Goal: Task Accomplishment & Management: Complete application form

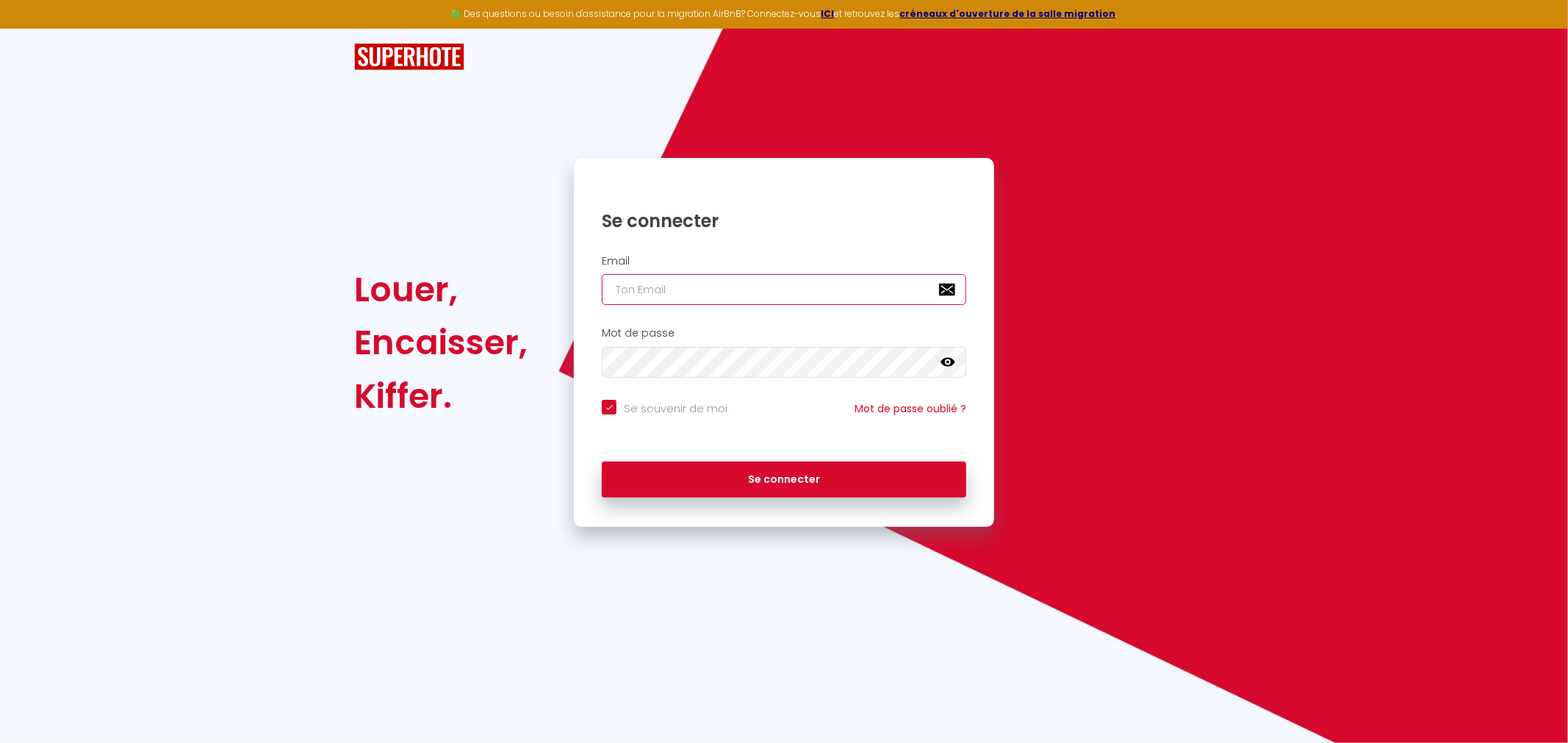
click at [626, 286] on input "email" at bounding box center [784, 290] width 364 height 31
click at [676, 290] on input "email" at bounding box center [784, 290] width 364 height 31
type input "[EMAIL_ADDRESS][DOMAIN_NAME]"
checkbox input "true"
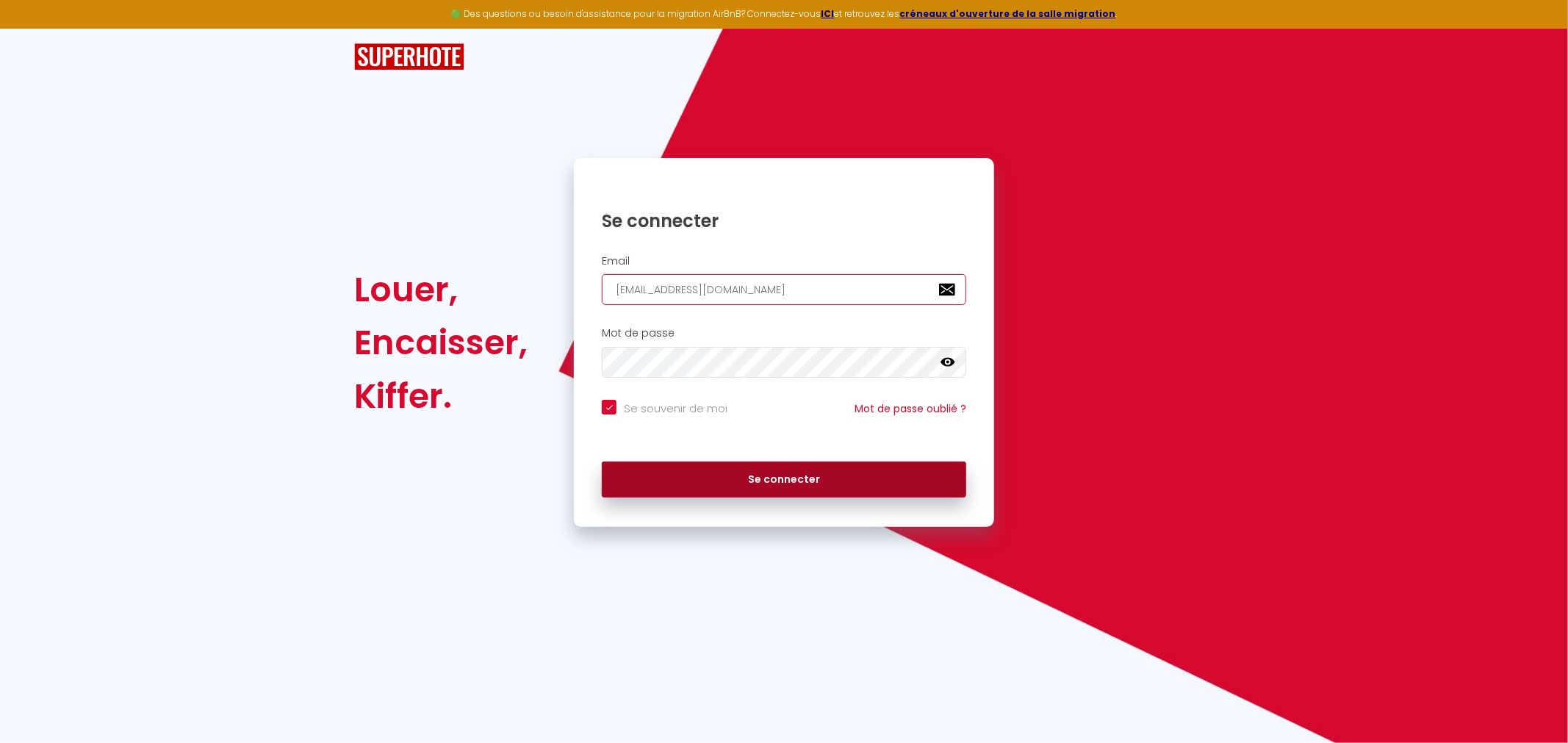
type input "[EMAIL_ADDRESS][DOMAIN_NAME]"
click at [791, 478] on button "Se connecter" at bounding box center [784, 480] width 364 height 37
checkbox input "true"
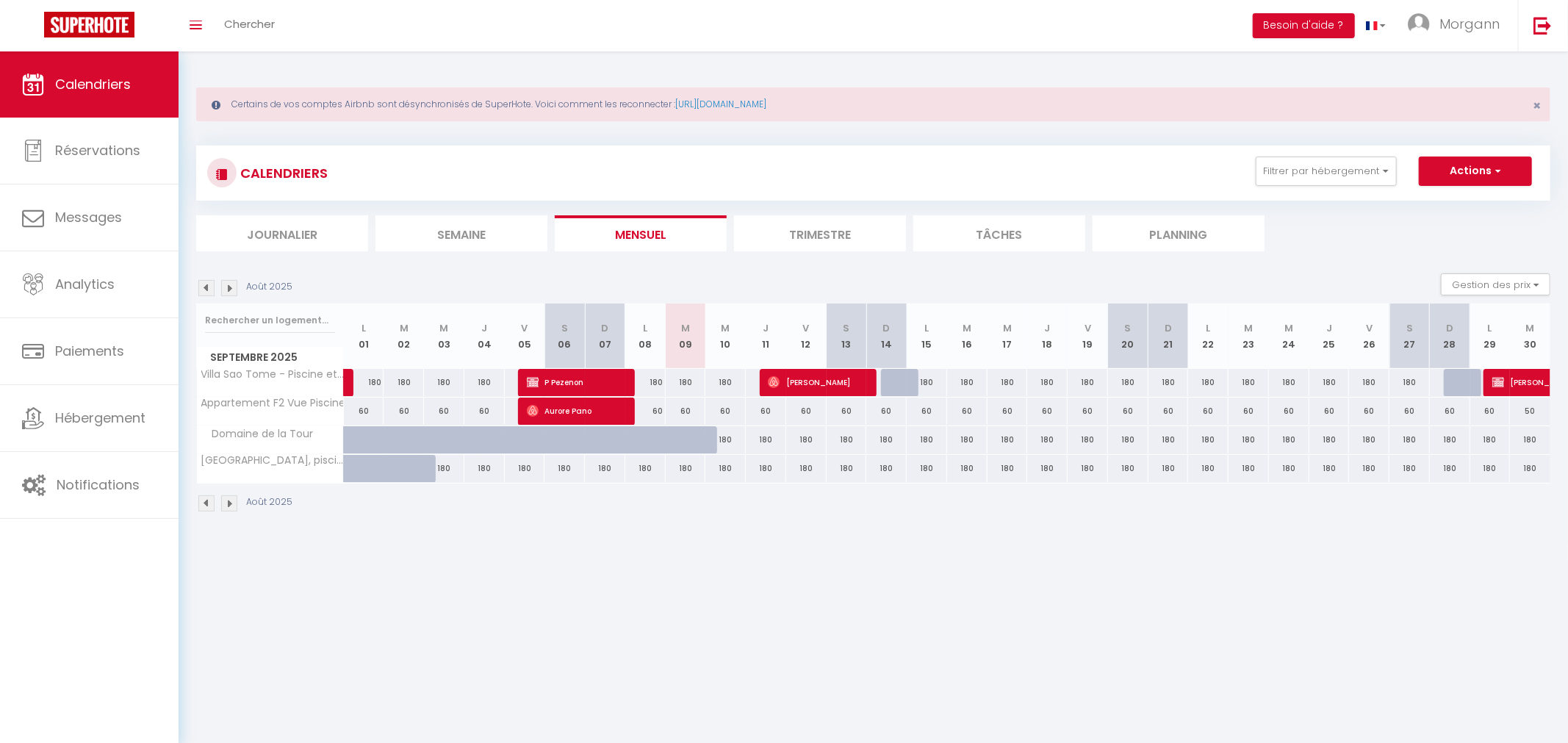
click at [232, 283] on img at bounding box center [229, 288] width 16 height 16
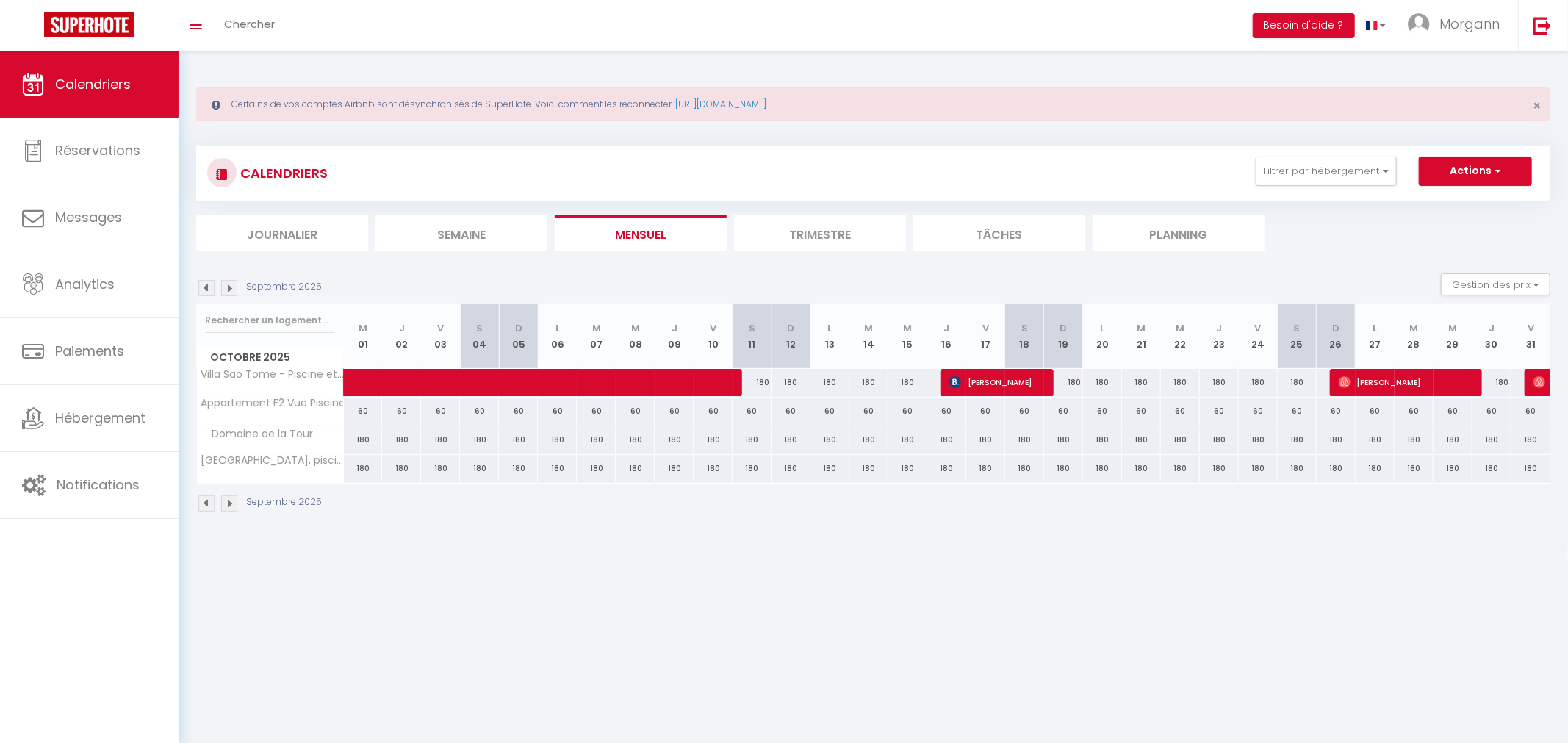
click at [232, 283] on img at bounding box center [229, 288] width 16 height 16
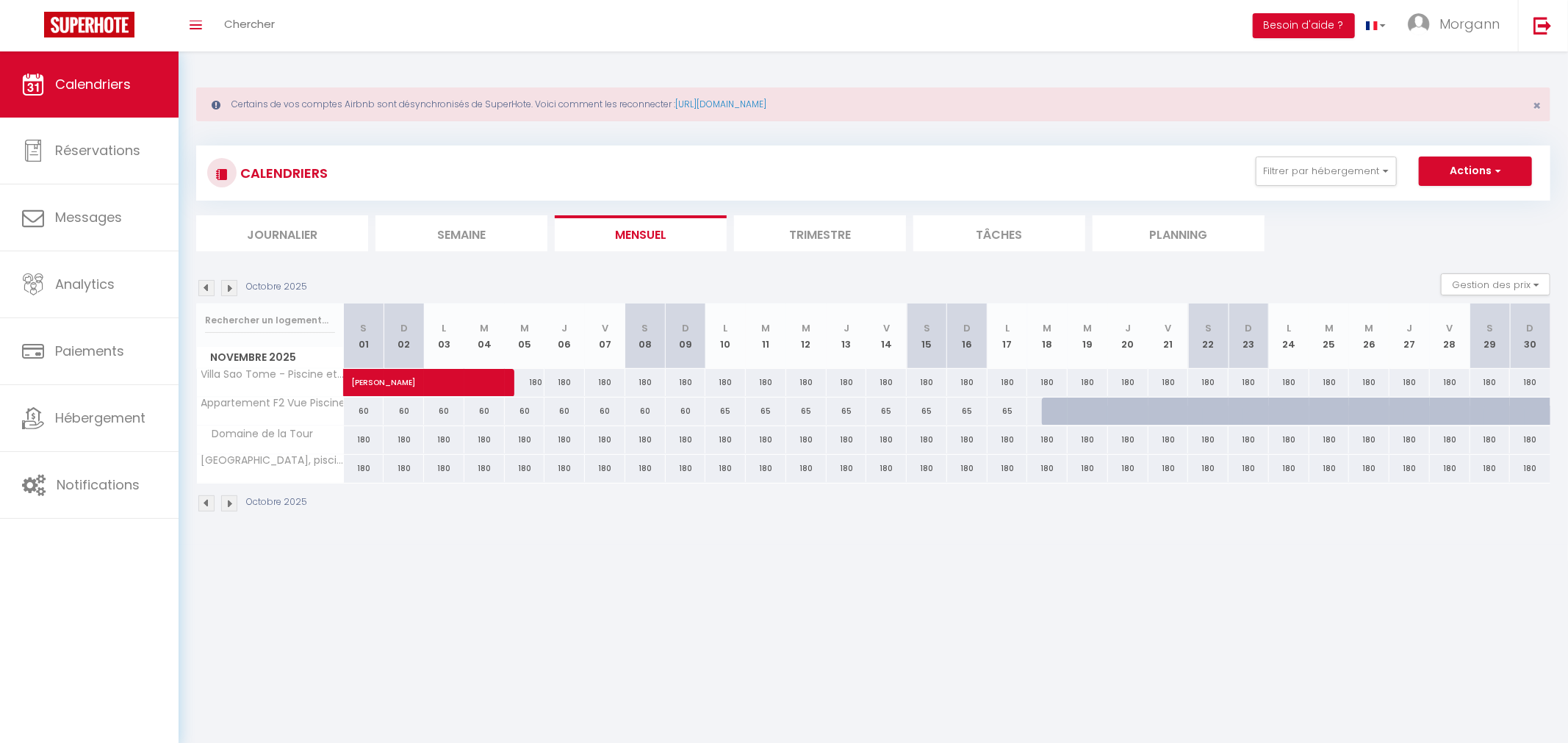
click at [232, 283] on img at bounding box center [229, 288] width 16 height 16
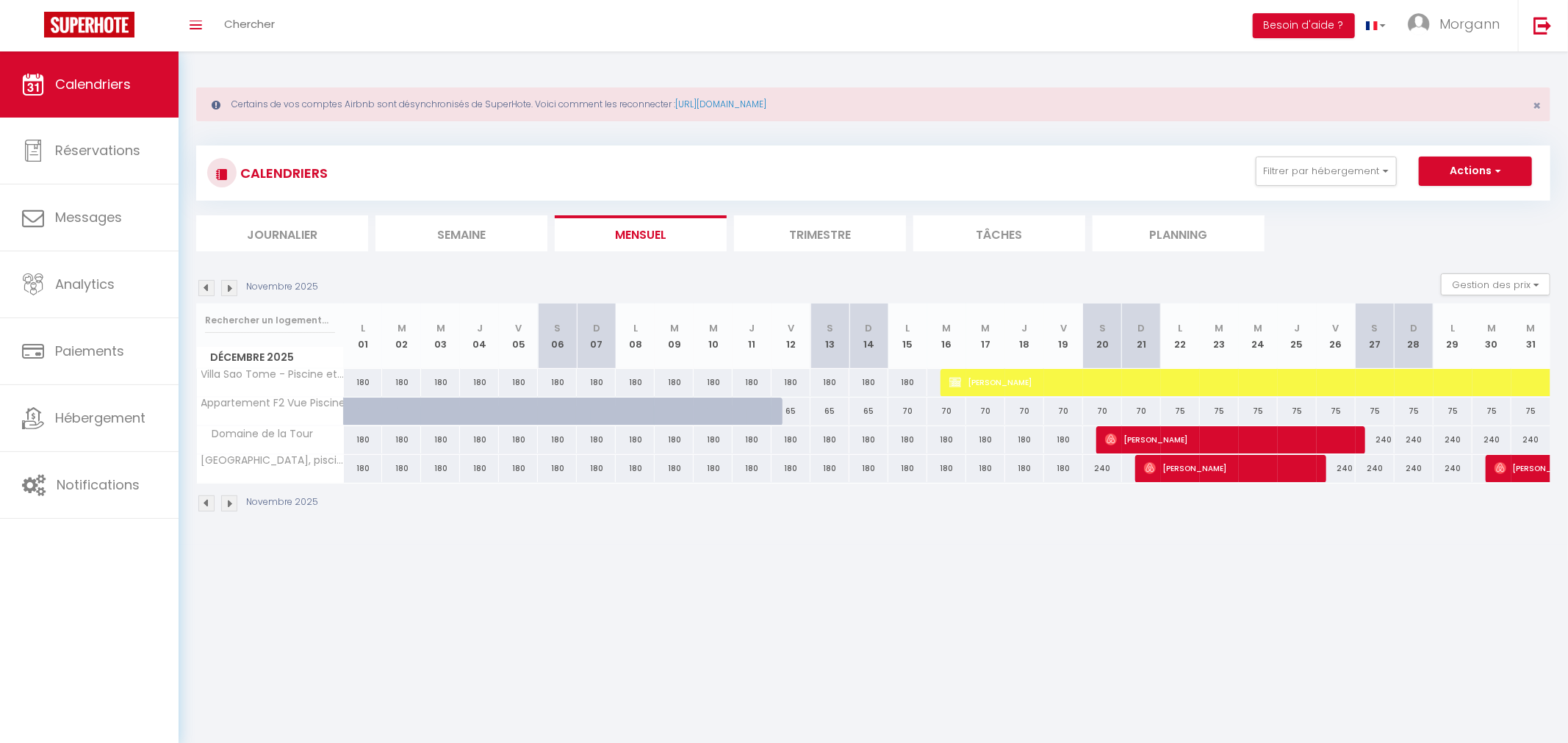
click at [810, 228] on li "Trimestre" at bounding box center [821, 234] width 172 height 36
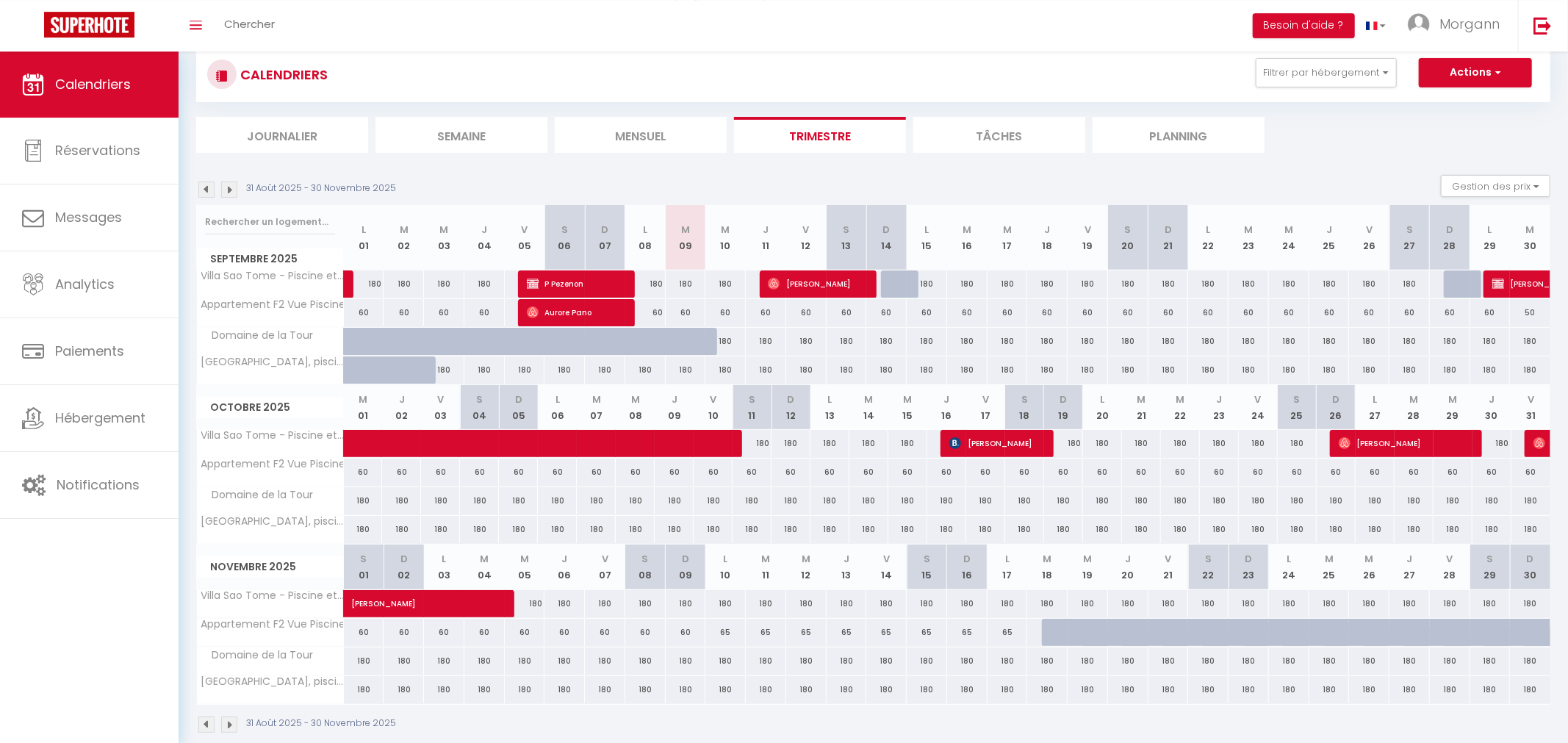
scroll to position [122, 0]
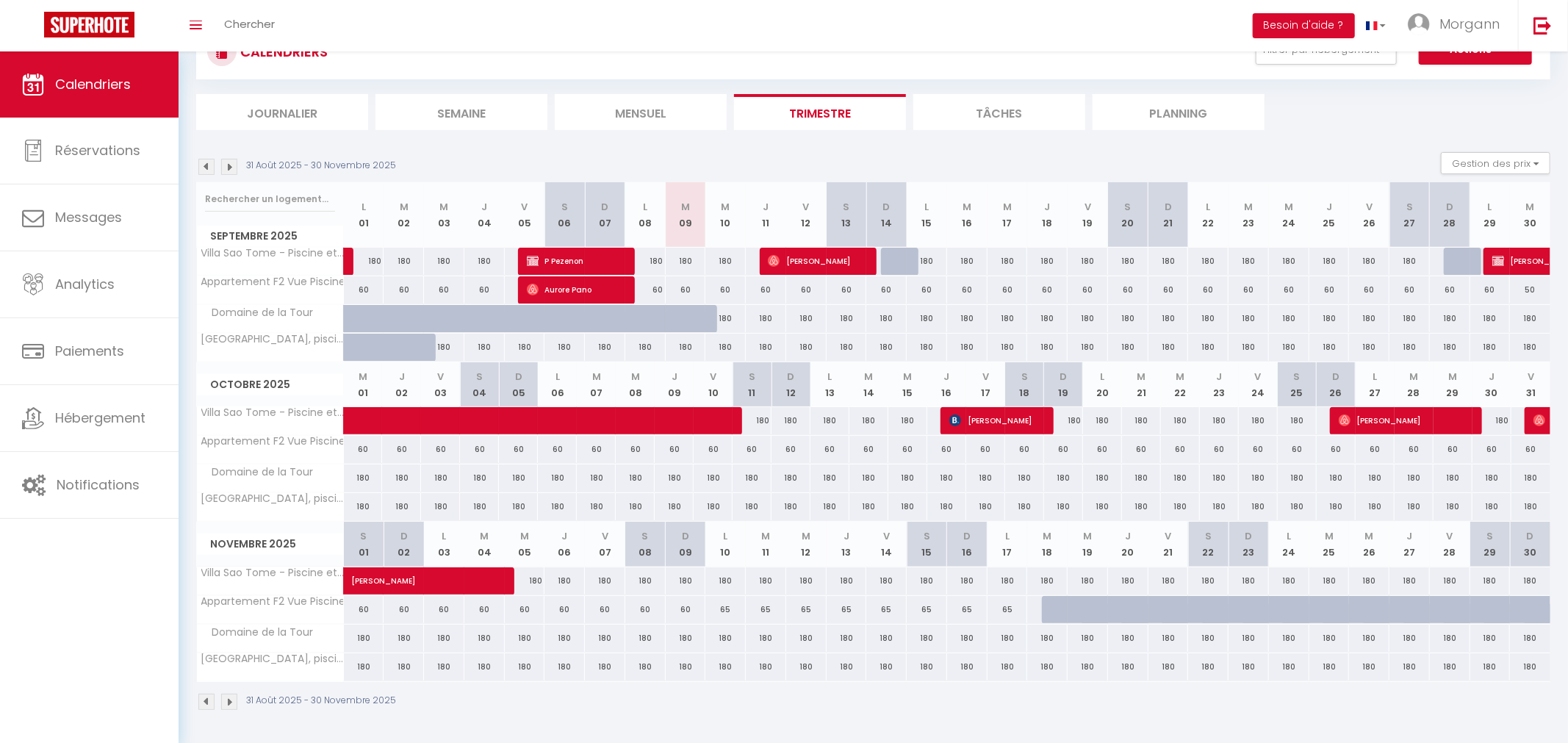
click at [620, 105] on li "Mensuel" at bounding box center [641, 112] width 172 height 36
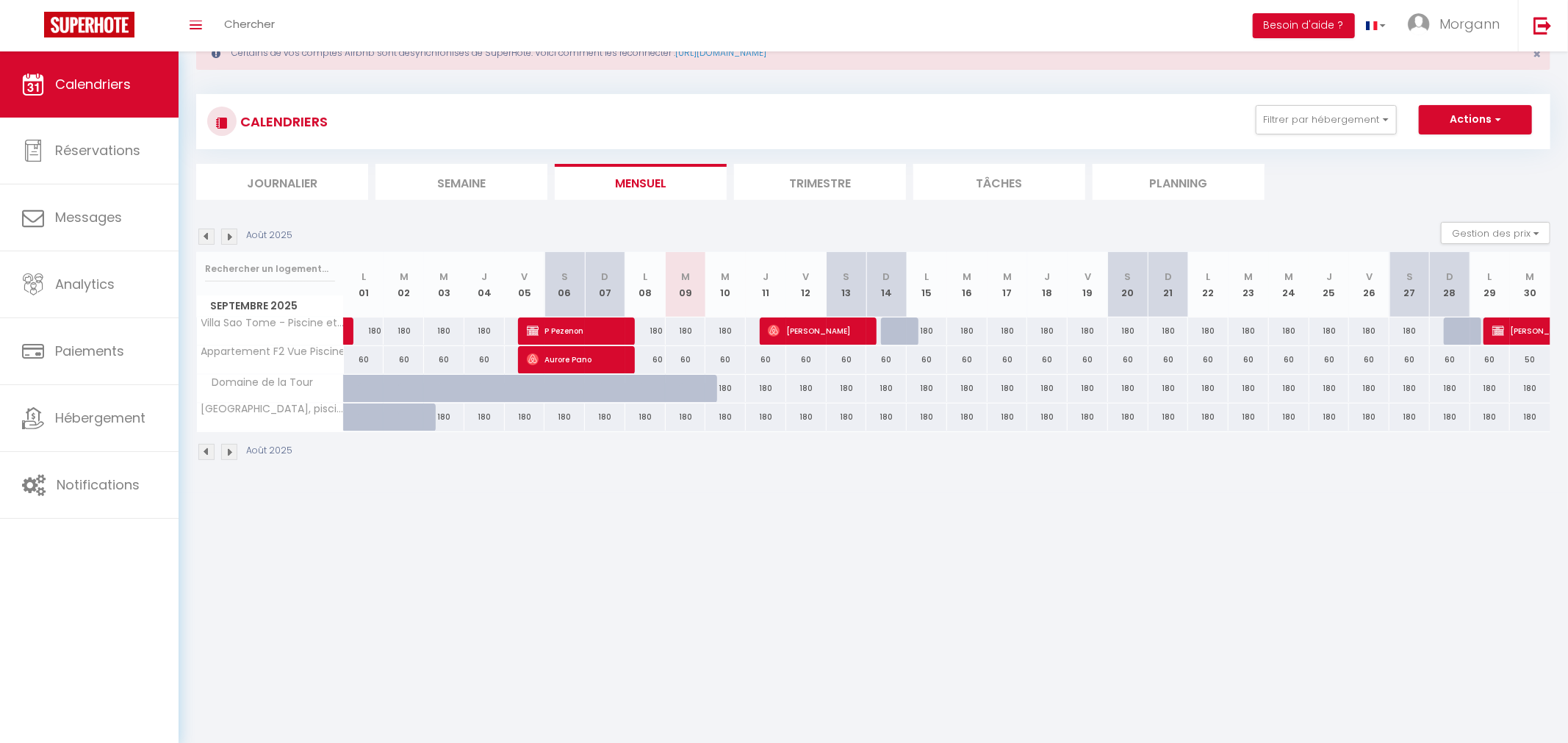
click at [808, 173] on li "Trimestre" at bounding box center [821, 182] width 172 height 36
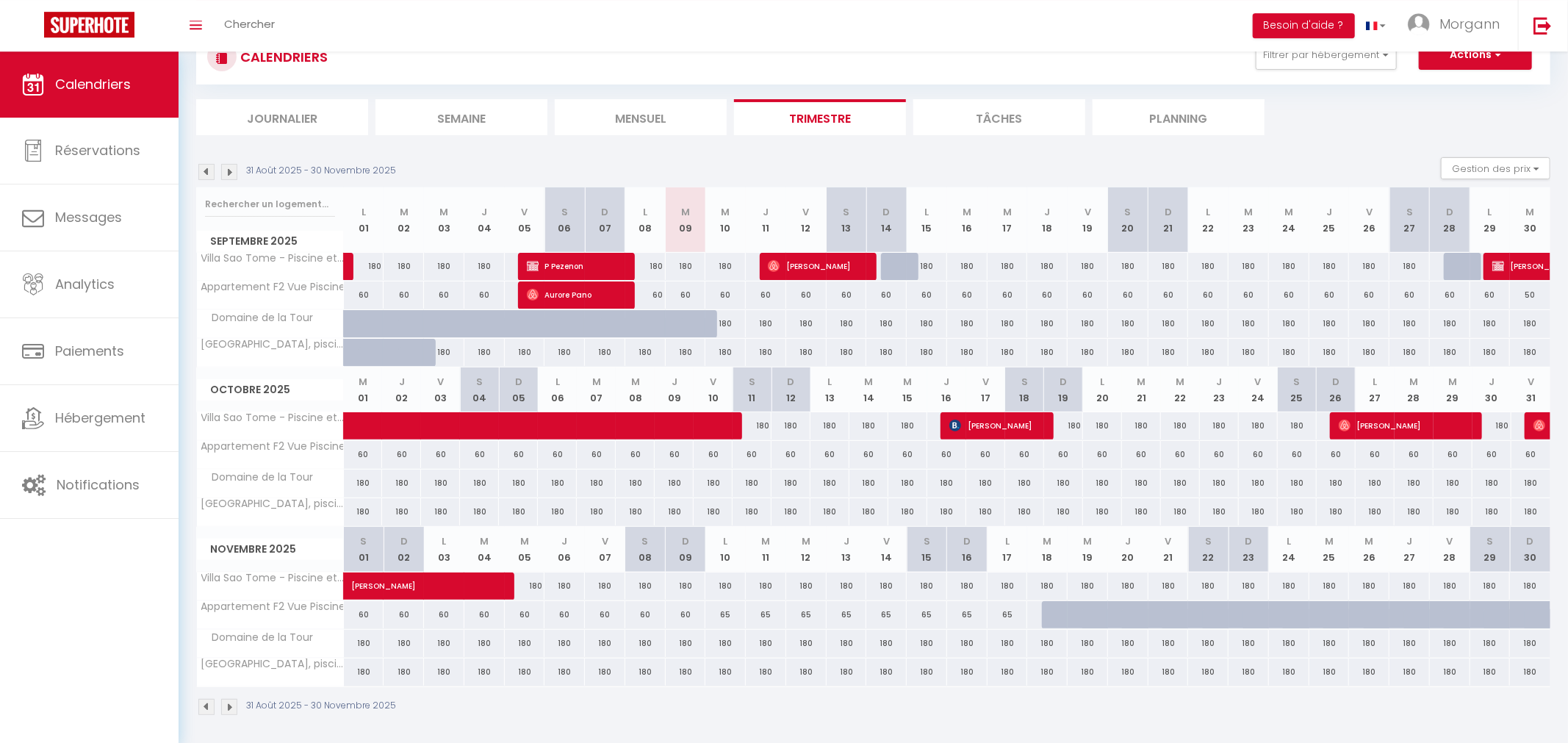
scroll to position [122, 0]
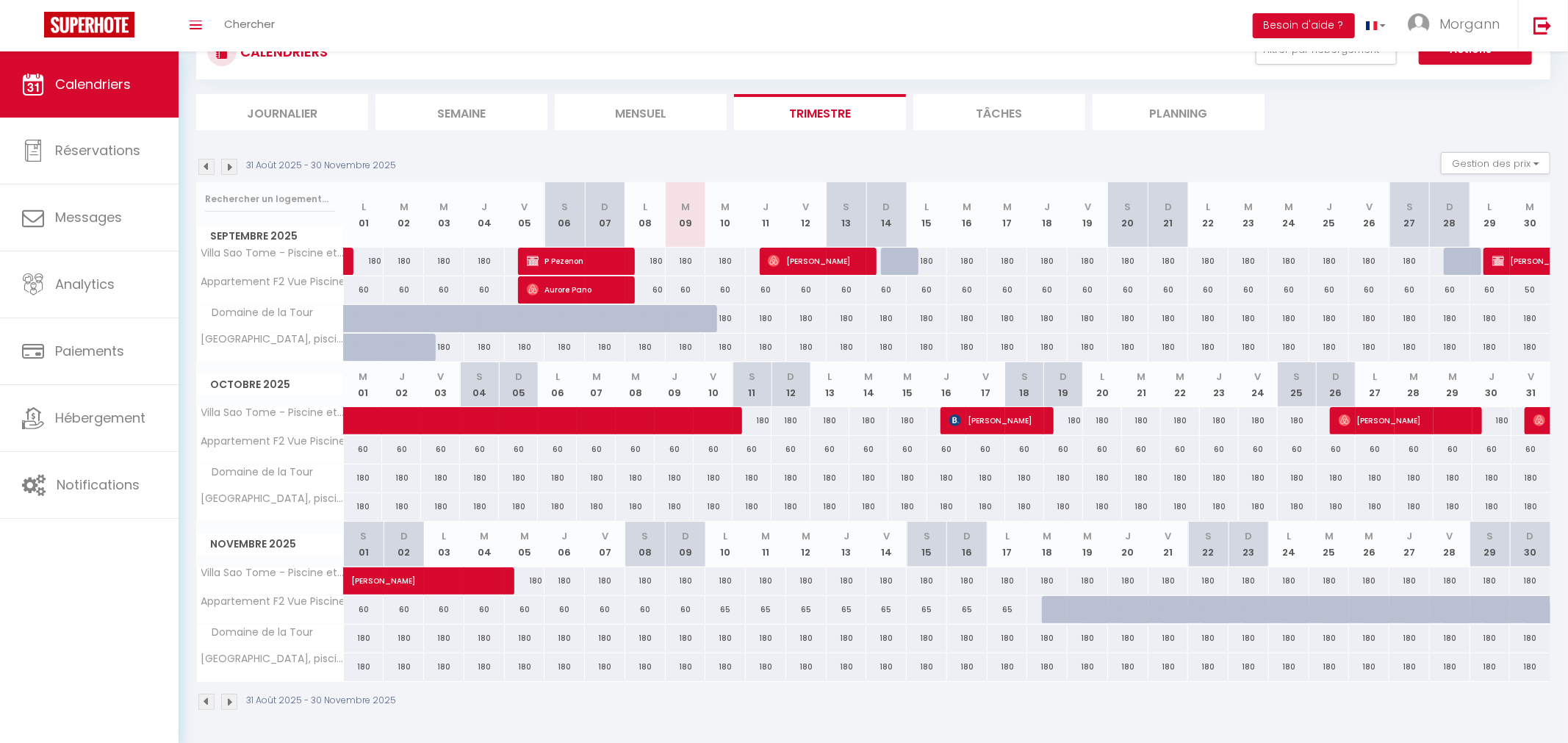
click at [224, 162] on img at bounding box center [229, 167] width 16 height 16
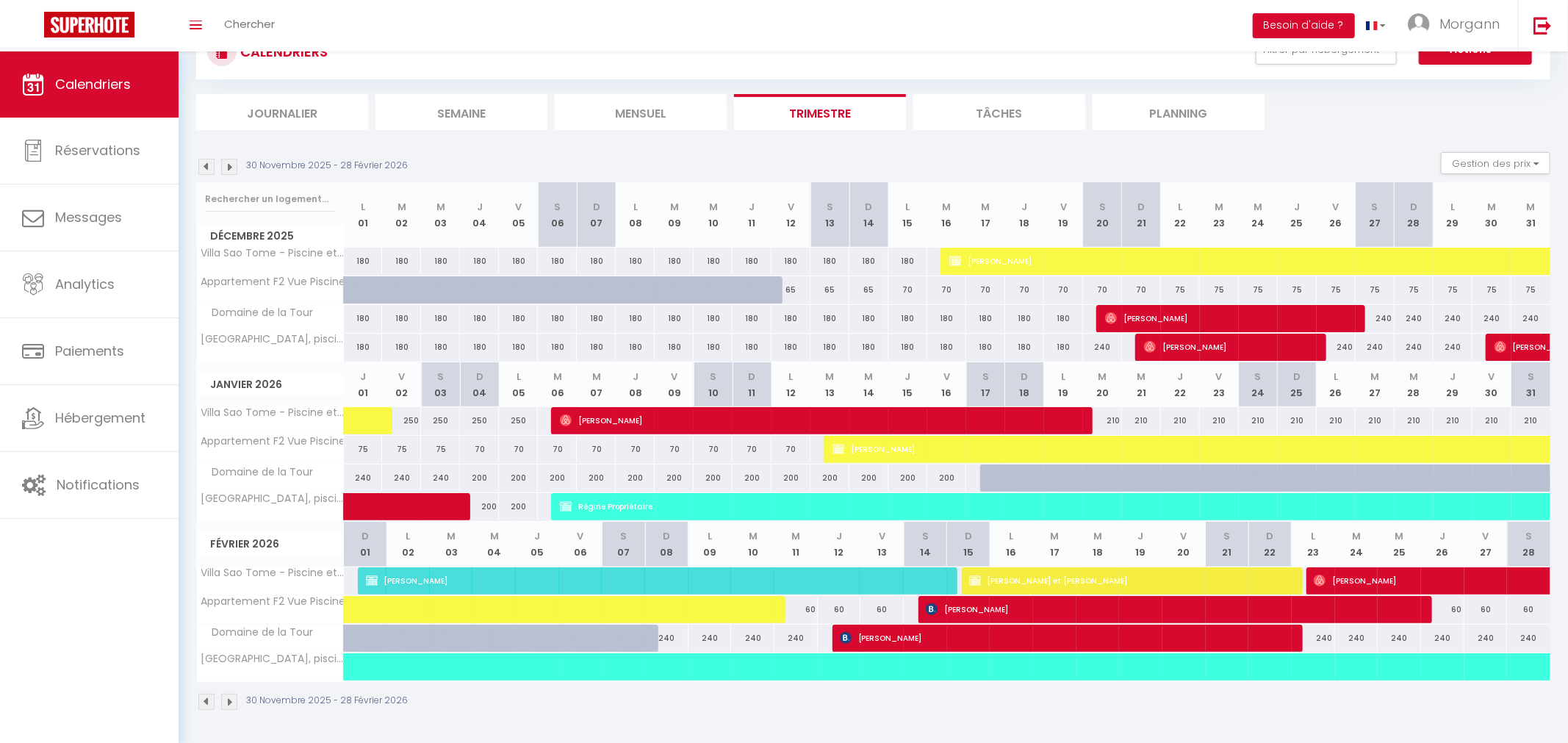
click at [1034, 478] on div at bounding box center [1038, 487] width 39 height 28
type input "200"
type input "Dim 18 Janvier 2026"
type input "Lun 19 Janvier 2026"
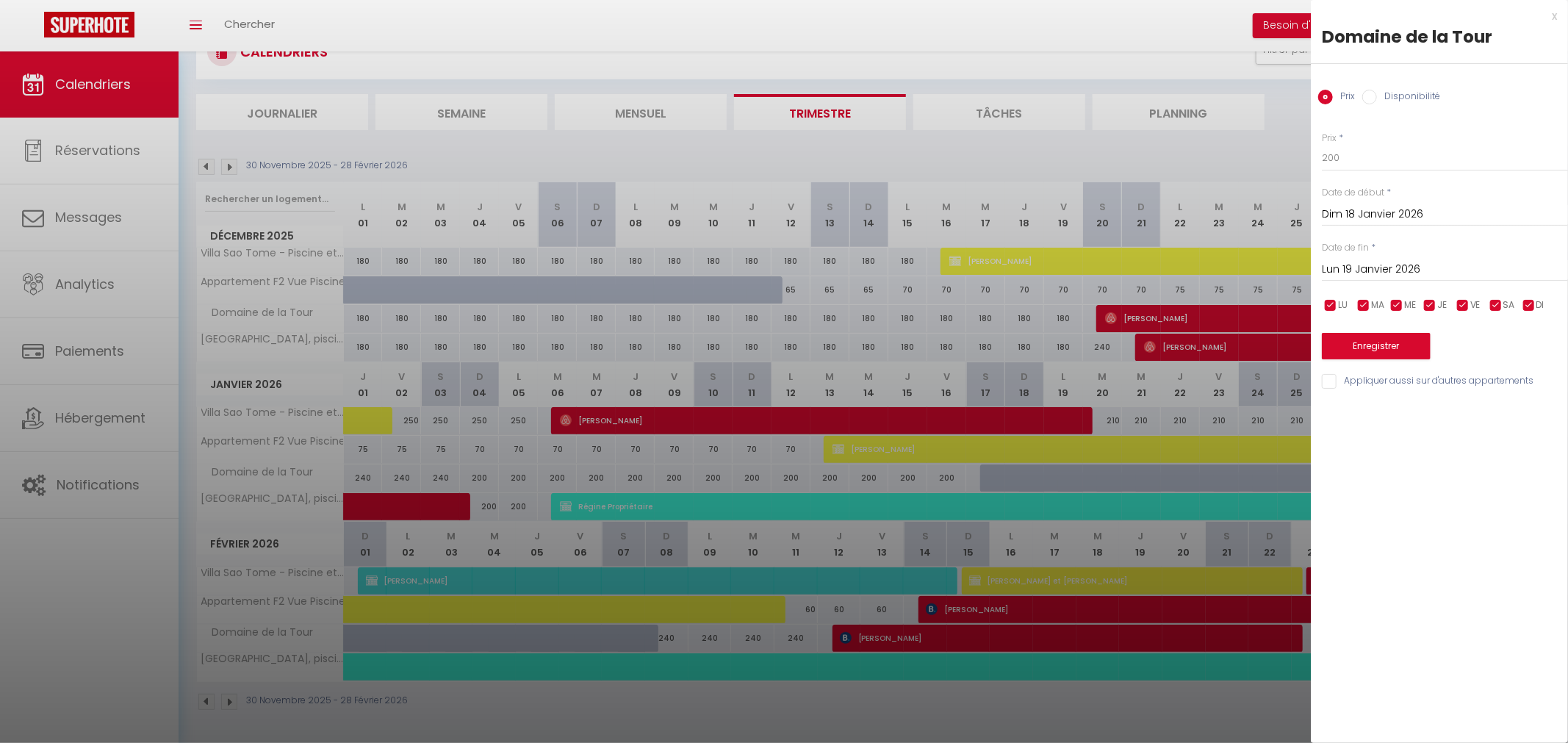
click at [1055, 472] on div at bounding box center [784, 372] width 1568 height 743
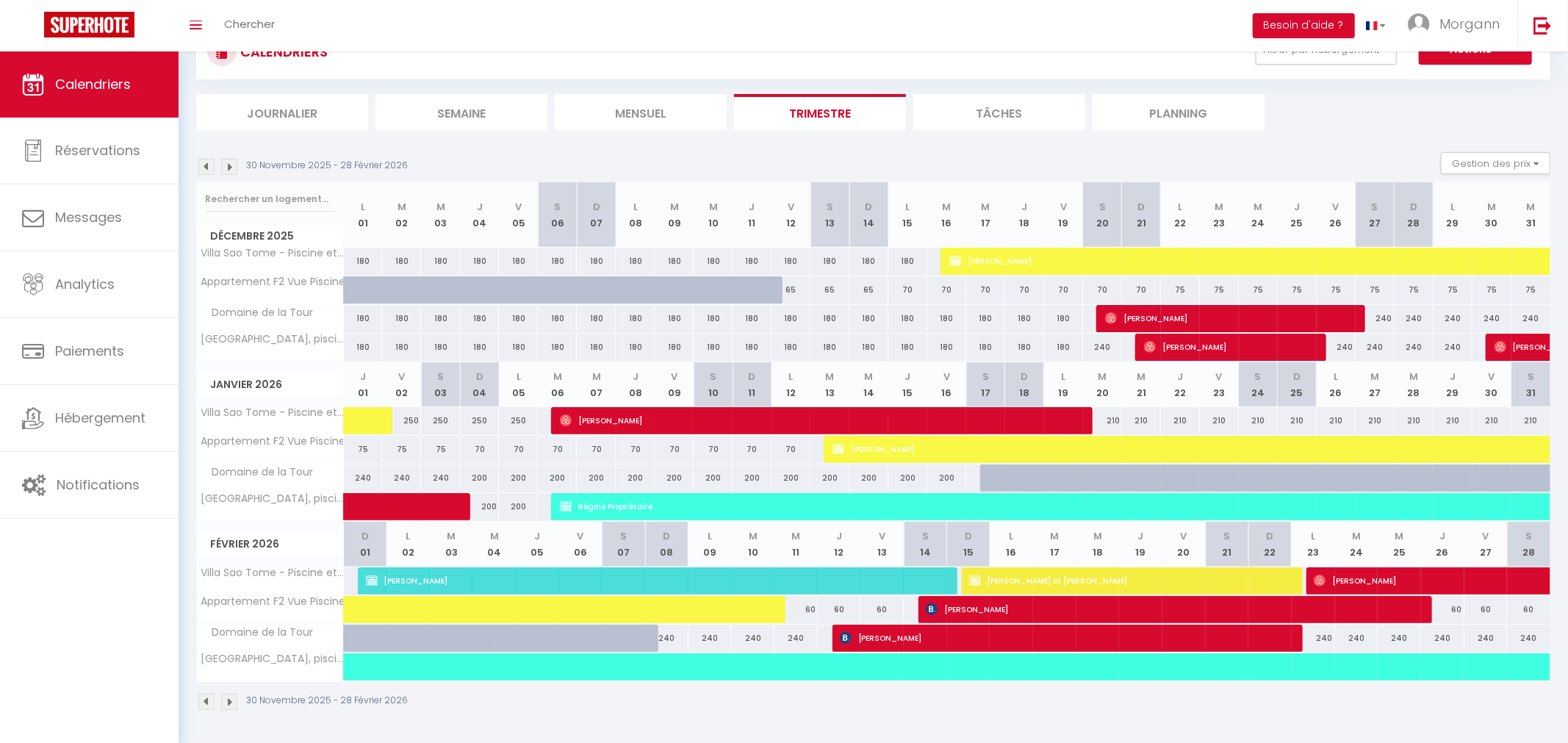
click at [945, 285] on div "70" at bounding box center [947, 290] width 39 height 27
type input "70"
type input "[DATE]"
type input "Mer 17 Décembre 2025"
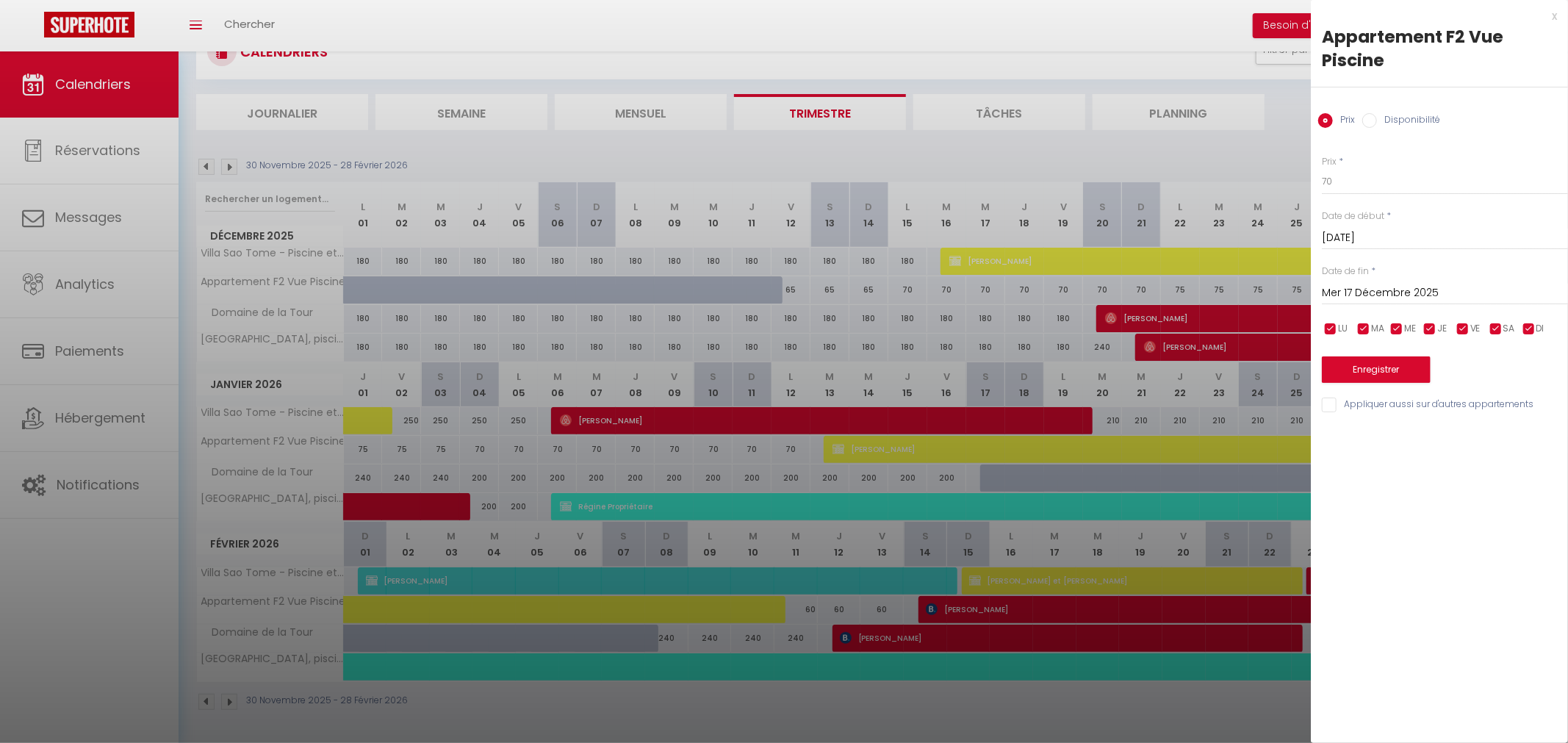
click at [1386, 116] on label "Disponibilité" at bounding box center [1409, 121] width 63 height 16
click at [1377, 116] on input "Disponibilité" at bounding box center [1370, 121] width 14 height 14
radio input "true"
radio input "false"
click at [1323, 169] on select "Disponible Indisponible" at bounding box center [1446, 182] width 246 height 28
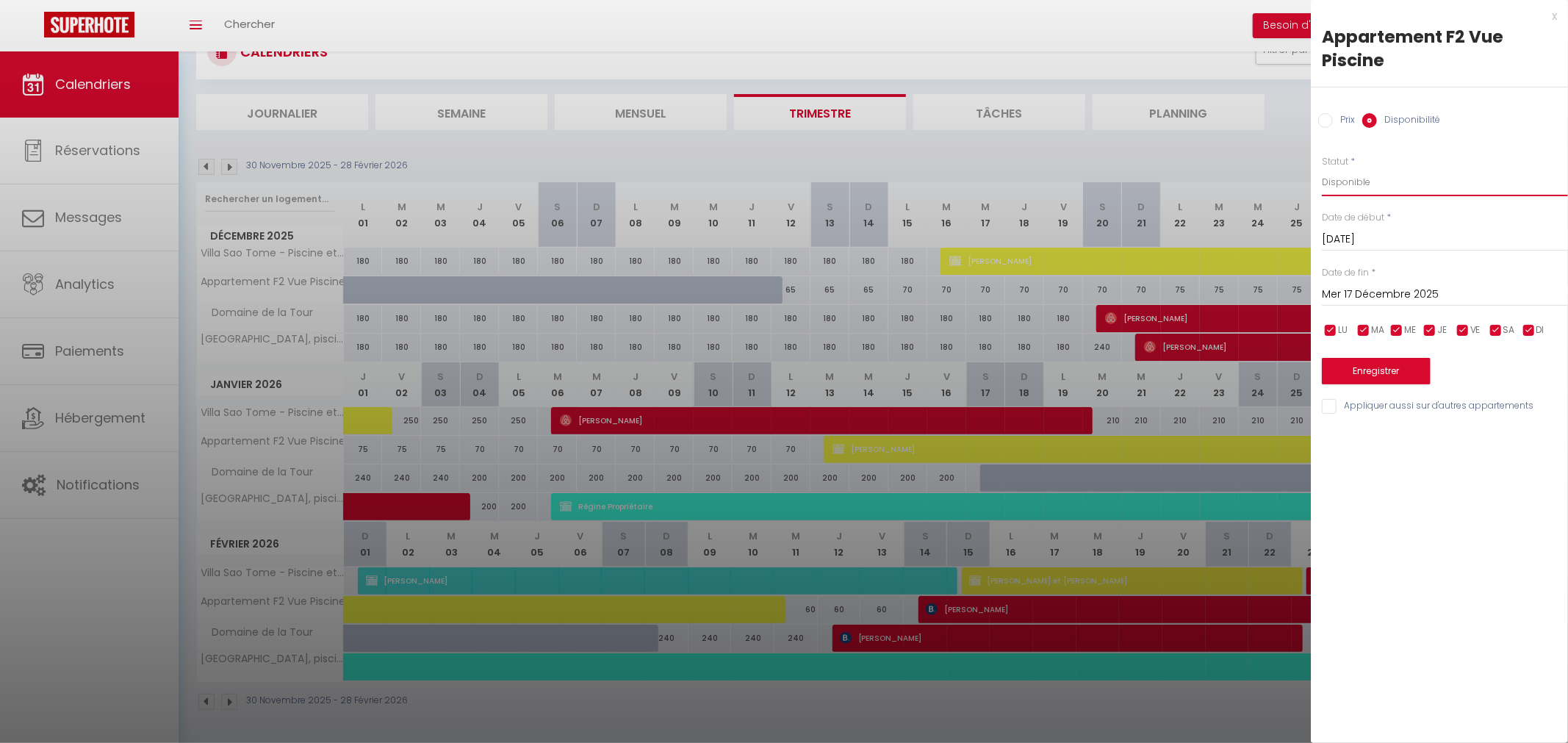
select select "0"
click option "Indisponible" at bounding box center [0, 0] width 0 height 0
click at [1365, 294] on input "Mer 17 Décembre 2025" at bounding box center [1446, 294] width 246 height 19
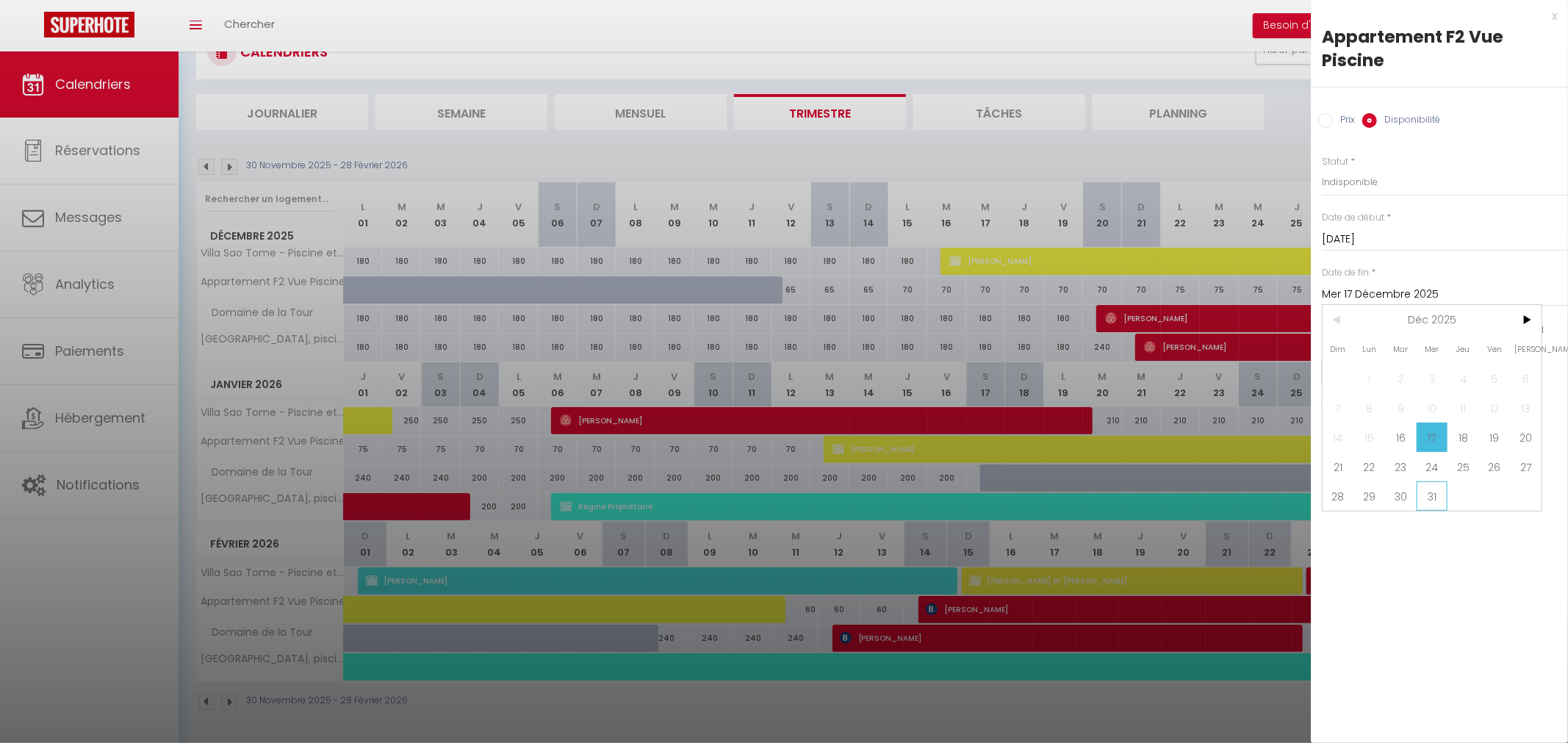
click at [1440, 491] on span "31" at bounding box center [1432, 496] width 32 height 29
type input "Mer 31 Décembre 2025"
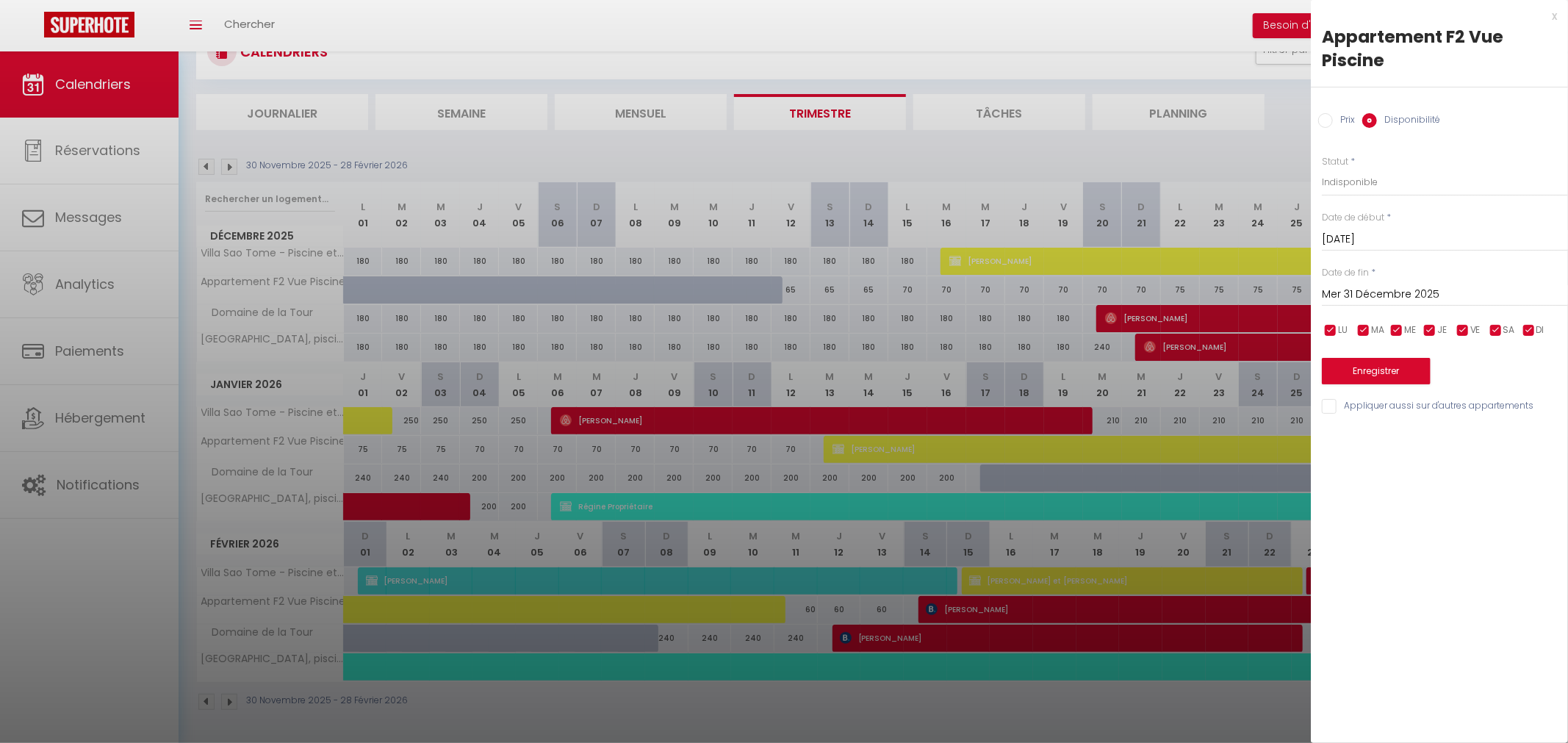
click at [1326, 125] on input "Prix" at bounding box center [1326, 121] width 14 height 14
radio input "true"
radio input "false"
click at [1097, 128] on div at bounding box center [784, 372] width 1568 height 743
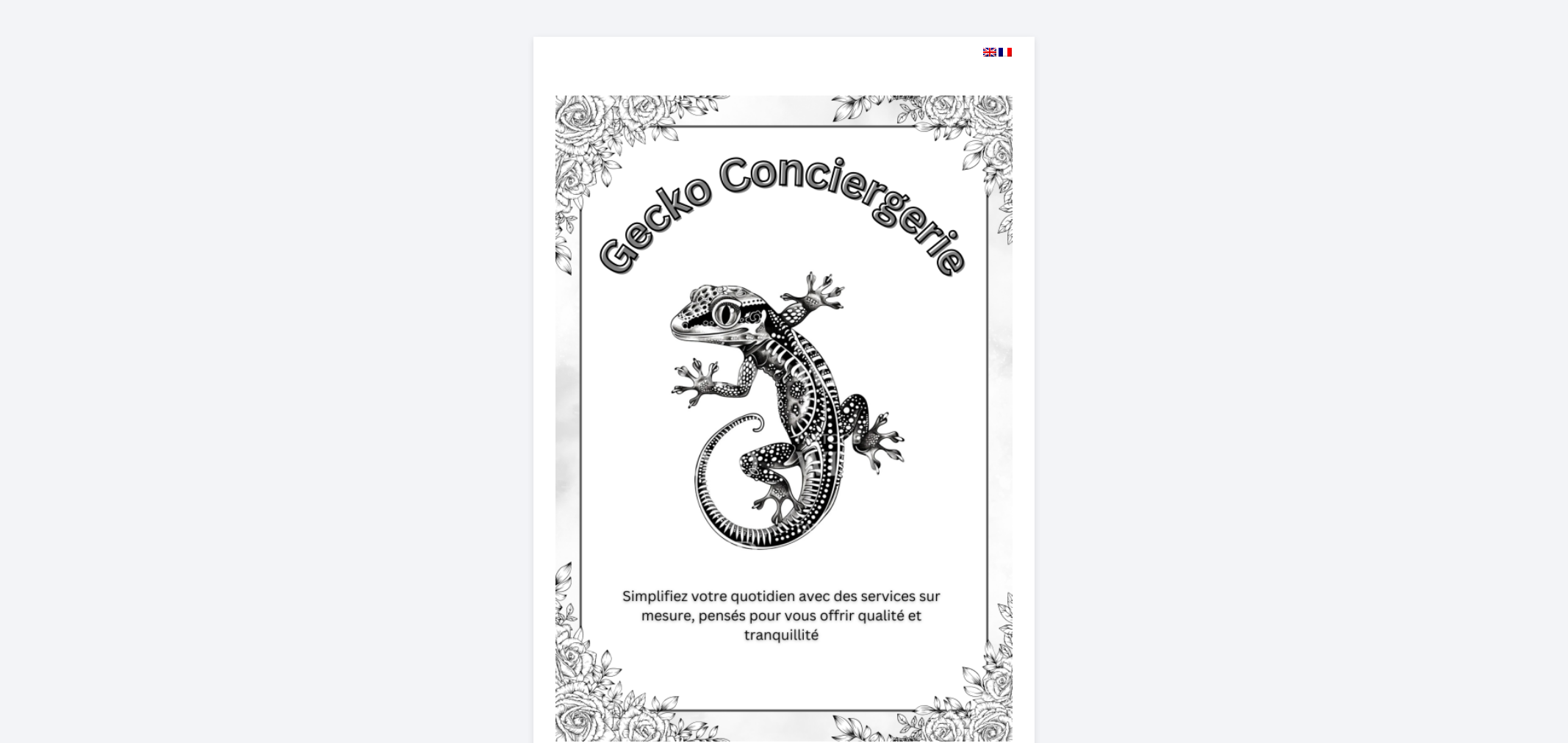
select select
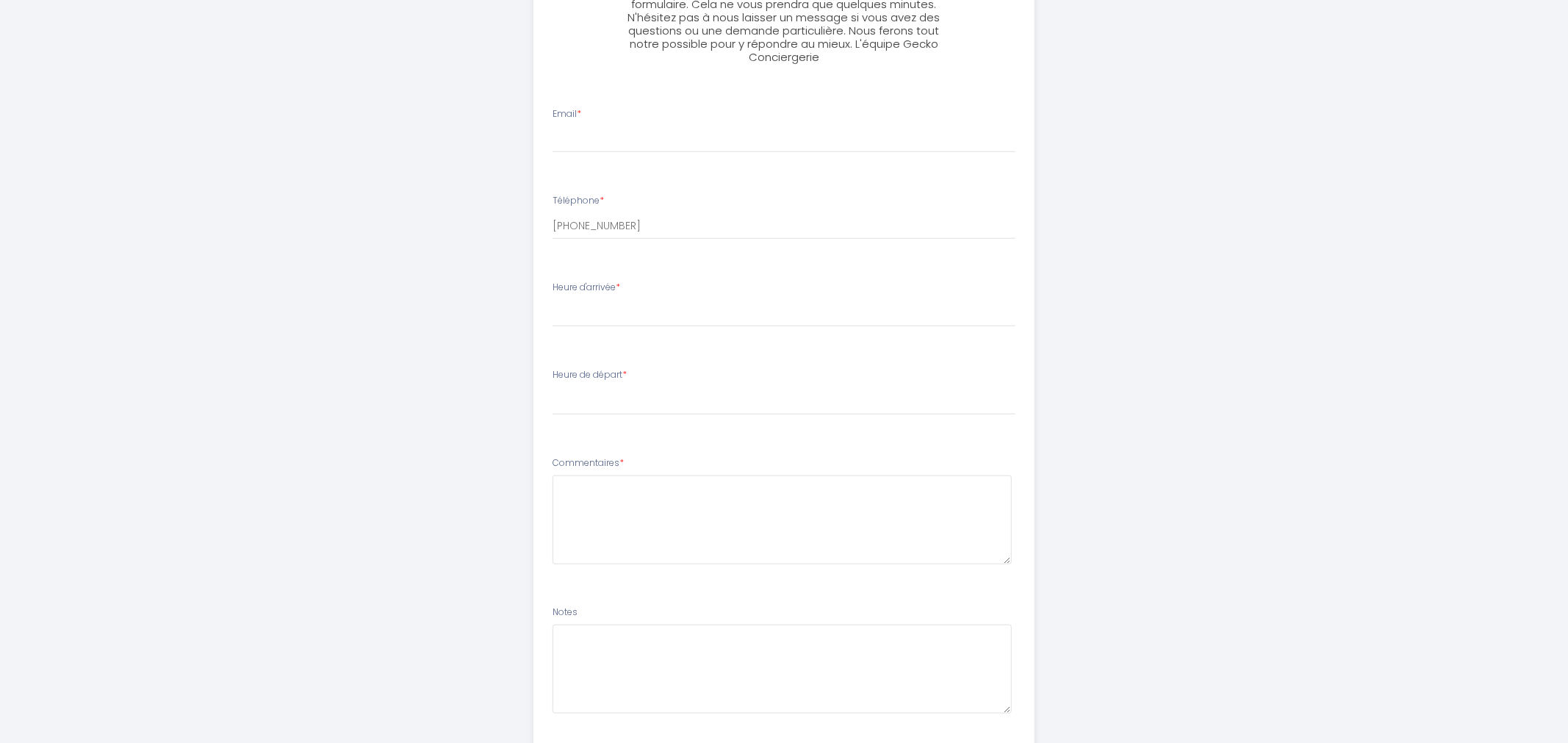
scroll to position [836, 0]
click at [643, 496] on textarea at bounding box center [783, 518] width 460 height 89
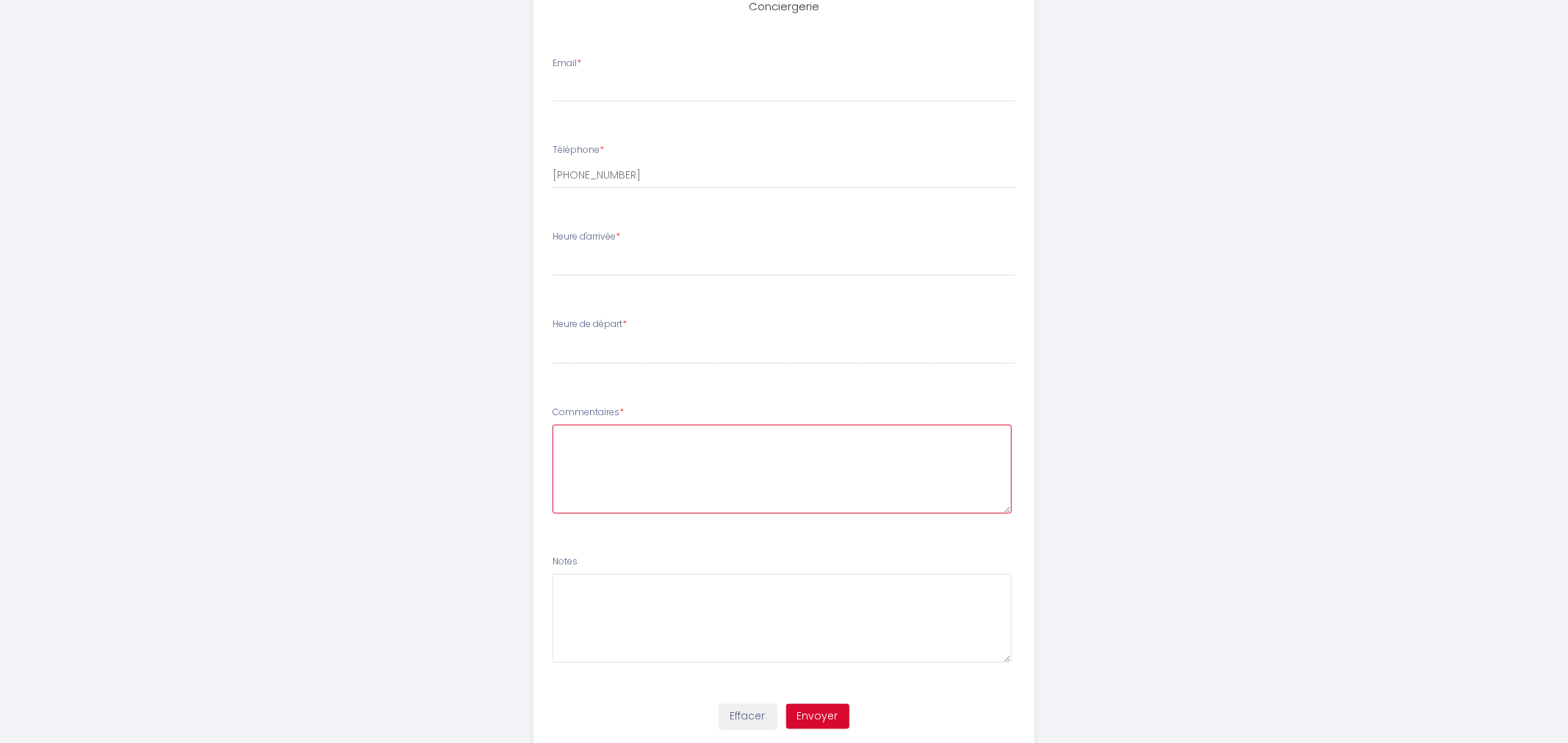
scroll to position [931, 0]
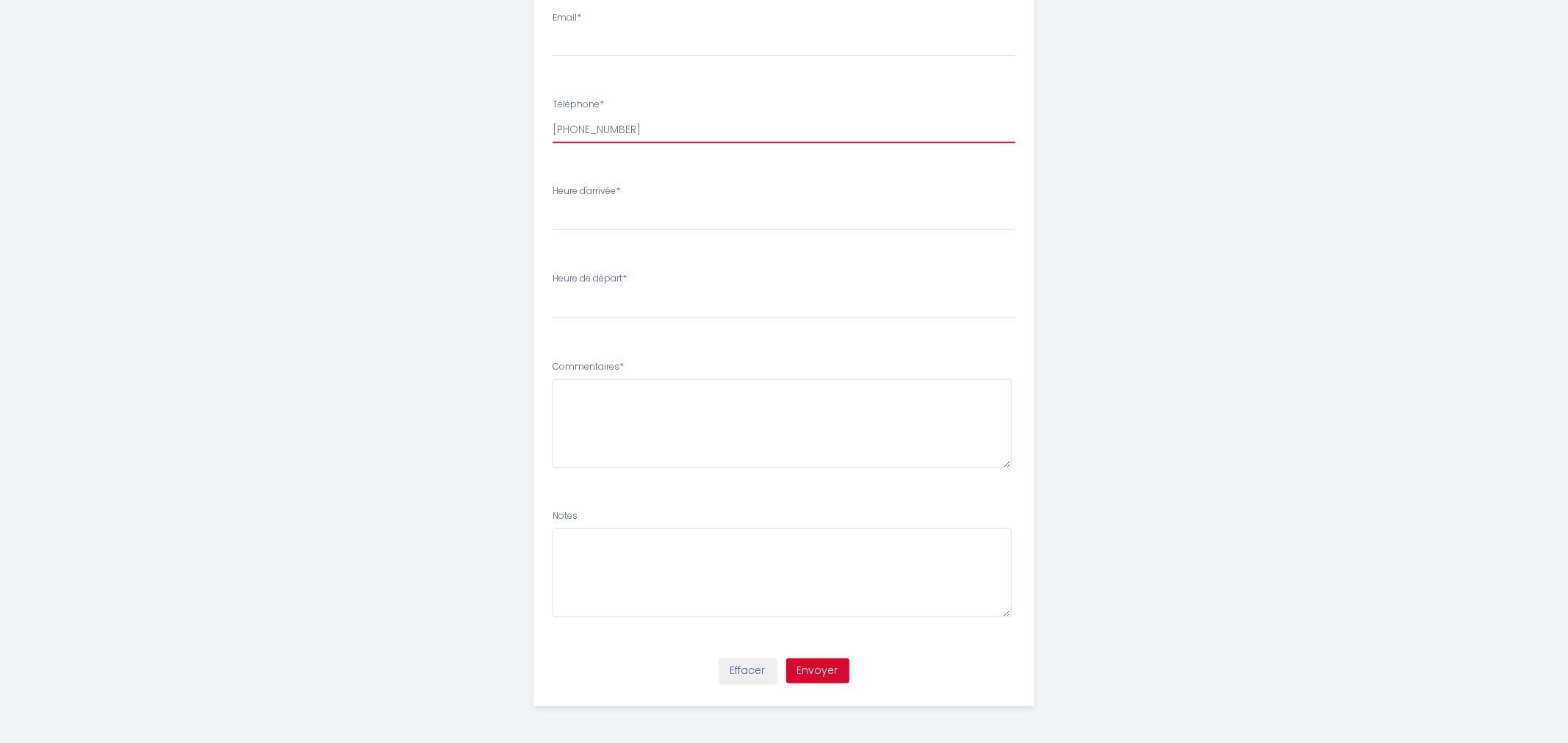
drag, startPoint x: 659, startPoint y: 119, endPoint x: 505, endPoint y: 119, distance: 154.0
click at [553, 119] on input "[PHONE_NUMBER]" at bounding box center [784, 130] width 464 height 26
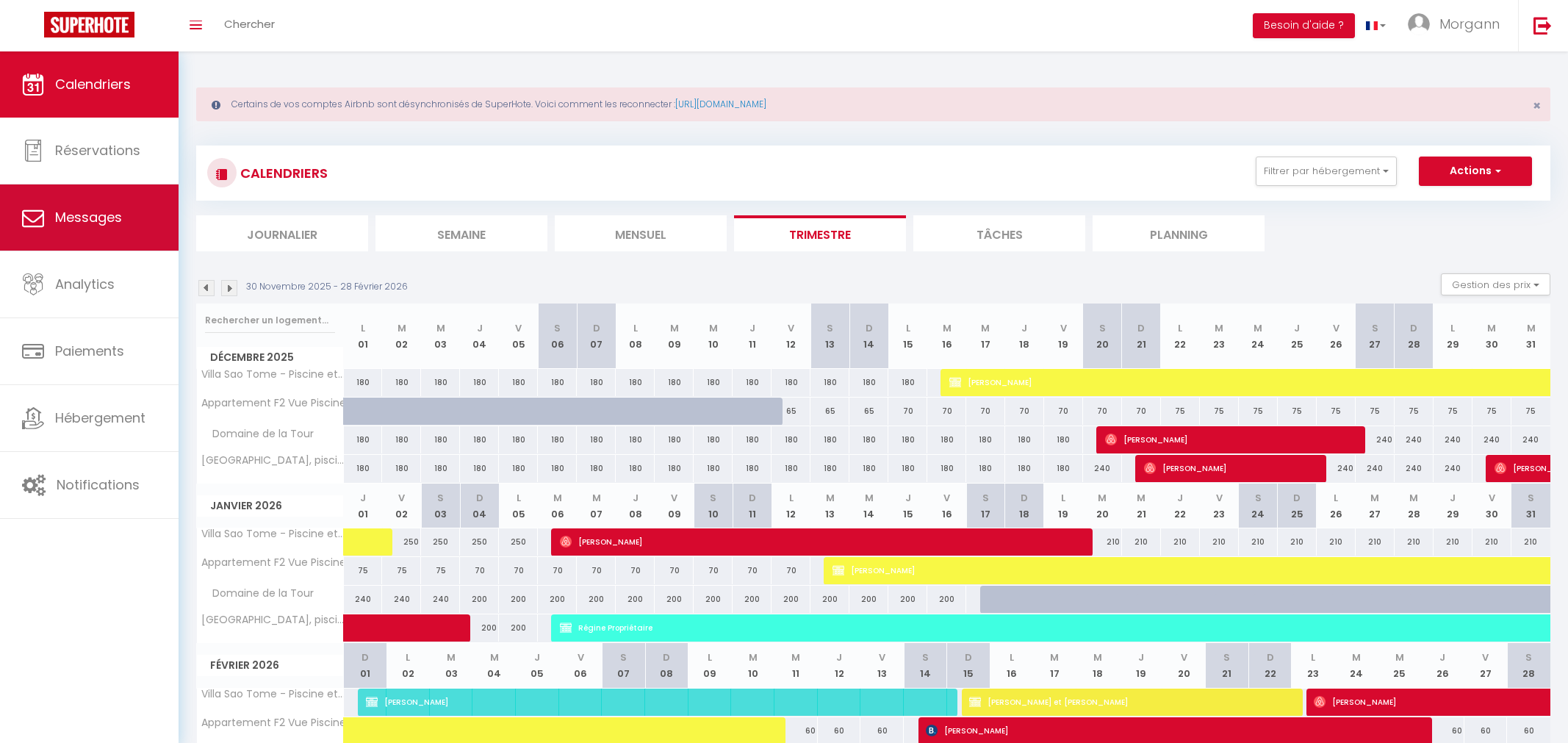
scroll to position [122, 0]
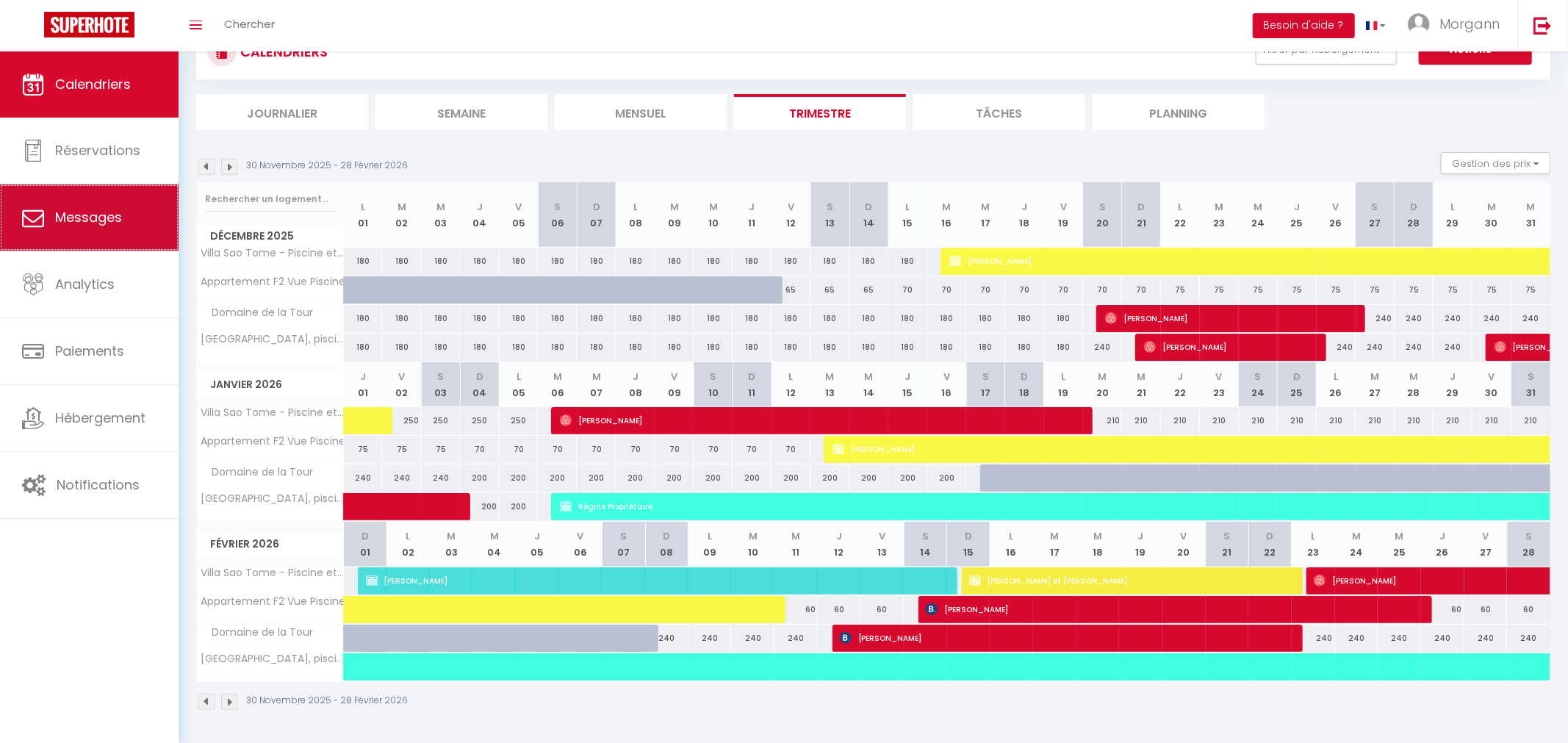
click at [128, 207] on link "Messages" at bounding box center [89, 217] width 178 height 66
select select "message"
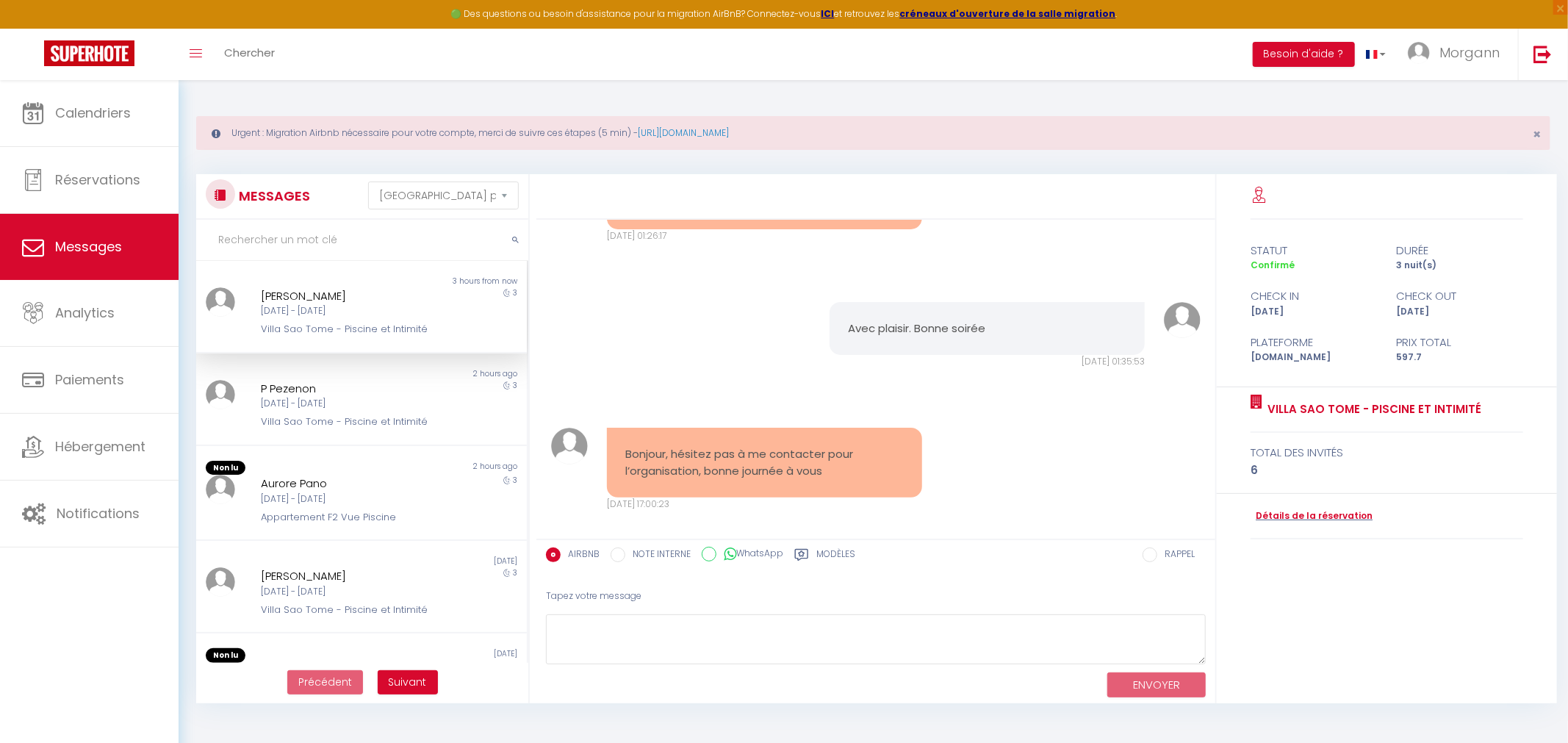
click at [298, 315] on div "Jeu 11 Sep - Dim 14 Sep" at bounding box center [347, 311] width 173 height 14
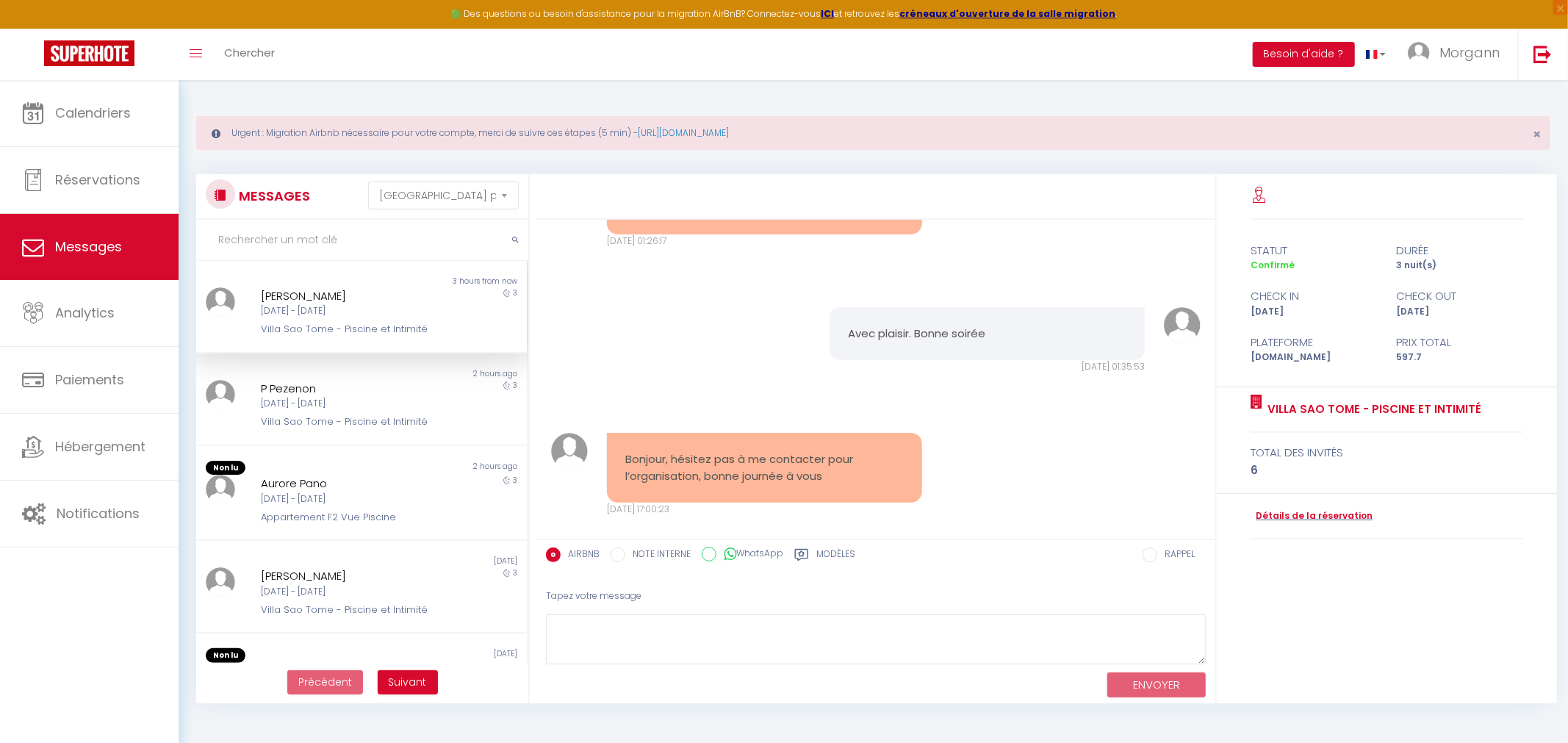
scroll to position [1124, 0]
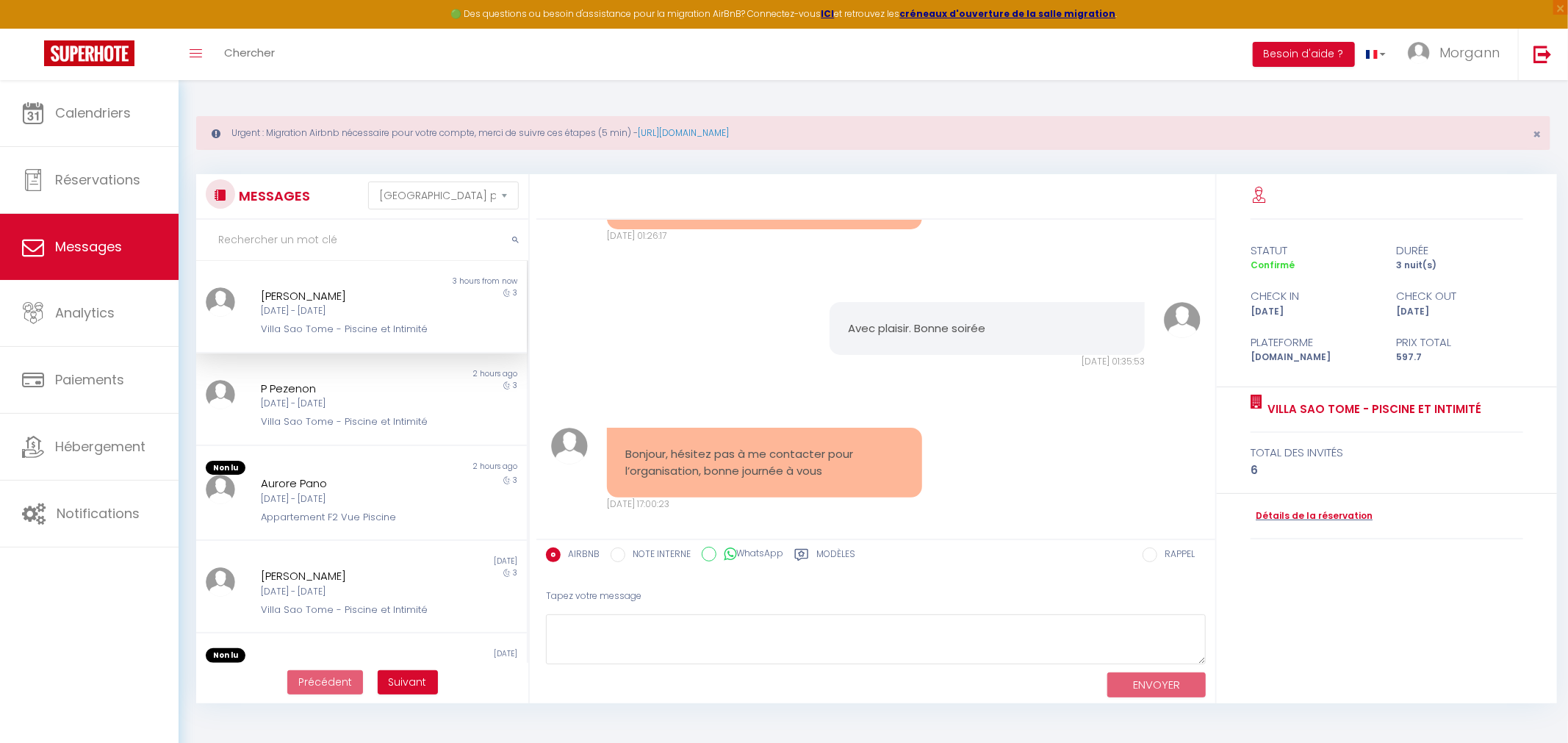
click at [711, 547] on input "WhatsApp" at bounding box center [709, 555] width 14 height 14
radio input "true"
click at [559, 550] on input "AIRBNB" at bounding box center [553, 555] width 14 height 14
radio input "true"
radio input "false"
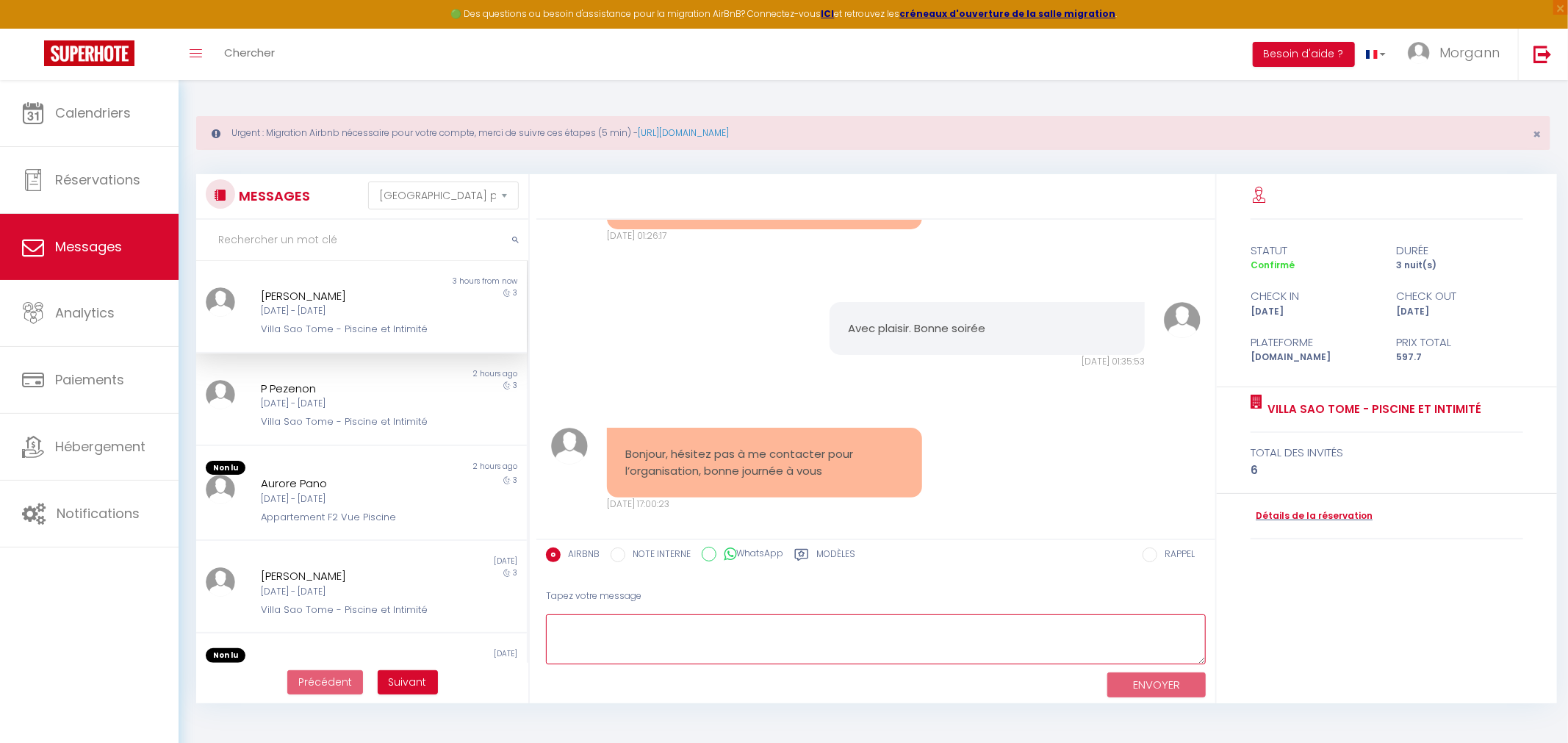
click at [695, 631] on textarea at bounding box center [876, 640] width 660 height 51
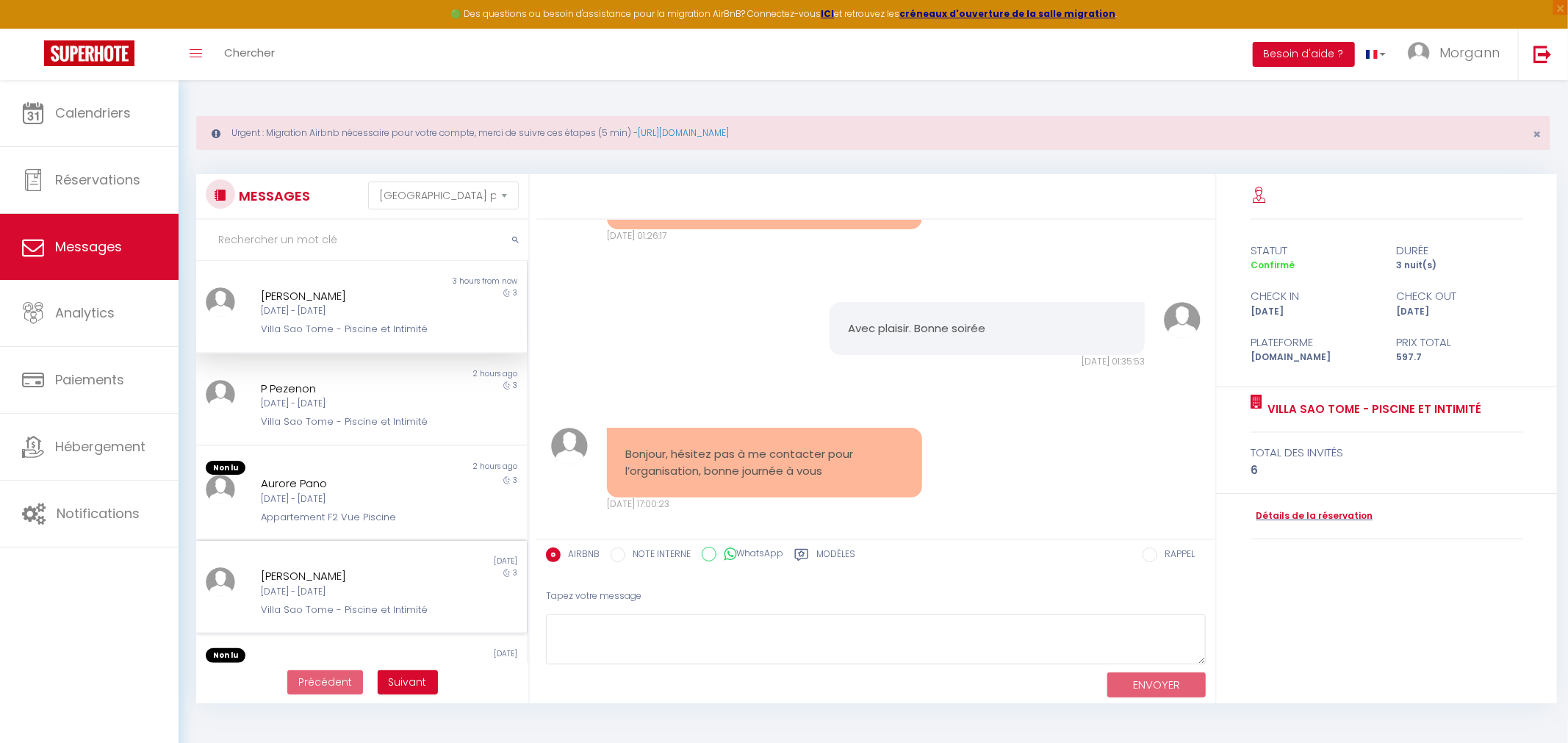
click at [341, 577] on div "[PERSON_NAME]" at bounding box center [347, 575] width 173 height 17
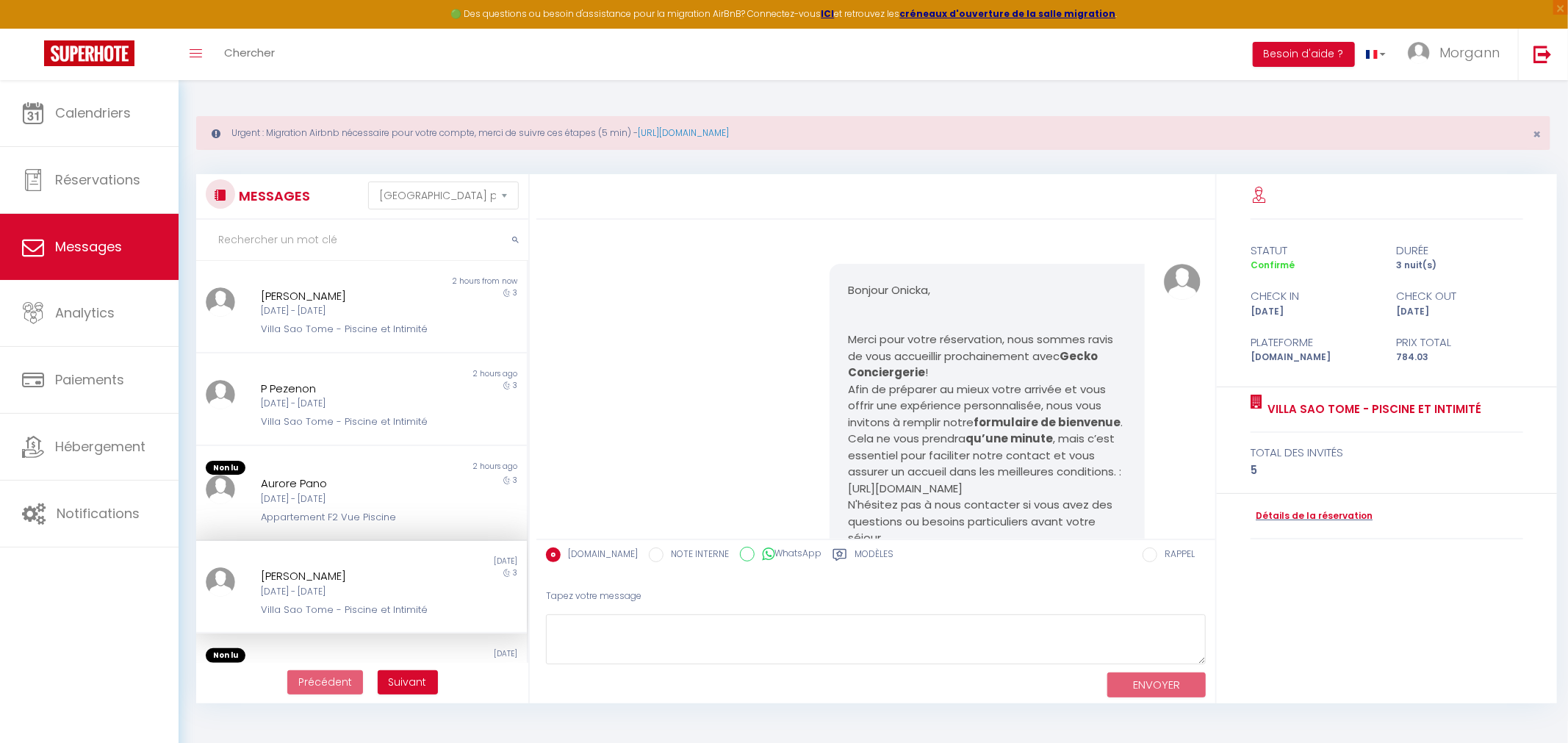
click at [264, 581] on div "[PERSON_NAME]" at bounding box center [347, 575] width 173 height 17
click at [313, 585] on div "Jeu 16 Oct - Dim 19 Oct" at bounding box center [347, 592] width 173 height 14
drag, startPoint x: 1303, startPoint y: 345, endPoint x: 1329, endPoint y: 345, distance: 26.0
click at [1329, 345] on div "Plateforme" at bounding box center [1313, 342] width 146 height 17
drag, startPoint x: 1420, startPoint y: 345, endPoint x: 1431, endPoint y: 345, distance: 11.0
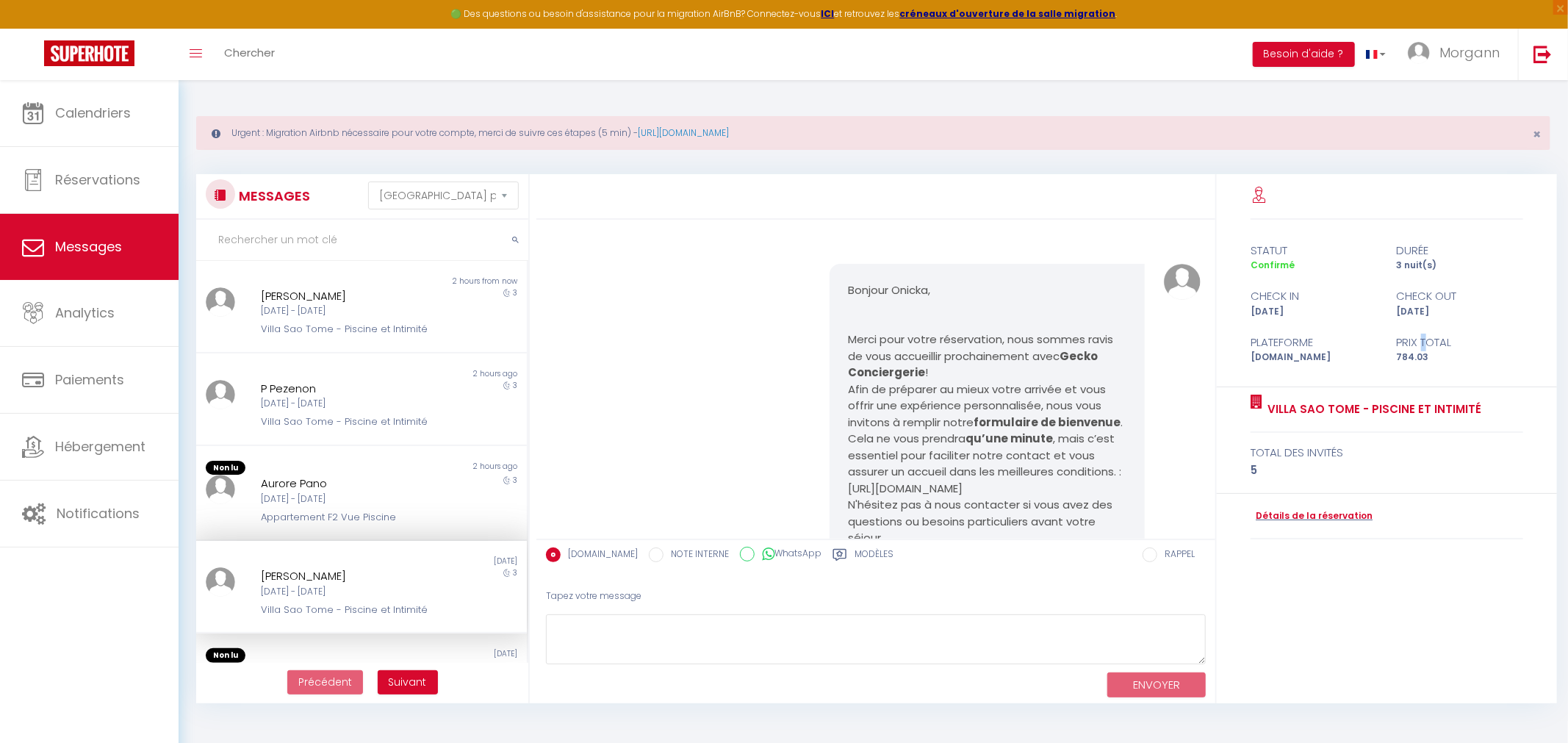
click at [1431, 345] on div "Prix total" at bounding box center [1460, 342] width 146 height 17
drag, startPoint x: 1274, startPoint y: 311, endPoint x: 1284, endPoint y: 310, distance: 10.0
click at [1283, 310] on div "Jeu 16 Oct" at bounding box center [1313, 312] width 146 height 14
drag, startPoint x: 1424, startPoint y: 304, endPoint x: 1435, endPoint y: 306, distance: 11.2
click at [1435, 305] on div "check in check out Jeu 16 Oct Dim 19 Oct" at bounding box center [1387, 295] width 272 height 45
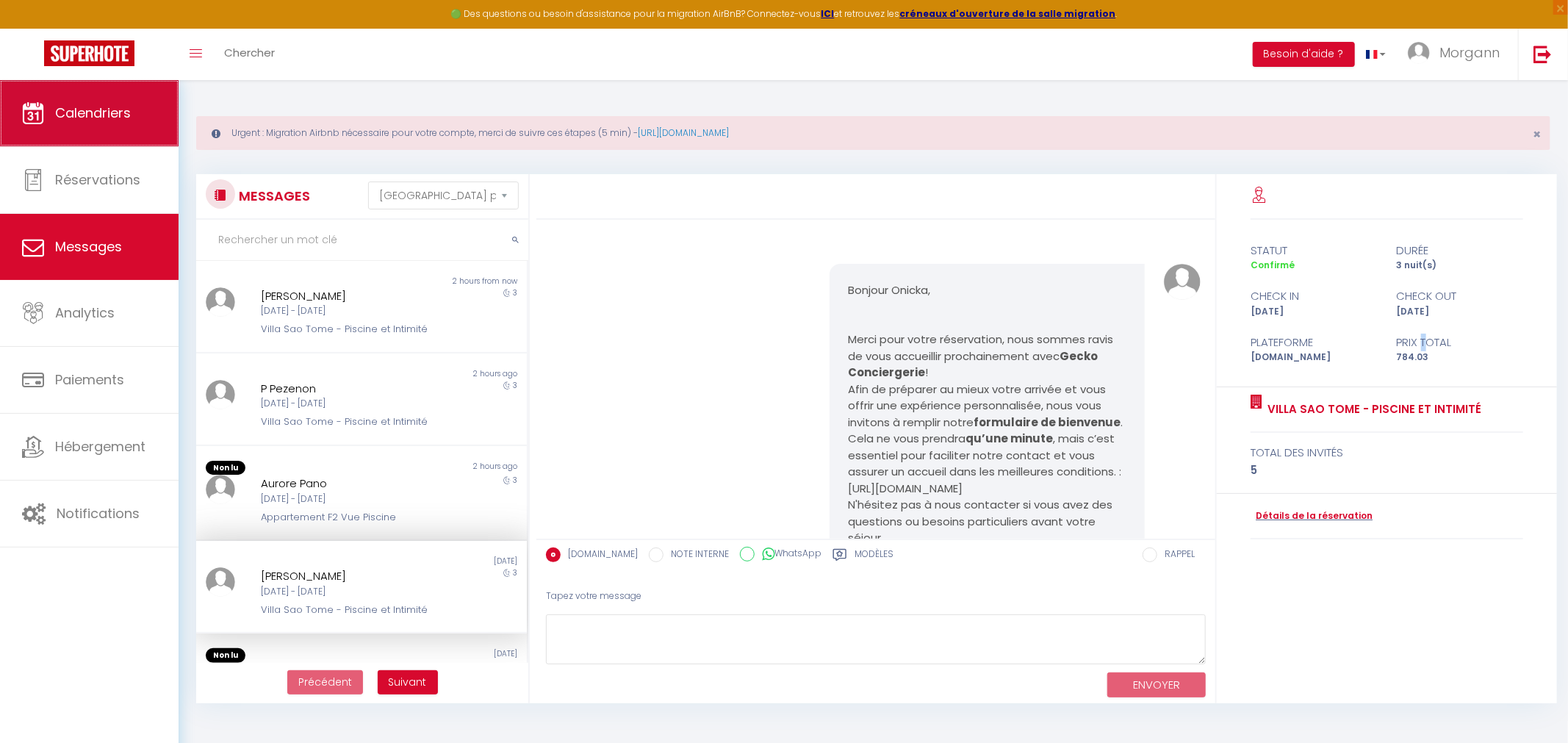
click at [107, 122] on span "Calendriers" at bounding box center [93, 112] width 76 height 18
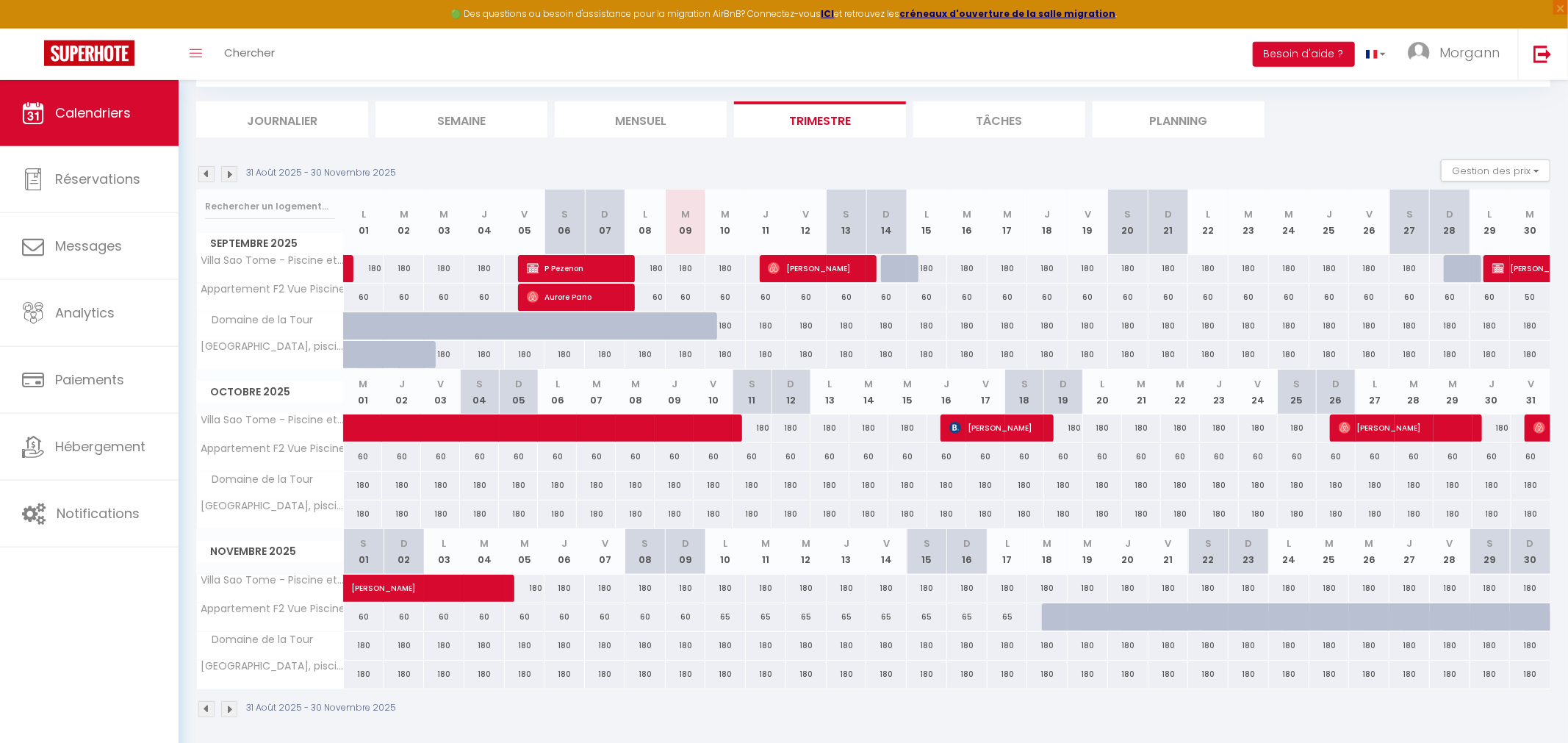
scroll to position [150, 0]
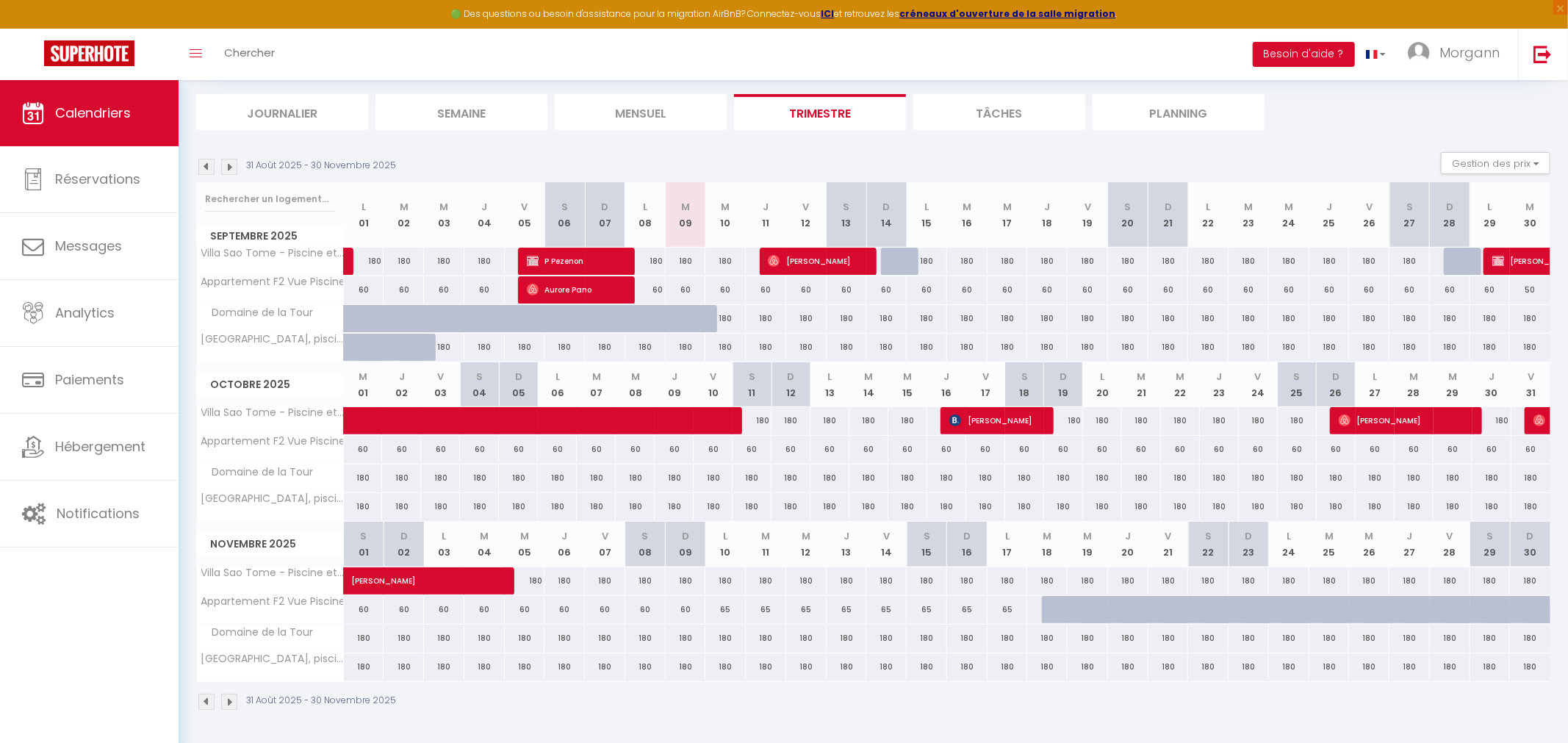
click at [771, 256] on img at bounding box center [774, 261] width 12 height 12
select select "OK"
select select "1"
select select "0"
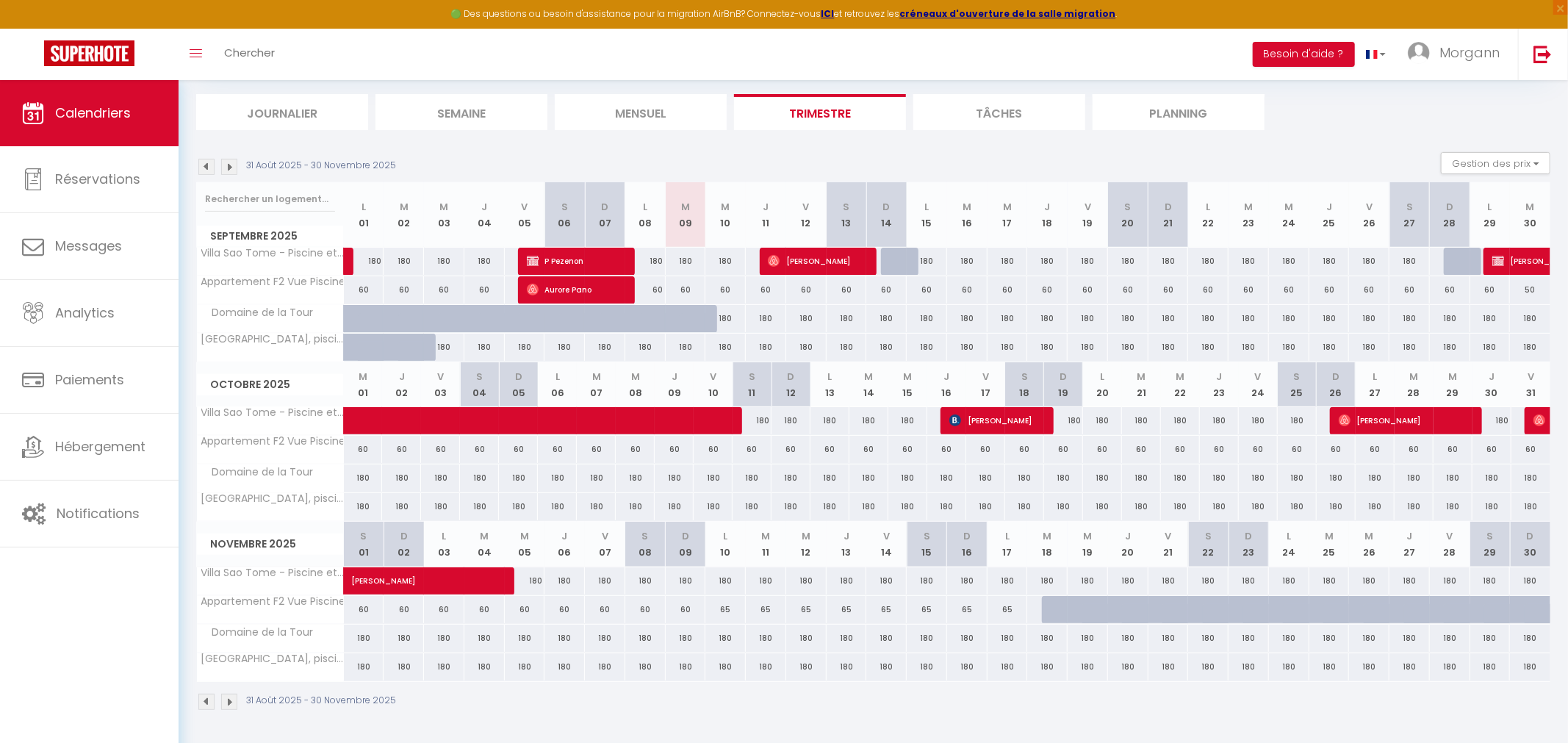
select select "1"
select select
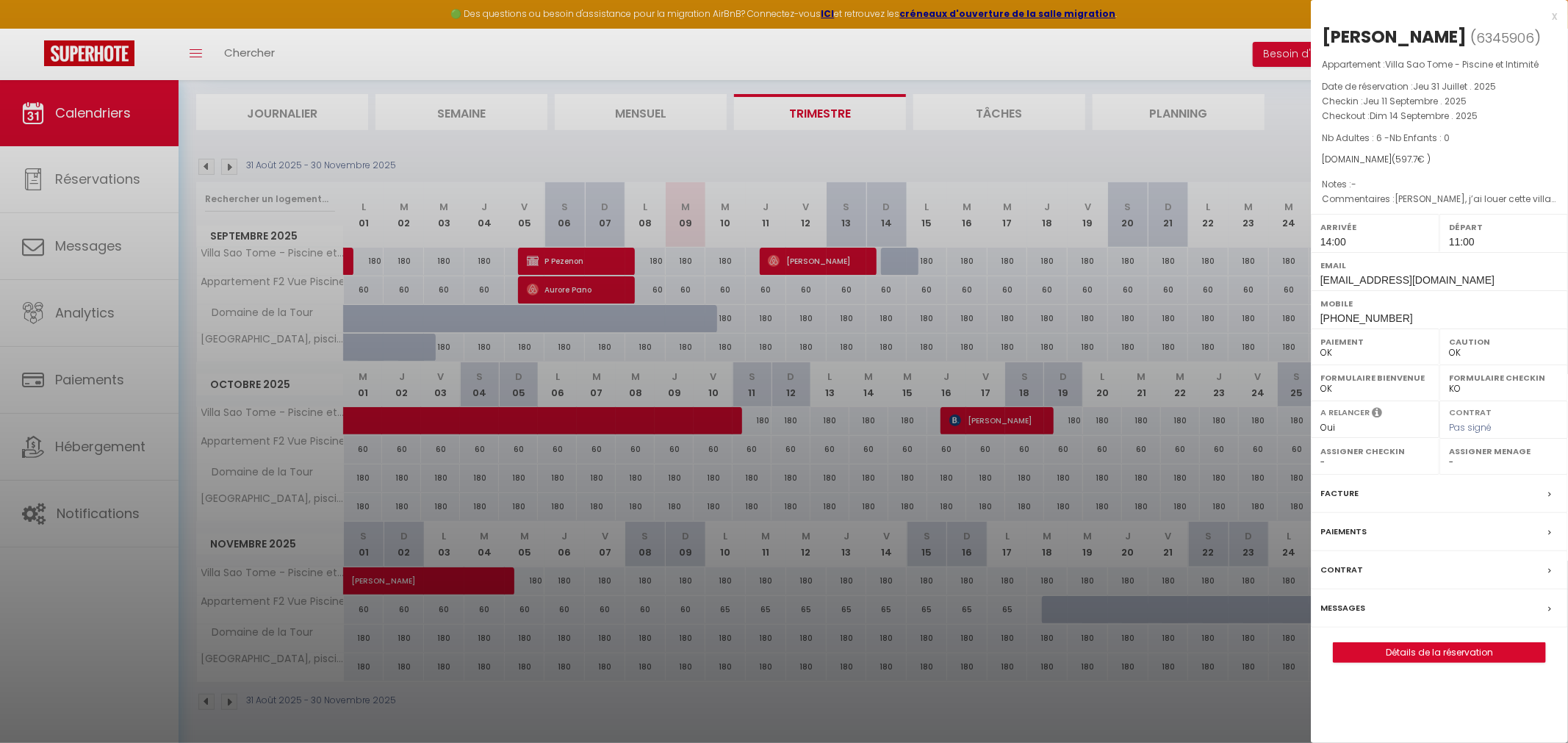
click at [983, 142] on div at bounding box center [784, 372] width 1568 height 743
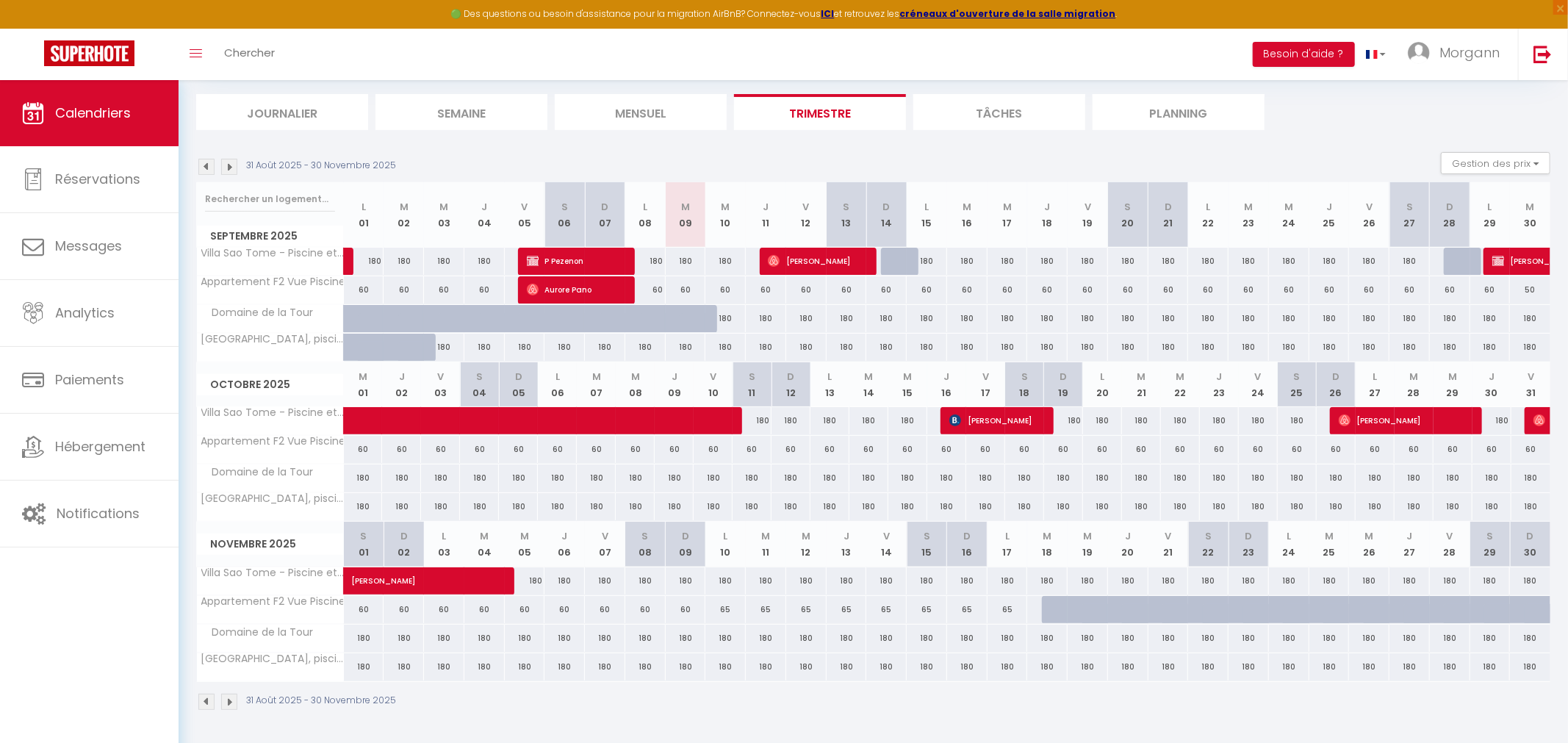
click at [231, 157] on div "31 Août 2025 - 30 Novembre 2025 Gestion des prix Nb Nuits minimum Règles Dispon…" at bounding box center [873, 167] width 1354 height 30
click at [227, 162] on img at bounding box center [229, 167] width 16 height 16
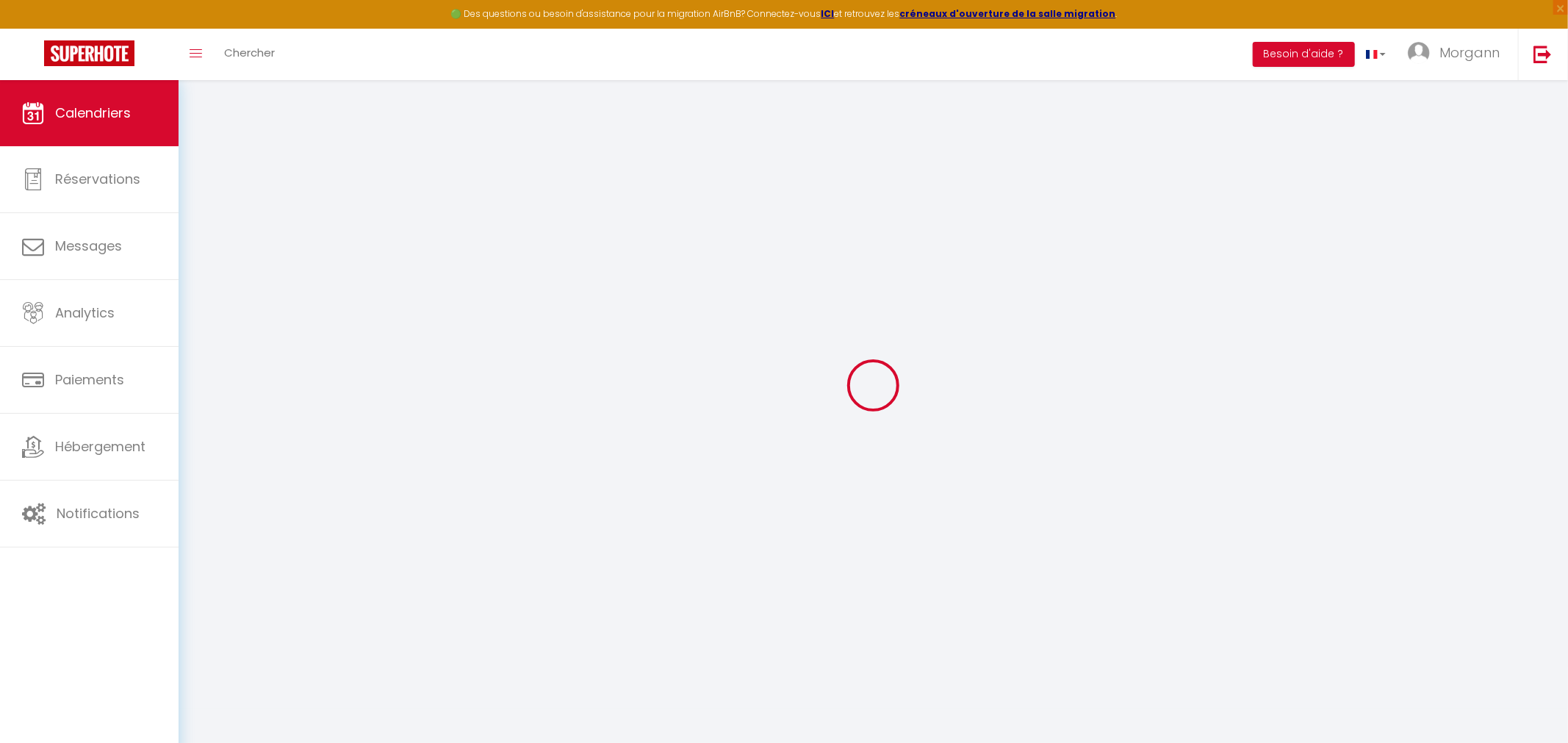
scroll to position [80, 0]
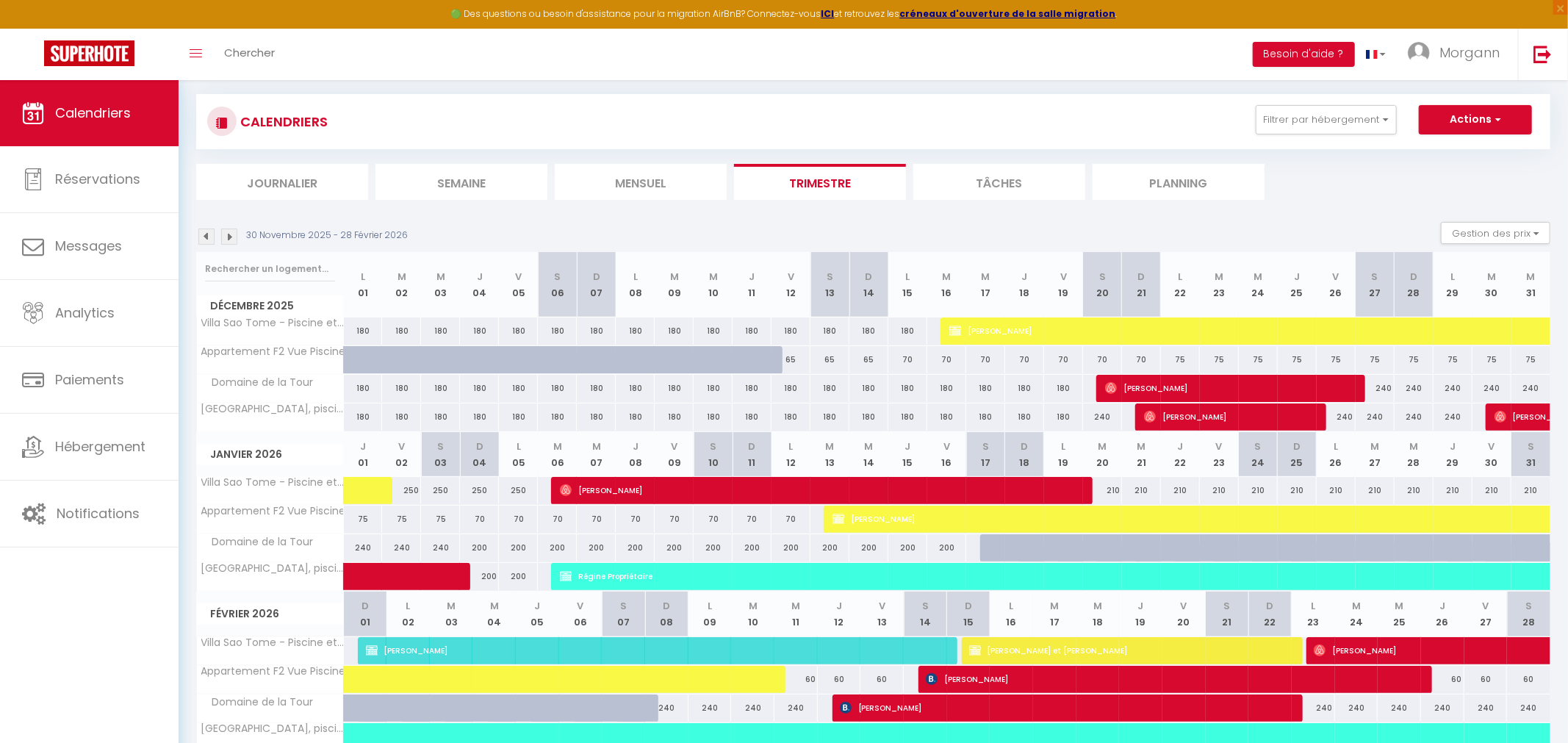
click at [226, 243] on img at bounding box center [229, 236] width 16 height 16
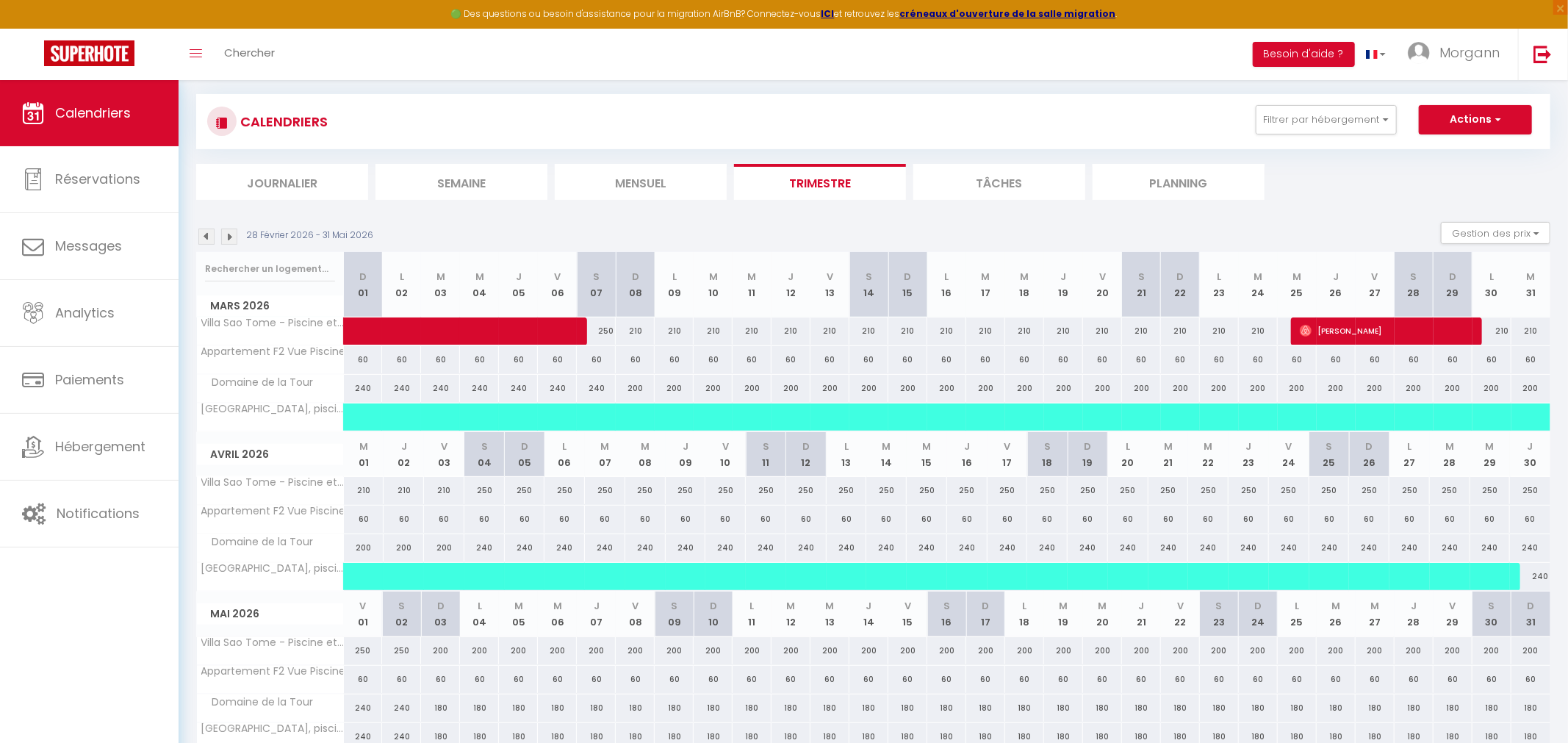
click at [229, 240] on img at bounding box center [229, 236] width 16 height 16
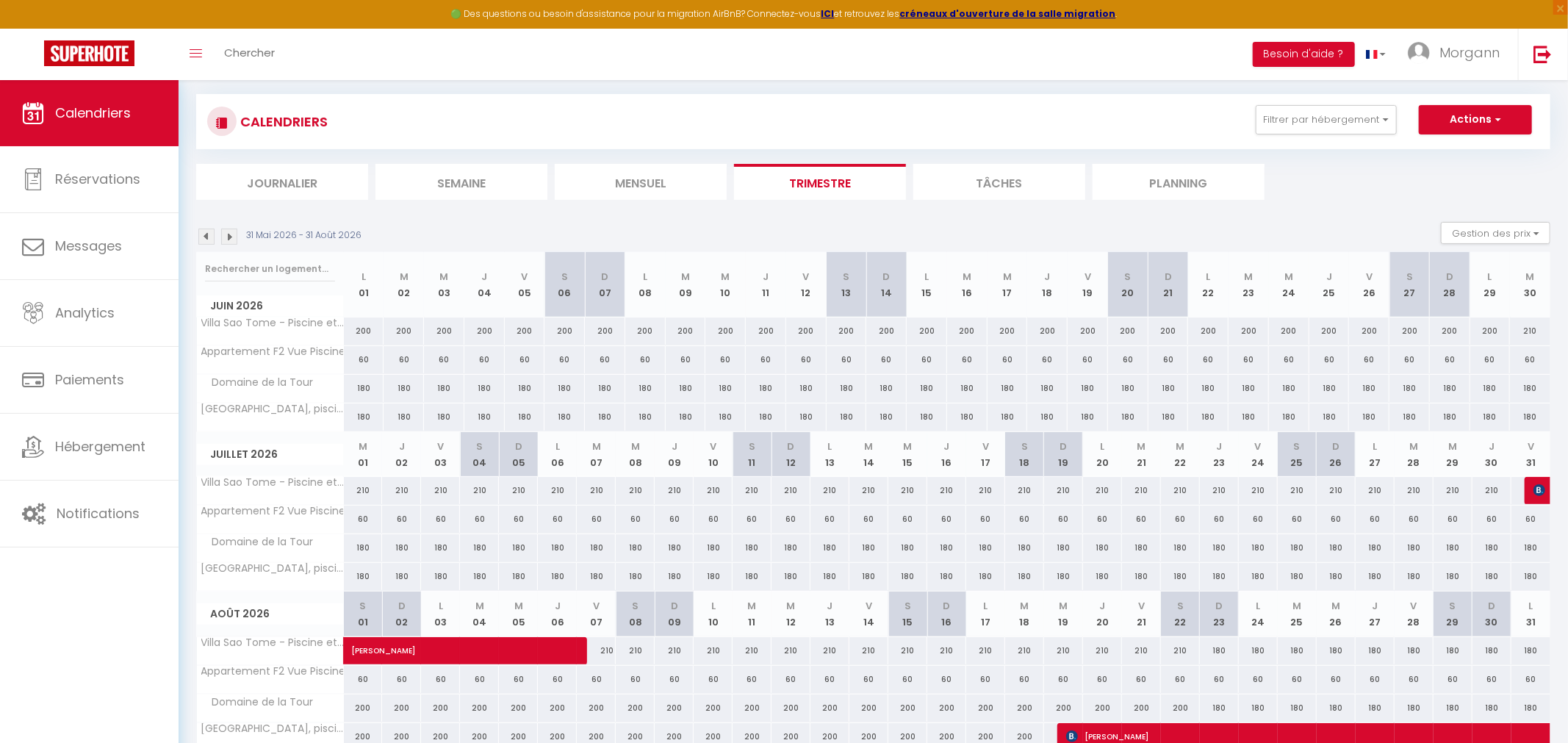
click at [229, 240] on img at bounding box center [229, 236] width 16 height 16
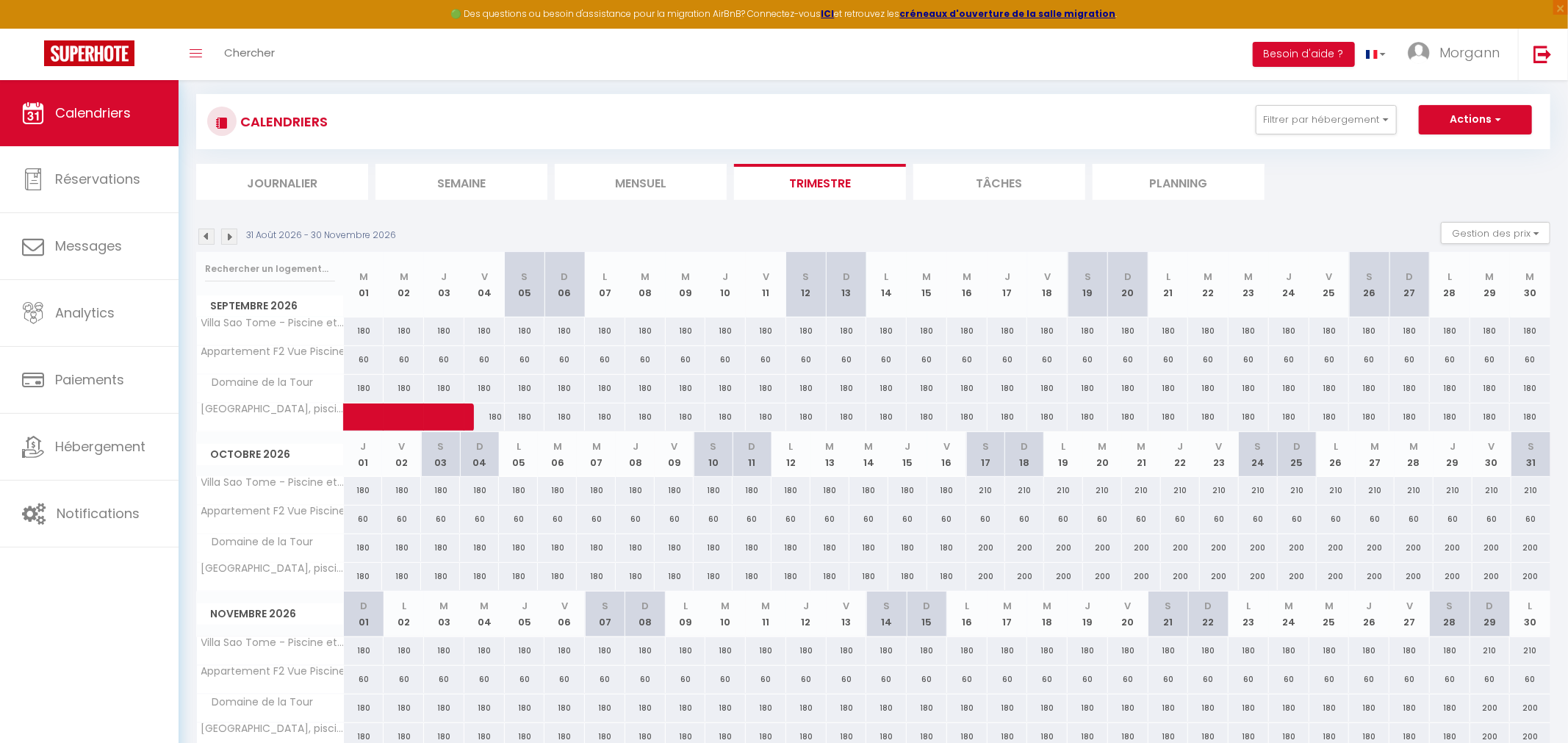
click at [229, 240] on img at bounding box center [229, 236] width 16 height 16
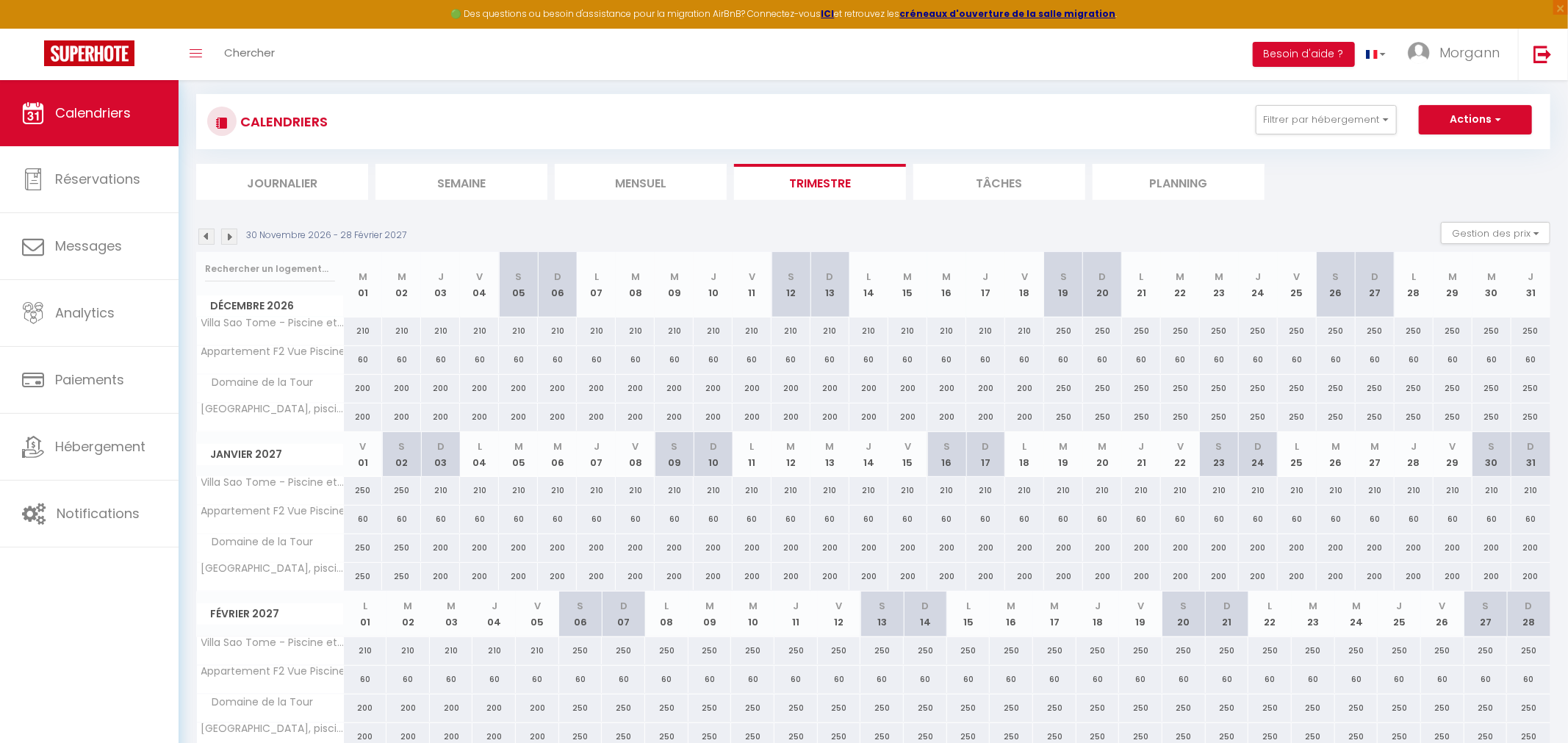
click at [229, 240] on img at bounding box center [229, 236] width 16 height 16
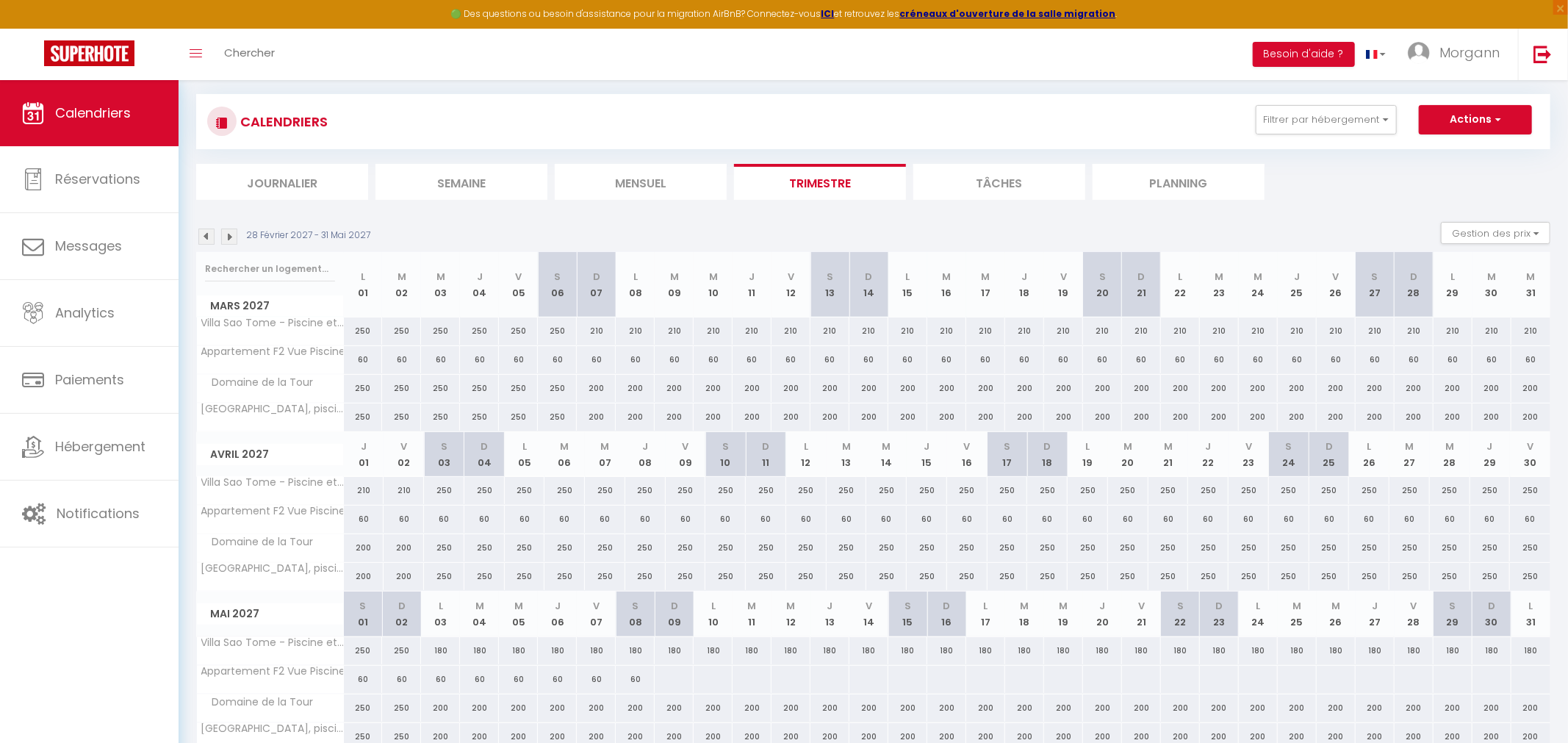
click at [229, 240] on img at bounding box center [229, 236] width 16 height 16
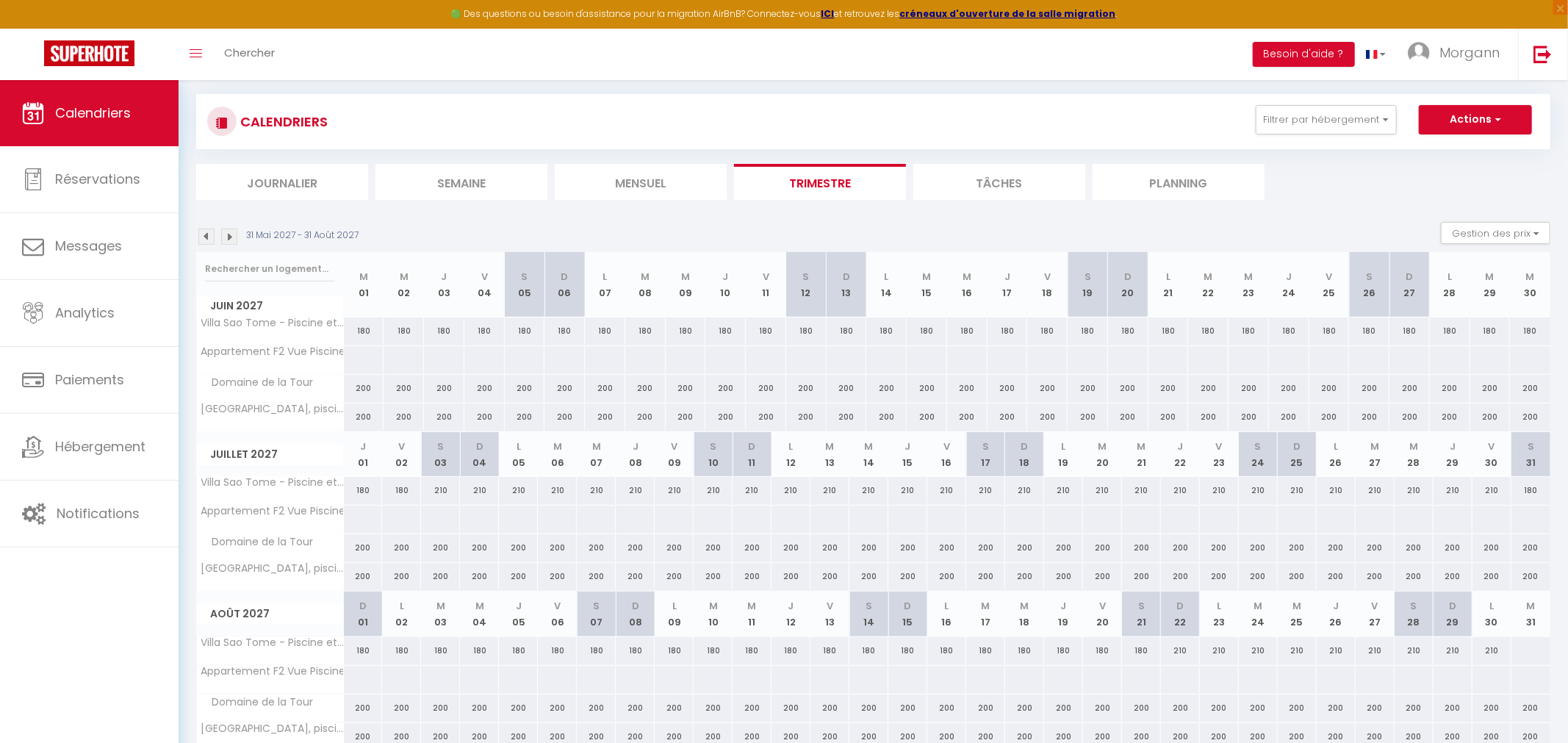
click at [229, 240] on img at bounding box center [229, 236] width 16 height 16
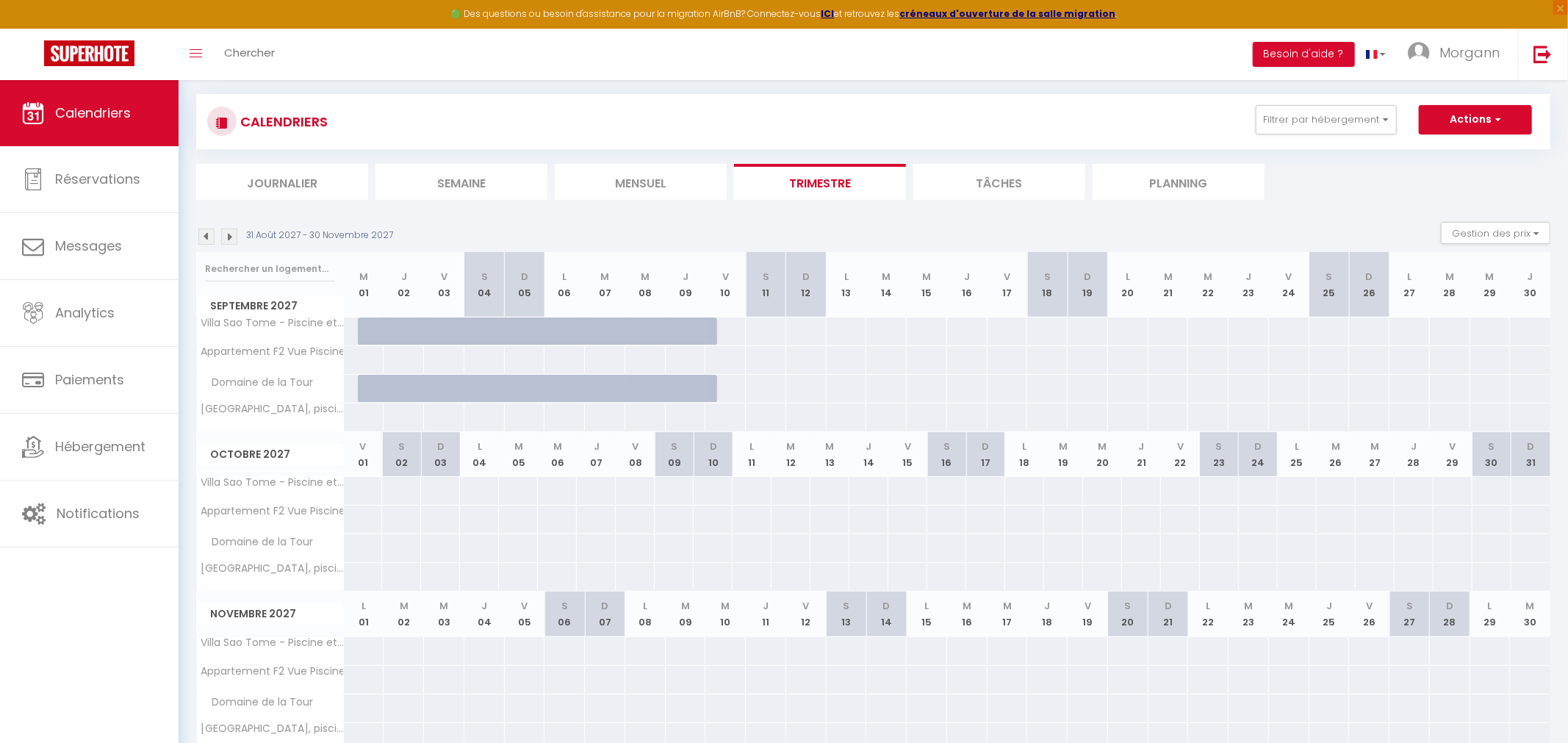
click at [229, 240] on img at bounding box center [229, 236] width 16 height 16
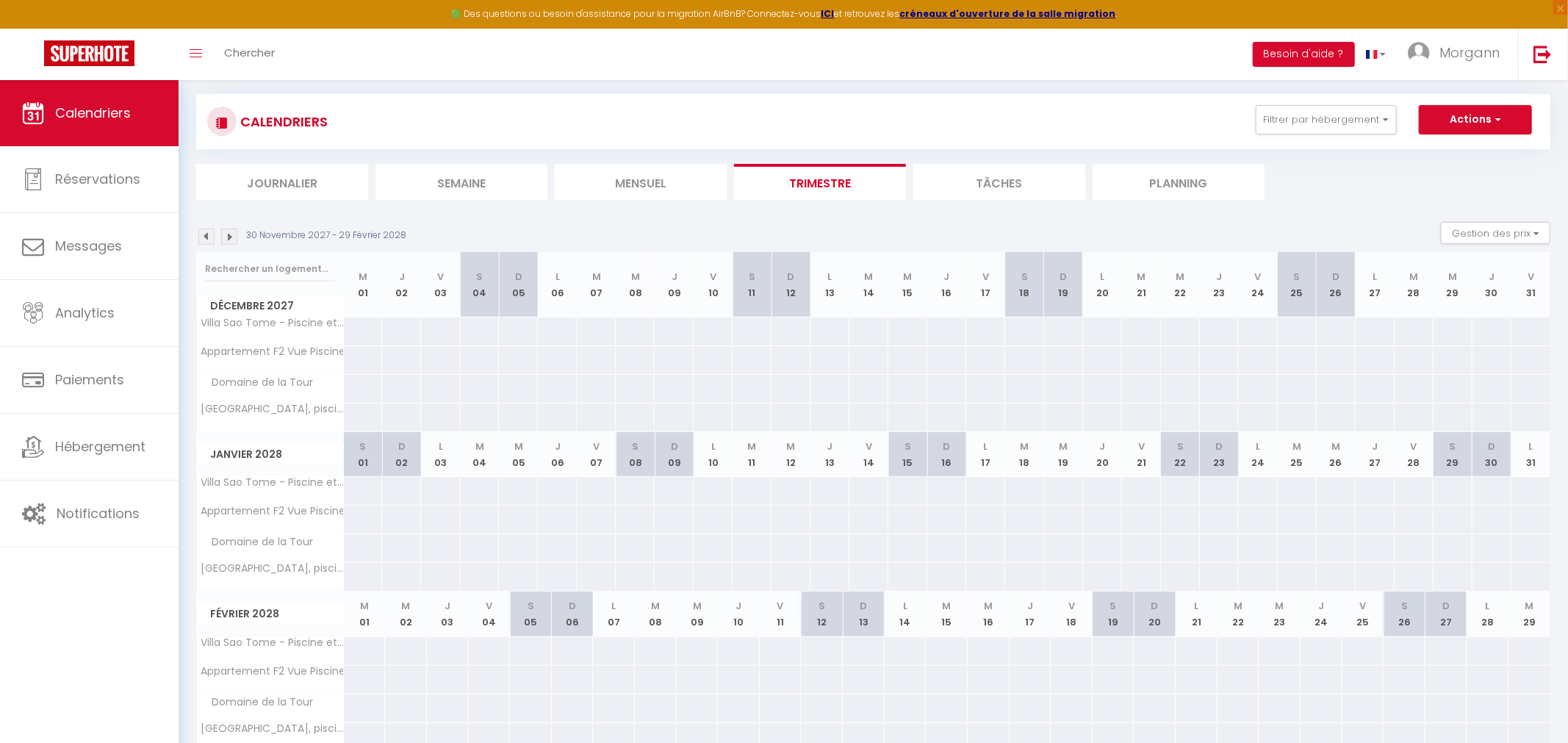
click at [203, 236] on img at bounding box center [207, 236] width 16 height 16
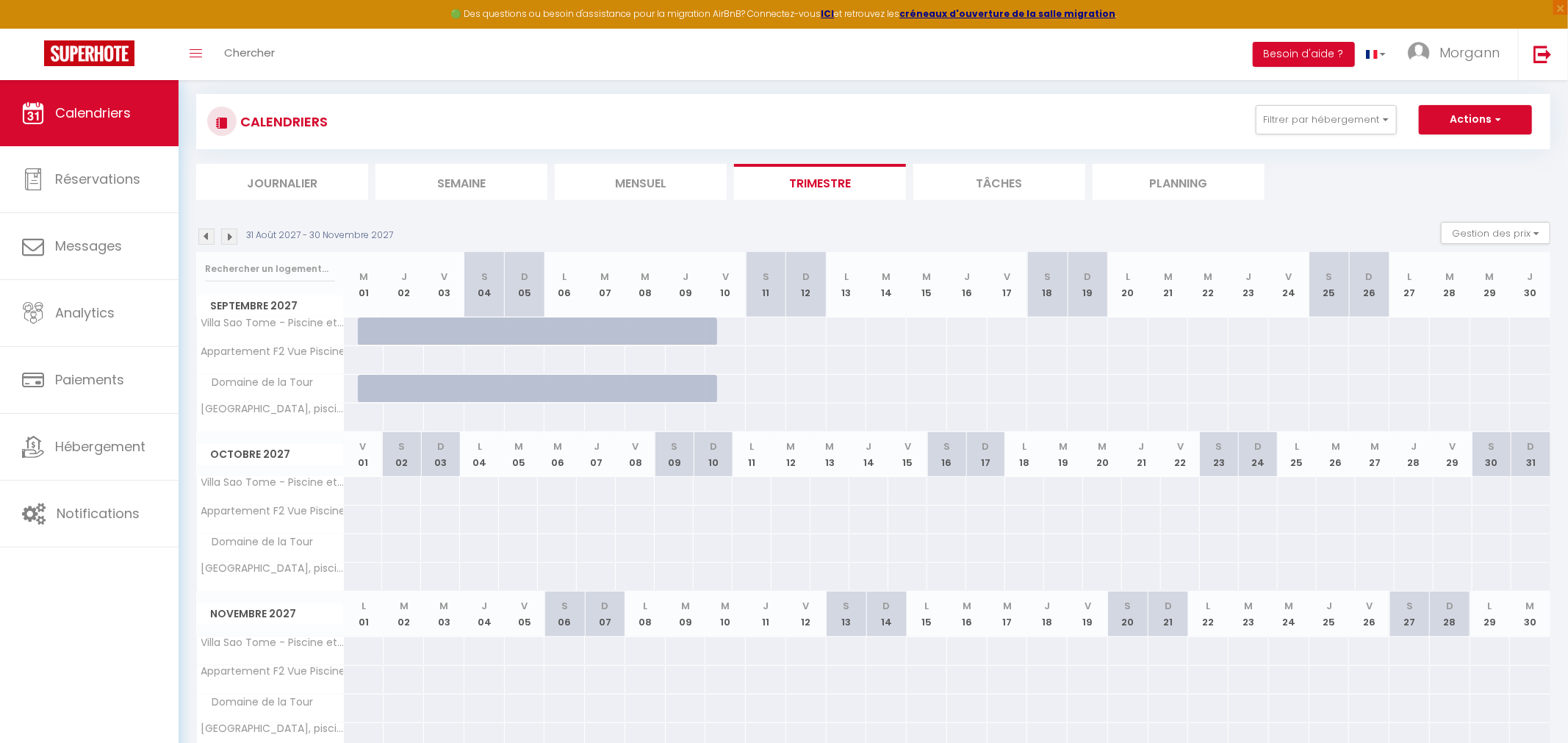
click at [203, 236] on img at bounding box center [207, 236] width 16 height 16
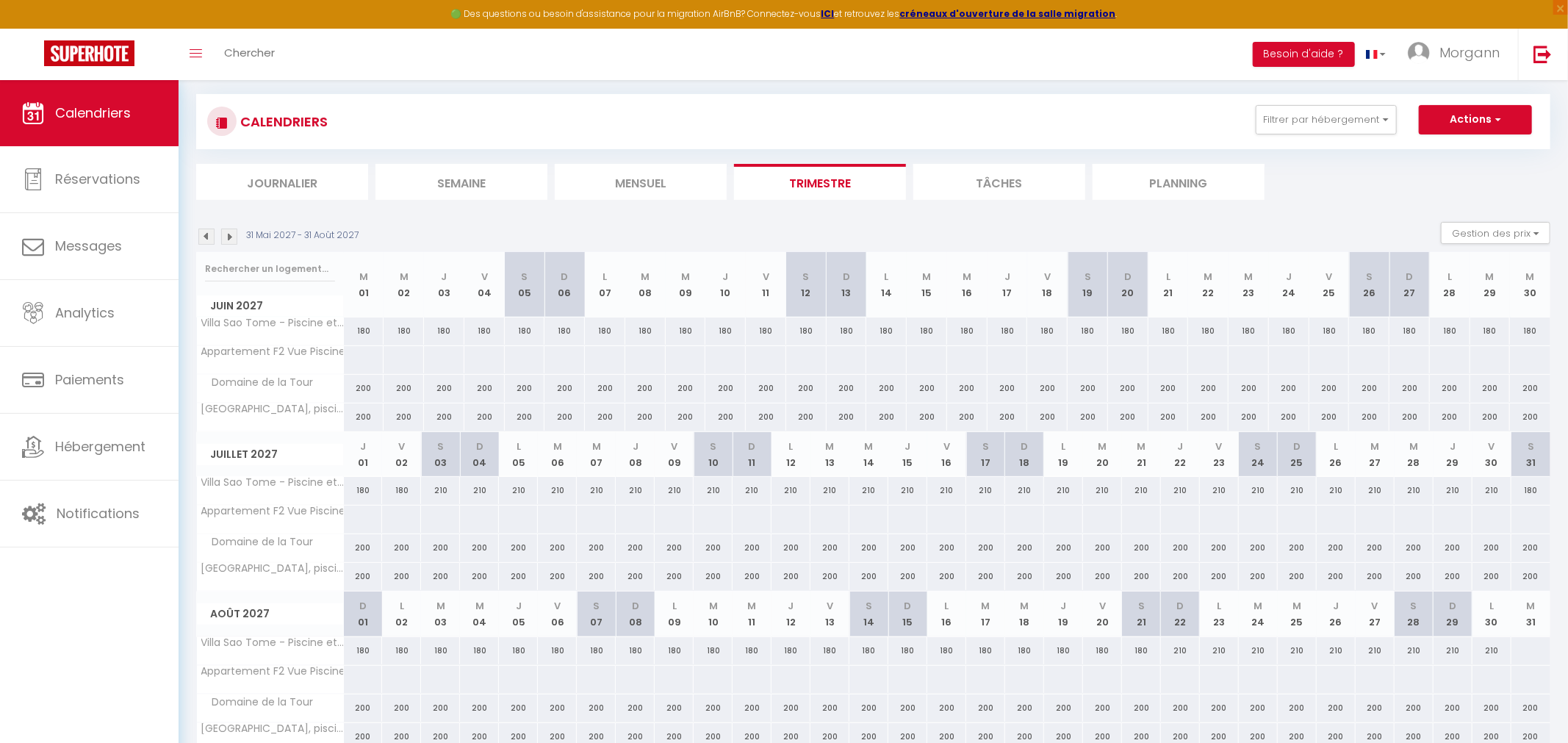
click at [207, 236] on img at bounding box center [207, 236] width 16 height 16
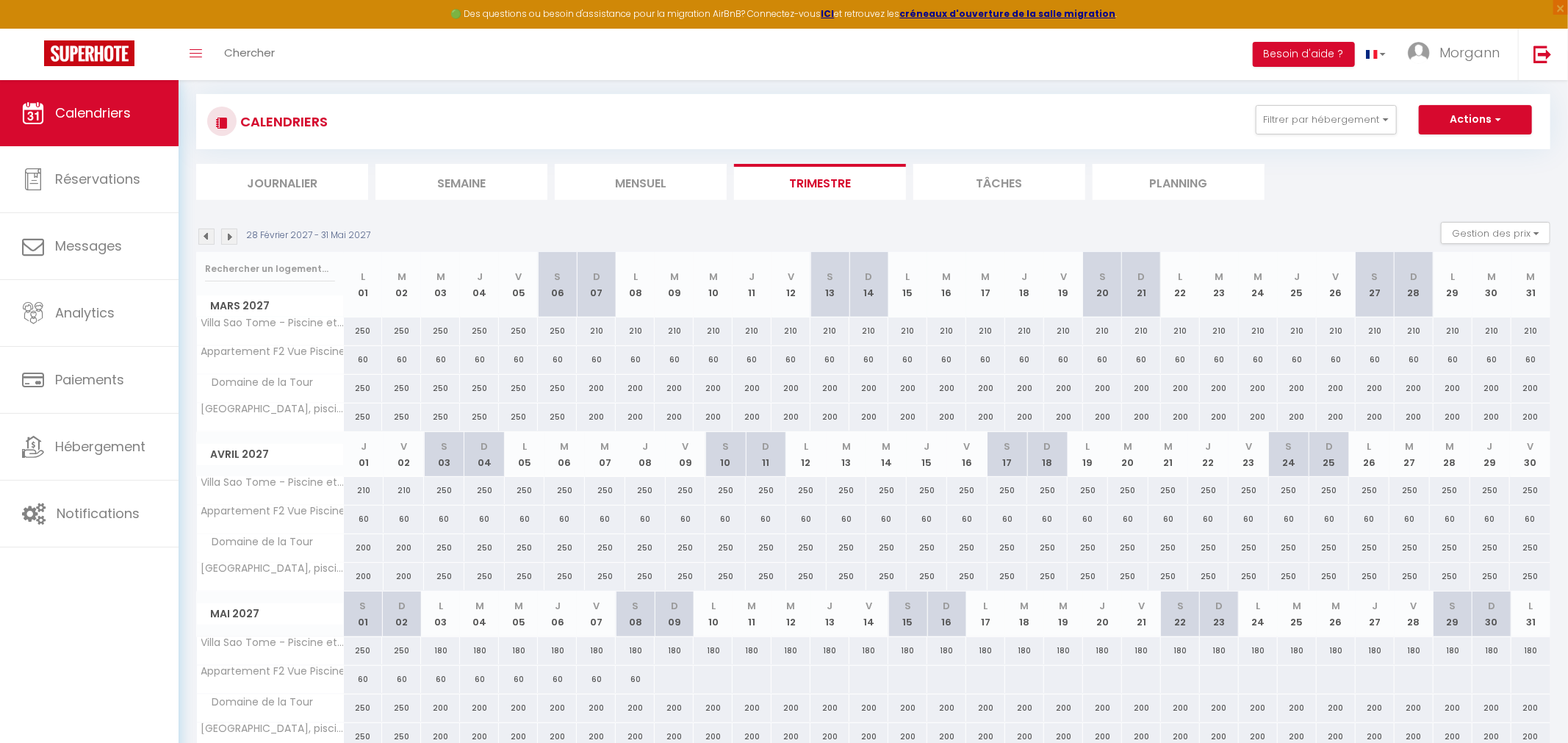
click at [227, 236] on img at bounding box center [229, 236] width 16 height 16
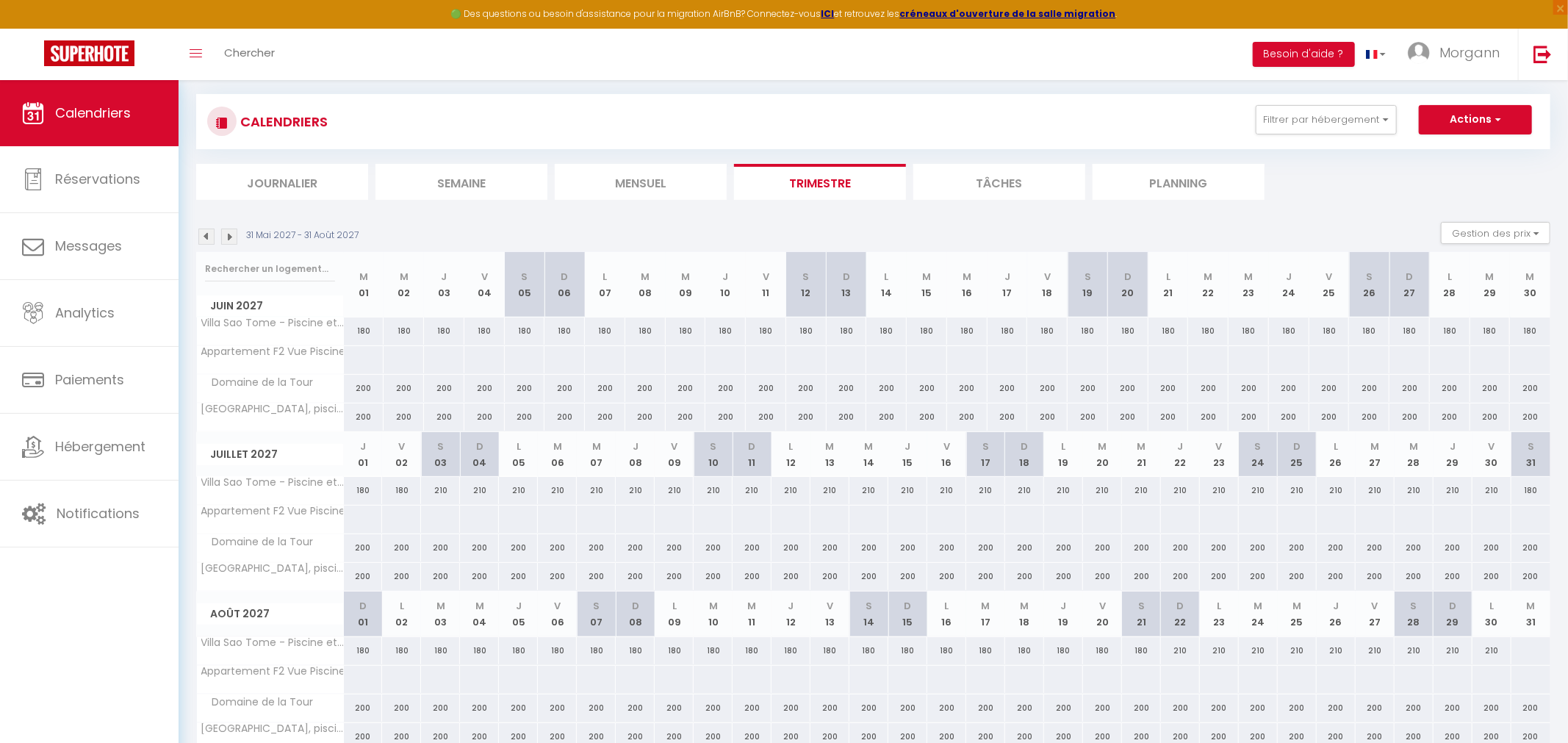
click at [233, 235] on img at bounding box center [229, 236] width 16 height 16
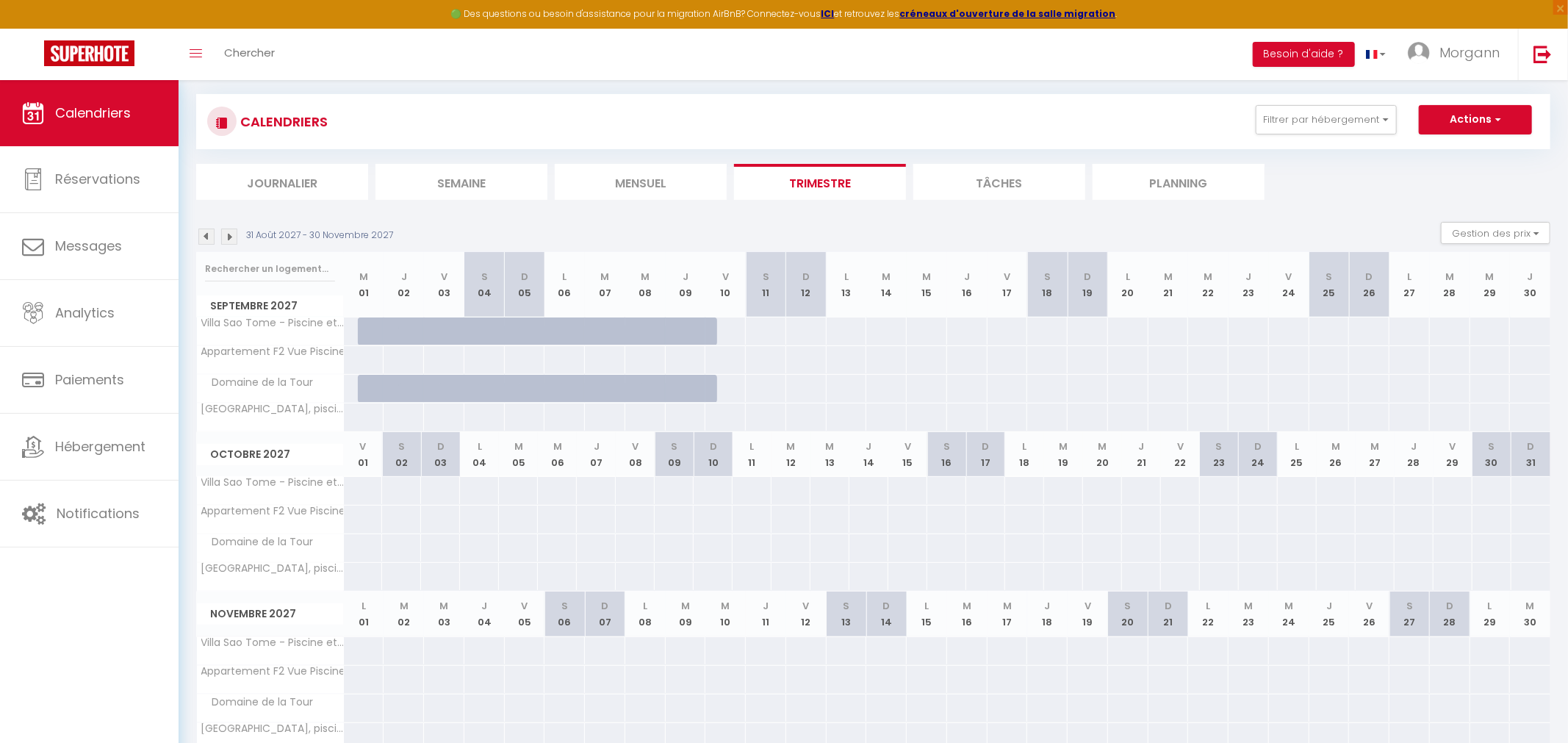
click at [203, 236] on img at bounding box center [207, 236] width 16 height 16
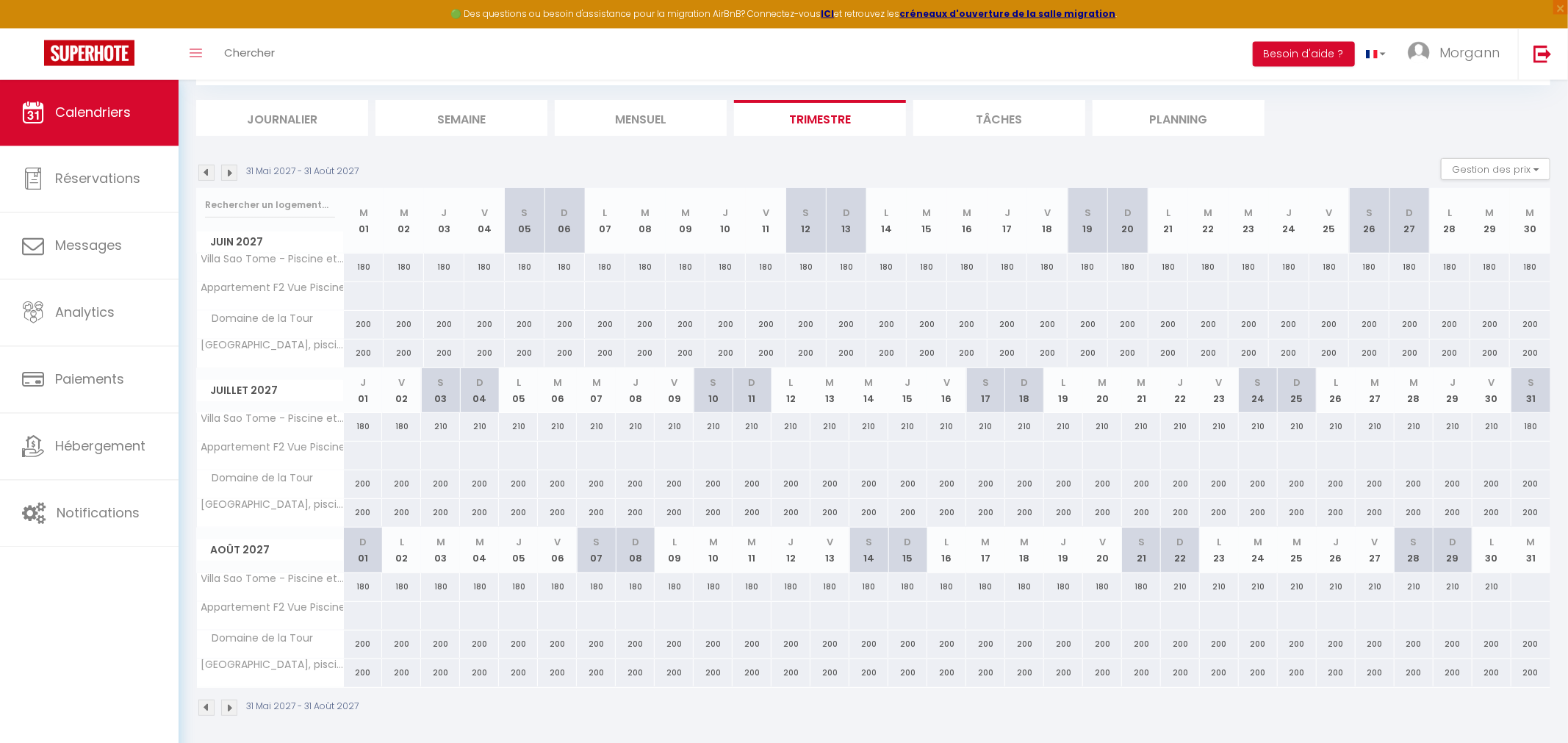
scroll to position [150, 0]
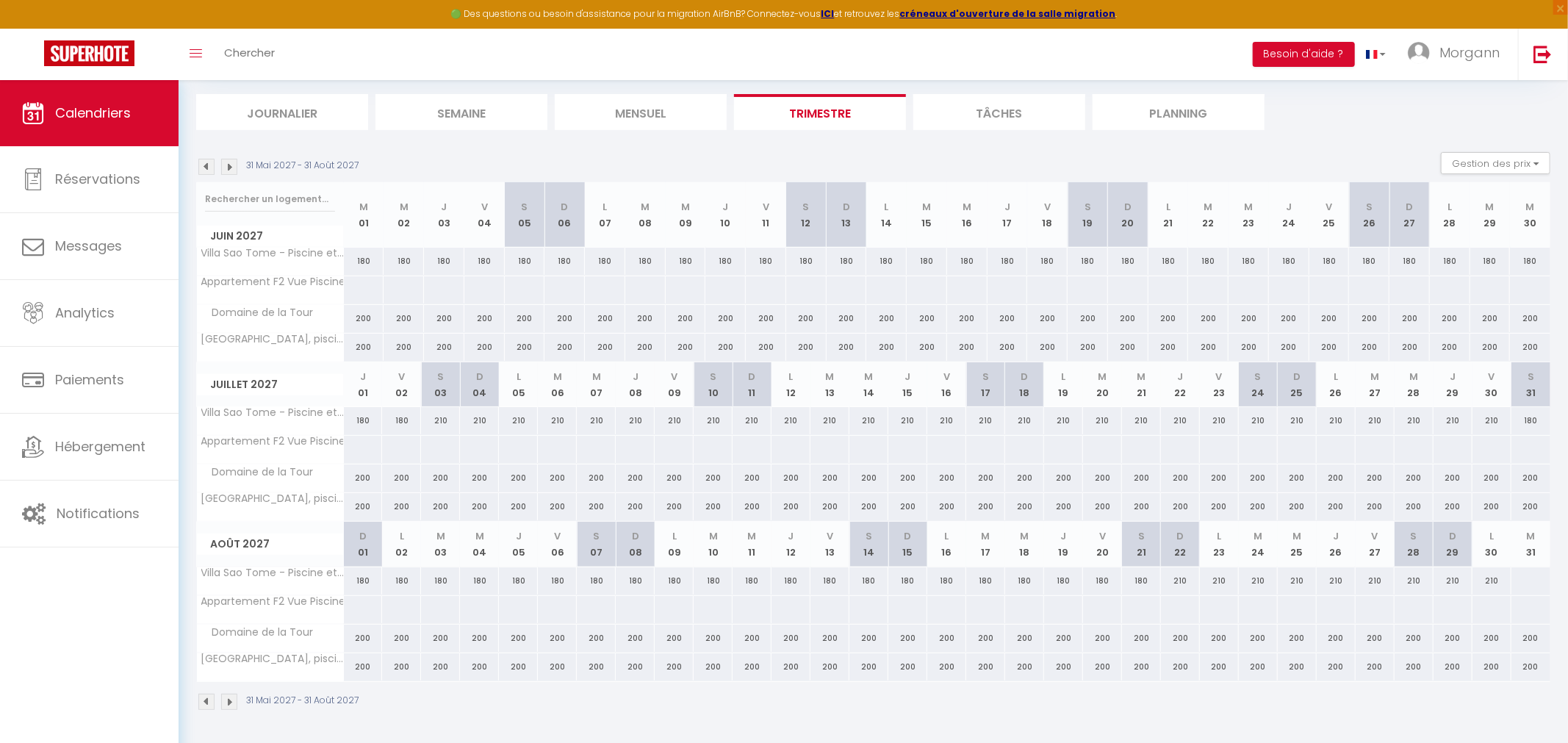
click at [208, 162] on img at bounding box center [207, 167] width 16 height 16
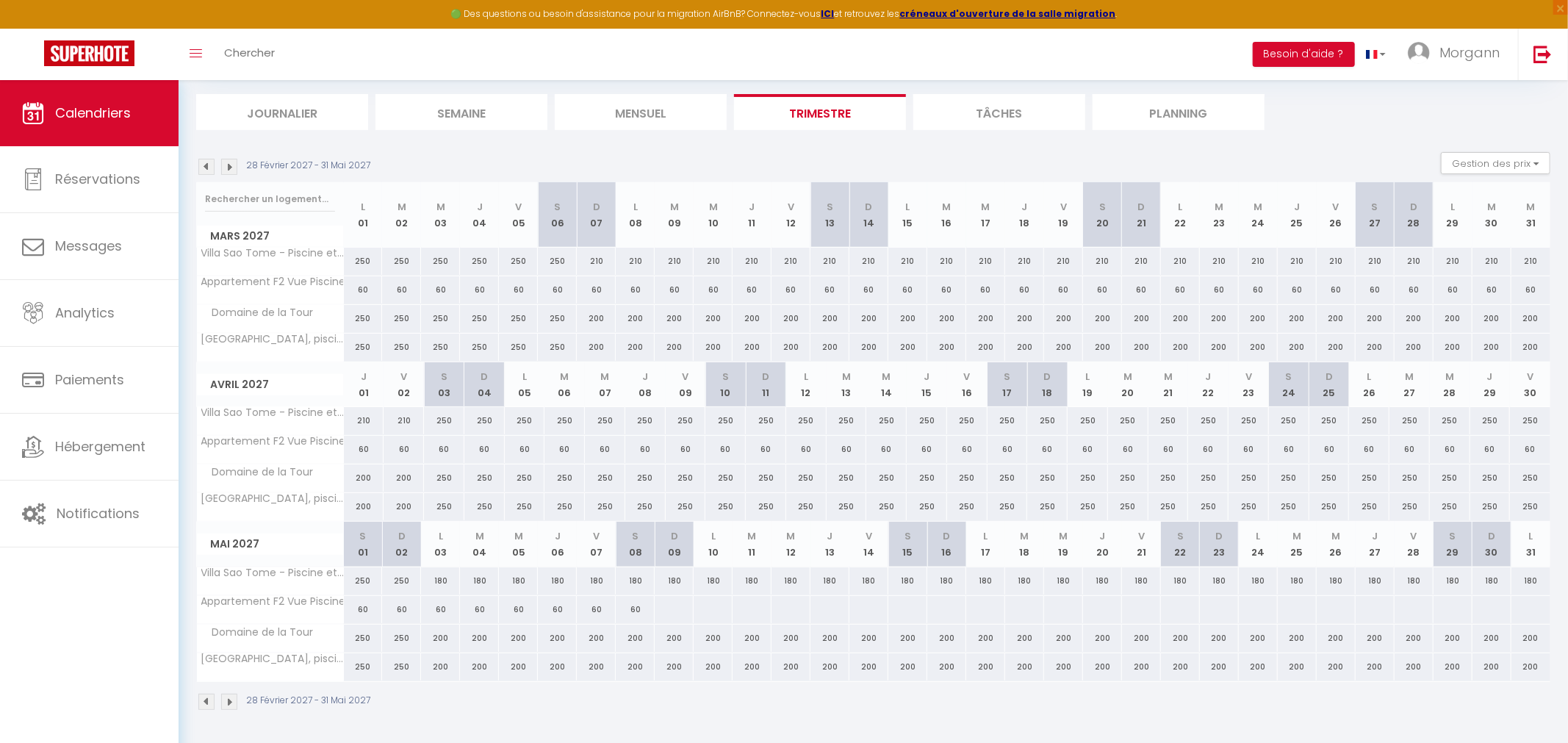
click at [597, 579] on div "180" at bounding box center [596, 581] width 39 height 27
type input "180"
type input "Ven 07 Mai 2027"
type input "Sam 08 Mai 2027"
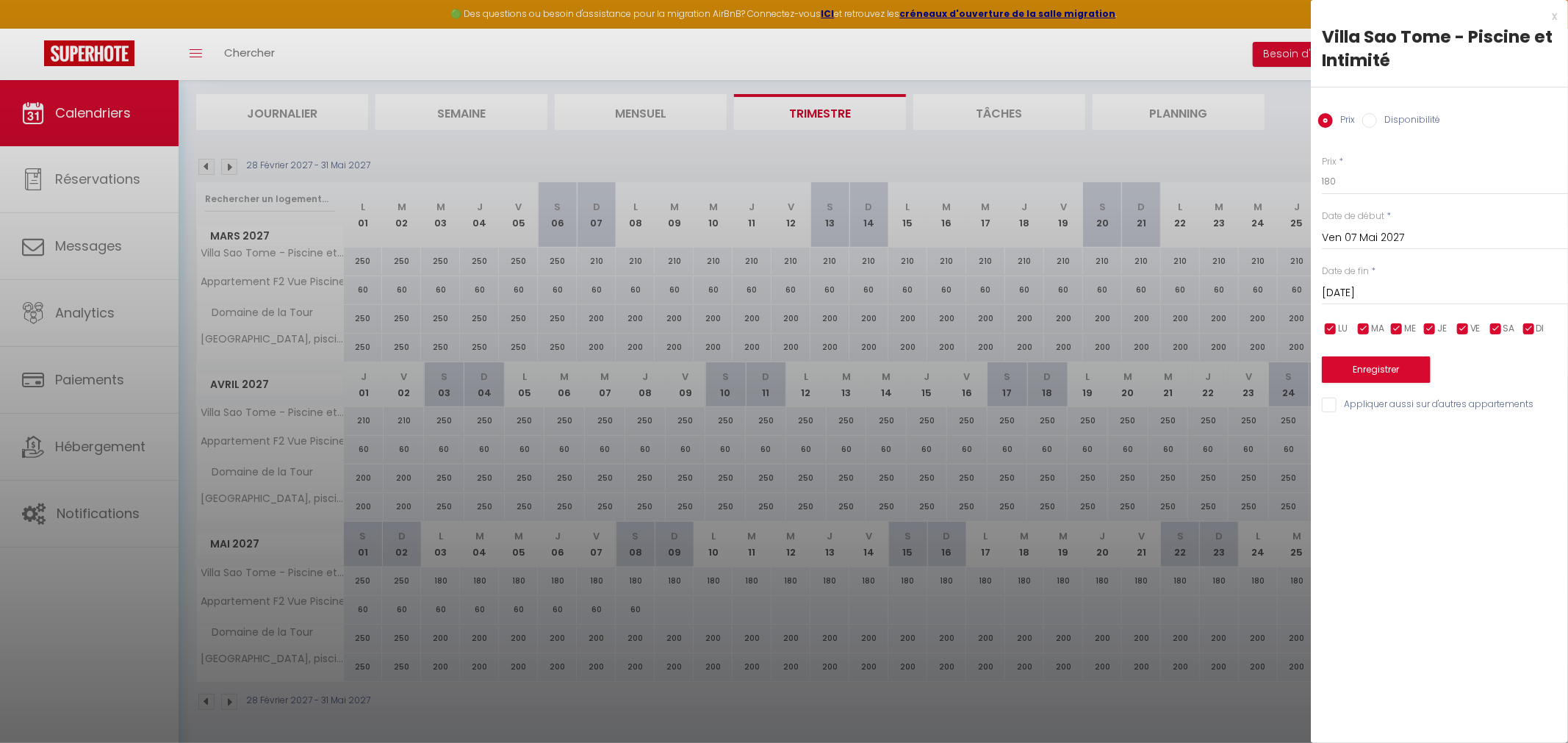
click at [593, 574] on div at bounding box center [784, 372] width 1568 height 743
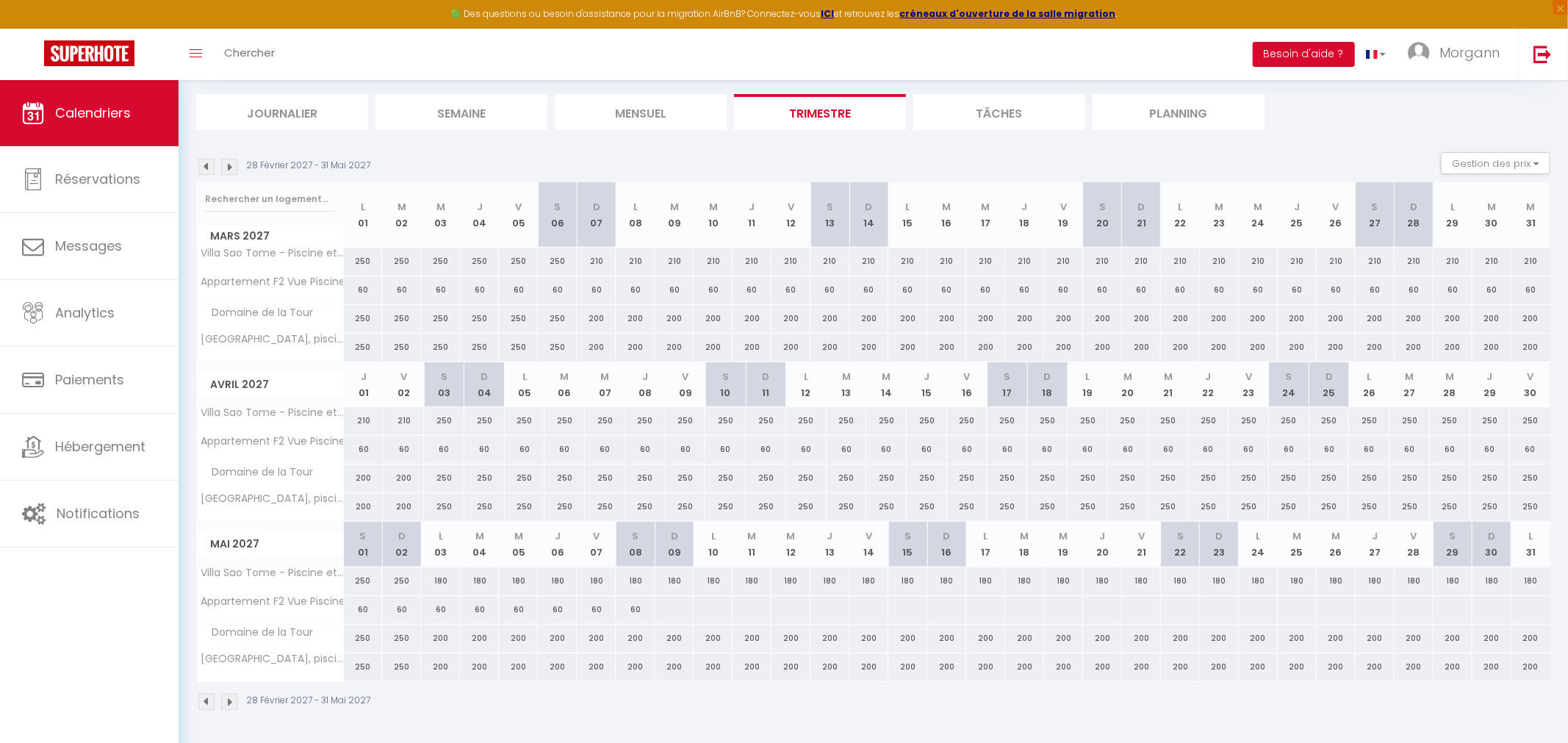
click at [555, 575] on div "180" at bounding box center [557, 581] width 39 height 27
type input "180"
type input "Jeu 06 Mai 2027"
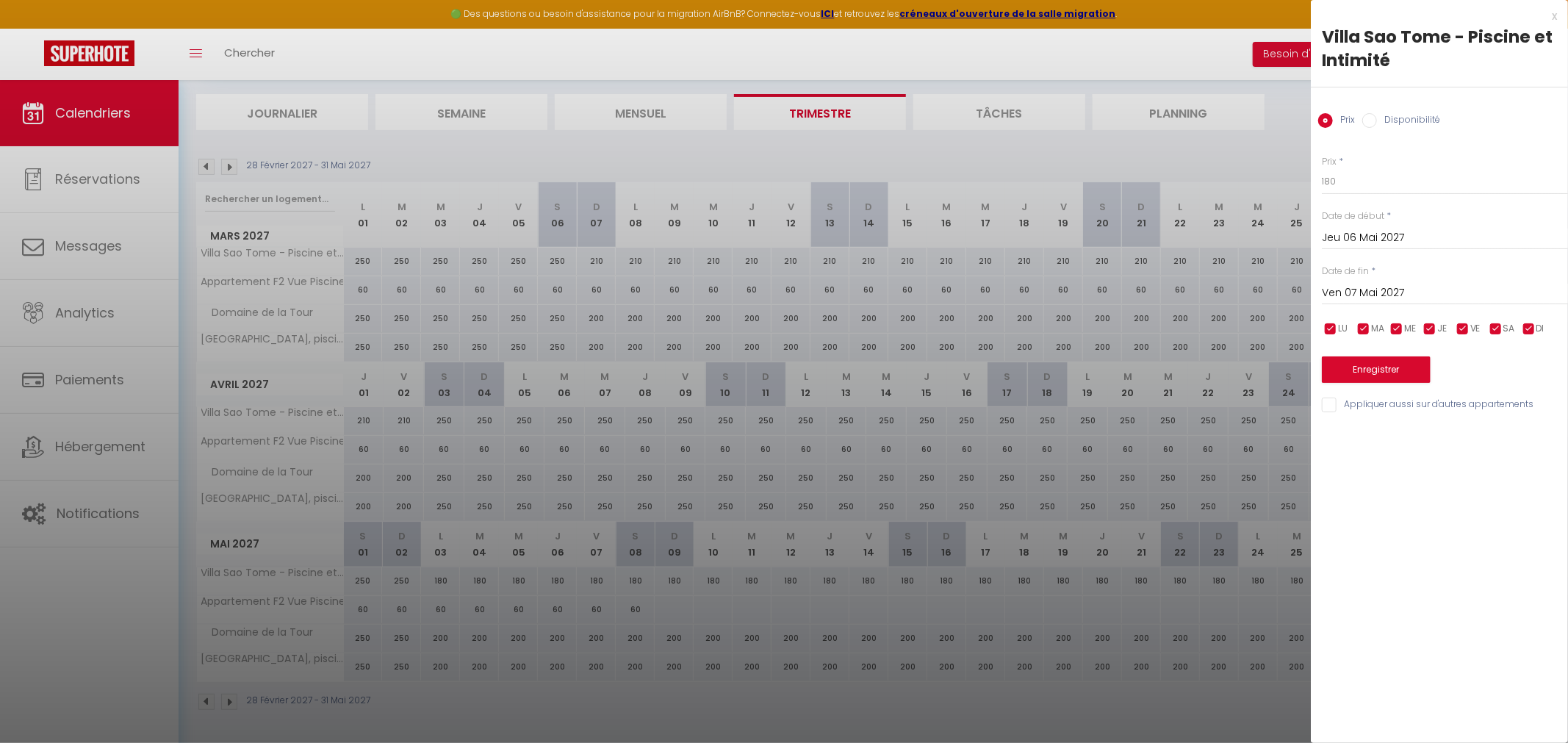
click at [1373, 286] on input "Ven 07 Mai 2027" at bounding box center [1446, 293] width 246 height 19
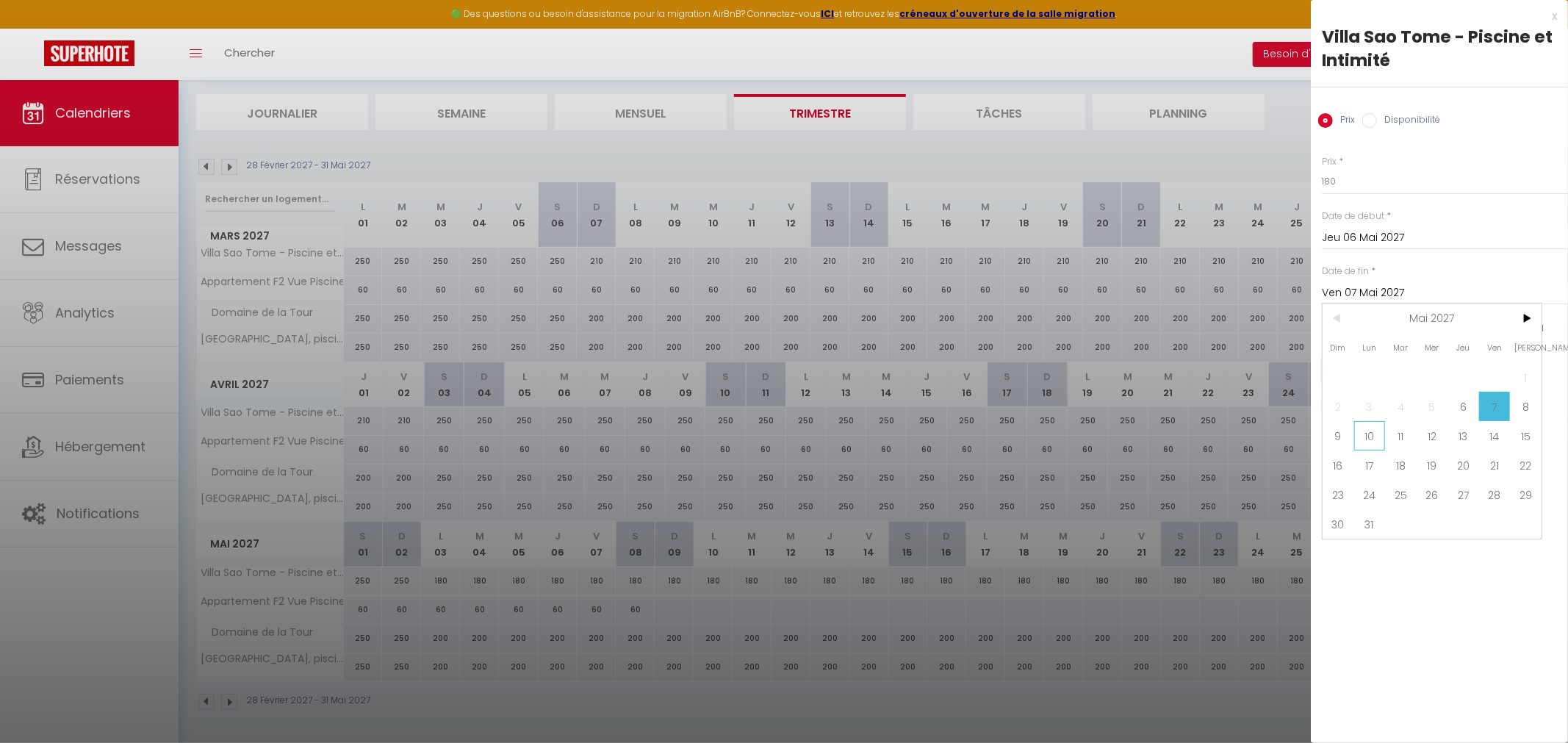
click at [1365, 436] on span "10" at bounding box center [1370, 436] width 32 height 29
type input "Lun 10 Mai 2027"
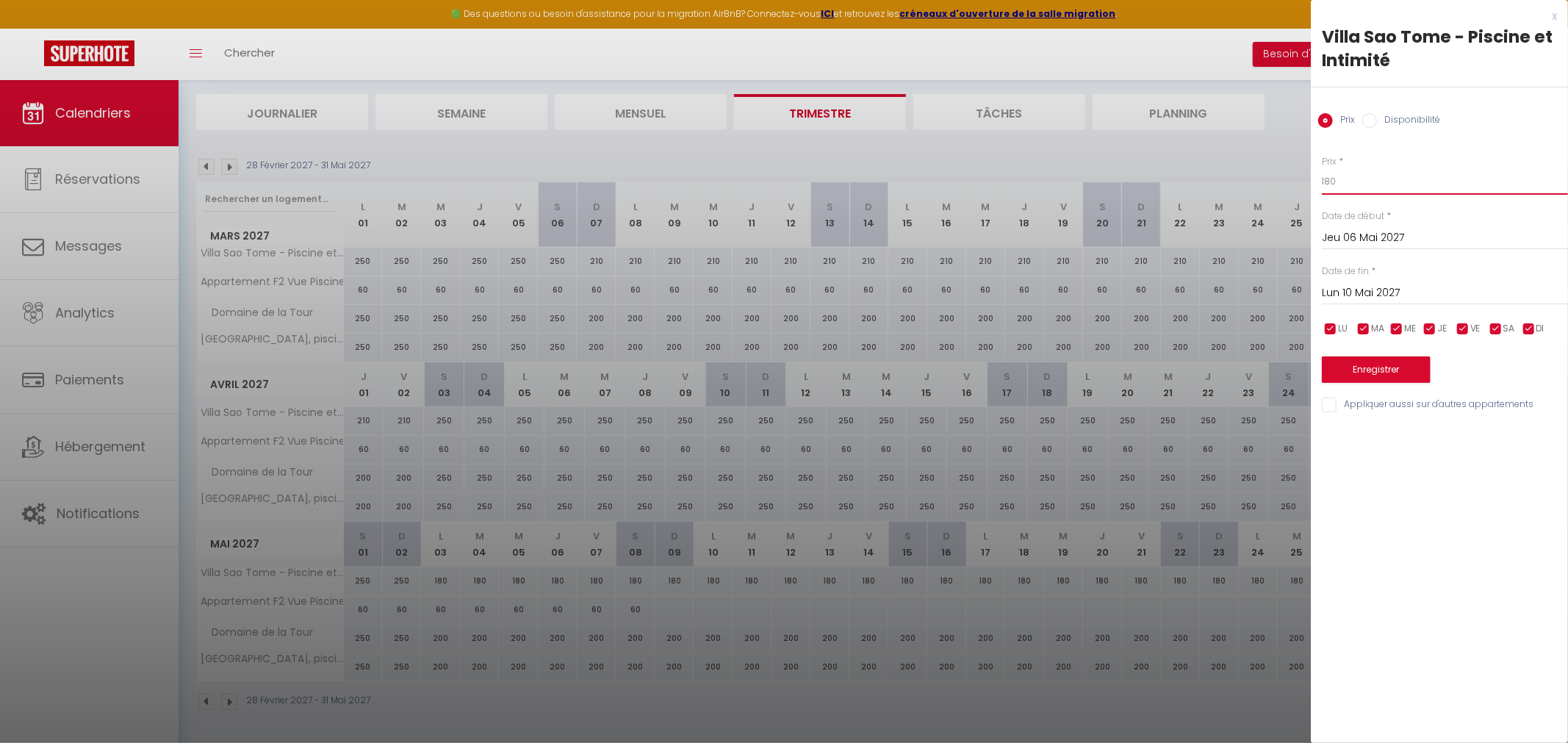
click at [1347, 177] on input "180" at bounding box center [1446, 181] width 246 height 26
type input "1"
type input "210"
click at [1409, 372] on button "Enregistrer" at bounding box center [1377, 370] width 109 height 26
type input "Mer 05 Mai 2027"
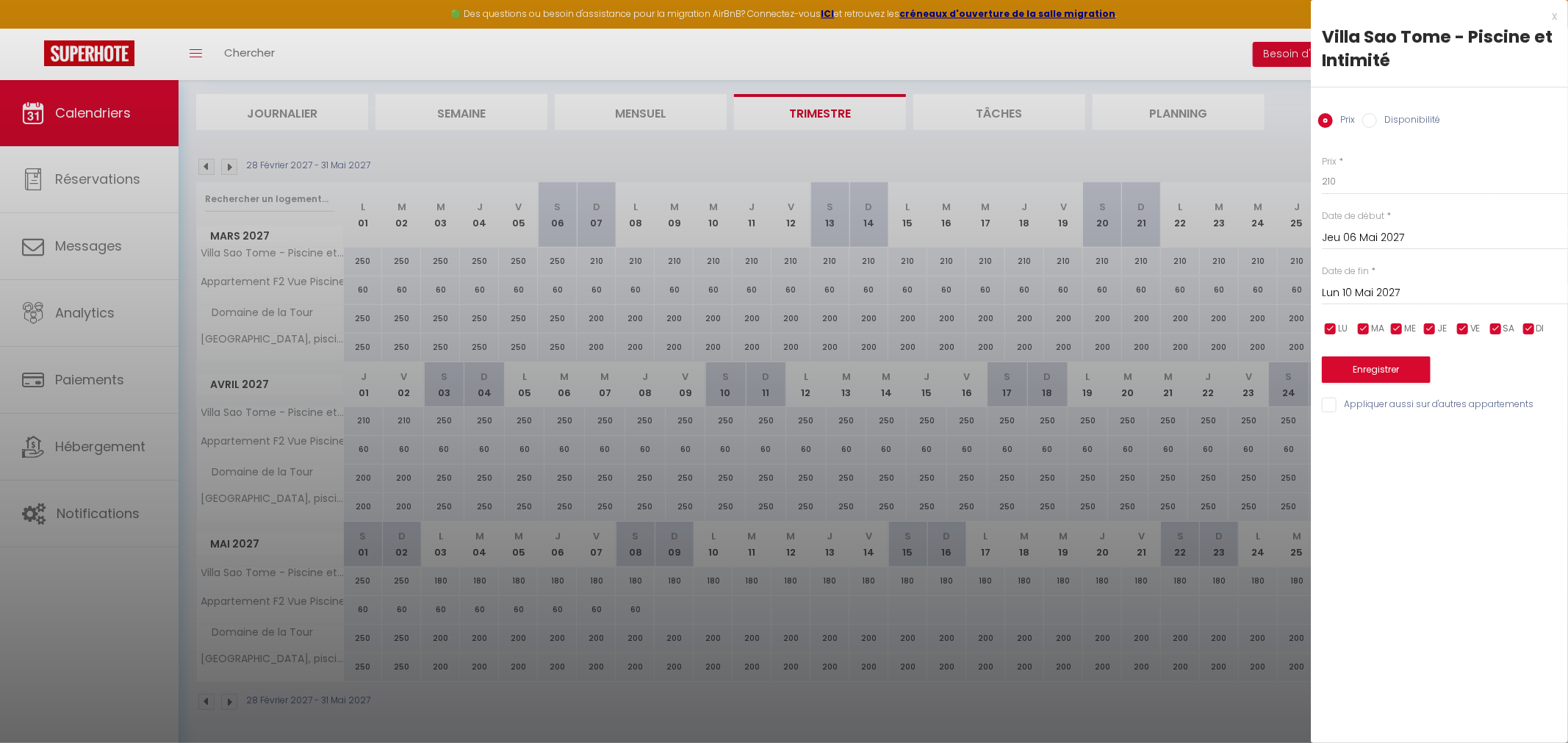
type input "Dim 09 Mai 2027"
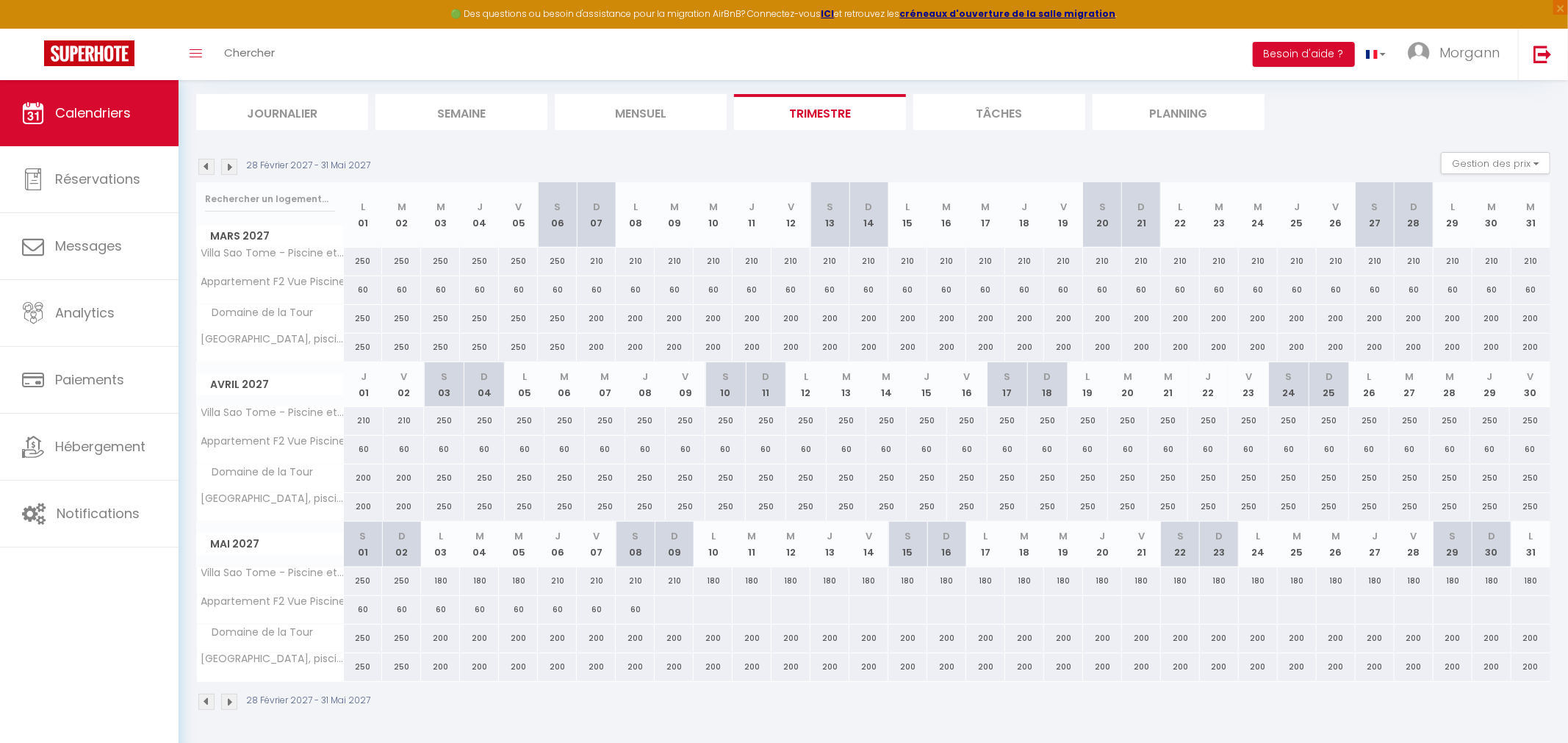
click at [207, 162] on img at bounding box center [207, 167] width 16 height 16
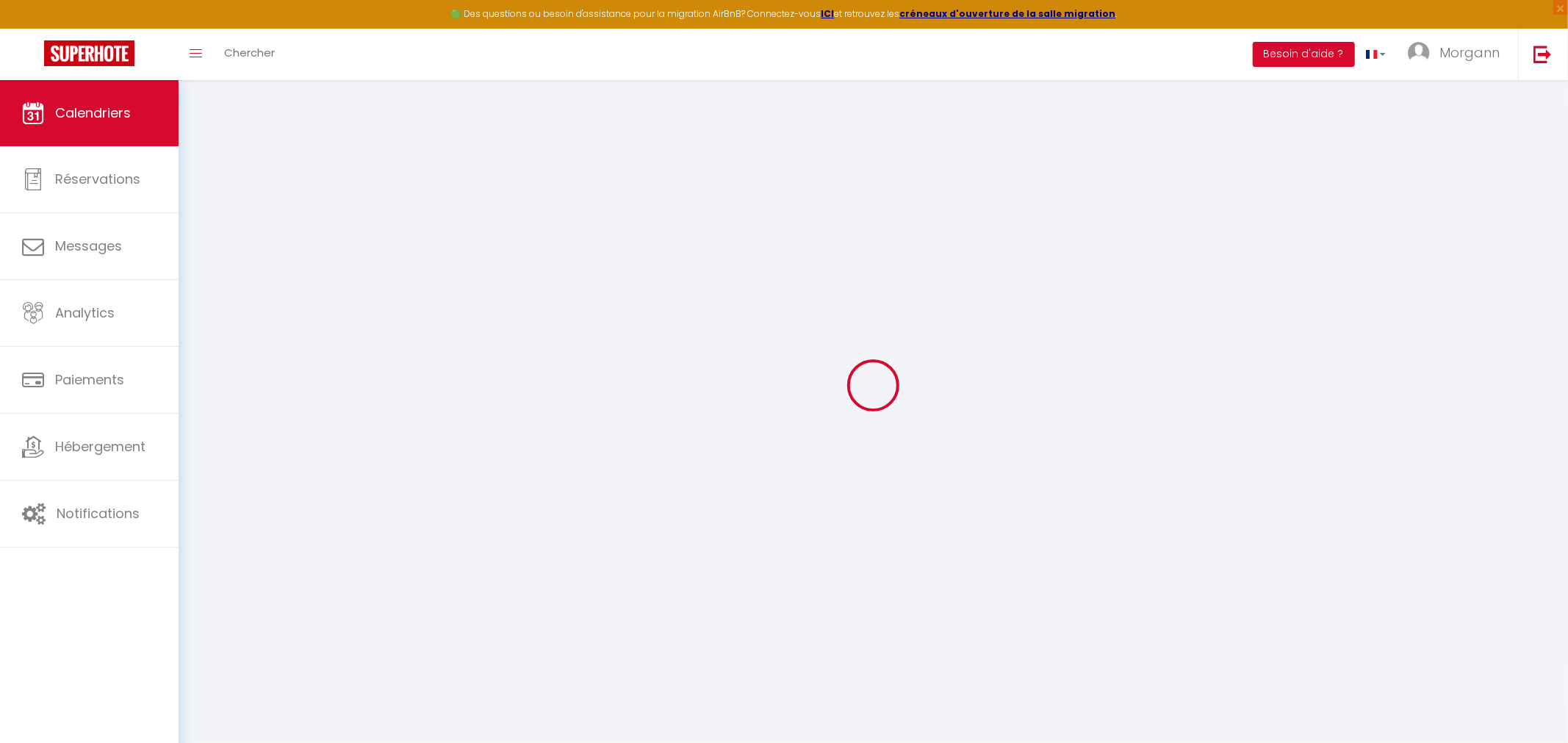
scroll to position [80, 0]
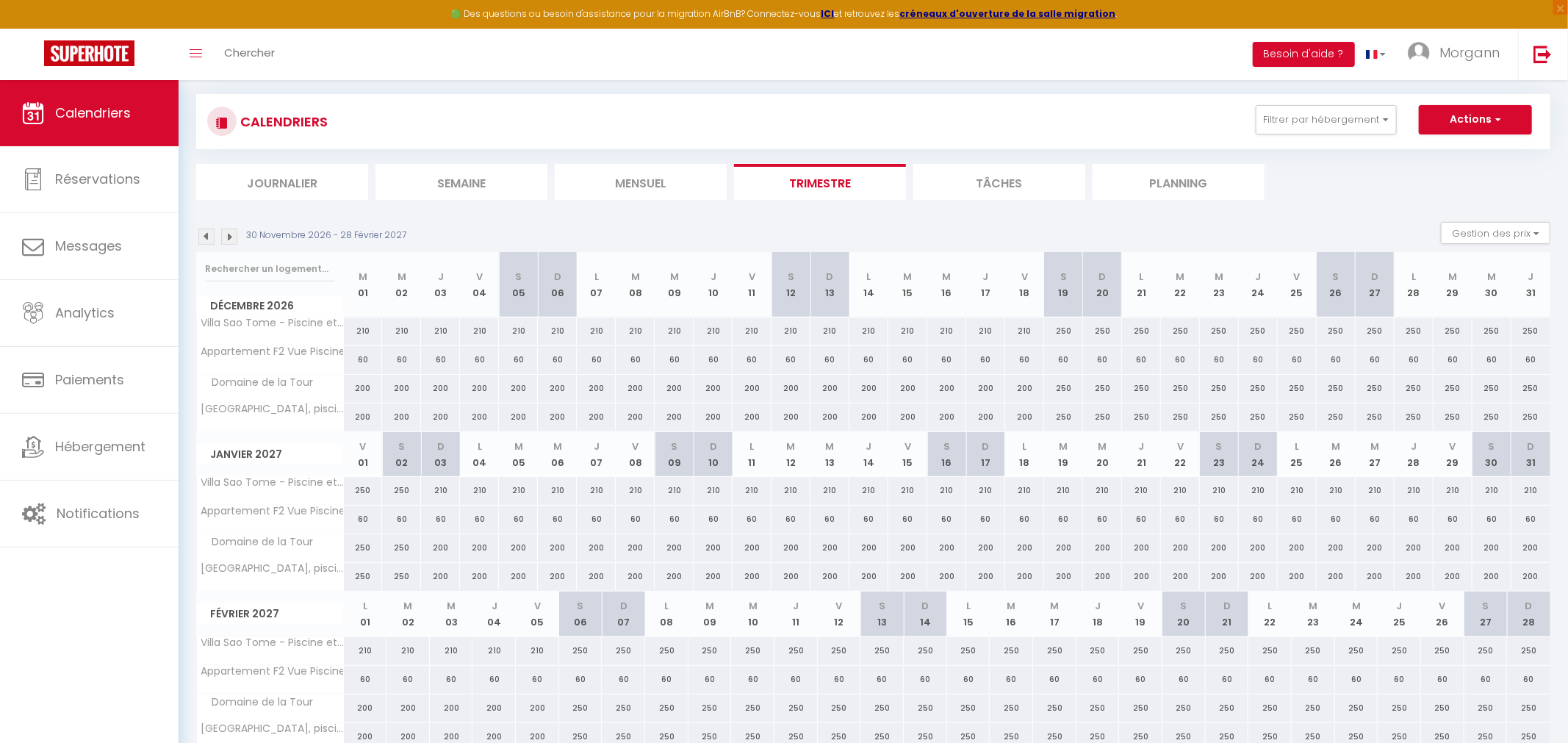
click at [207, 162] on div "CALENDRIERS Filtrer par hébergement Tous Villa Morphee, piscine, jardin Villa S…" at bounding box center [873, 147] width 1354 height 106
click at [205, 244] on div "30 Novembre 2026 - 28 Février 2027 Gestion des prix Nb Nuits minimum Règles Dis…" at bounding box center [873, 236] width 1354 height 30
click at [205, 233] on img at bounding box center [207, 236] width 16 height 16
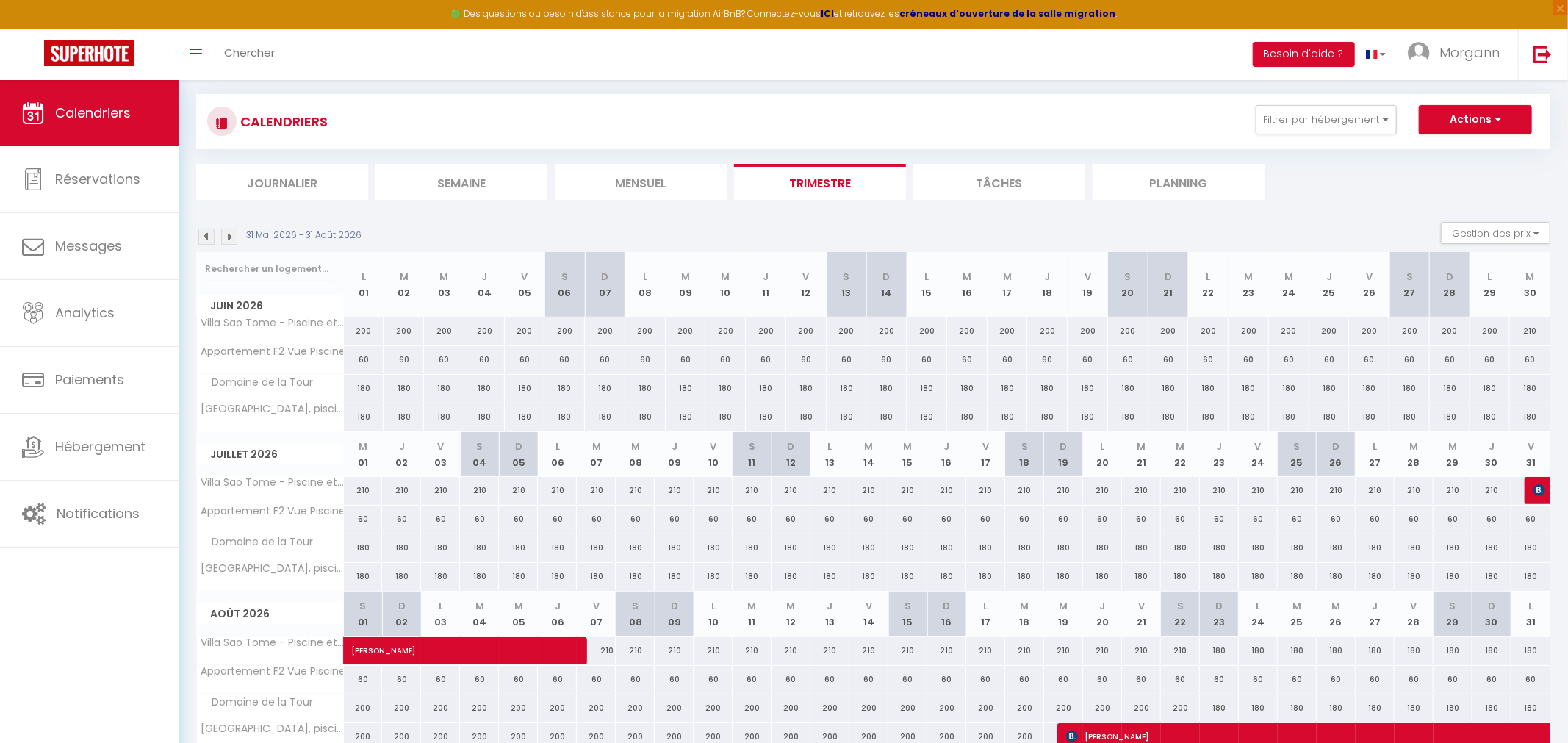
click at [205, 233] on img at bounding box center [207, 236] width 16 height 16
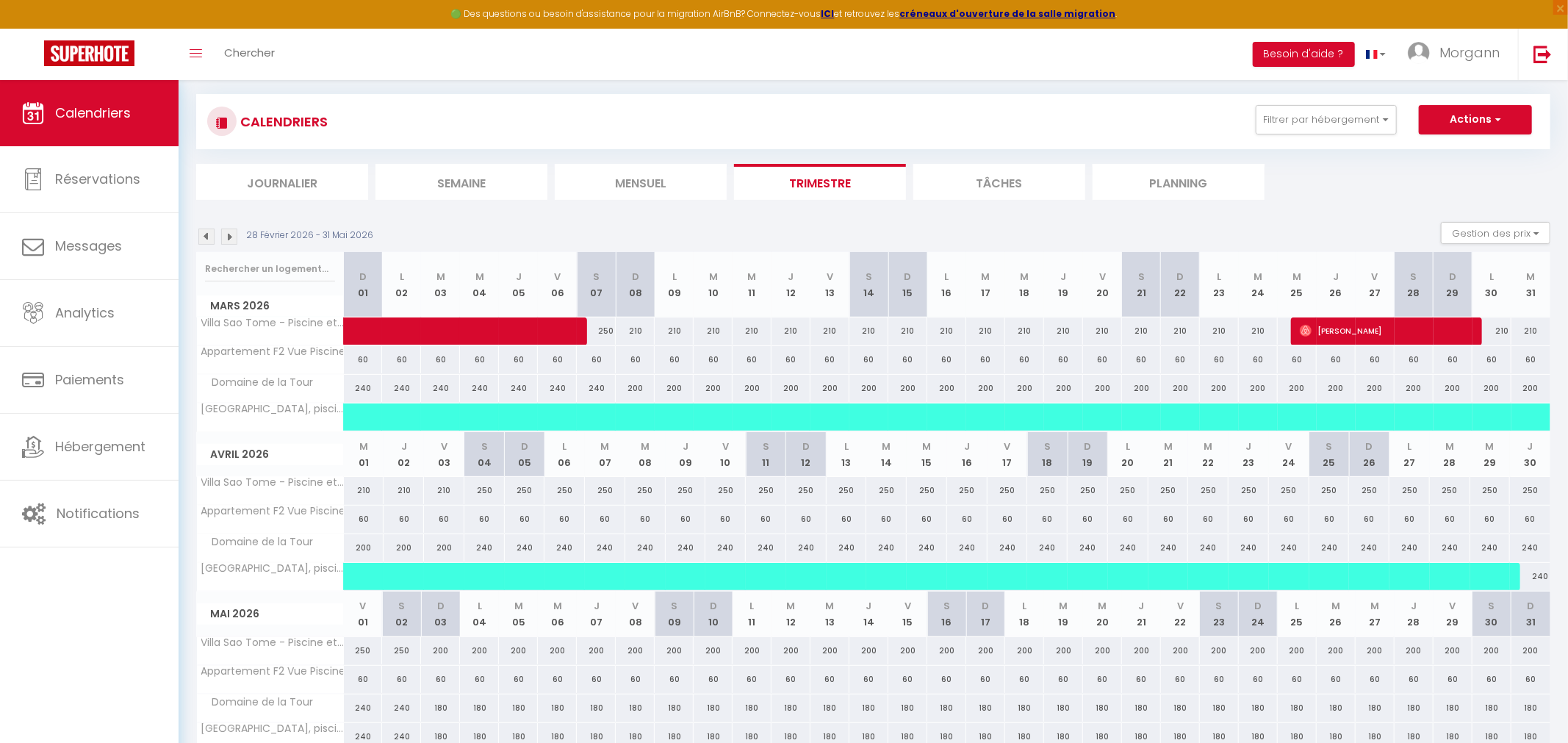
click at [205, 233] on img at bounding box center [207, 236] width 16 height 16
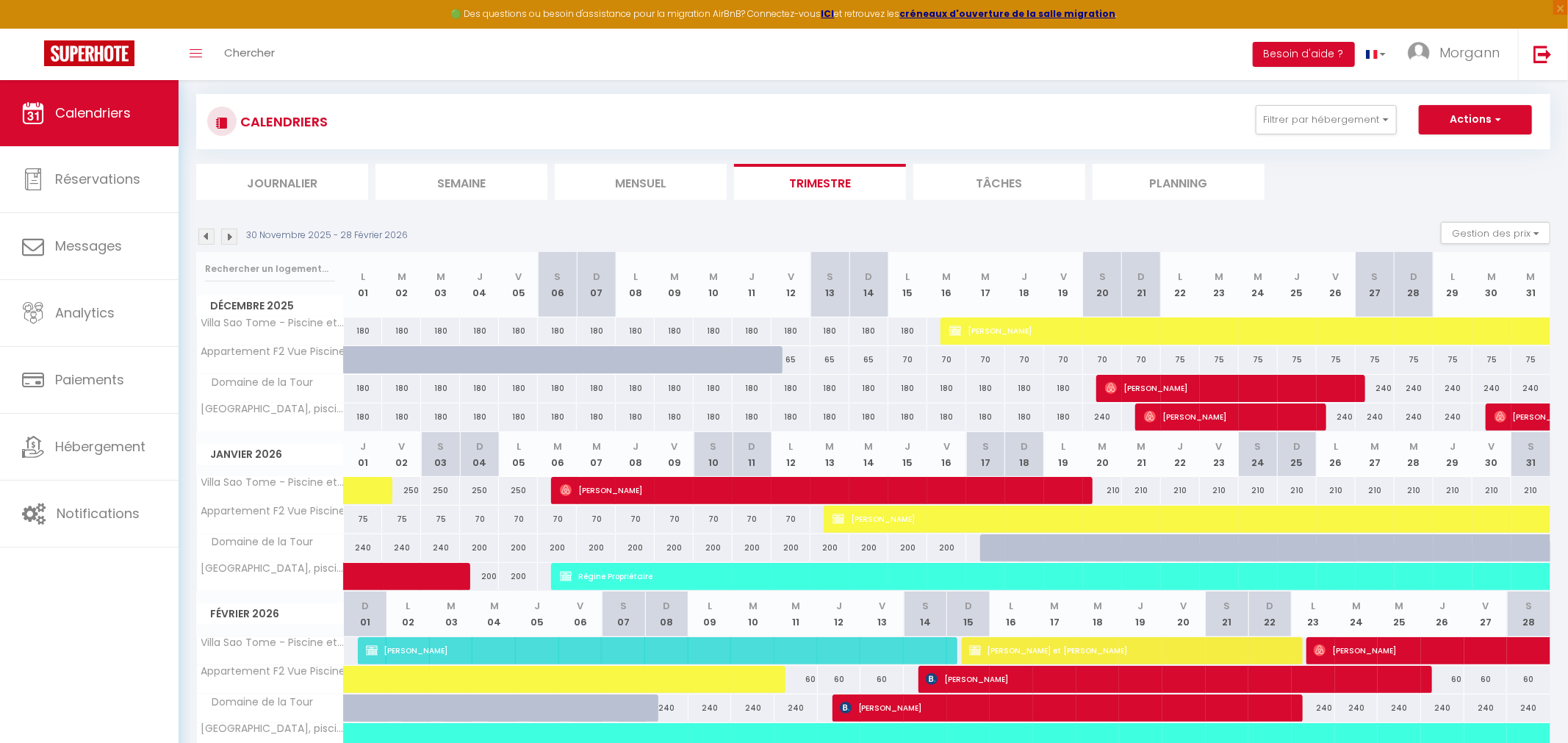
click at [205, 233] on img at bounding box center [207, 236] width 16 height 16
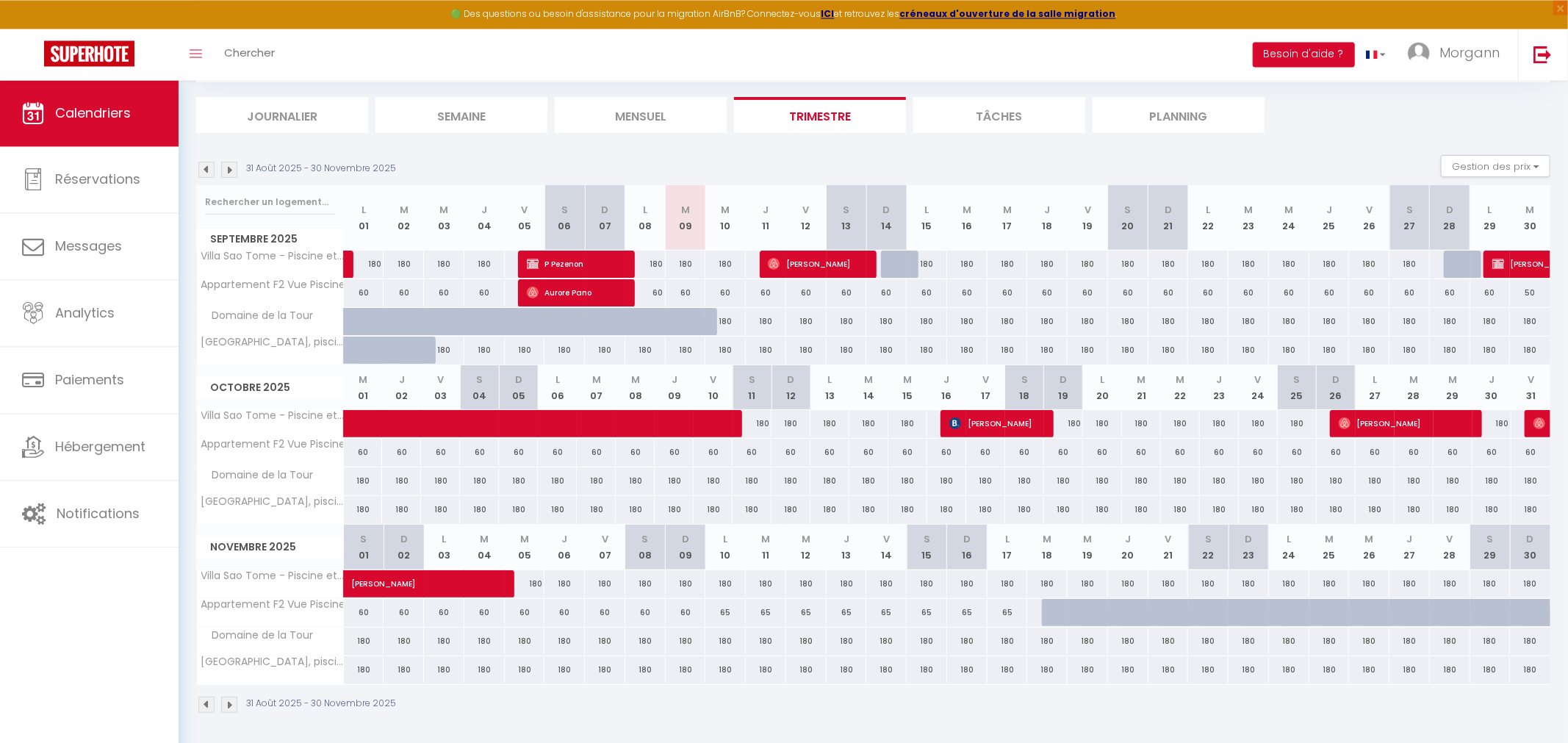
scroll to position [150, 0]
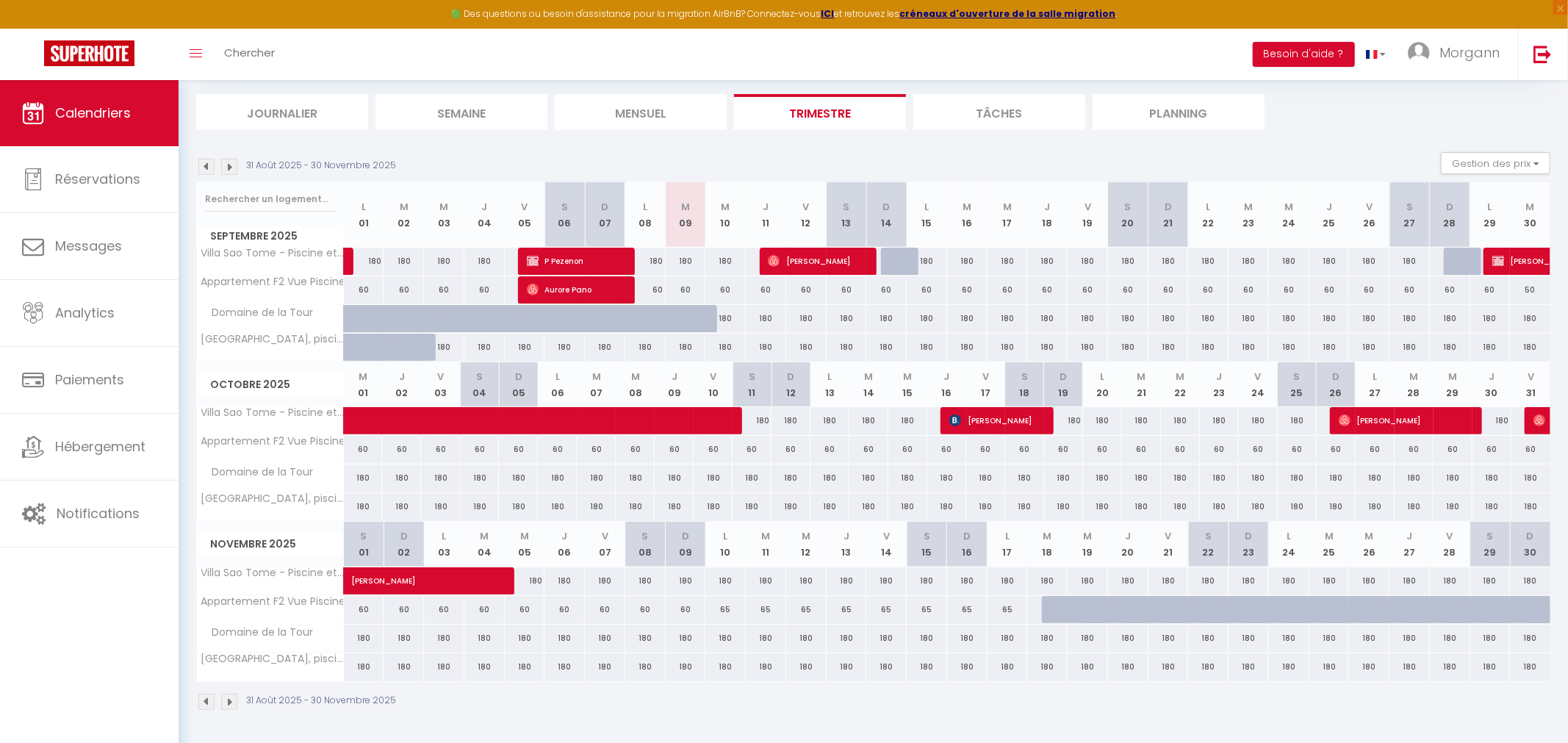
click at [232, 169] on img at bounding box center [229, 167] width 16 height 16
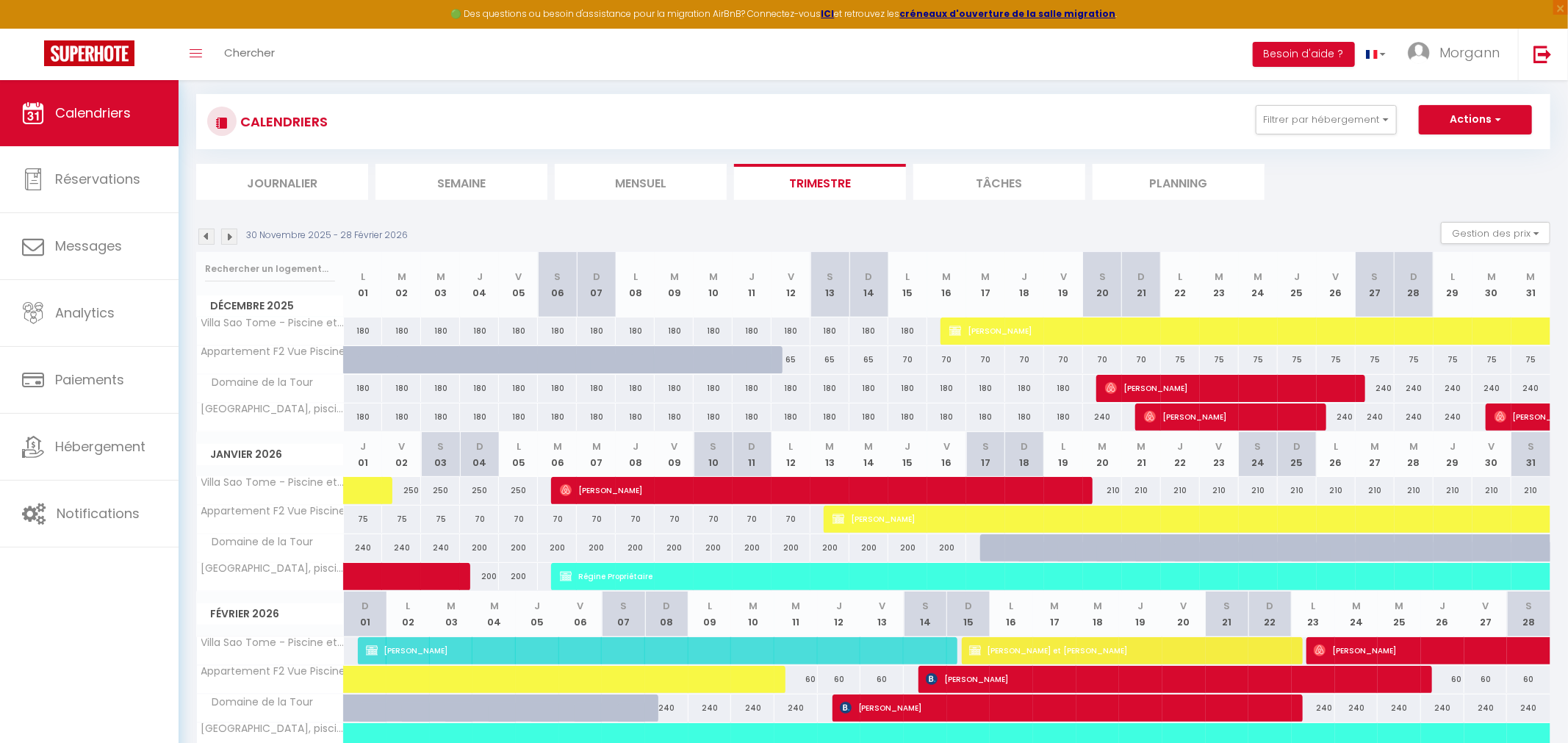
click at [1346, 418] on div "240" at bounding box center [1336, 417] width 39 height 27
checkbox input "false"
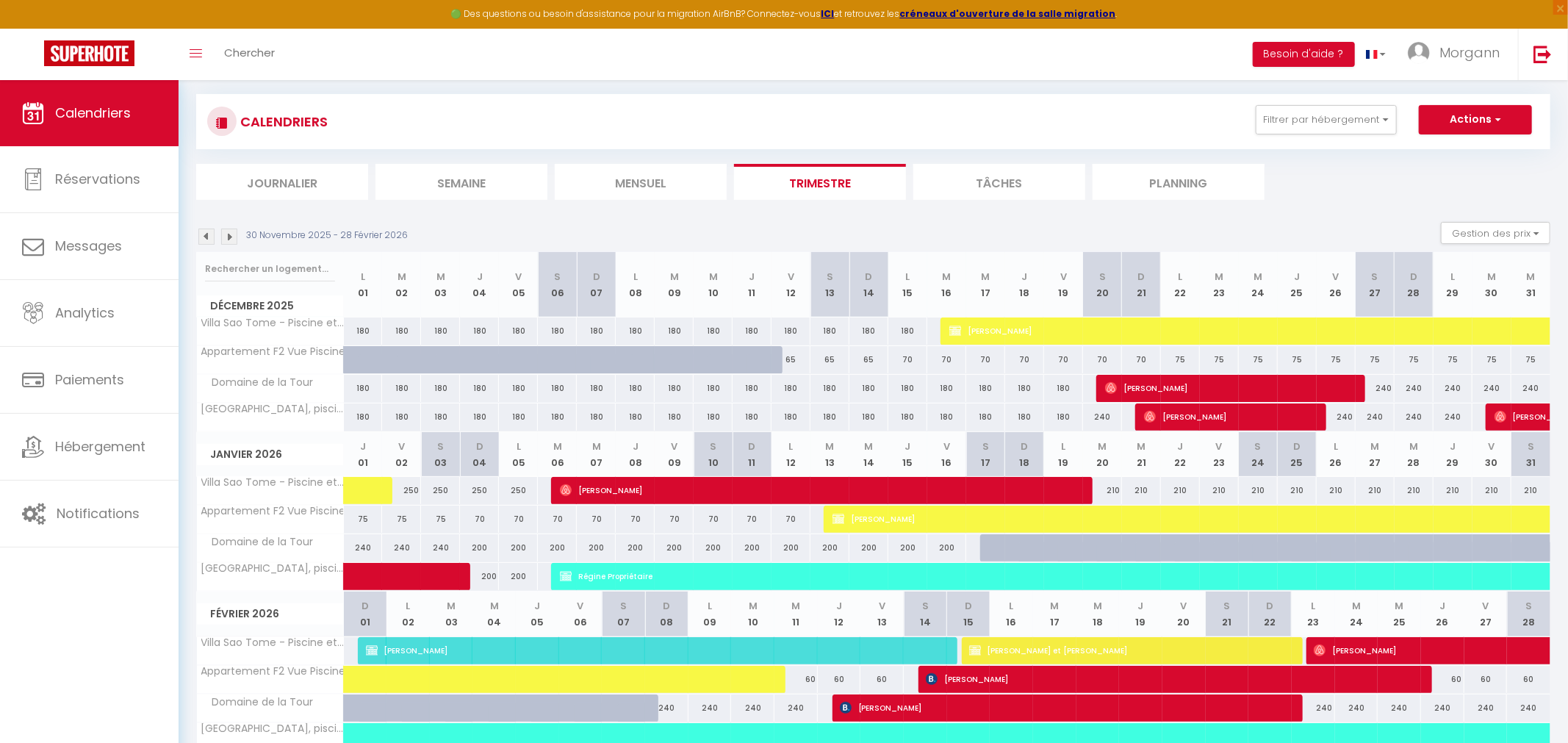
type input "240"
type input "Ven 26 Décembre 2025"
type input "Sam 27 Décembre 2025"
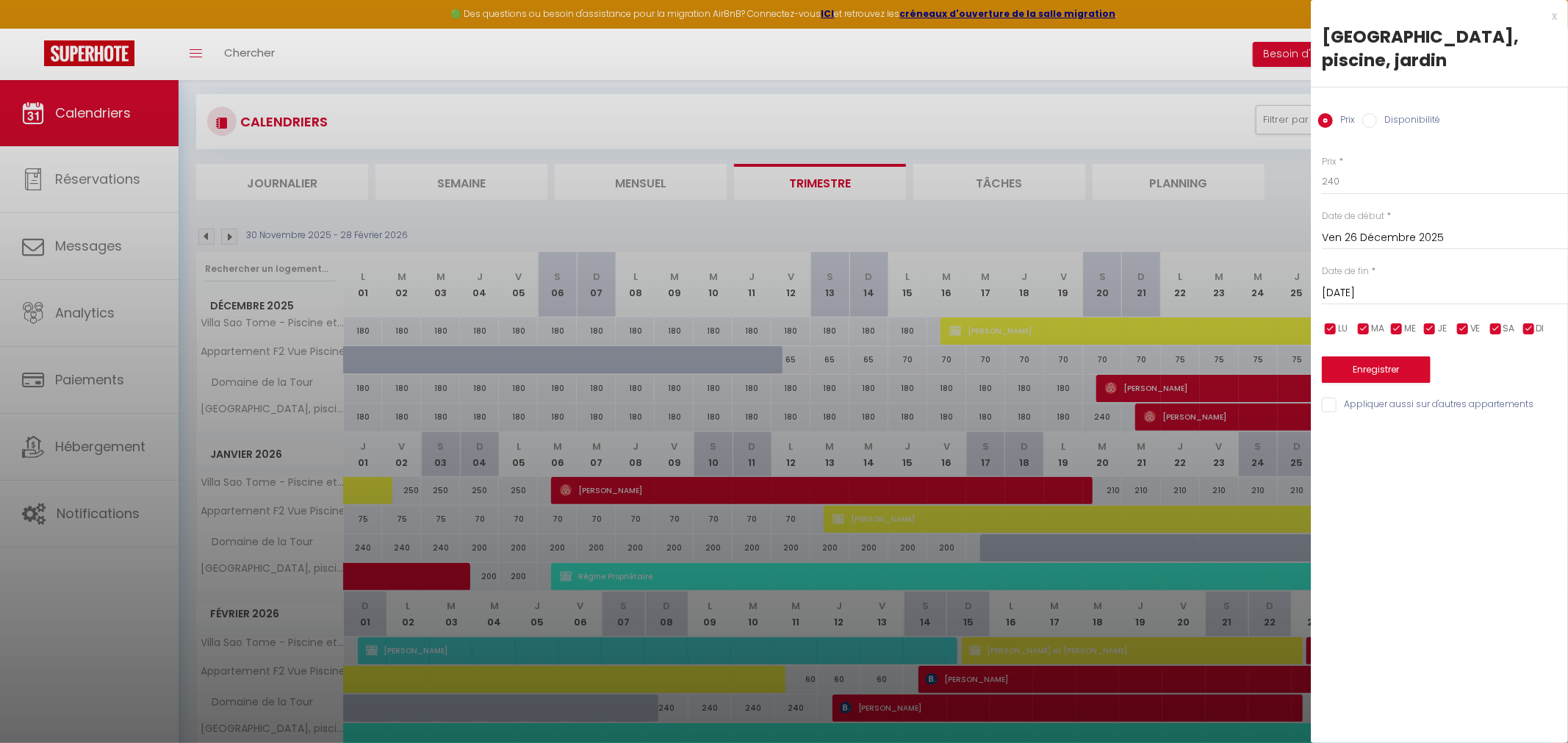
click at [1188, 216] on div at bounding box center [784, 372] width 1568 height 743
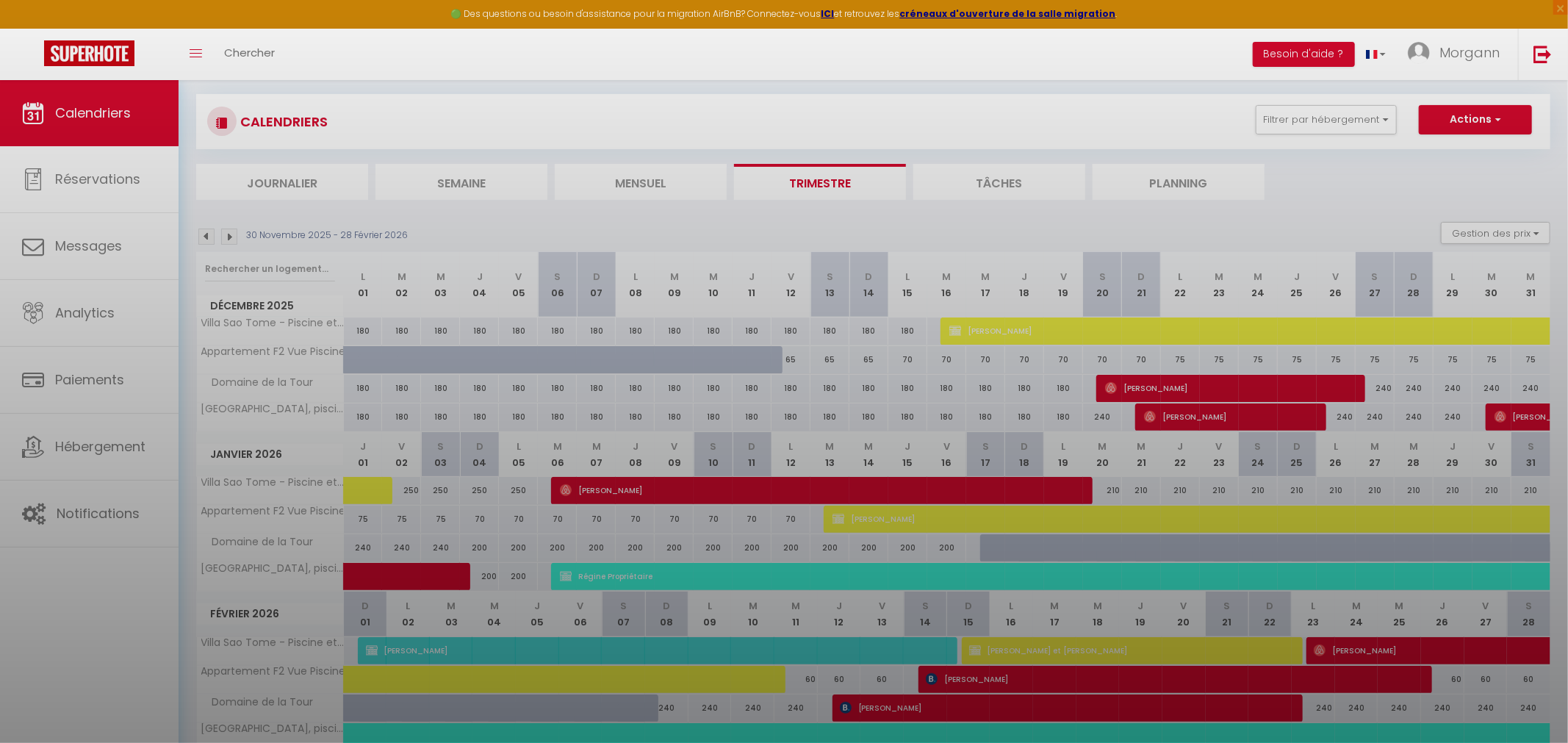
checkbox input "false"
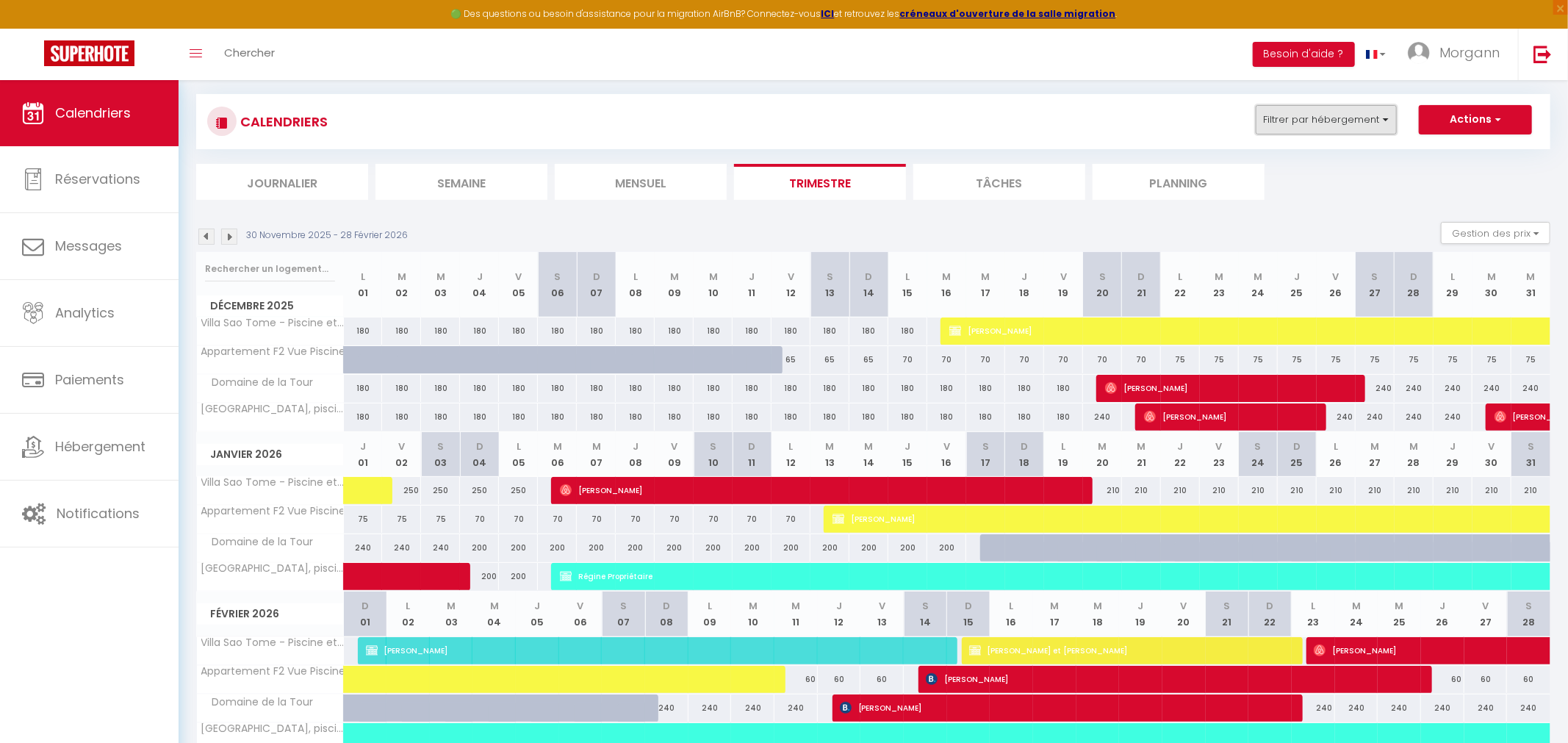
click at [1384, 119] on button "Filtrer par hébergement" at bounding box center [1327, 120] width 141 height 29
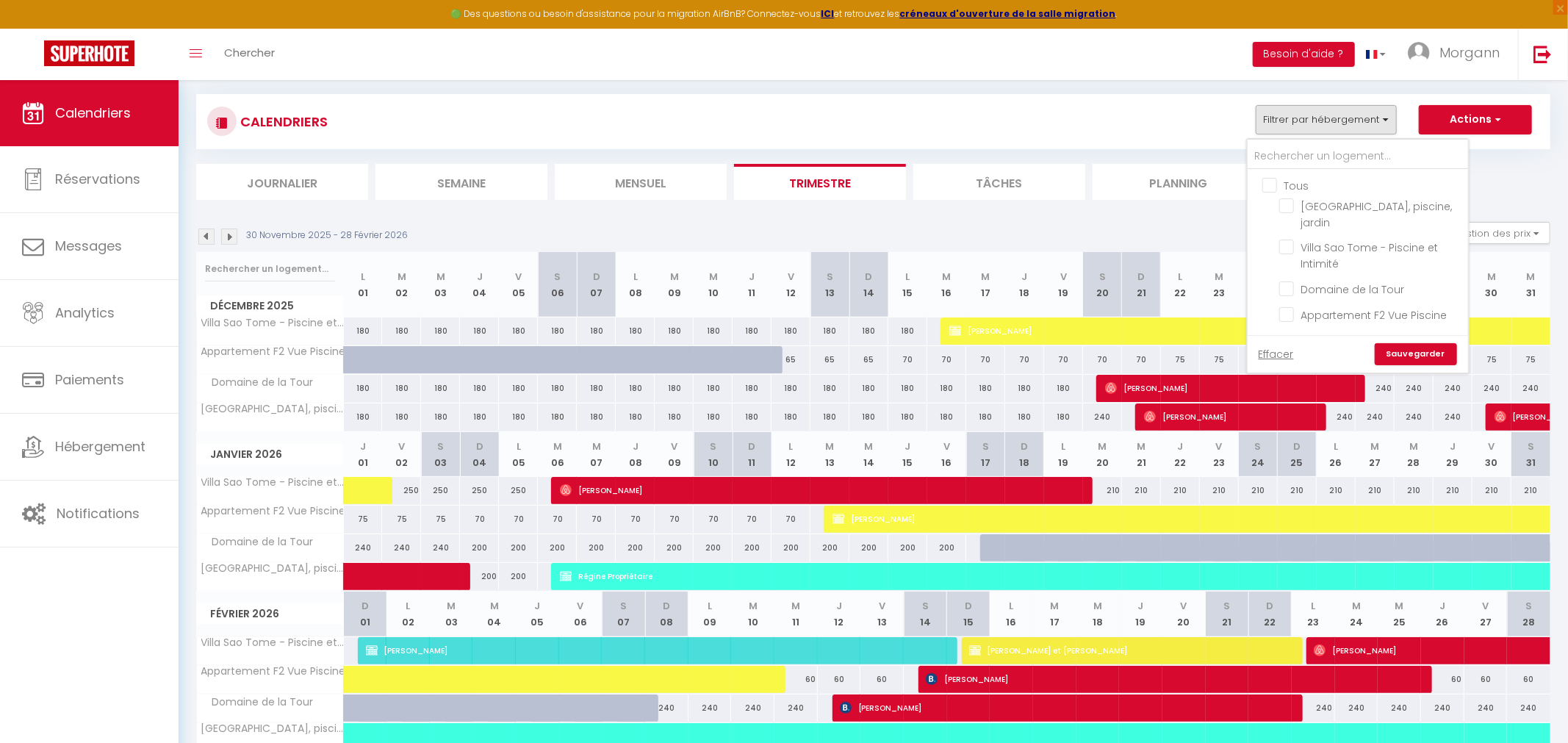
click at [1181, 108] on div "CALENDRIERS Filtrer par hébergement Tous Villa Morphee, piscine, jardin Villa S…" at bounding box center [873, 121] width 1332 height 34
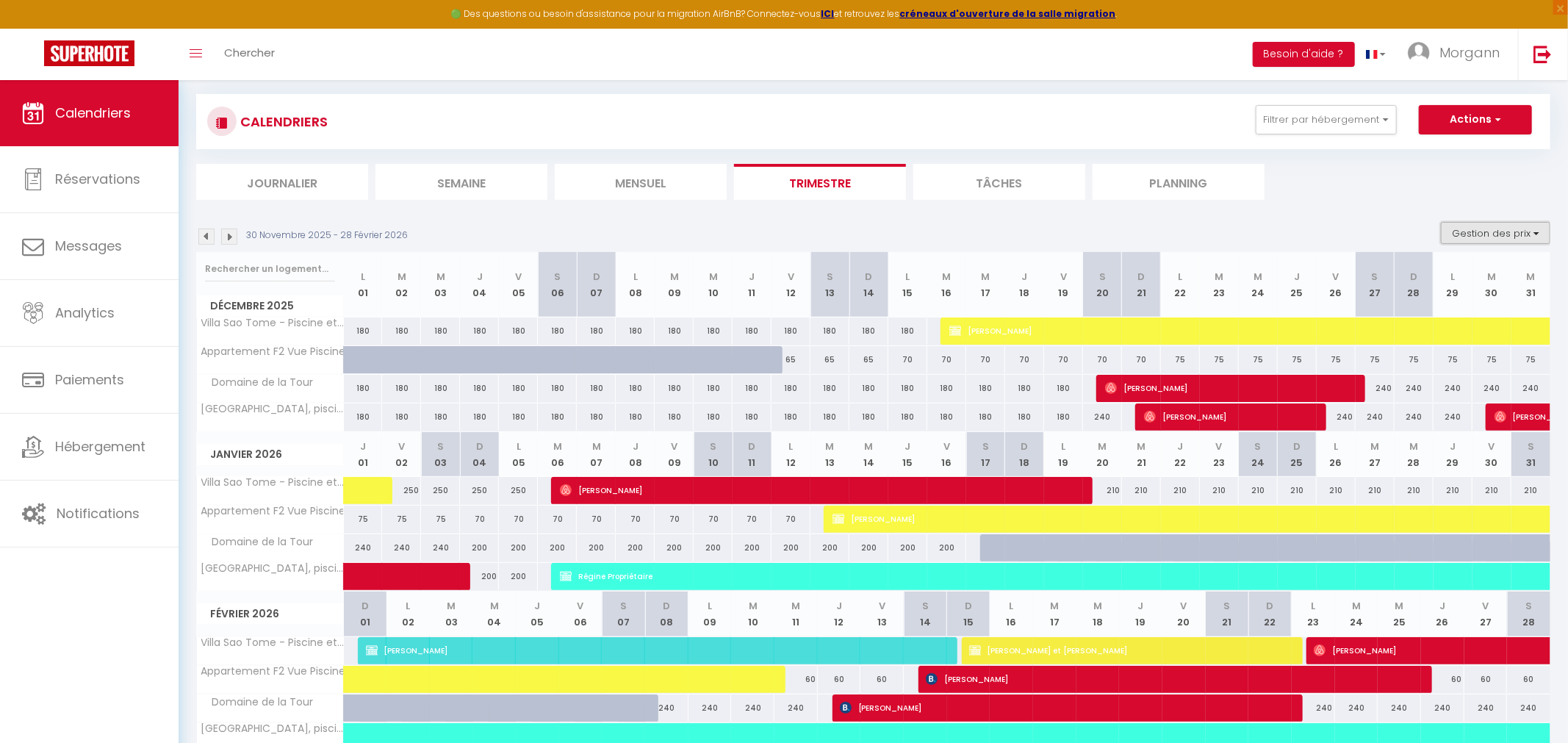
click at [1496, 236] on button "Gestion des prix" at bounding box center [1496, 233] width 110 height 22
click at [1473, 278] on input "Nb Nuits minimum" at bounding box center [1484, 278] width 132 height 14
checkbox input "true"
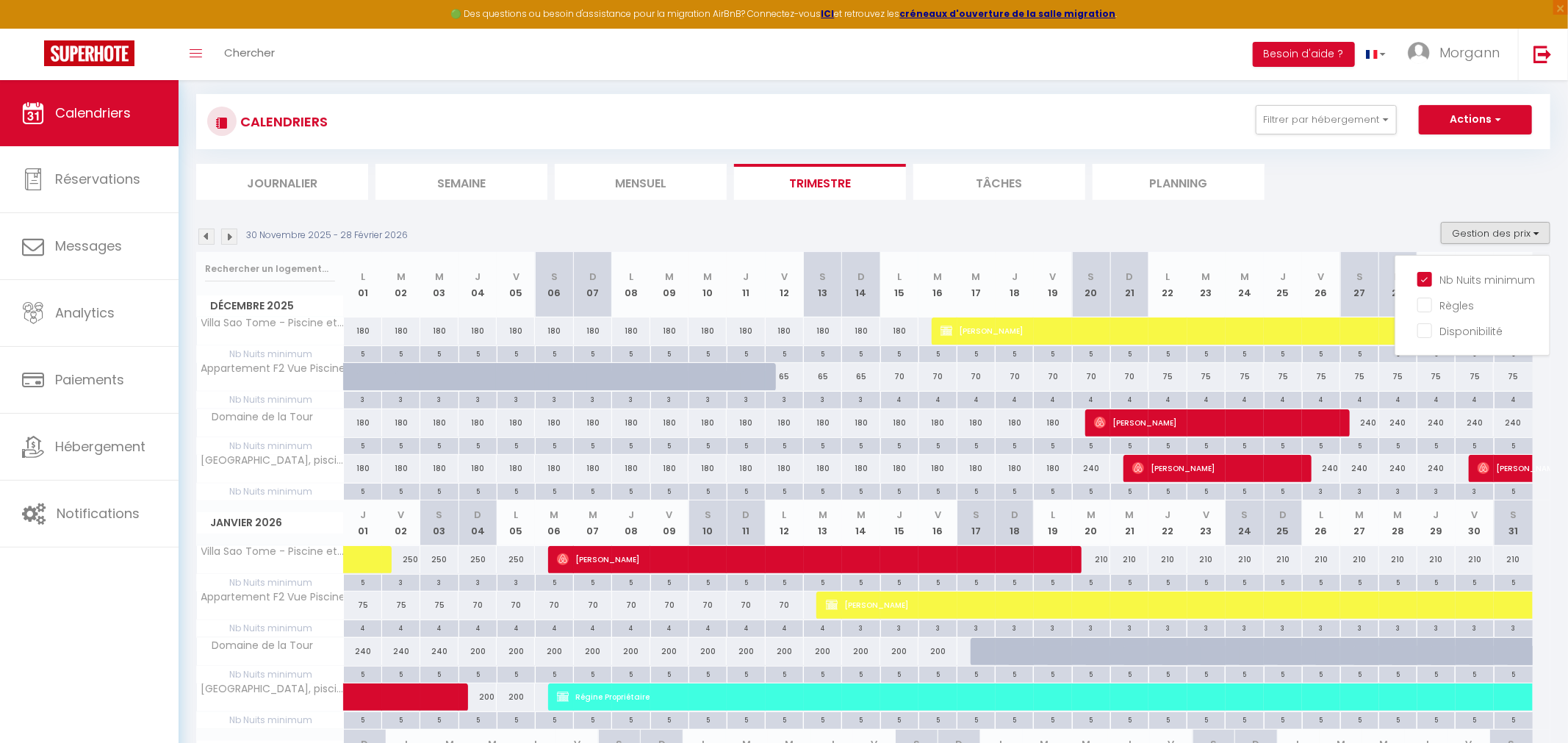
click at [1352, 214] on section "30 Novembre 2025 - 28 Février 2026 Gestion des prix Nb Nuits minimum Règles Dis…" at bounding box center [873, 604] width 1354 height 795
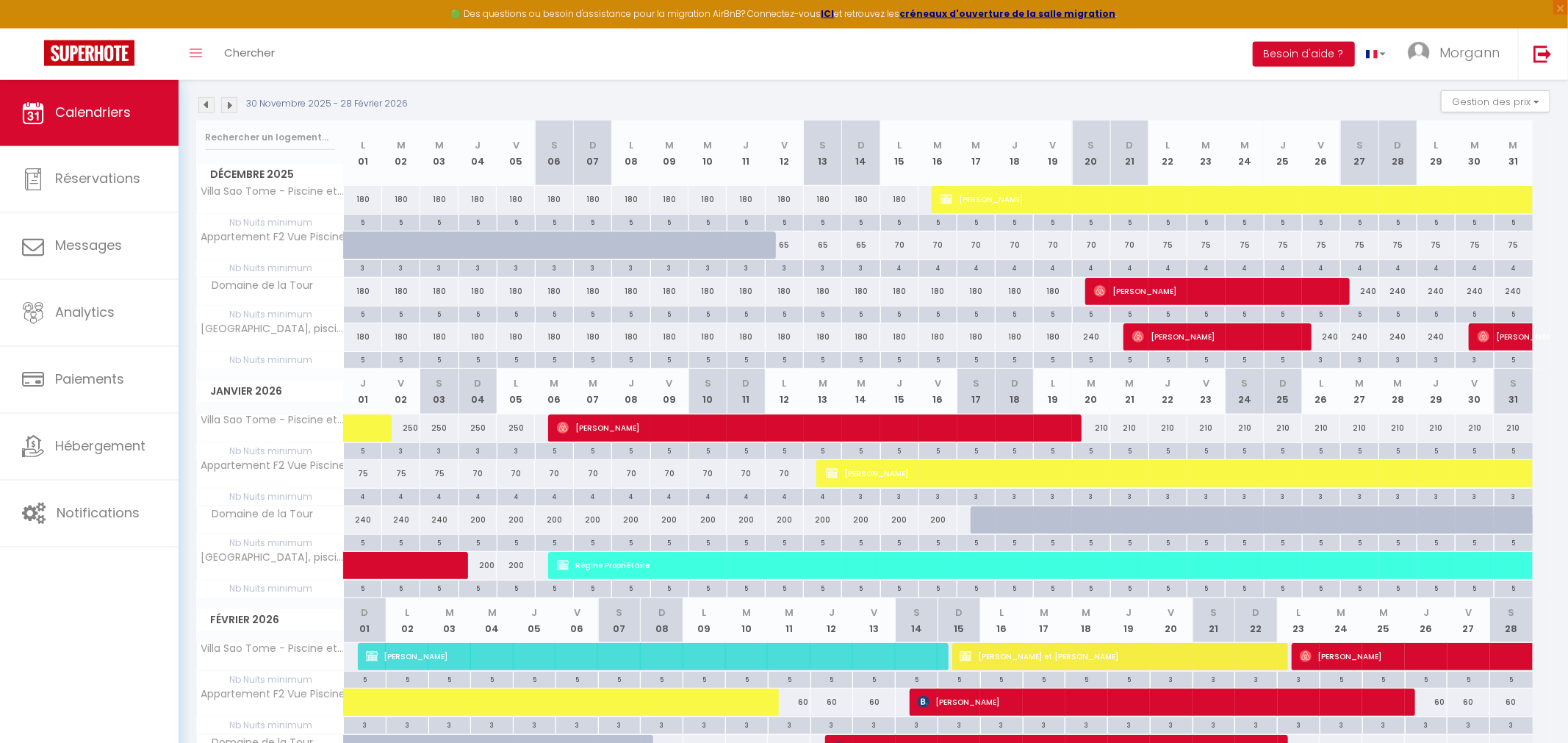
scroll to position [207, 0]
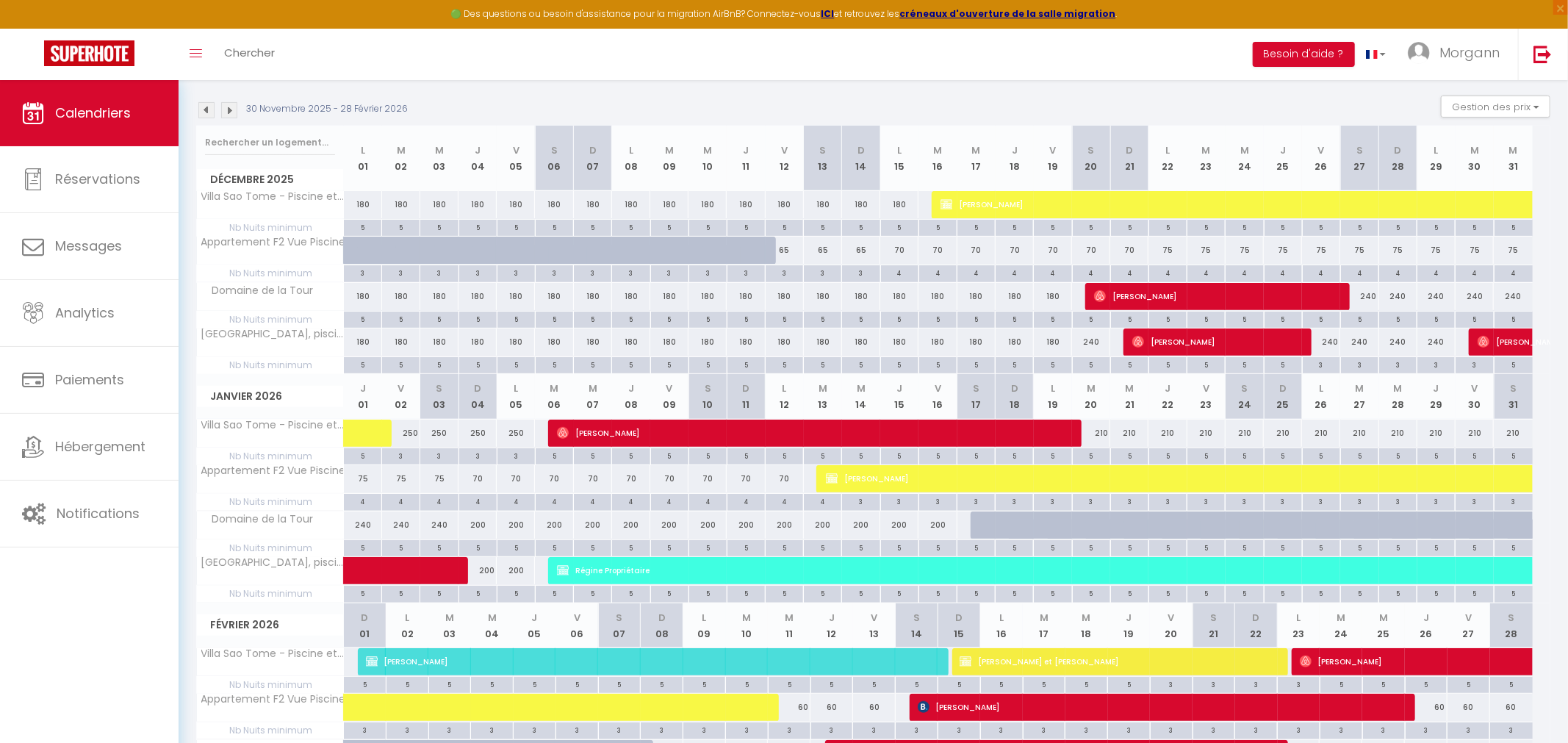
click at [207, 107] on img at bounding box center [207, 111] width 16 height 16
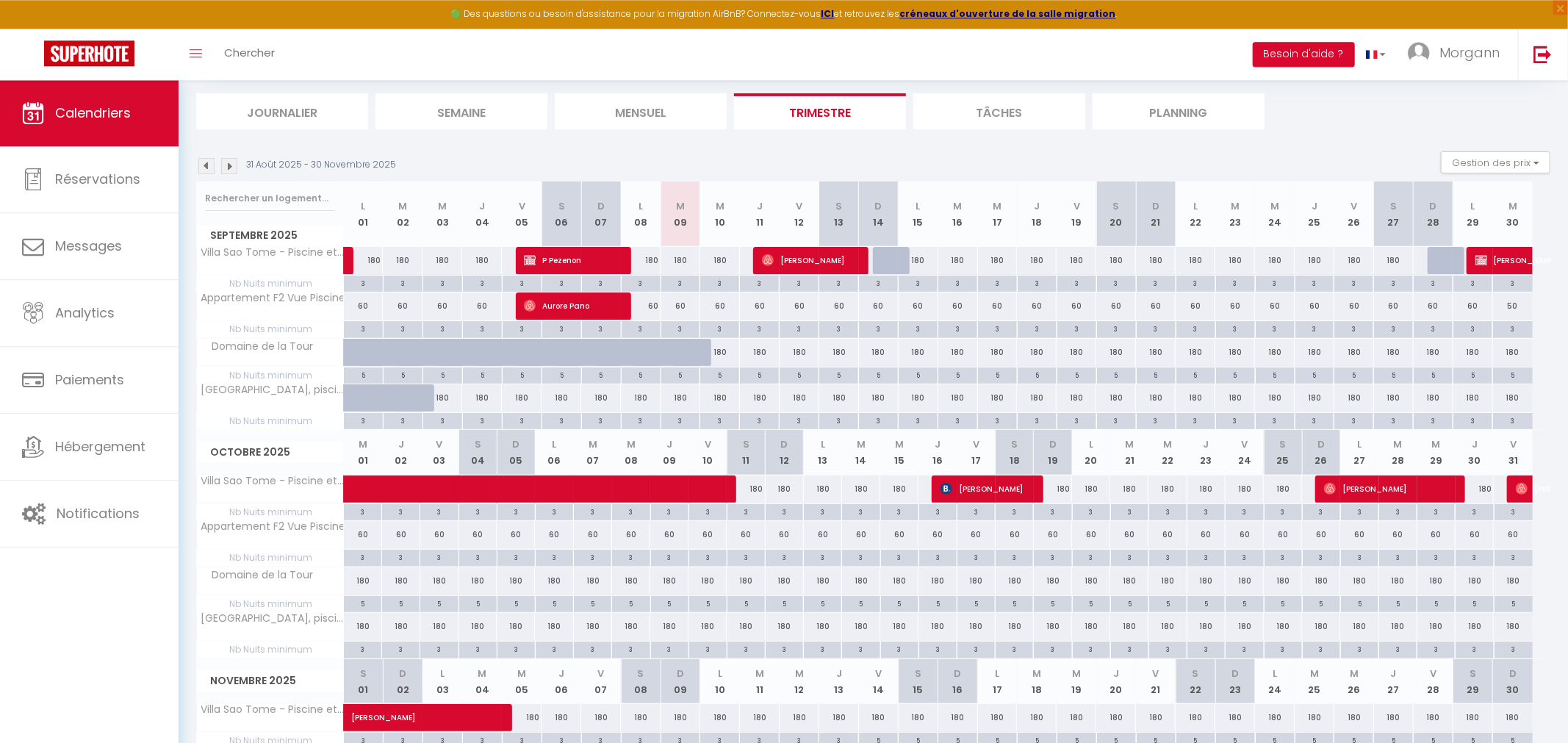
scroll to position [156, 0]
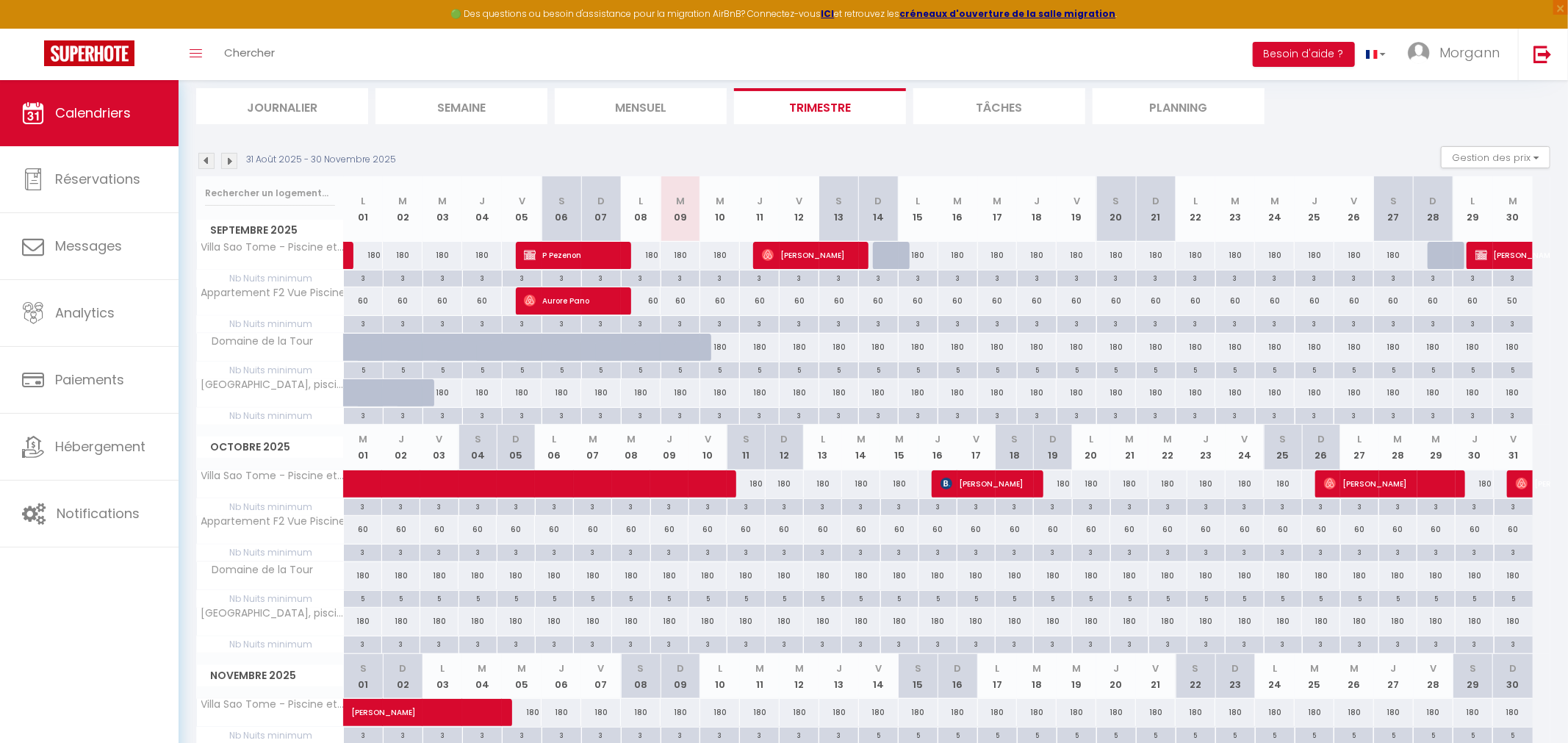
click at [231, 159] on img at bounding box center [229, 161] width 16 height 16
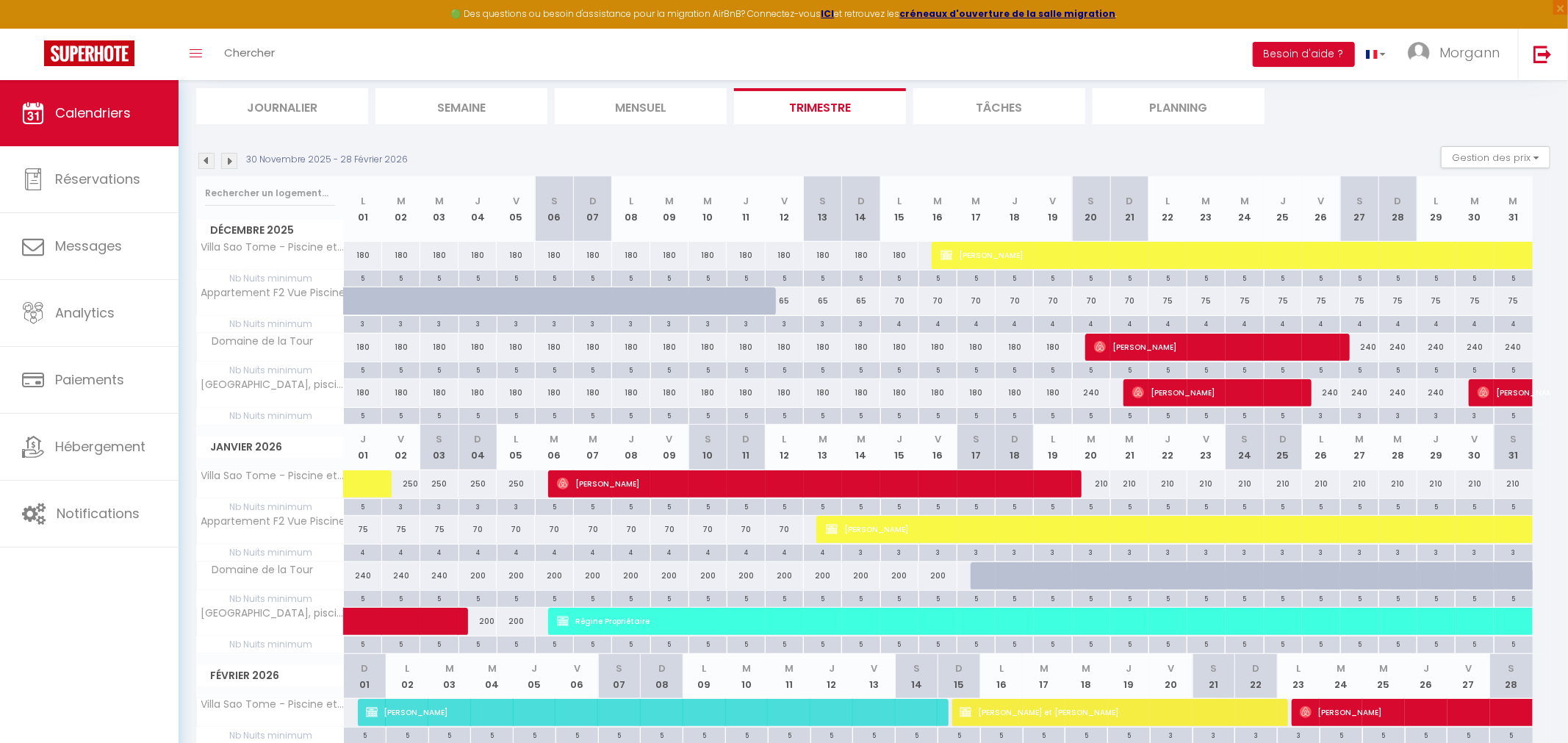
click at [209, 161] on img at bounding box center [207, 161] width 16 height 16
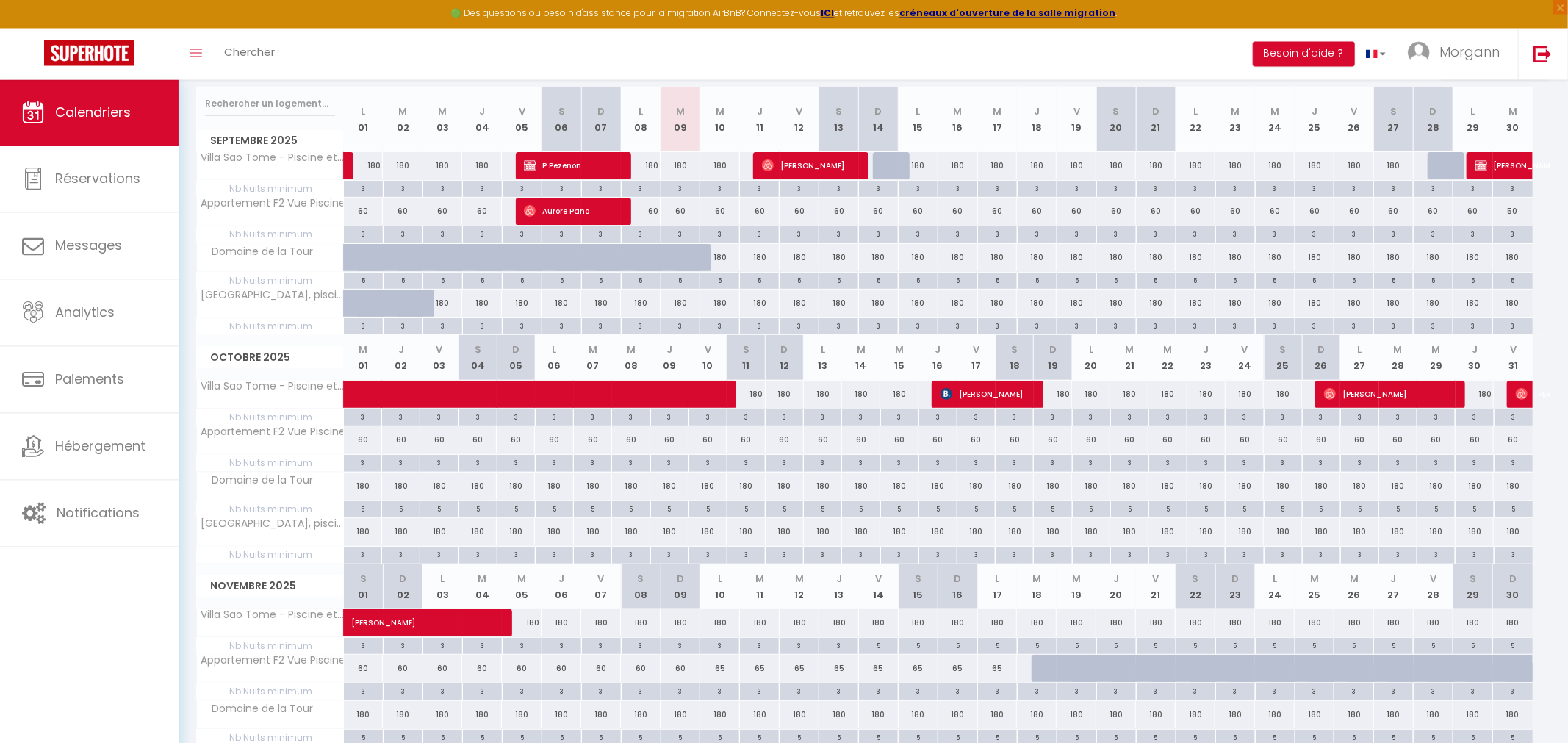
scroll to position [207, 0]
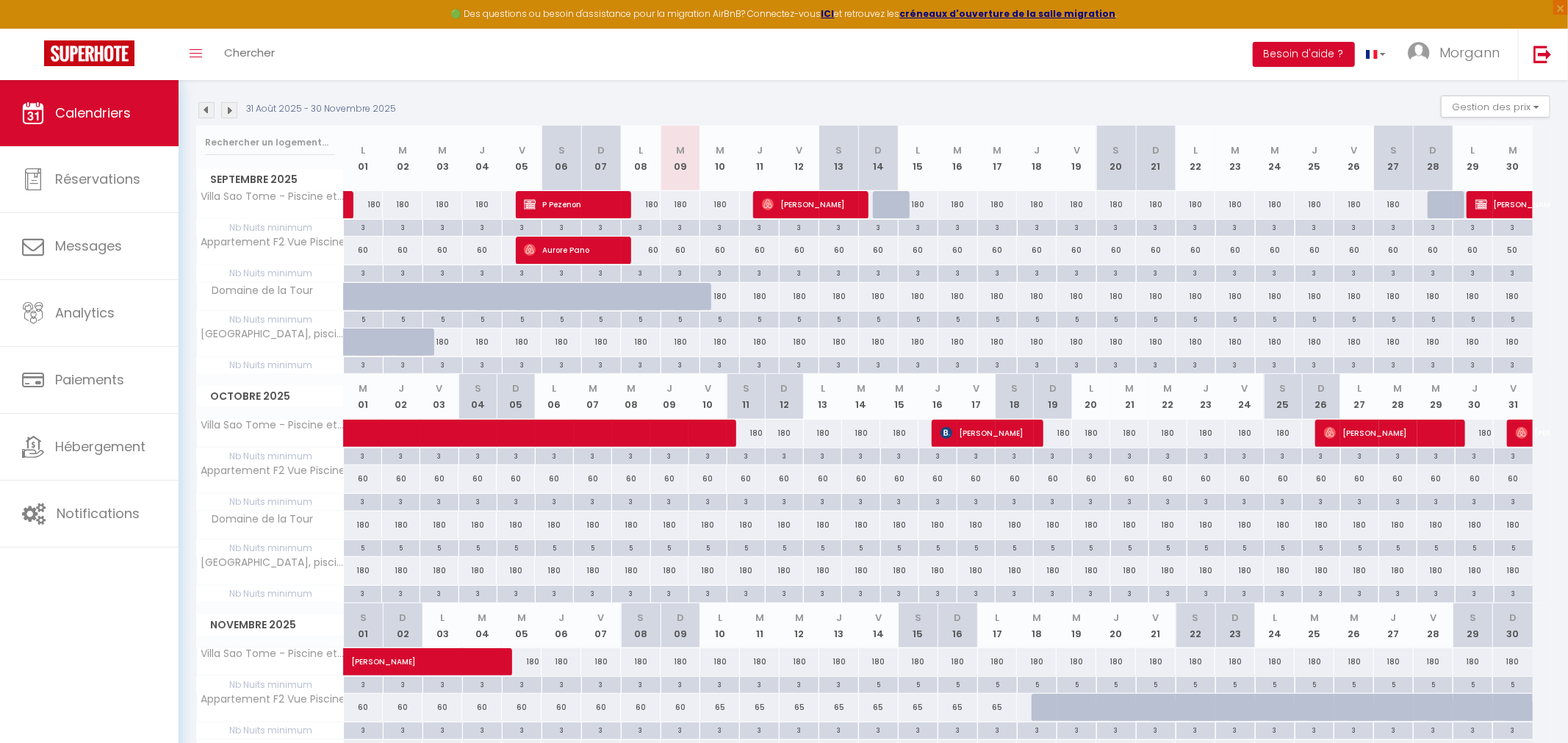
click at [227, 102] on img at bounding box center [229, 111] width 16 height 16
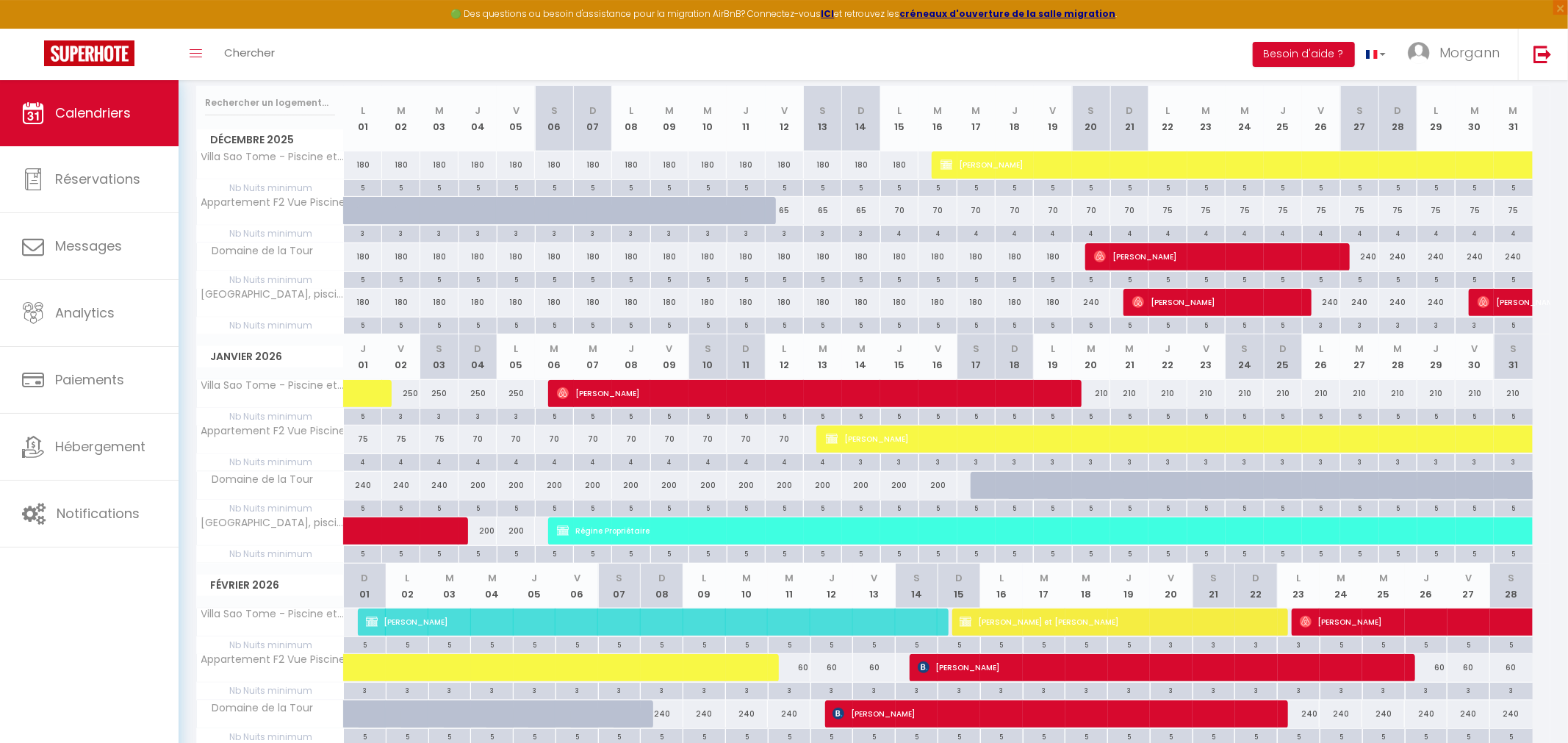
scroll to position [54, 0]
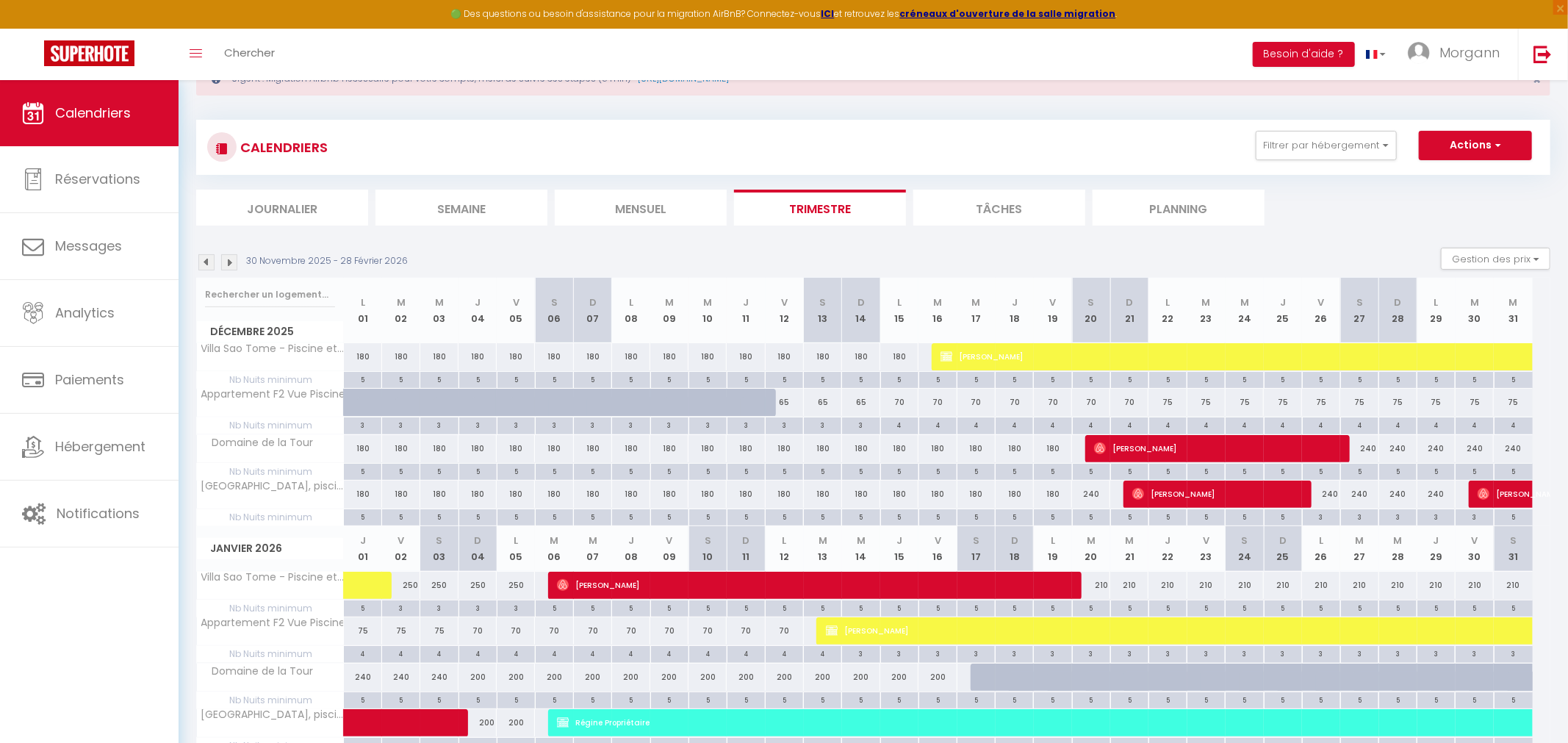
click at [235, 256] on img at bounding box center [229, 263] width 16 height 16
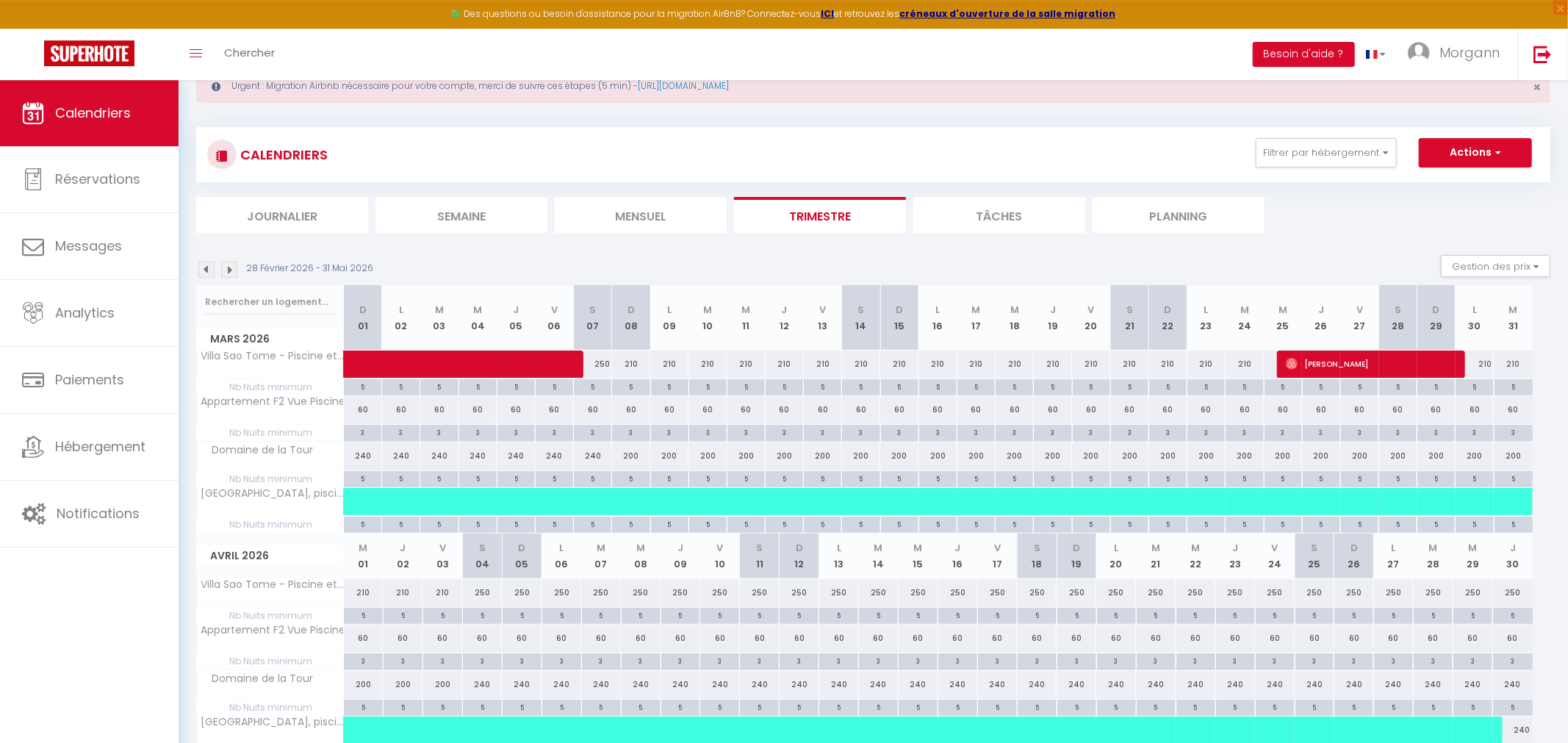
scroll to position [0, 0]
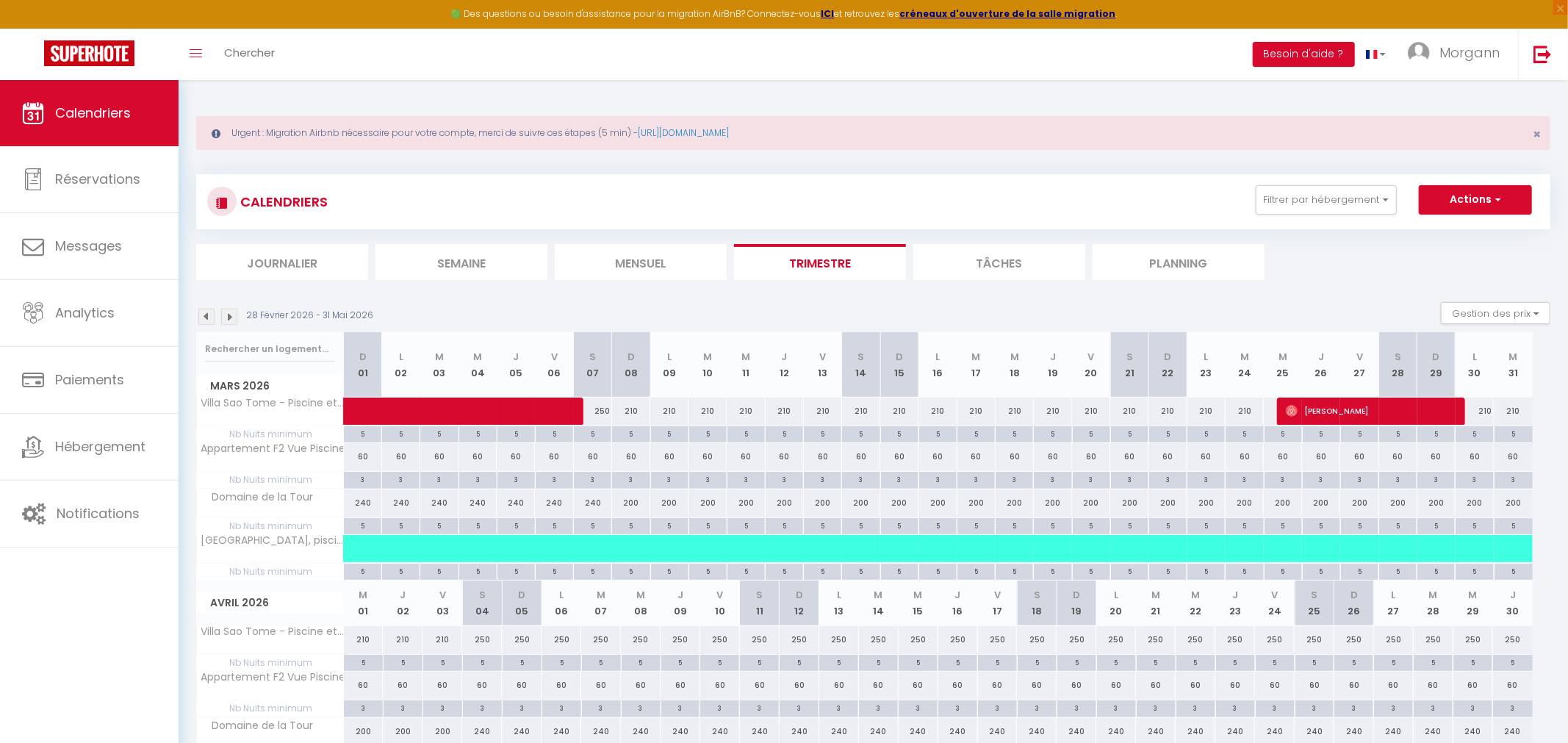
click at [226, 312] on img at bounding box center [229, 317] width 16 height 16
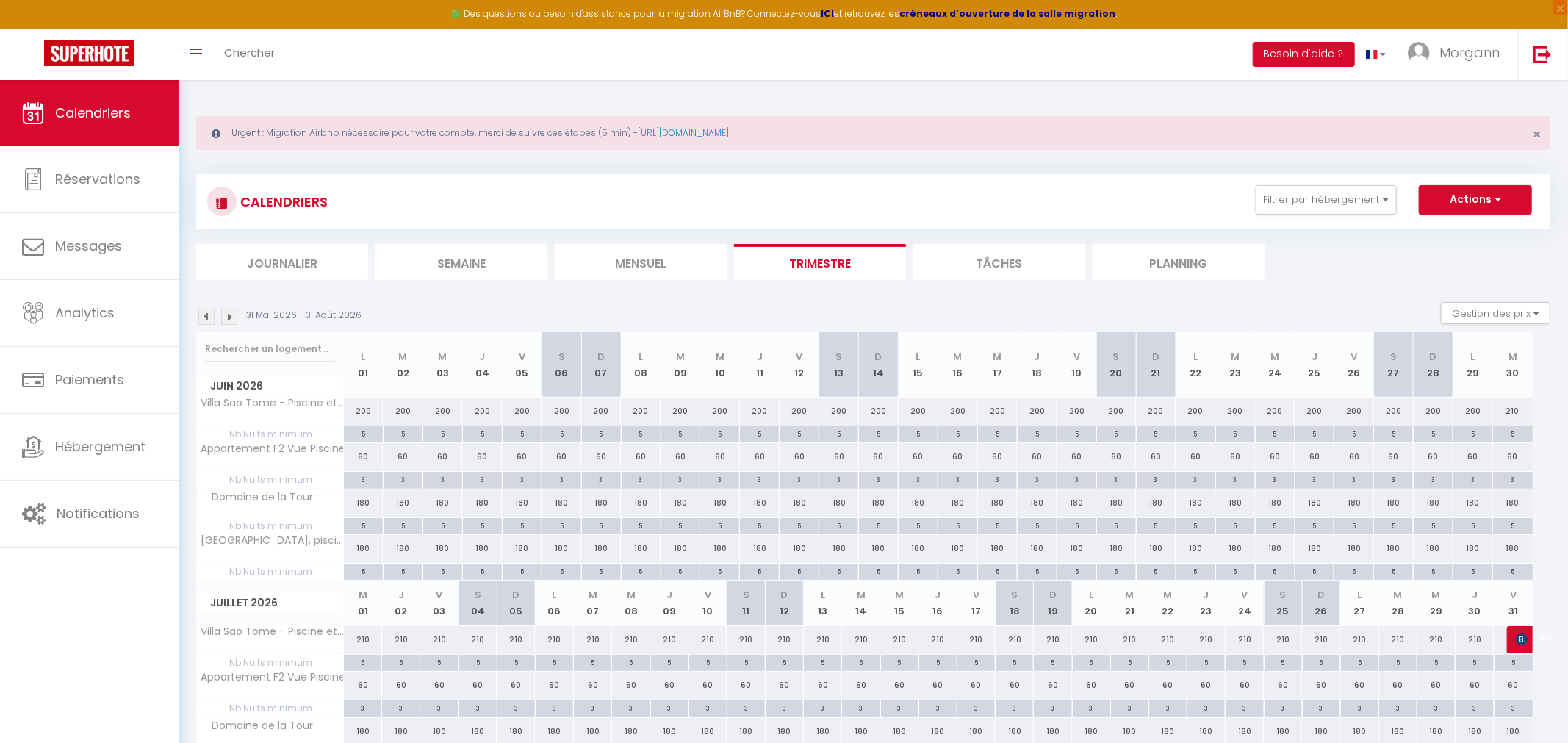
click at [205, 314] on img at bounding box center [207, 317] width 16 height 16
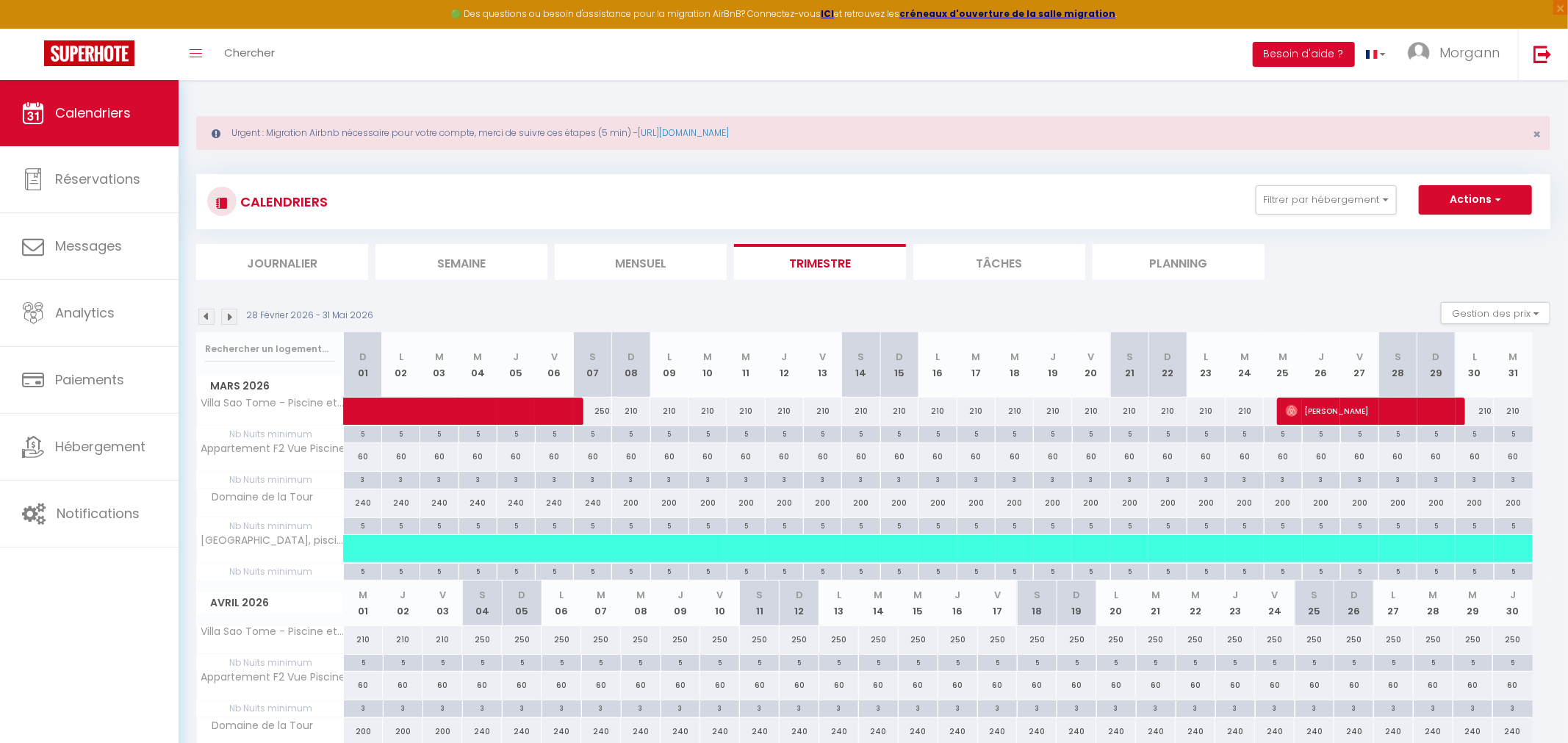
click at [207, 315] on img at bounding box center [207, 317] width 16 height 16
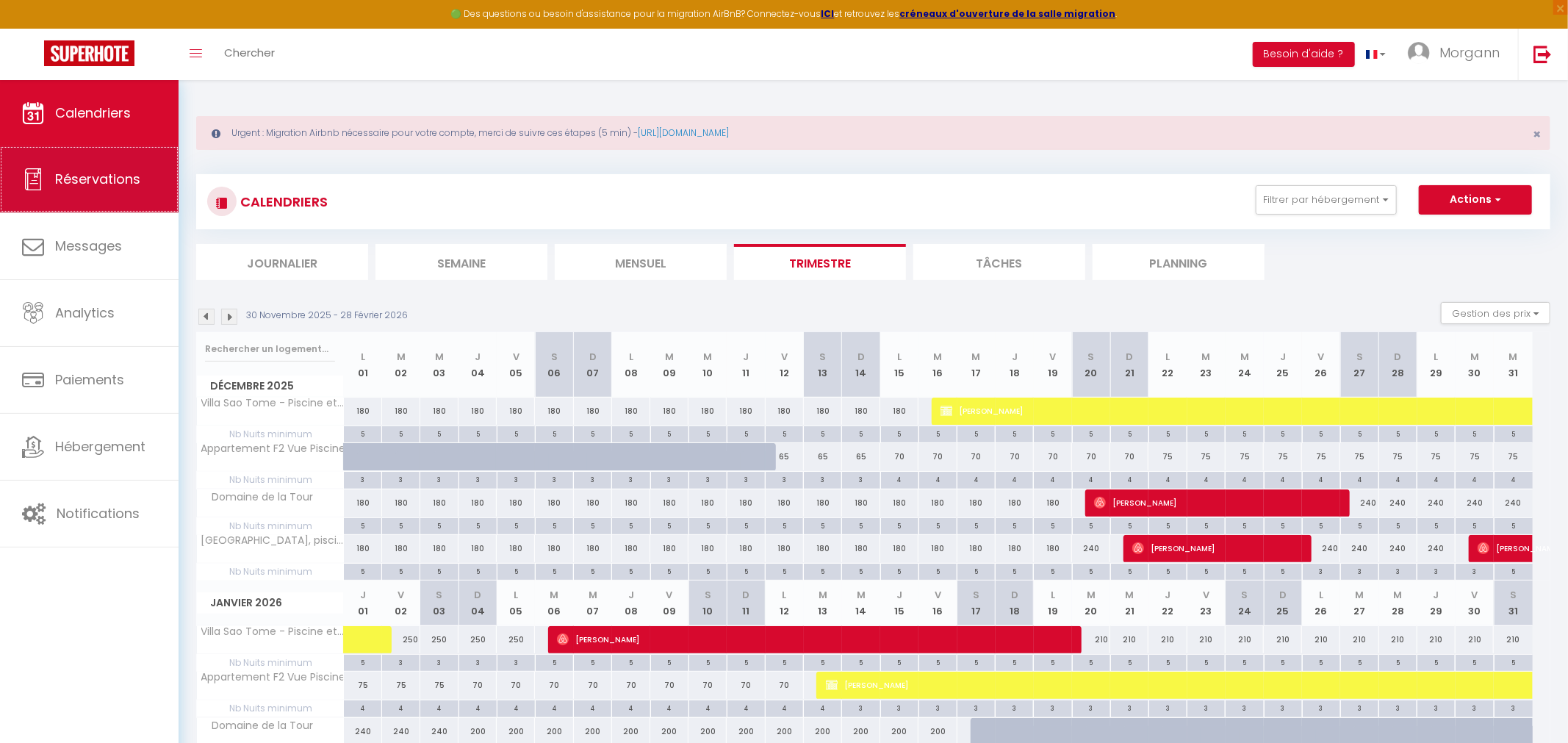
click at [106, 182] on span "Réservations" at bounding box center [98, 179] width 85 height 18
select select "not_cancelled"
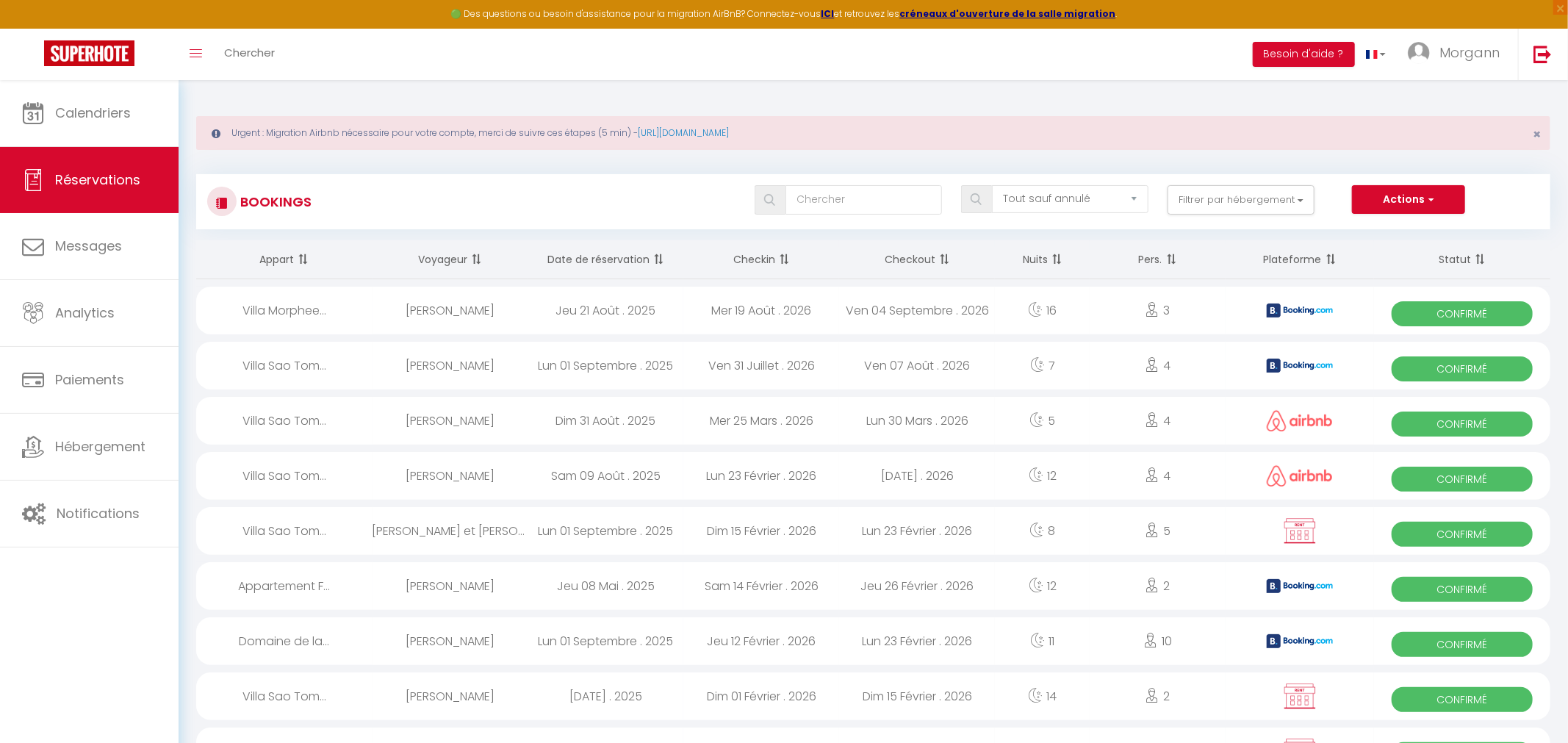
click at [762, 252] on th "Checkin" at bounding box center [762, 259] width 156 height 39
click at [766, 256] on th "Checkin" at bounding box center [762, 259] width 156 height 39
click at [992, 185] on select "Tous les statuts Annulé Confirmé Non Confirmé Tout sauf annulé No Show Request" at bounding box center [1070, 198] width 157 height 28
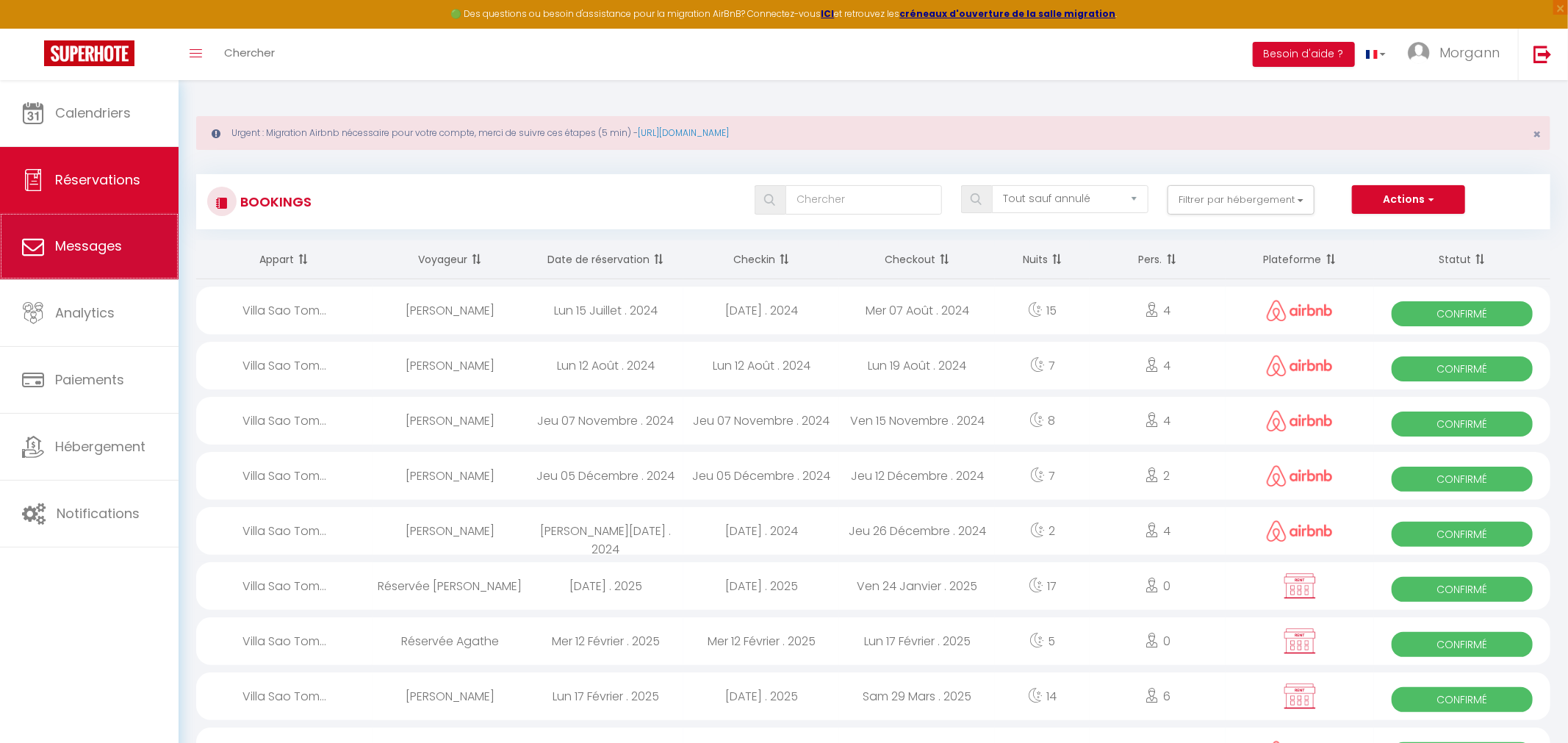
click at [108, 261] on link "Messages" at bounding box center [89, 246] width 178 height 66
select select "message"
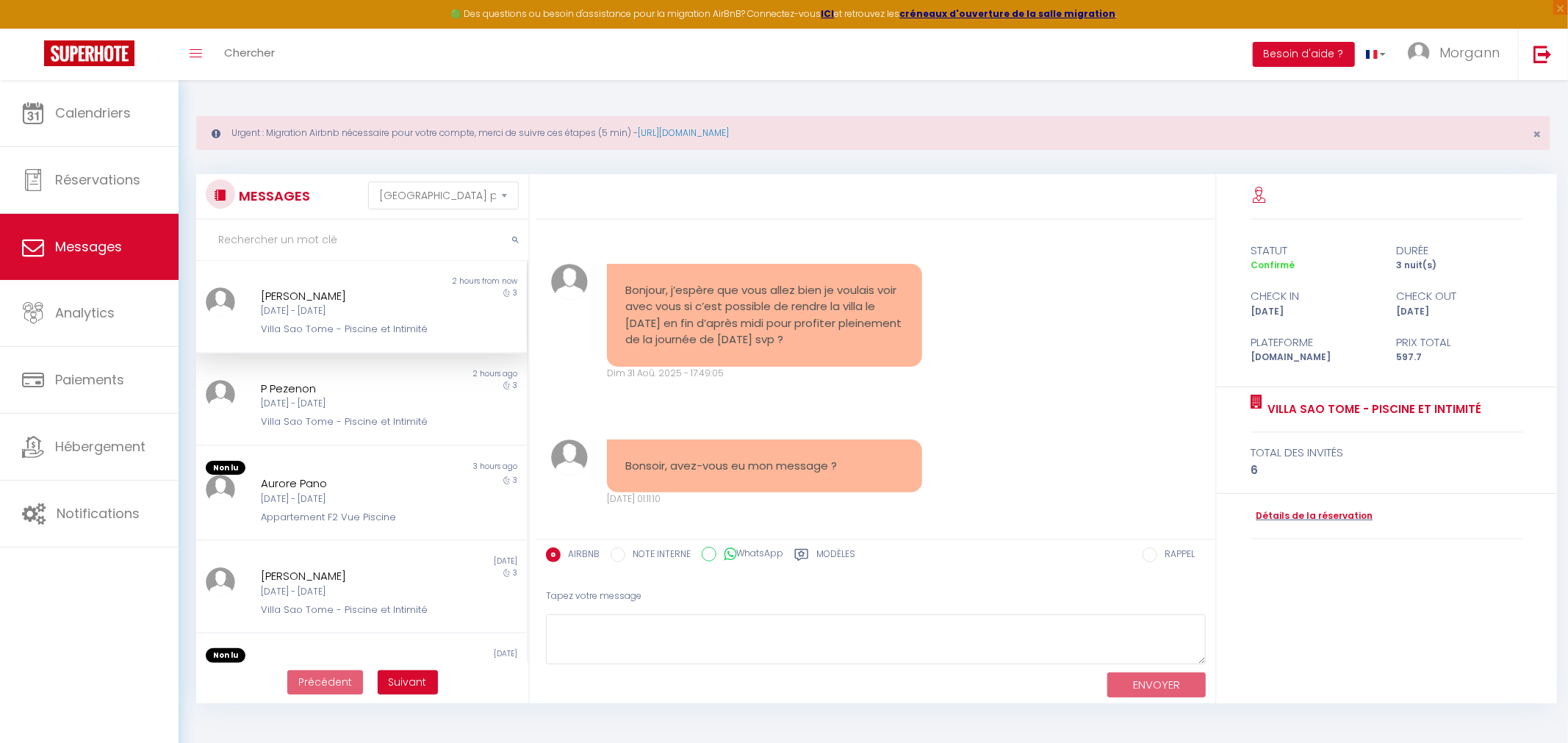
scroll to position [1124, 0]
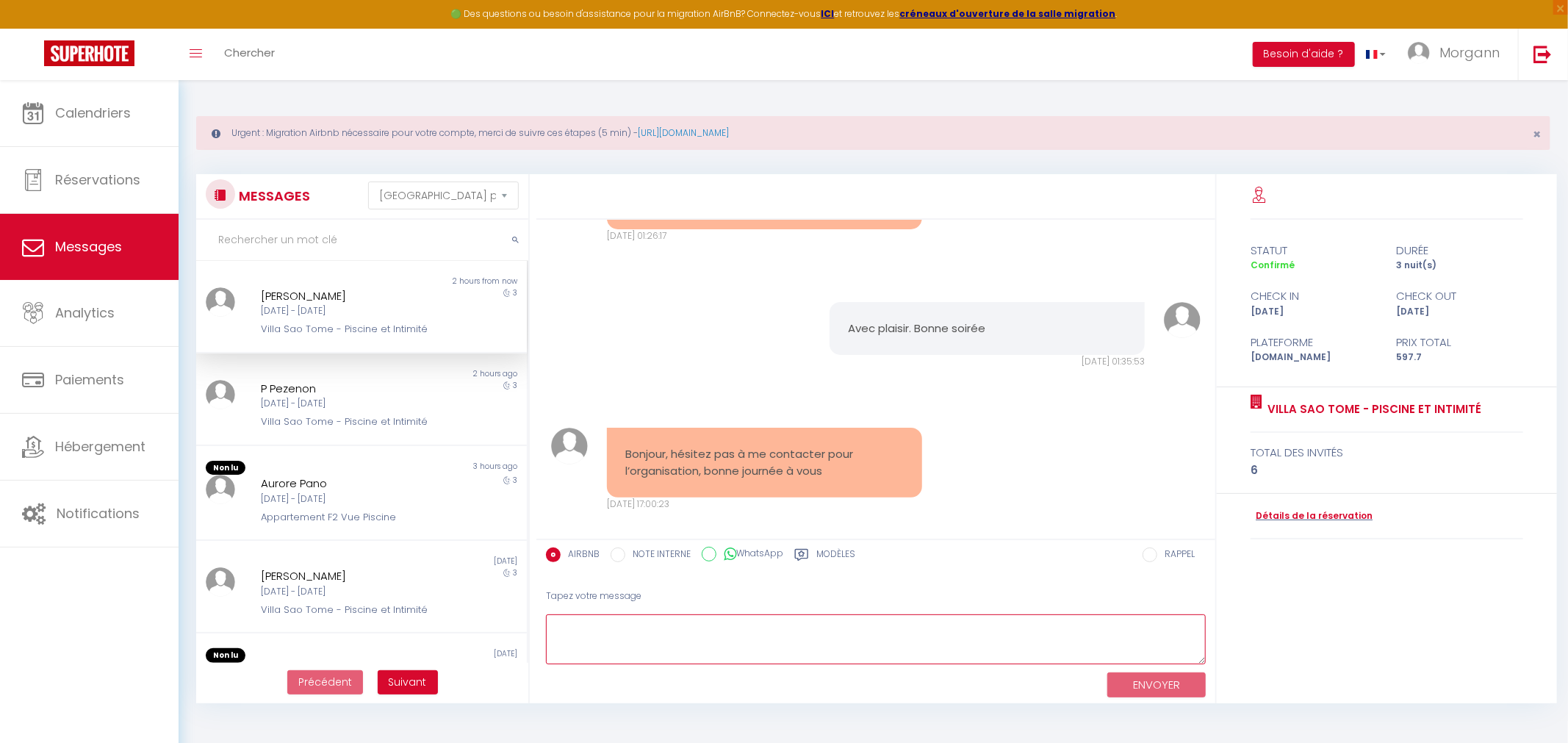
click at [697, 647] on textarea at bounding box center [876, 640] width 660 height 51
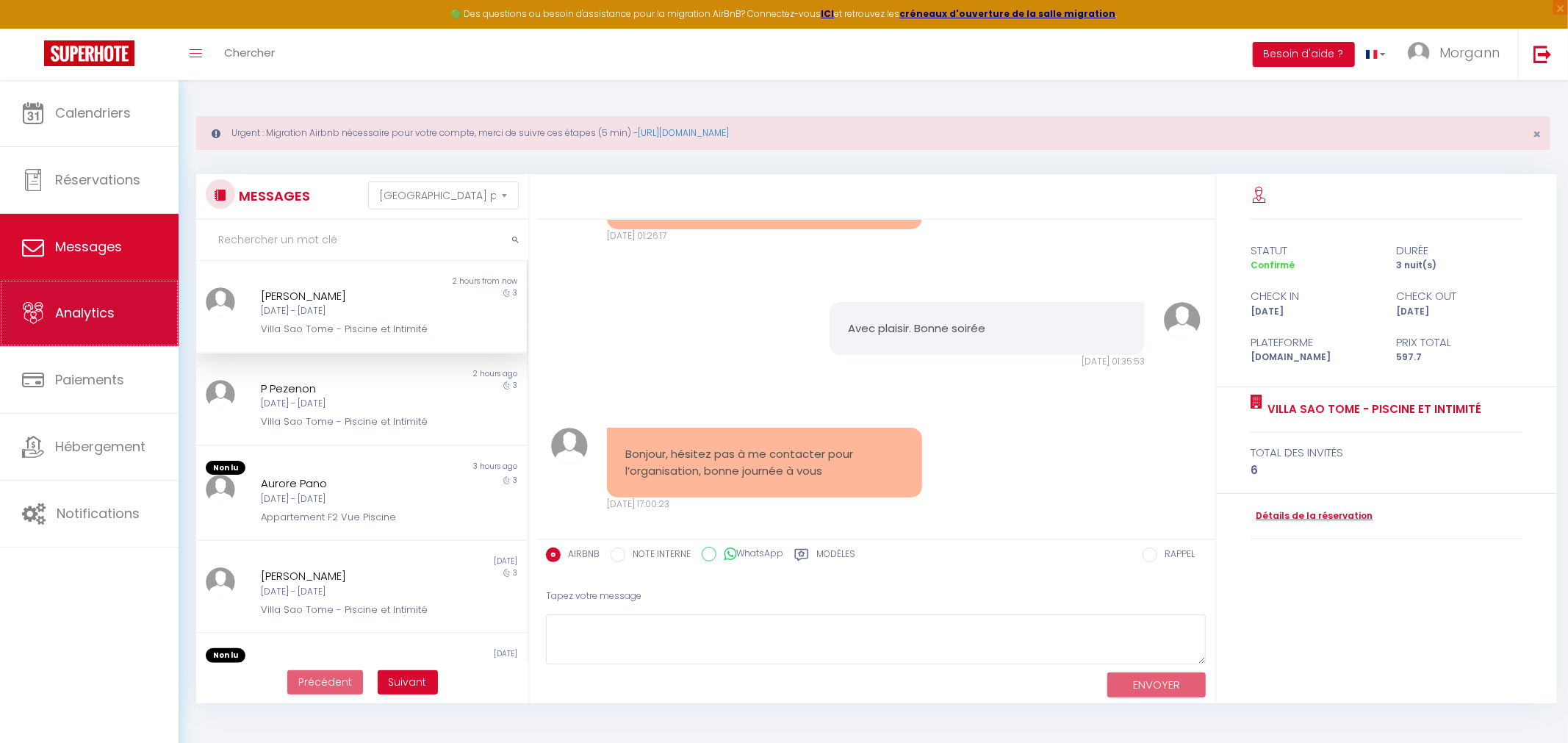
click at [111, 304] on link "Analytics" at bounding box center [89, 313] width 178 height 66
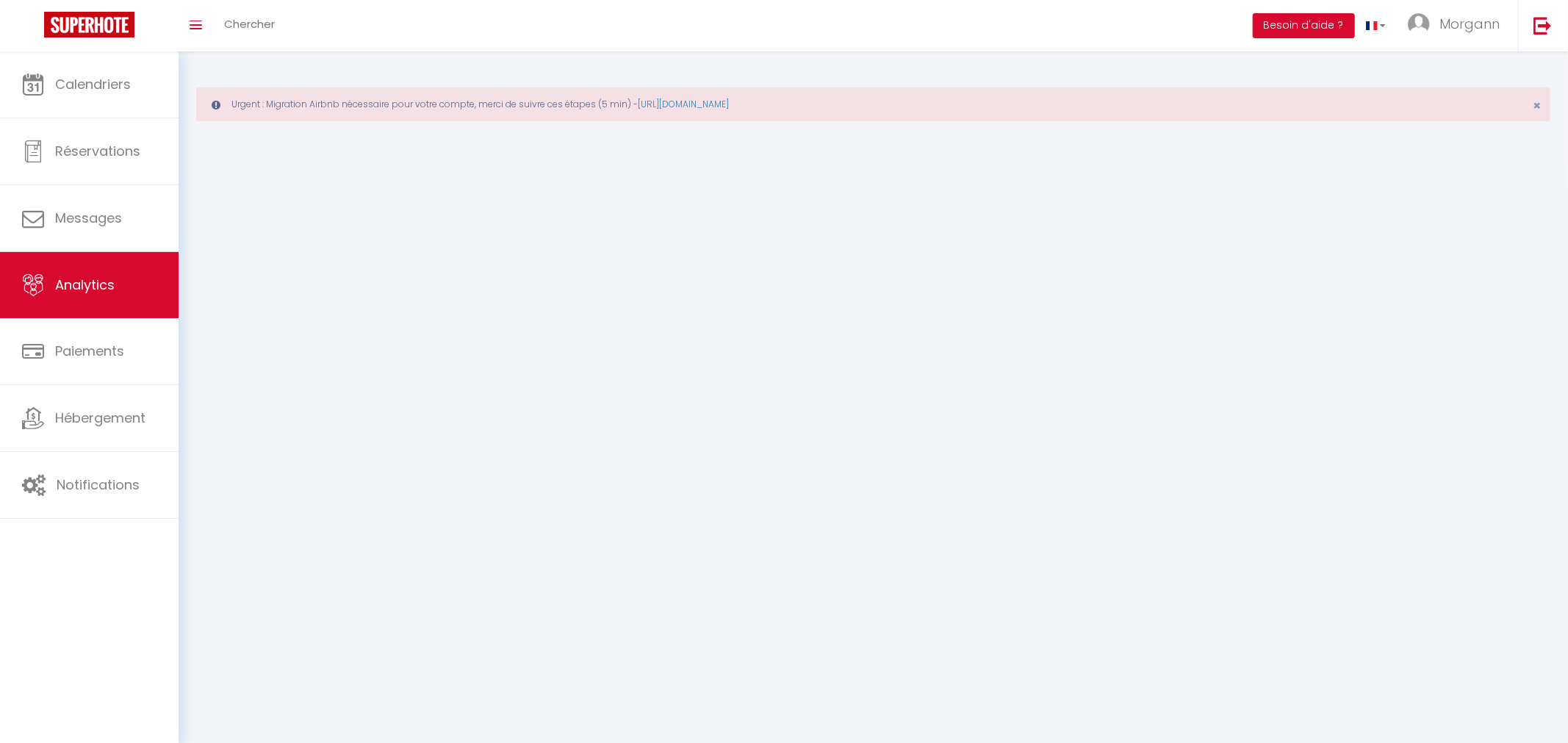
select select "2025"
select select "9"
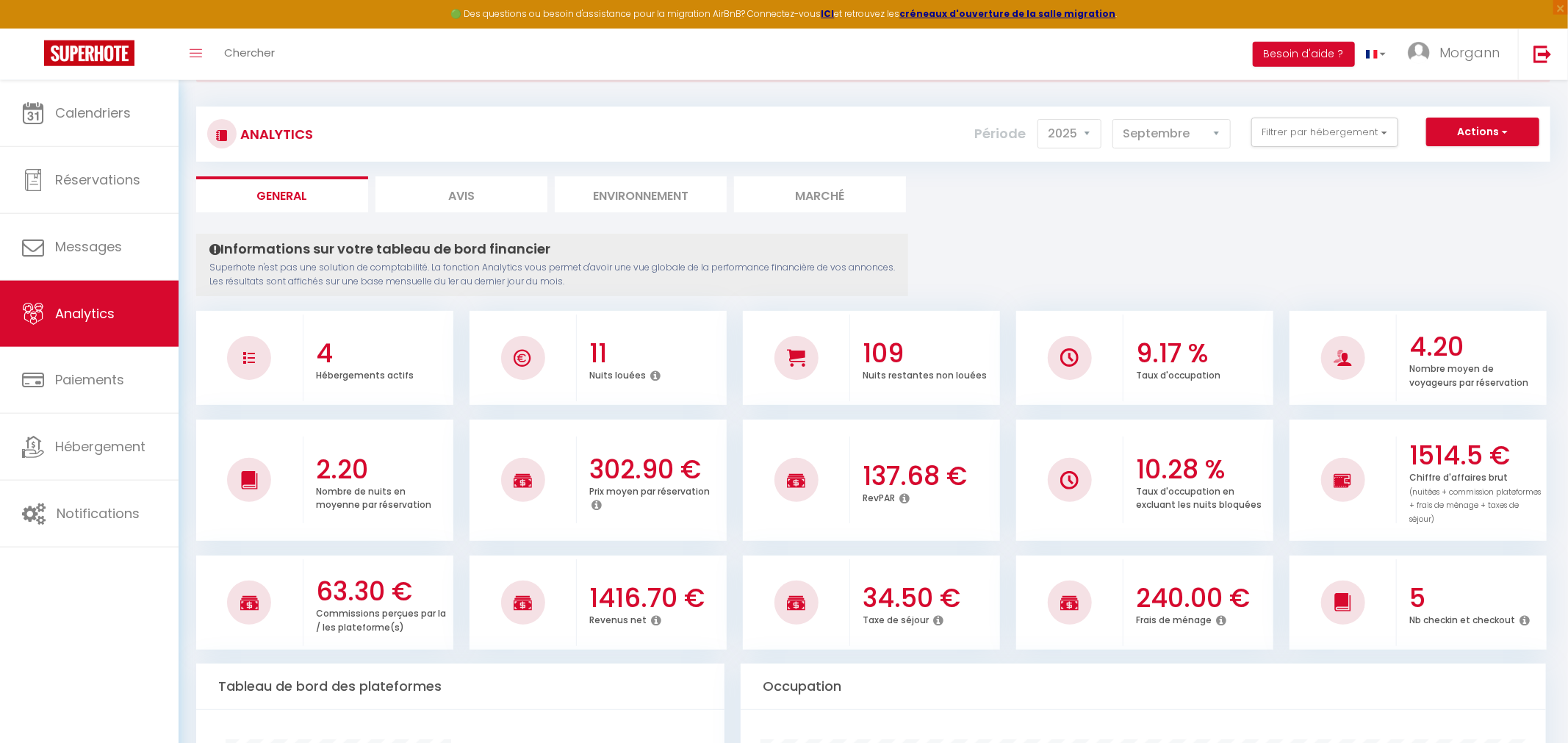
scroll to position [76, 0]
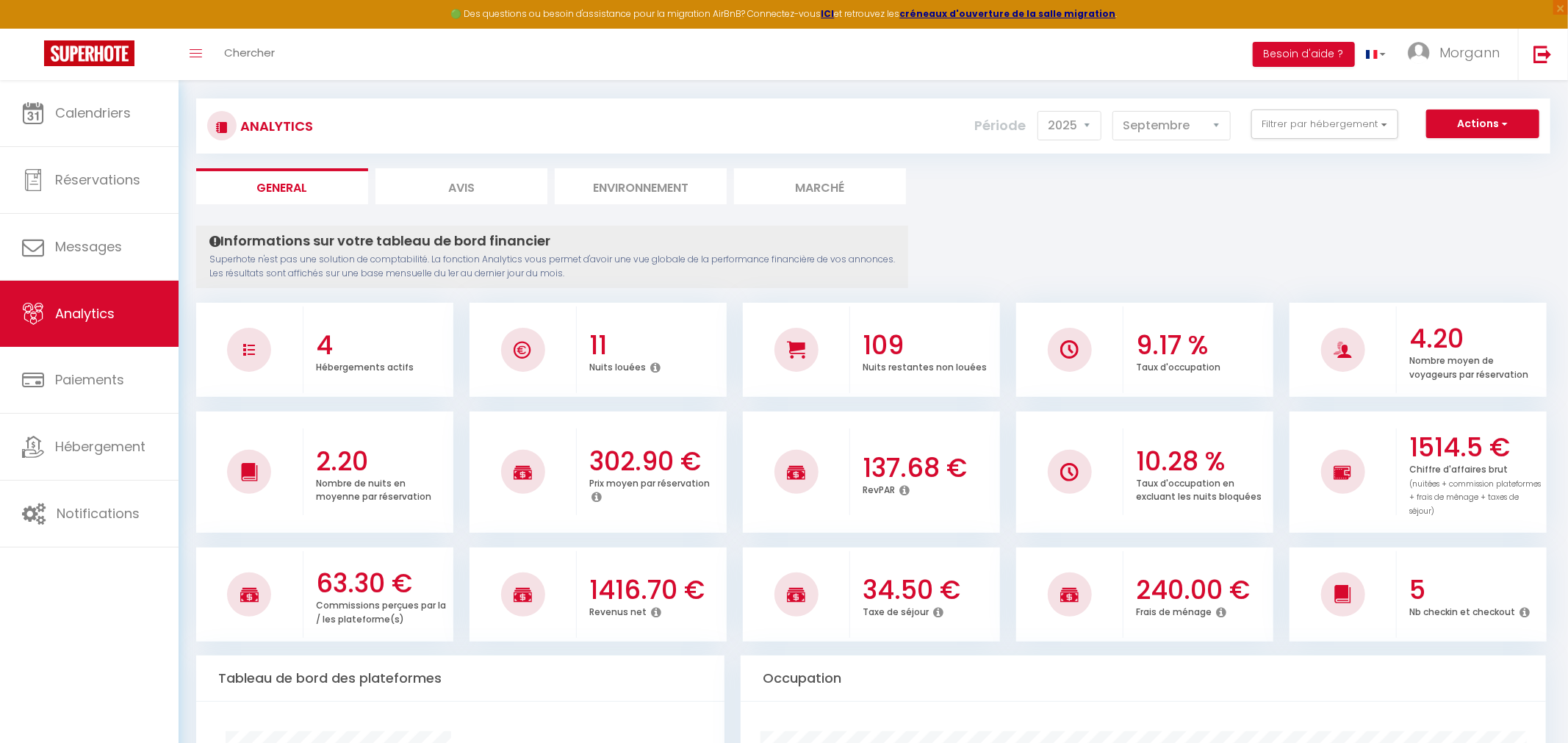
click at [474, 180] on li "Avis" at bounding box center [462, 187] width 172 height 36
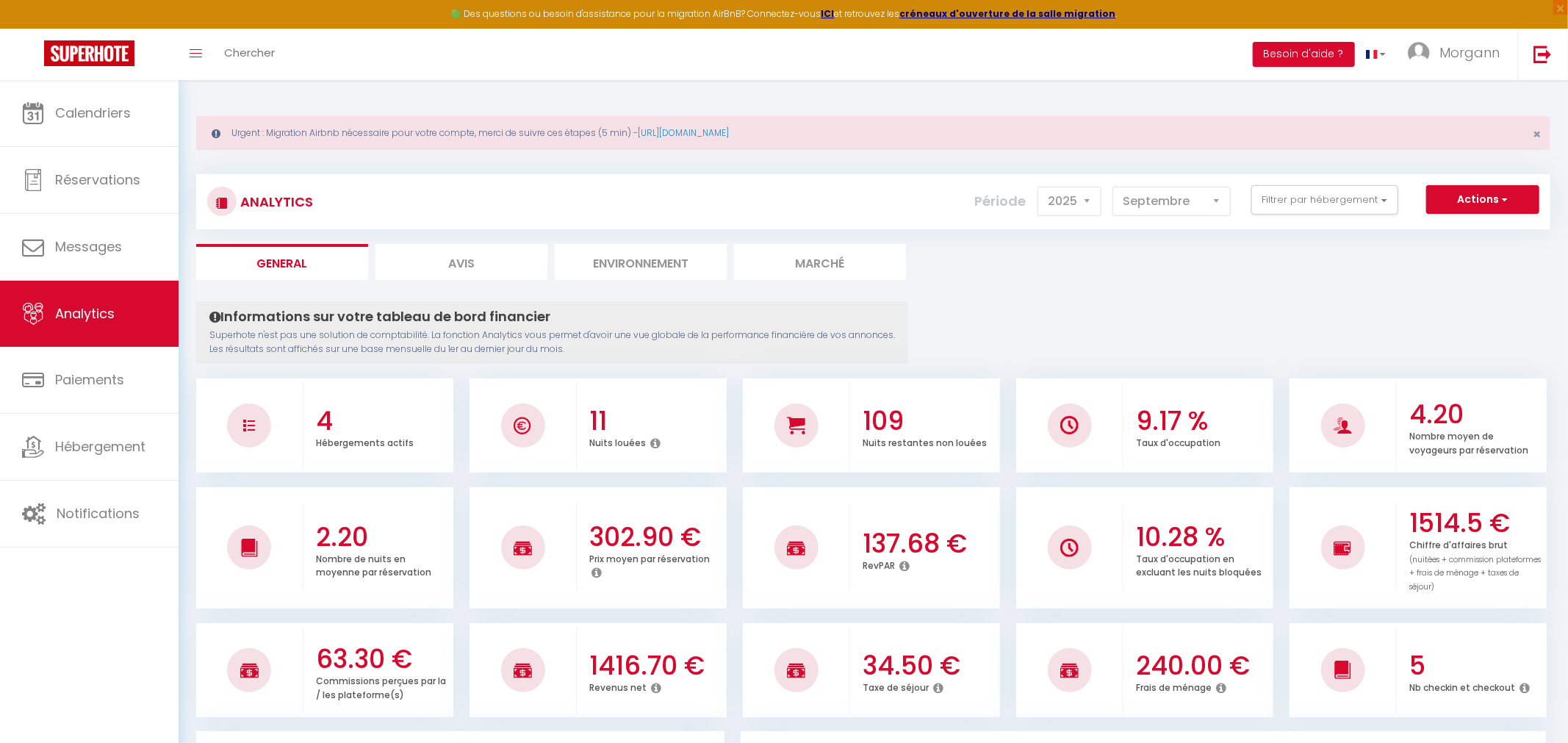
select select "2025"
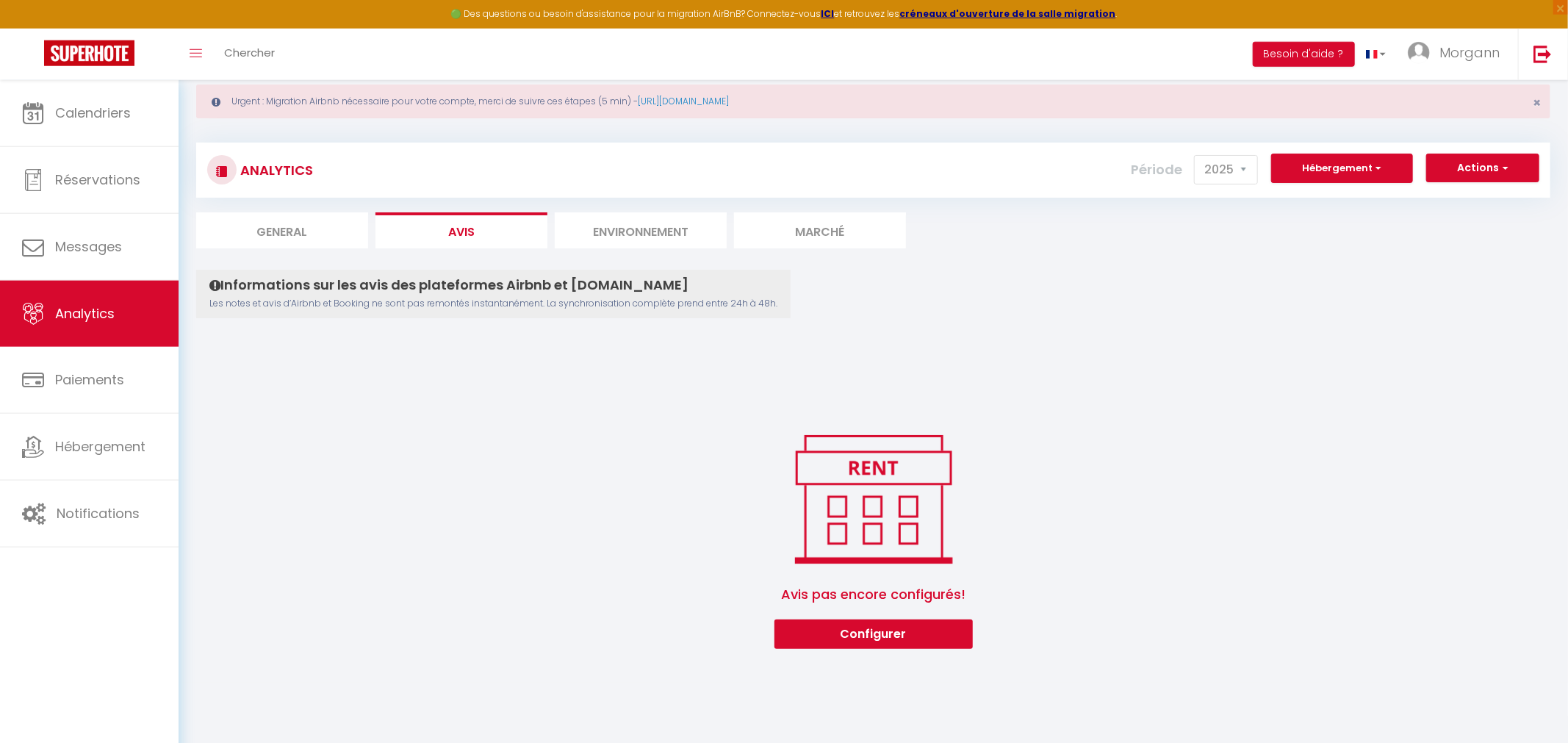
scroll to position [76, 0]
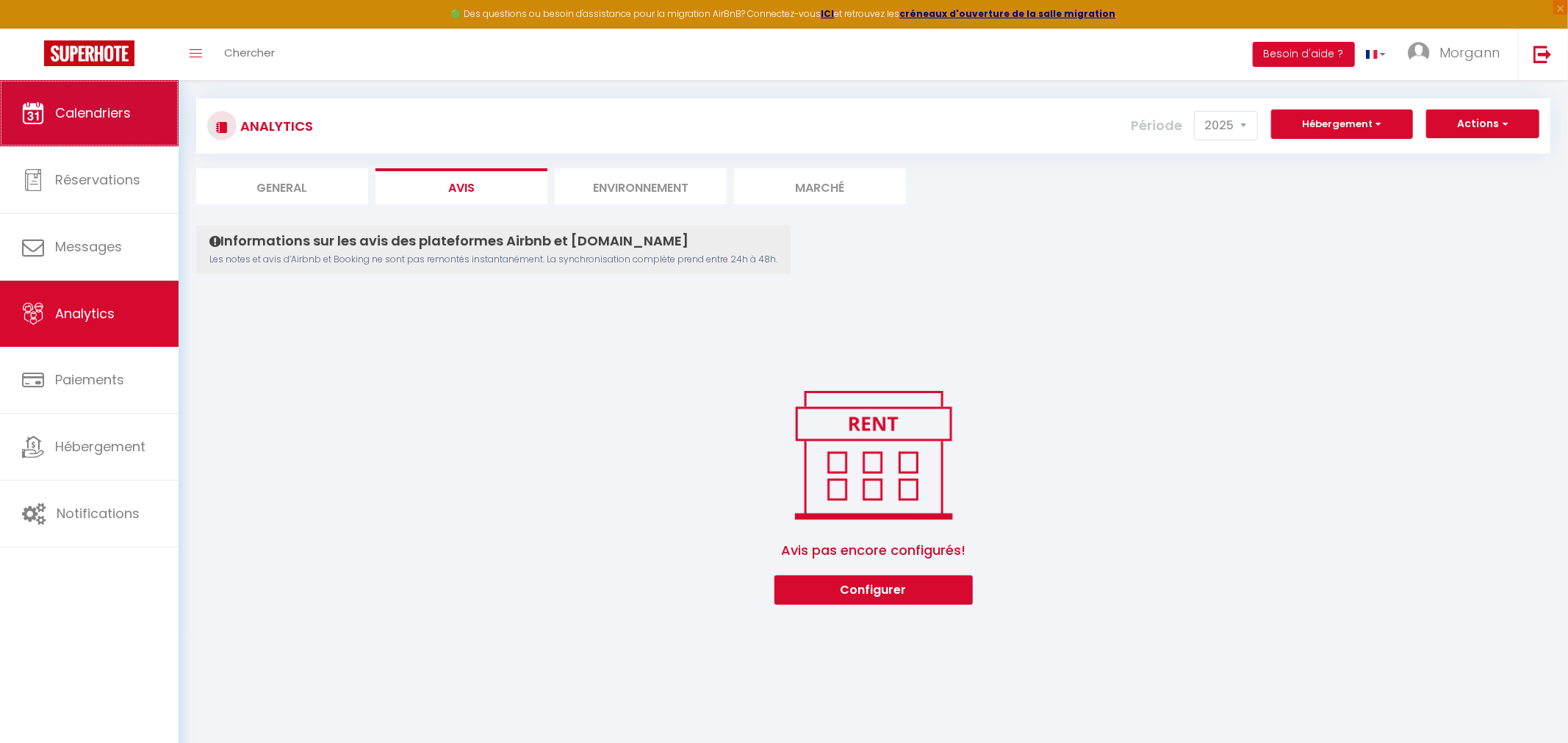
click at [101, 113] on span "Calendriers" at bounding box center [93, 112] width 76 height 18
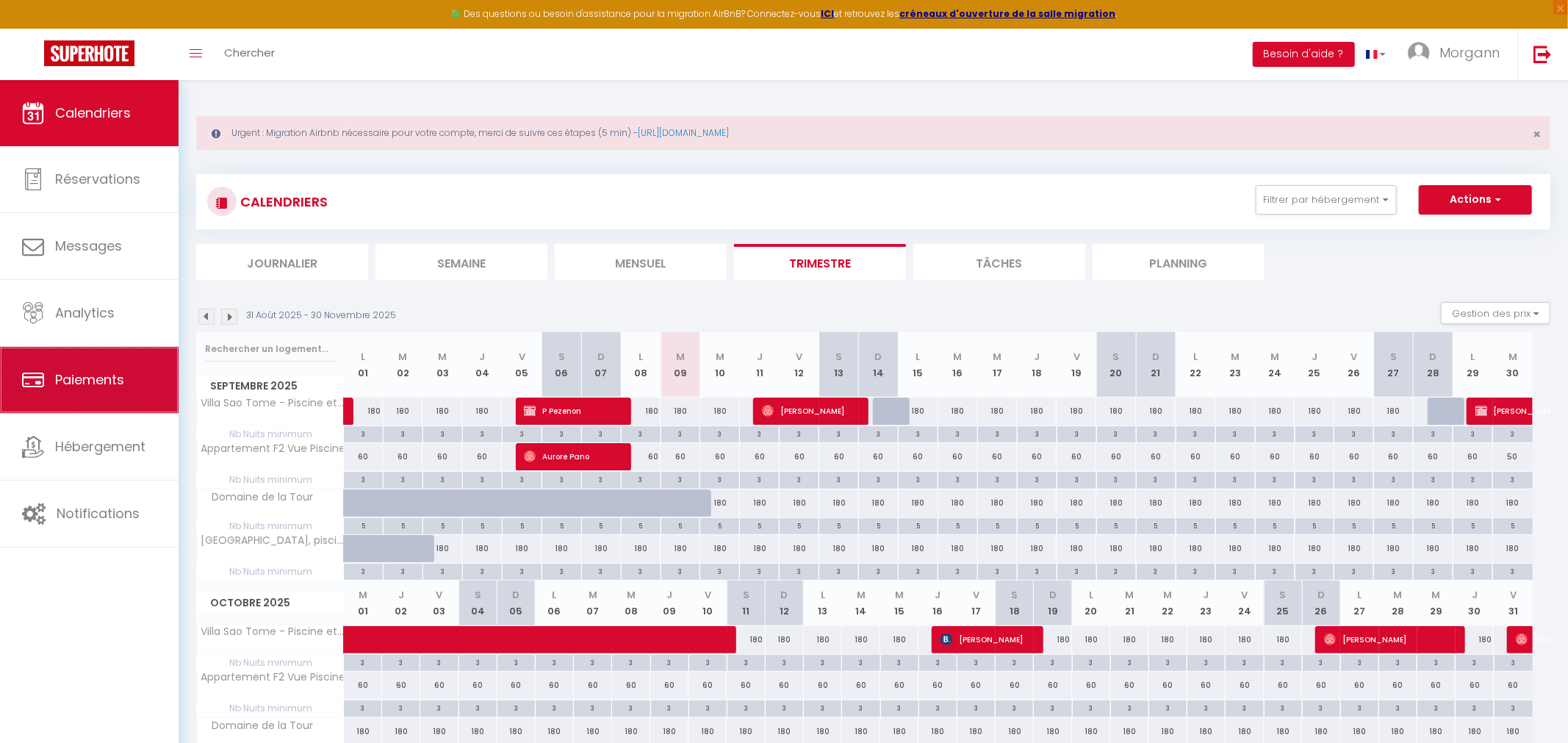
click at [95, 393] on link "Paiements" at bounding box center [89, 380] width 178 height 66
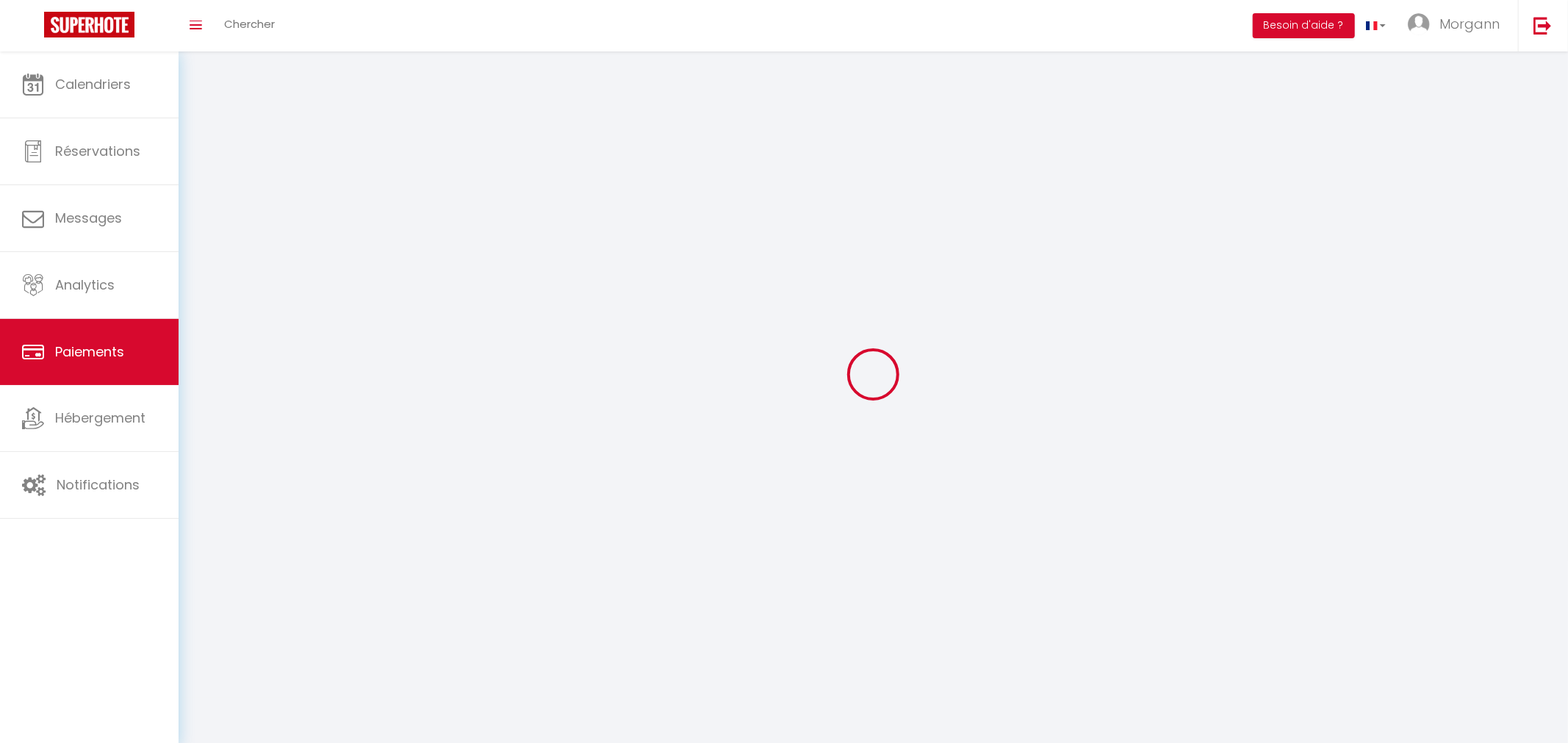
select select "2"
select select "0"
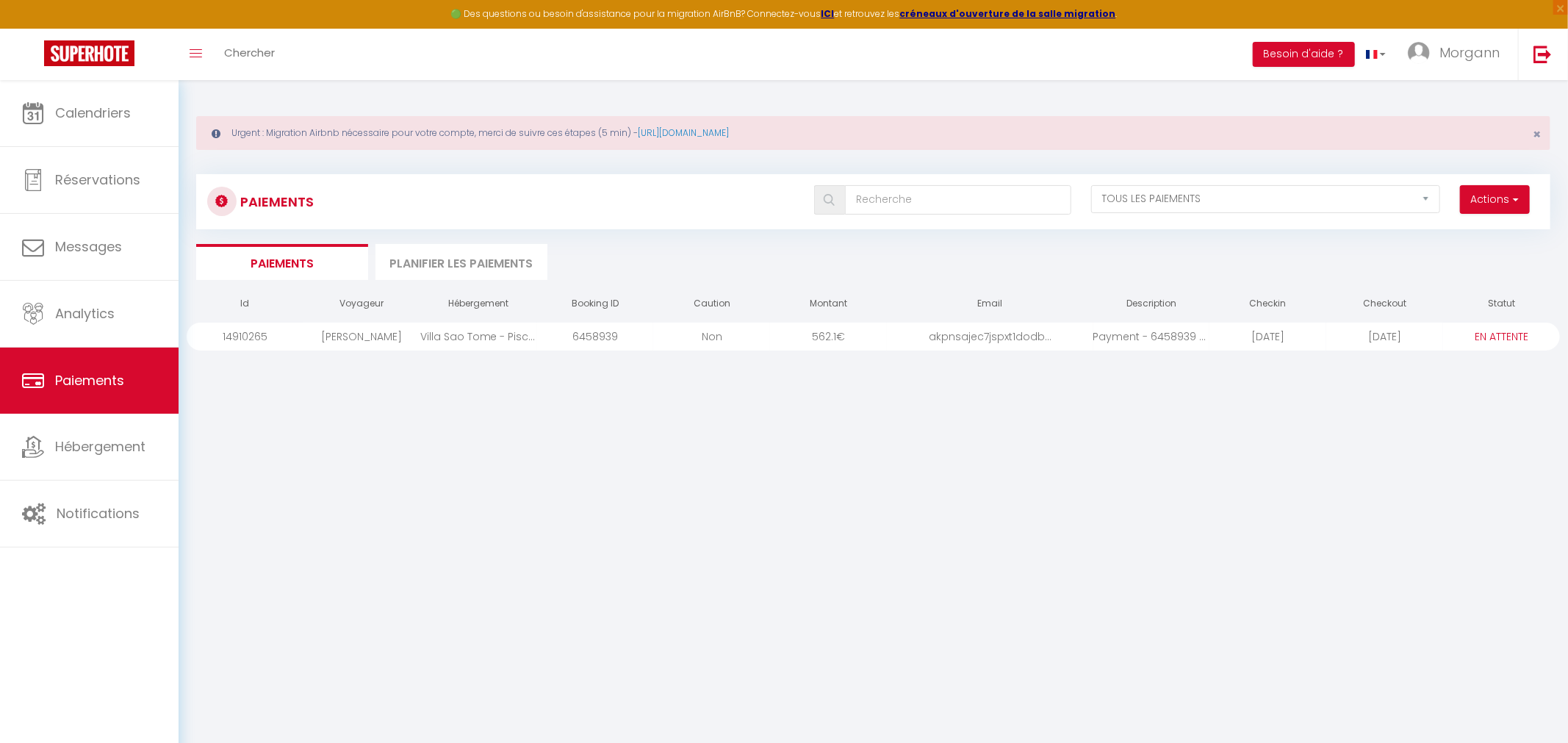
click at [1466, 329] on select "PAYÉ EN ATTENTE" at bounding box center [1502, 337] width 73 height 16
click at [593, 435] on div "Id Voyageur Hébergement Booking ID Caution Montant Email Description Checkin Ch…" at bounding box center [873, 515] width 1373 height 456
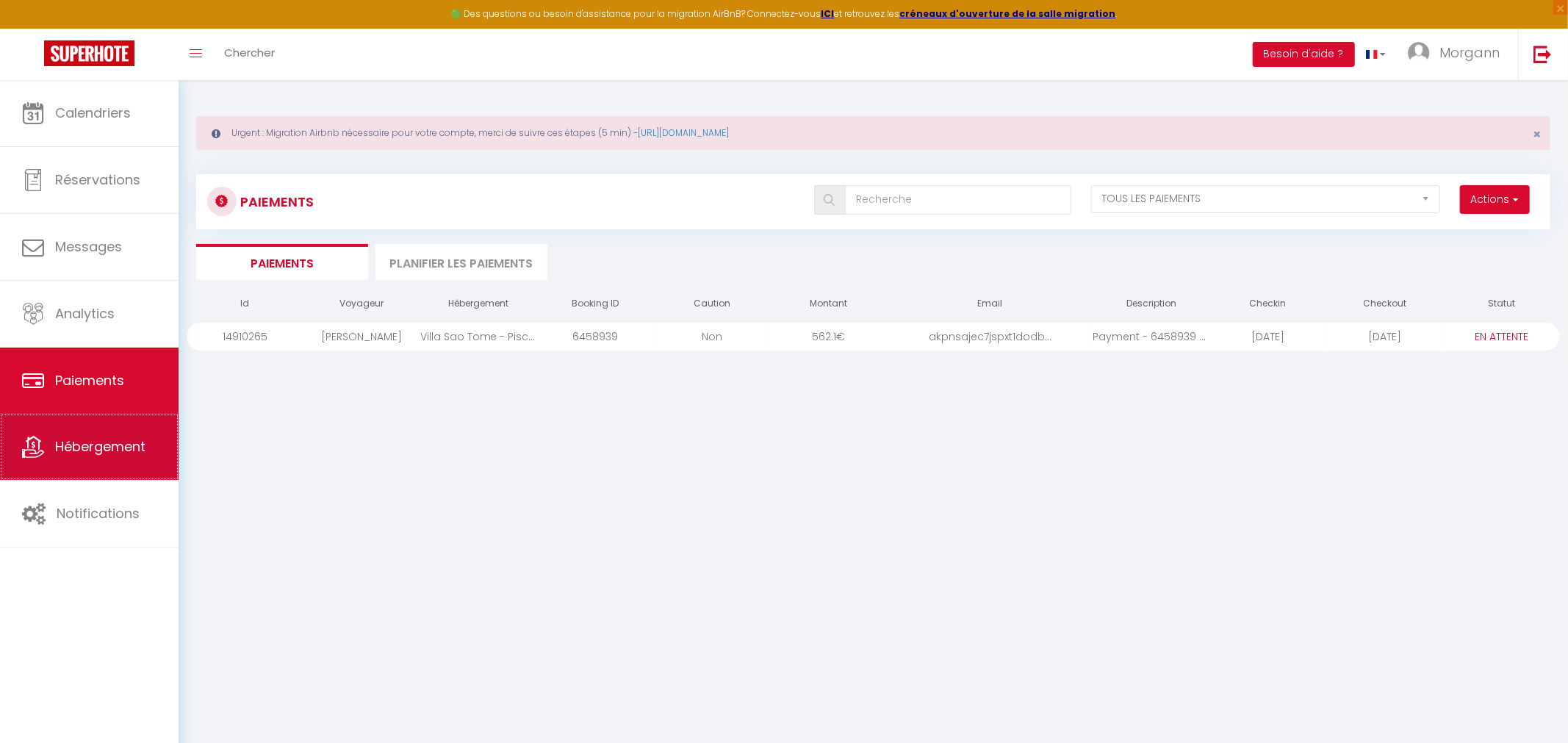
click at [80, 439] on link "Hébergement" at bounding box center [89, 447] width 178 height 66
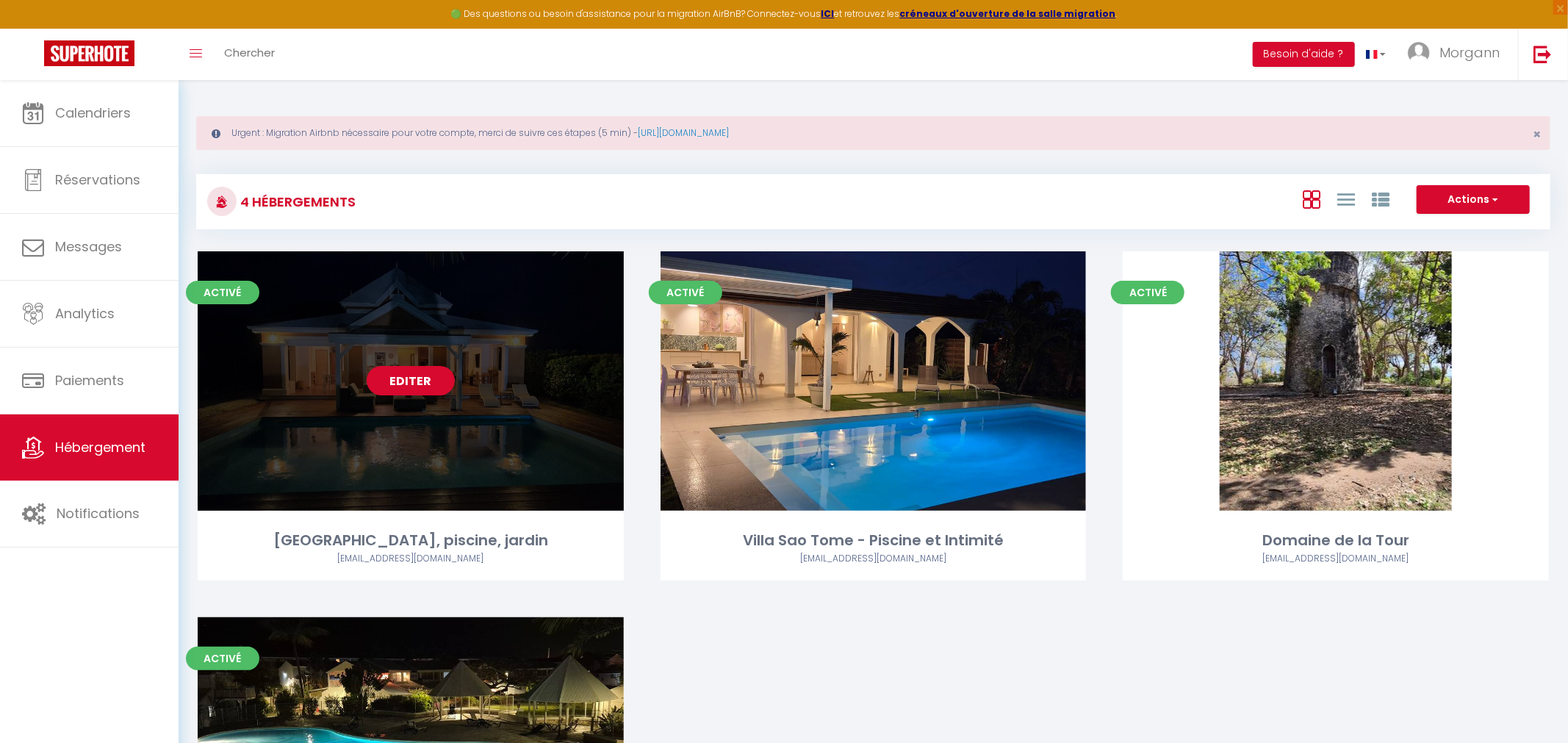
click at [441, 371] on link "Editer" at bounding box center [410, 381] width 88 height 29
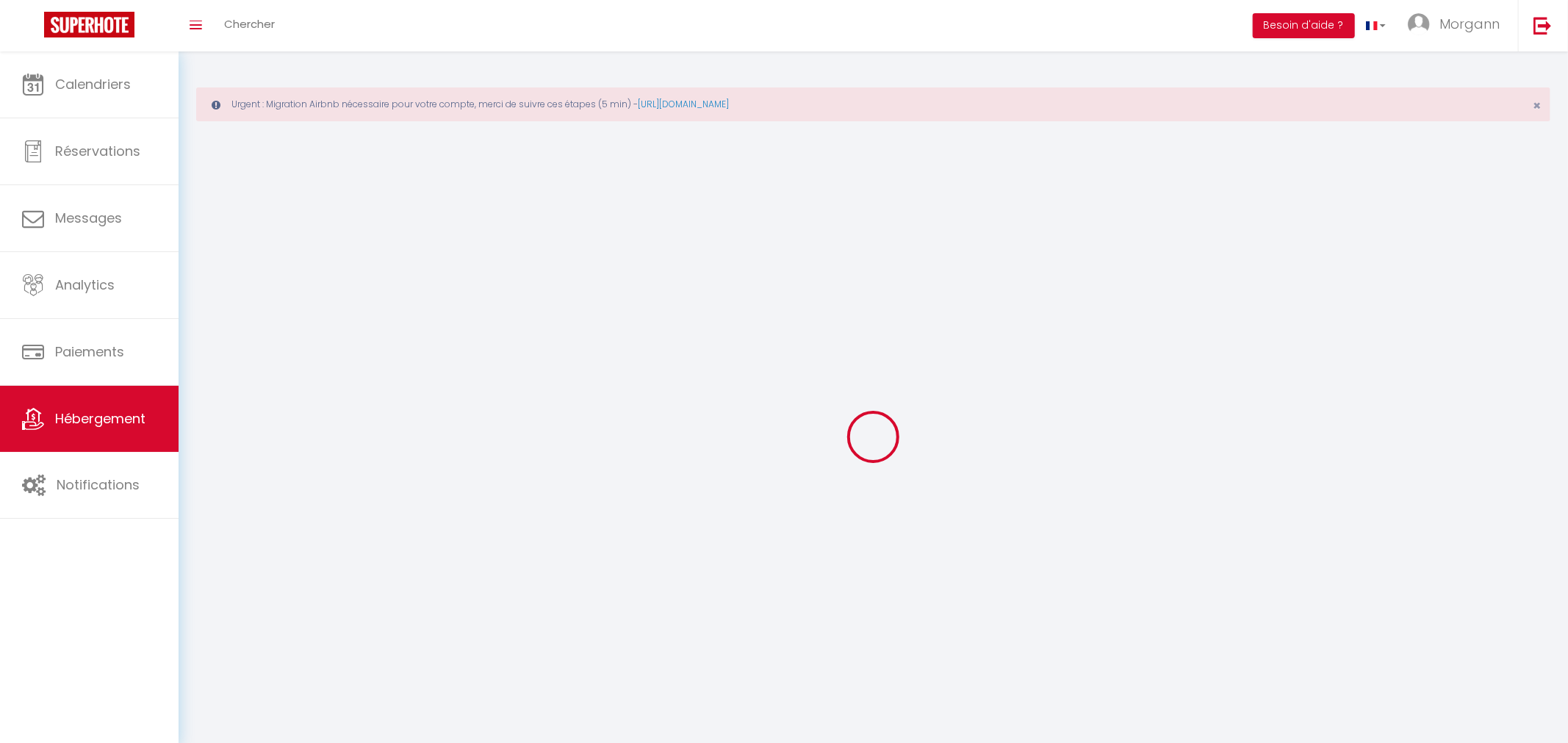
select select "1"
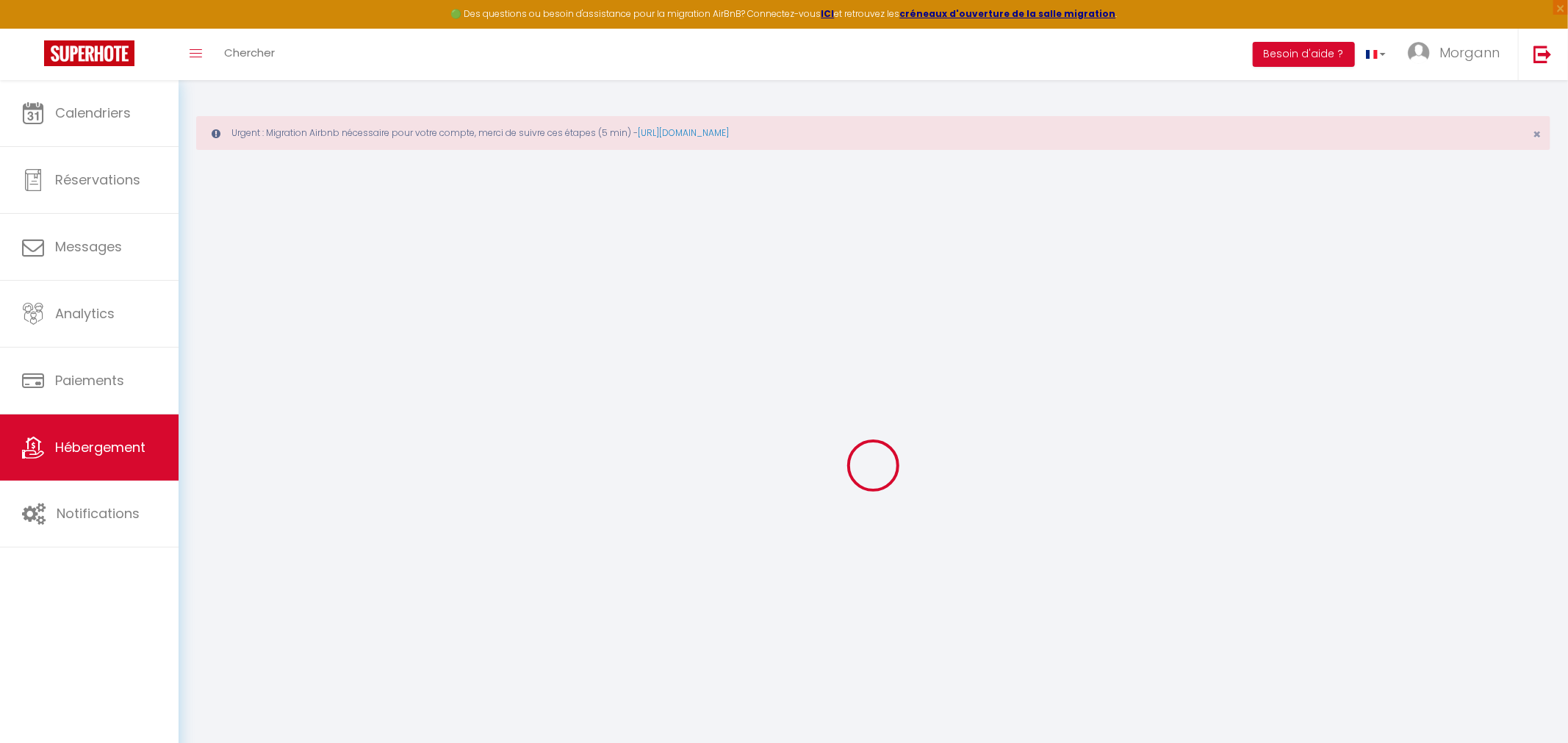
select select
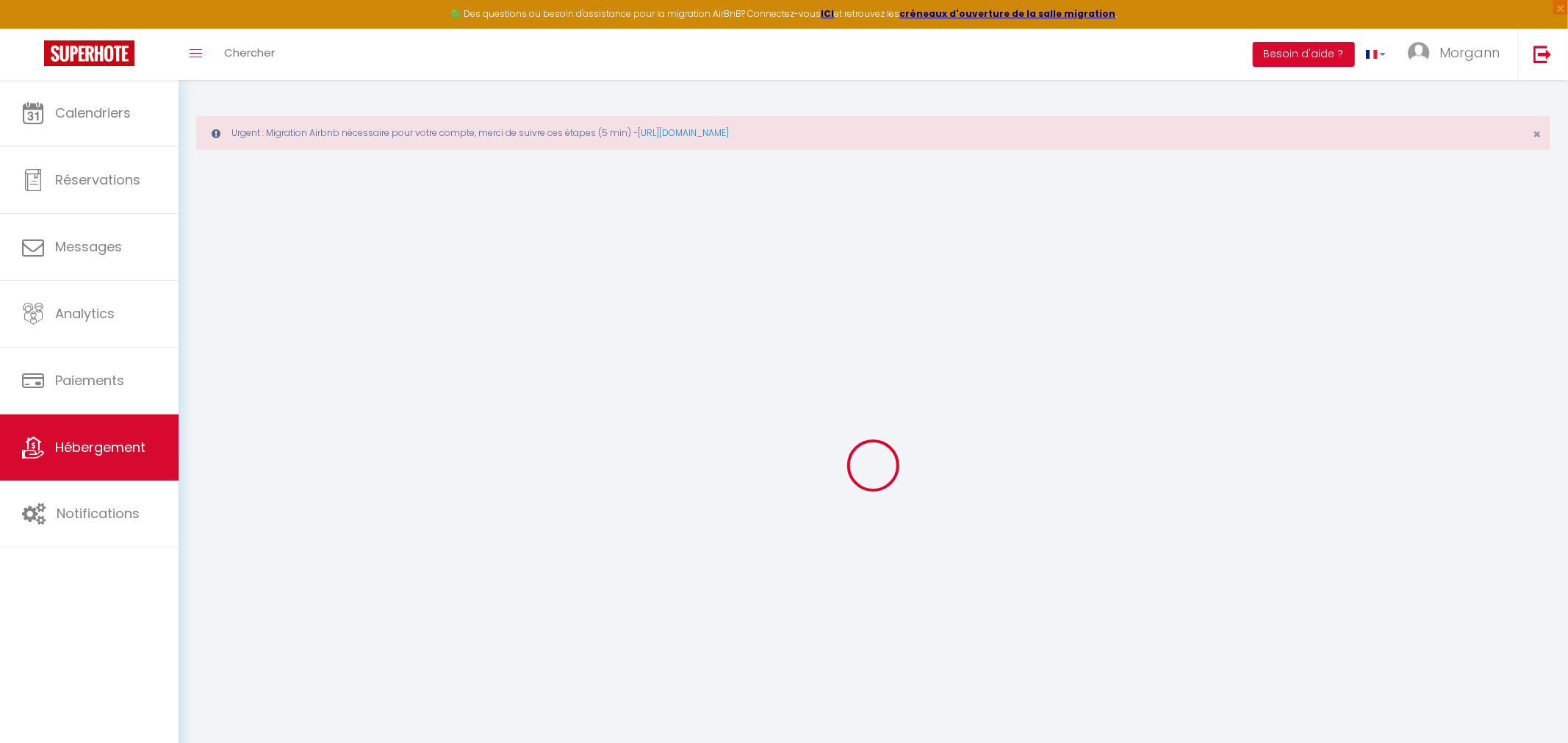
select select
checkbox input "false"
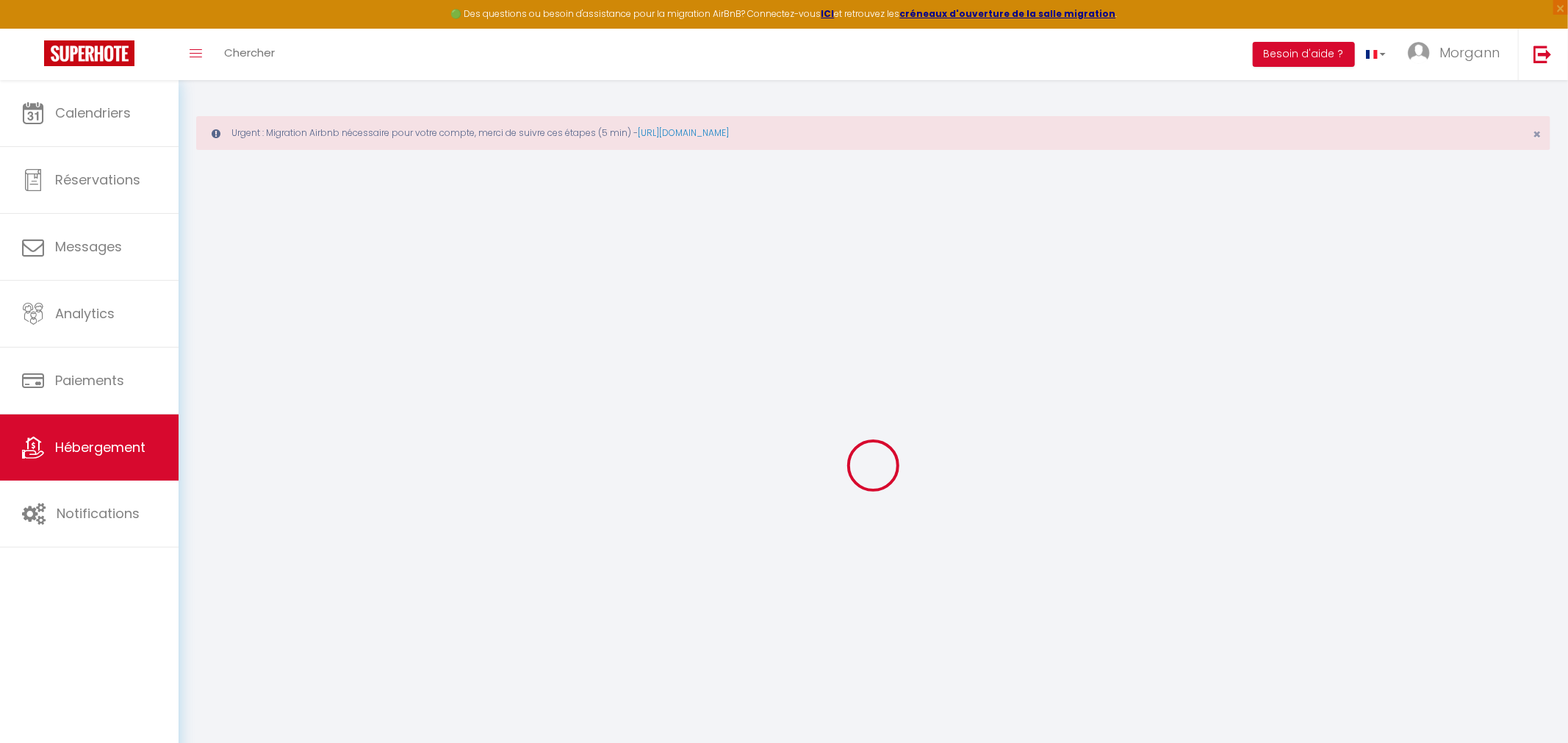
select select
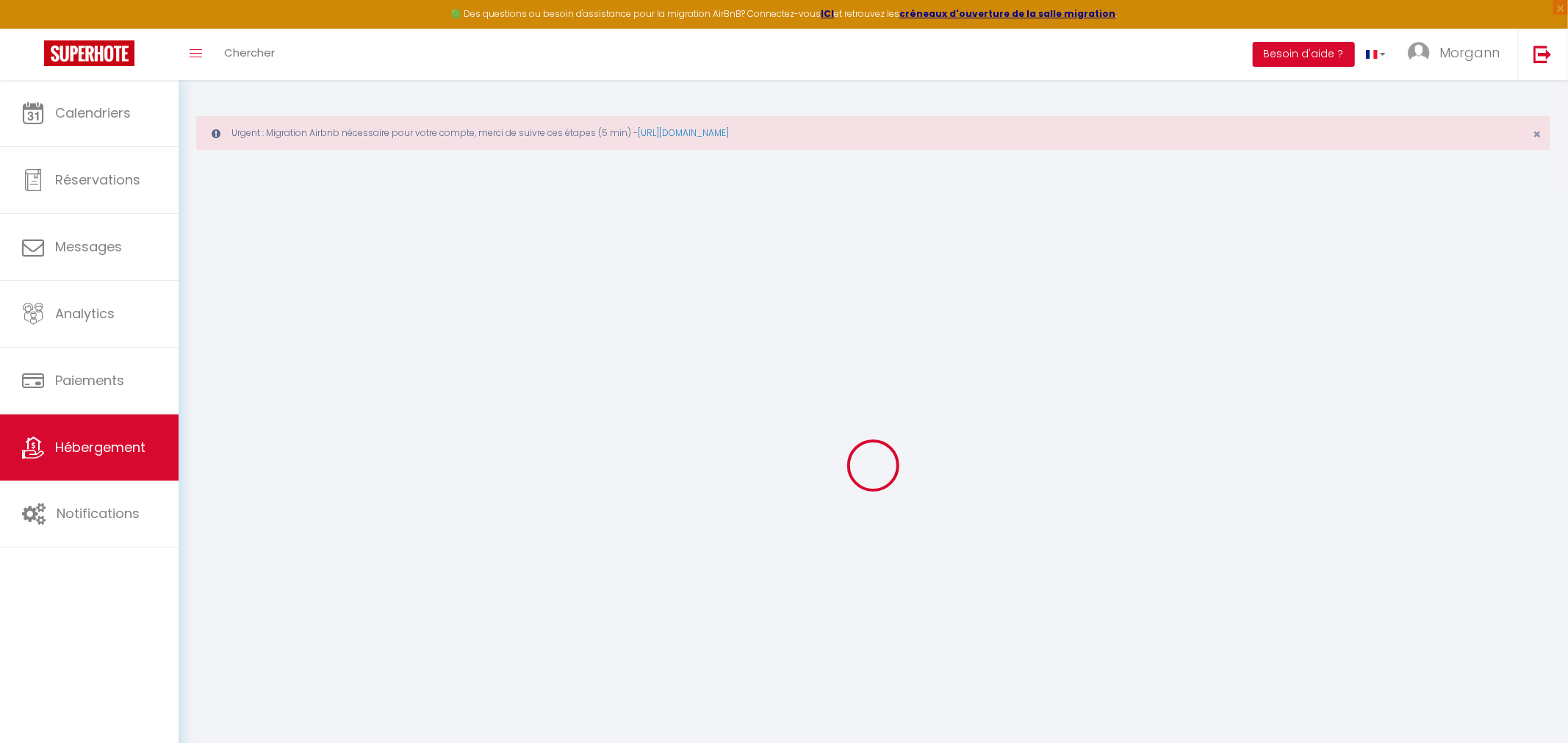
select select
checkbox input "false"
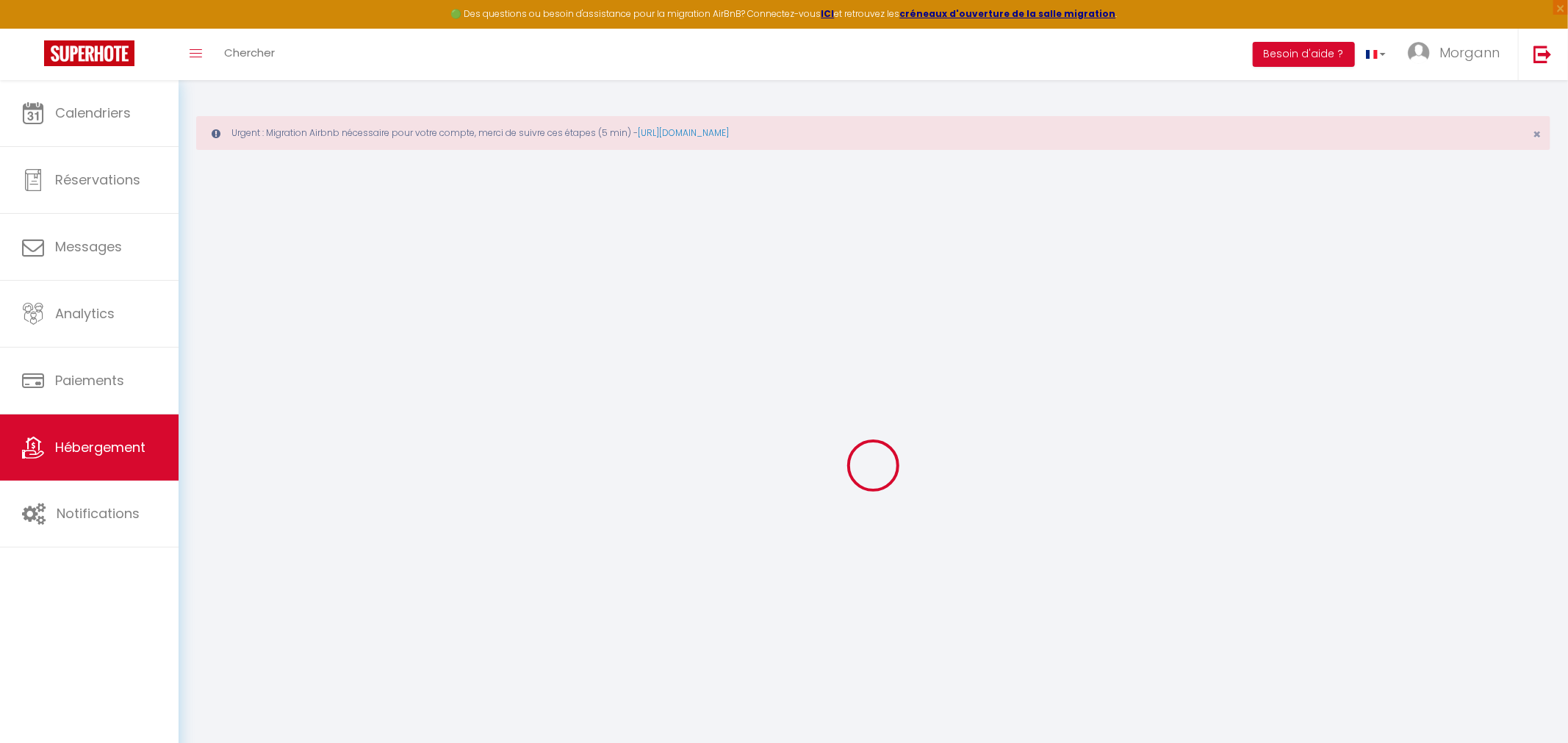
checkbox input "false"
select select
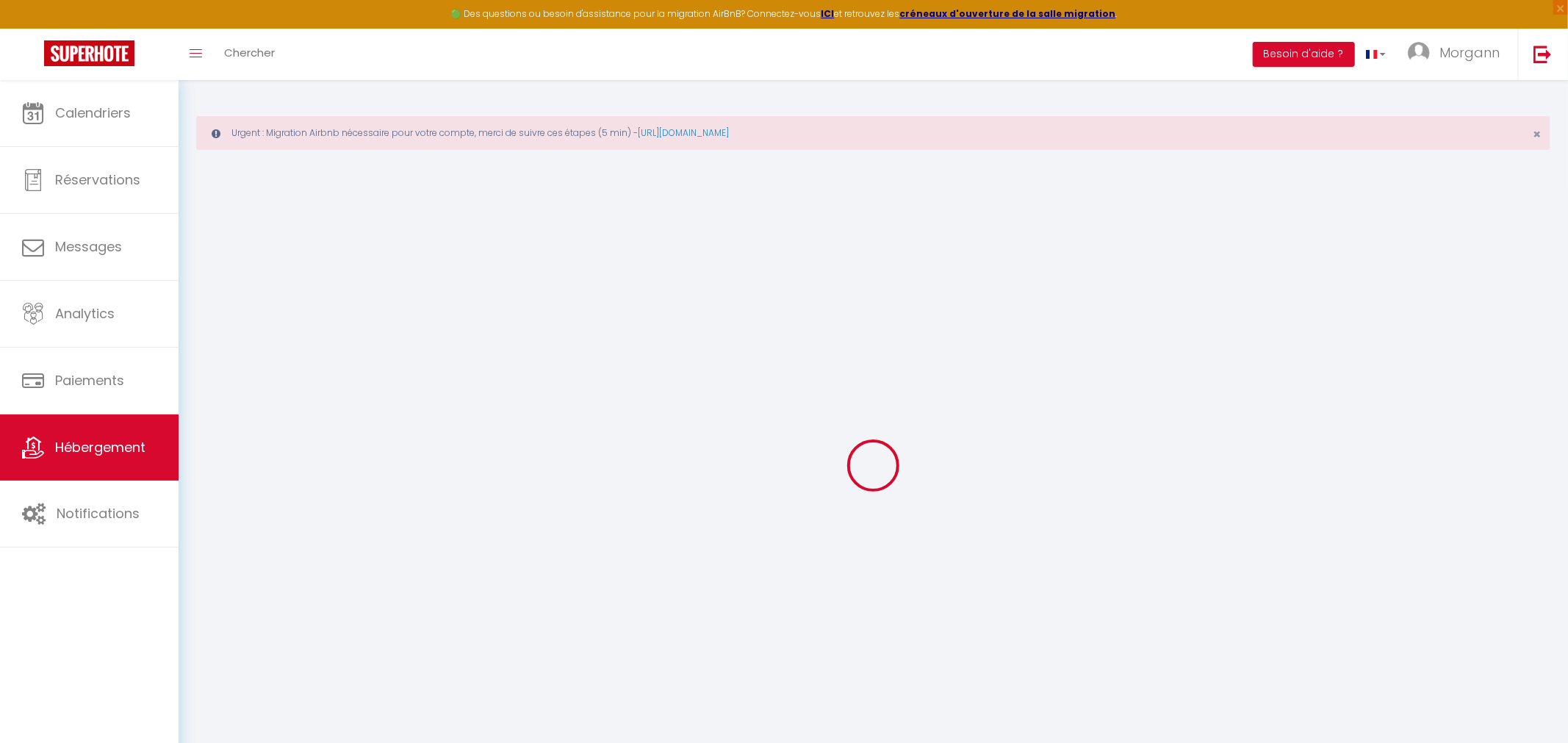
select select
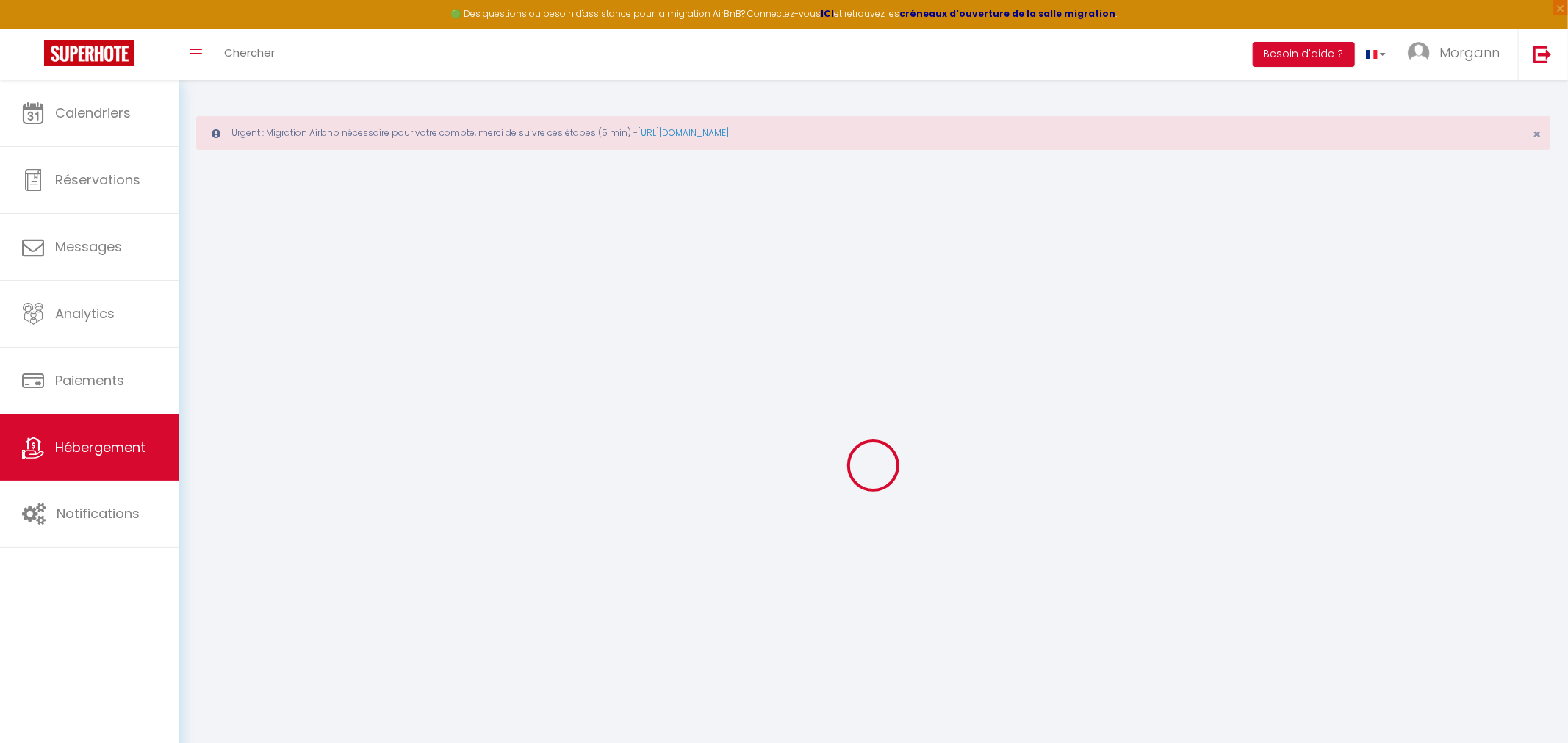
checkbox input "false"
select select
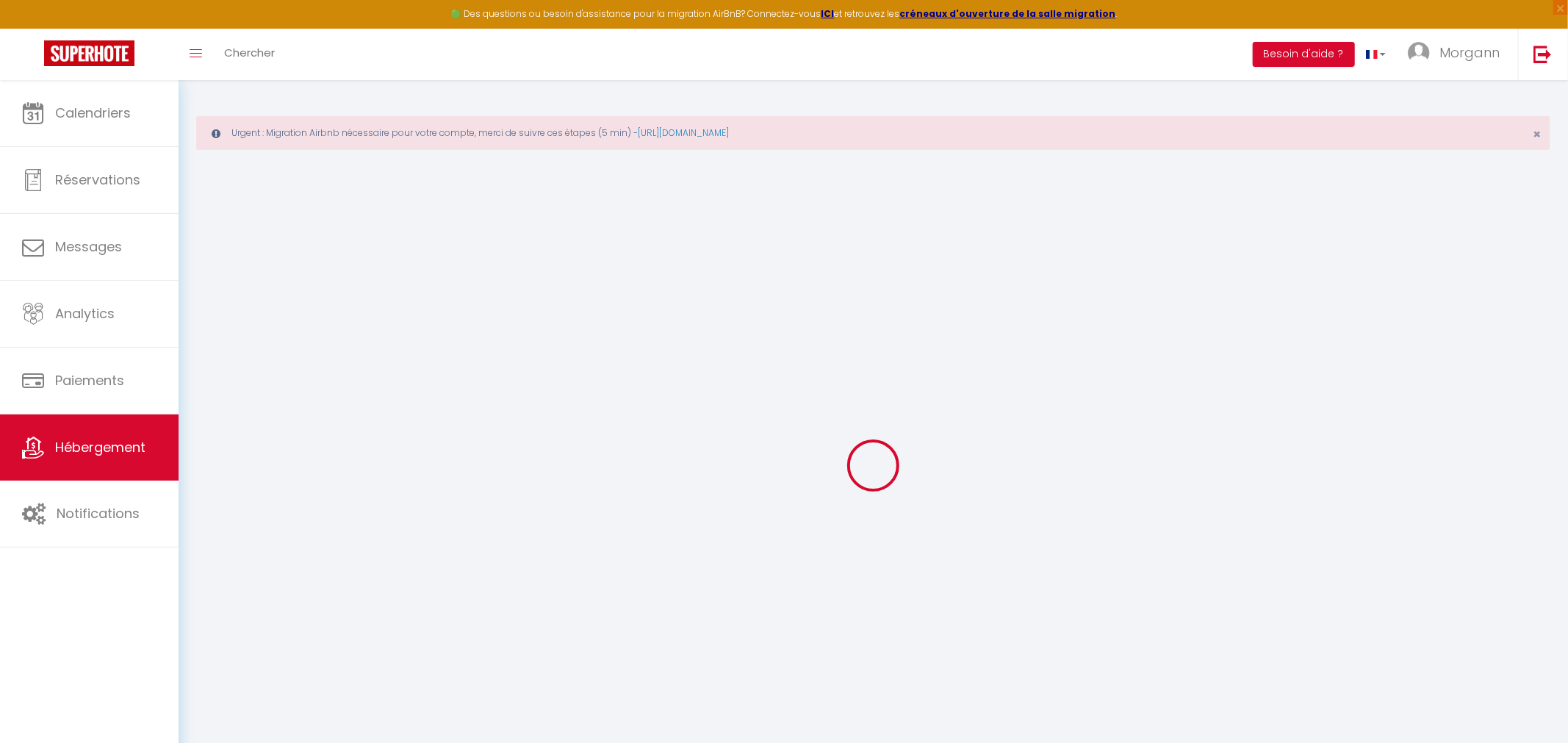
select select
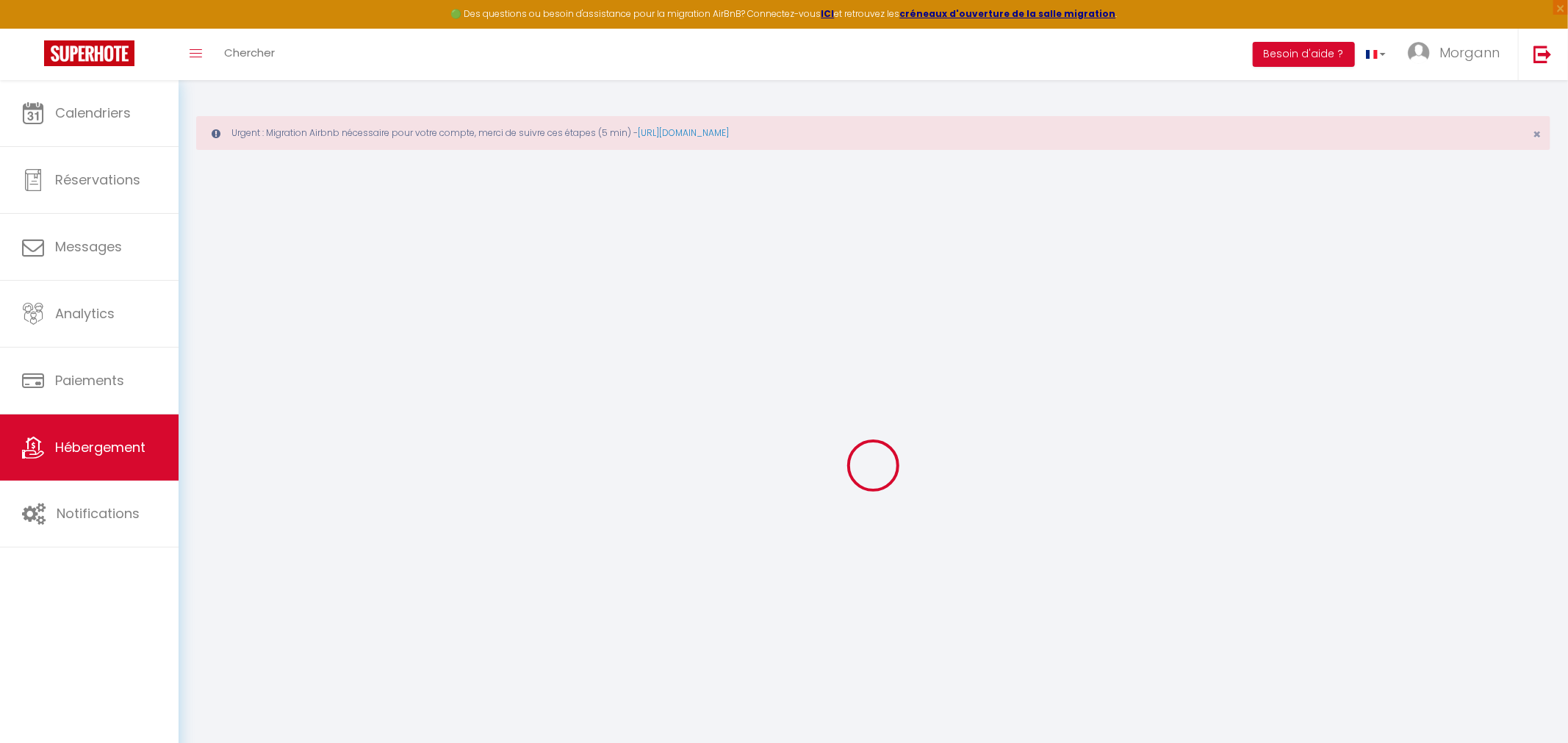
select select
checkbox input "false"
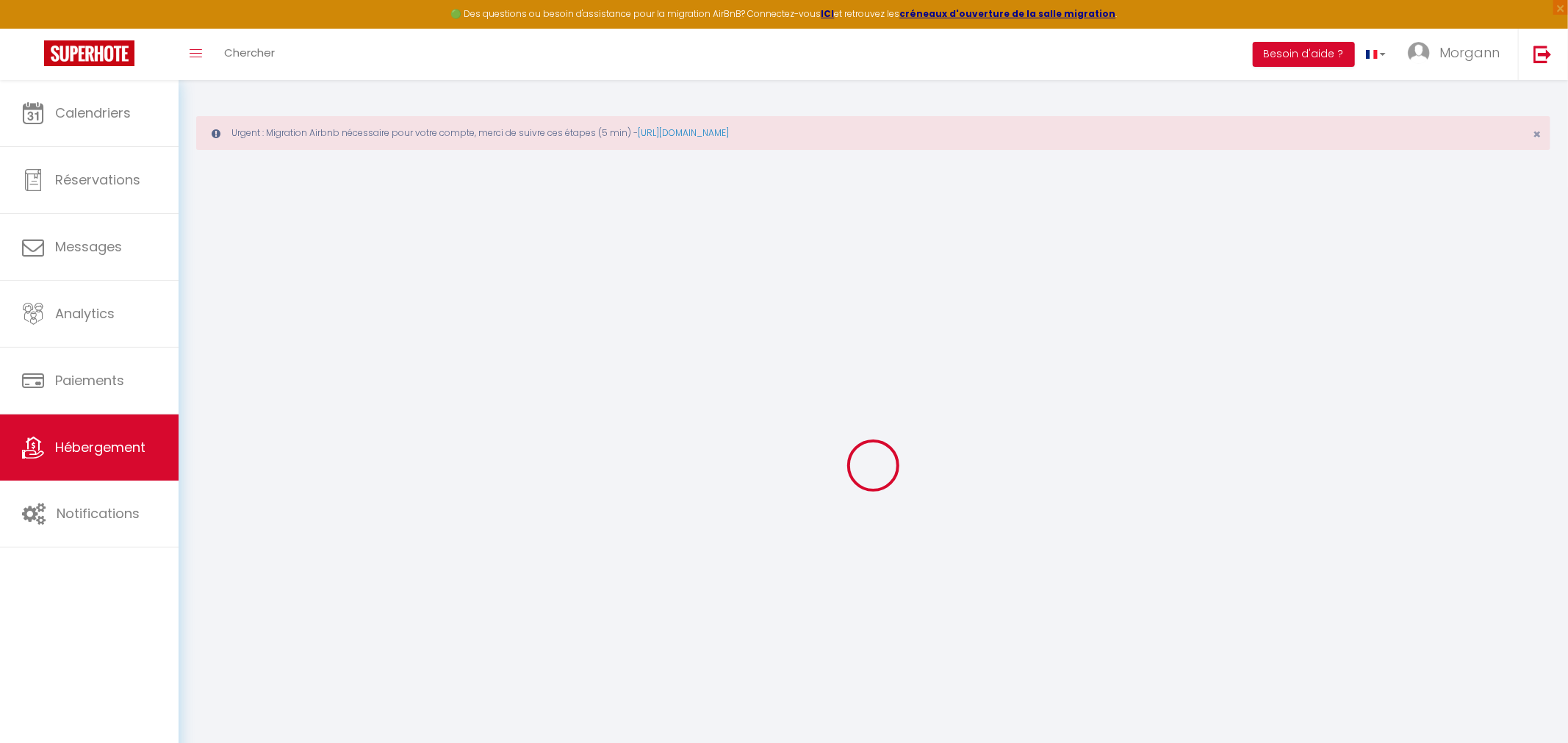
checkbox input "false"
select select
type input "[GEOGRAPHIC_DATA], piscine, jardin"
type input "Regine"
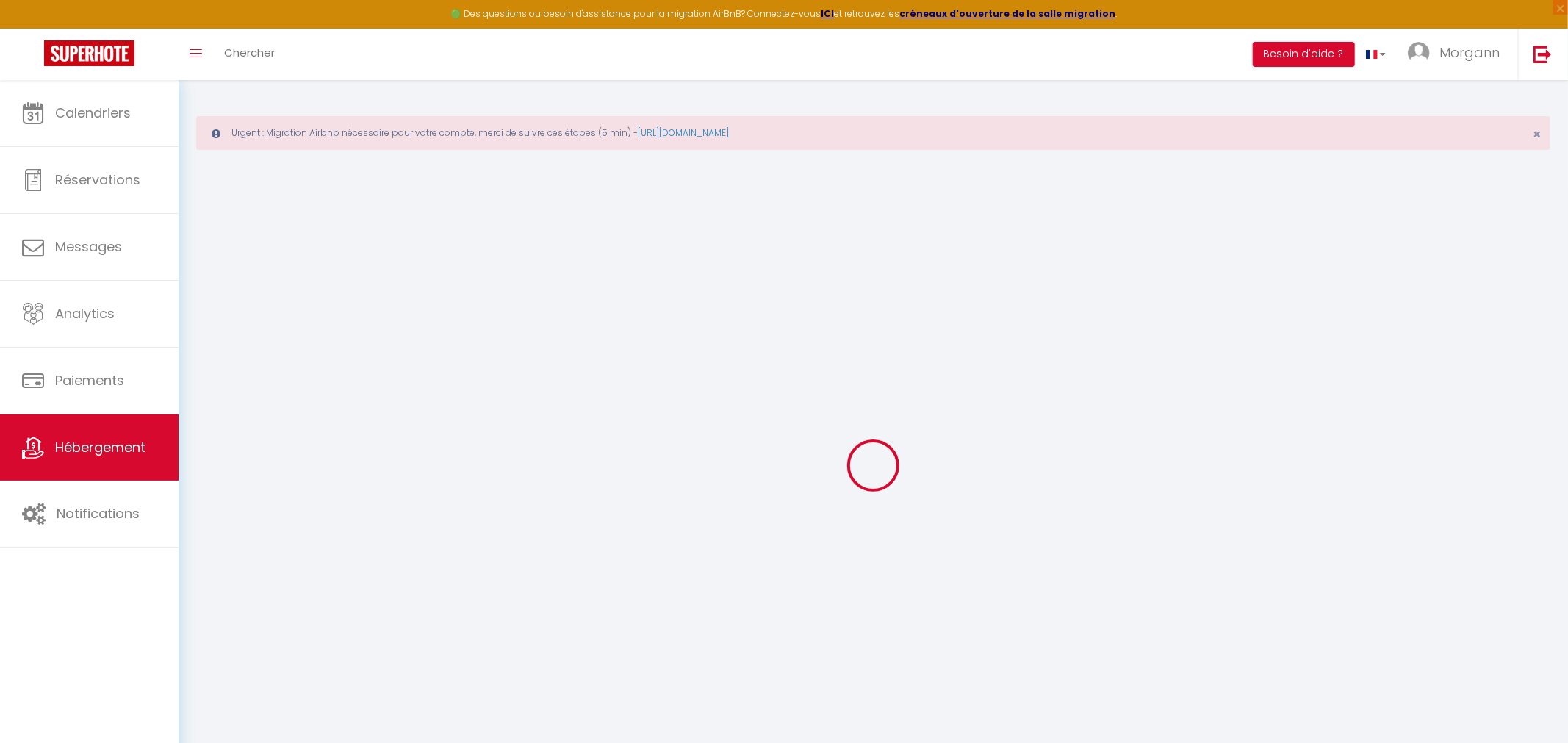
select select "6"
select select "3"
type input "195"
type input "120"
select select
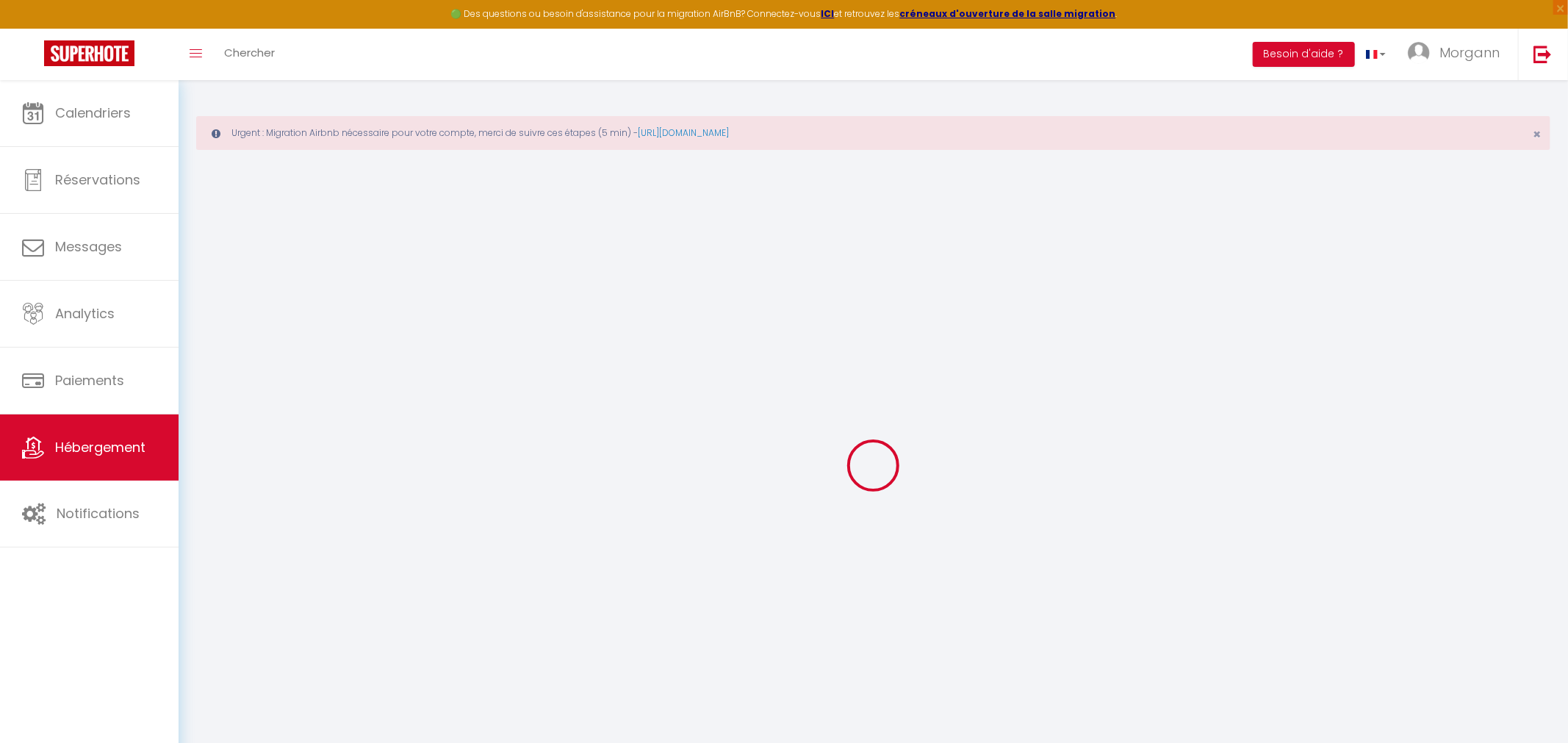
select select
type input "route touristique"
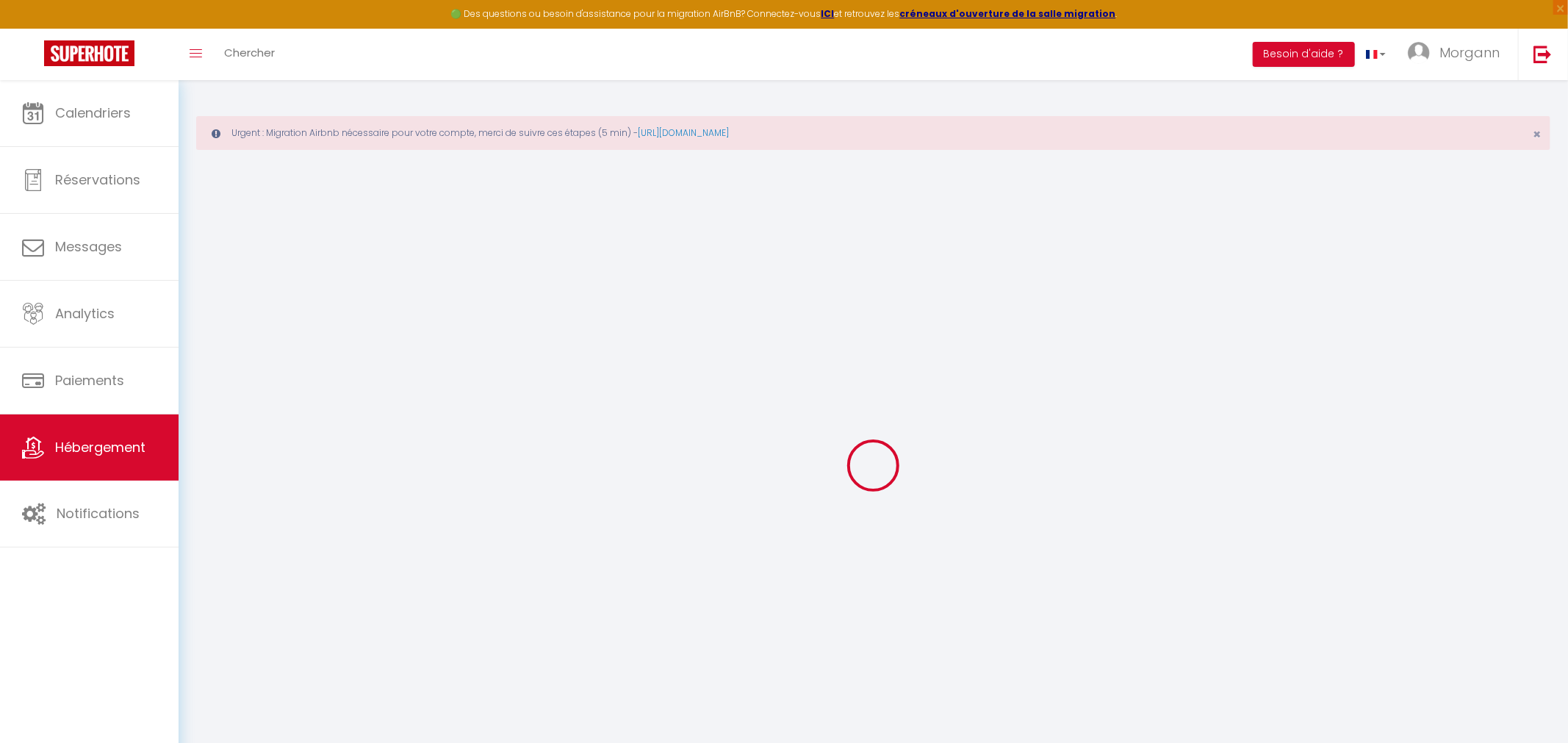
type input "97118"
type input "Saint-François"
select select "88"
type input "[EMAIL_ADDRESS][DOMAIN_NAME]"
select select
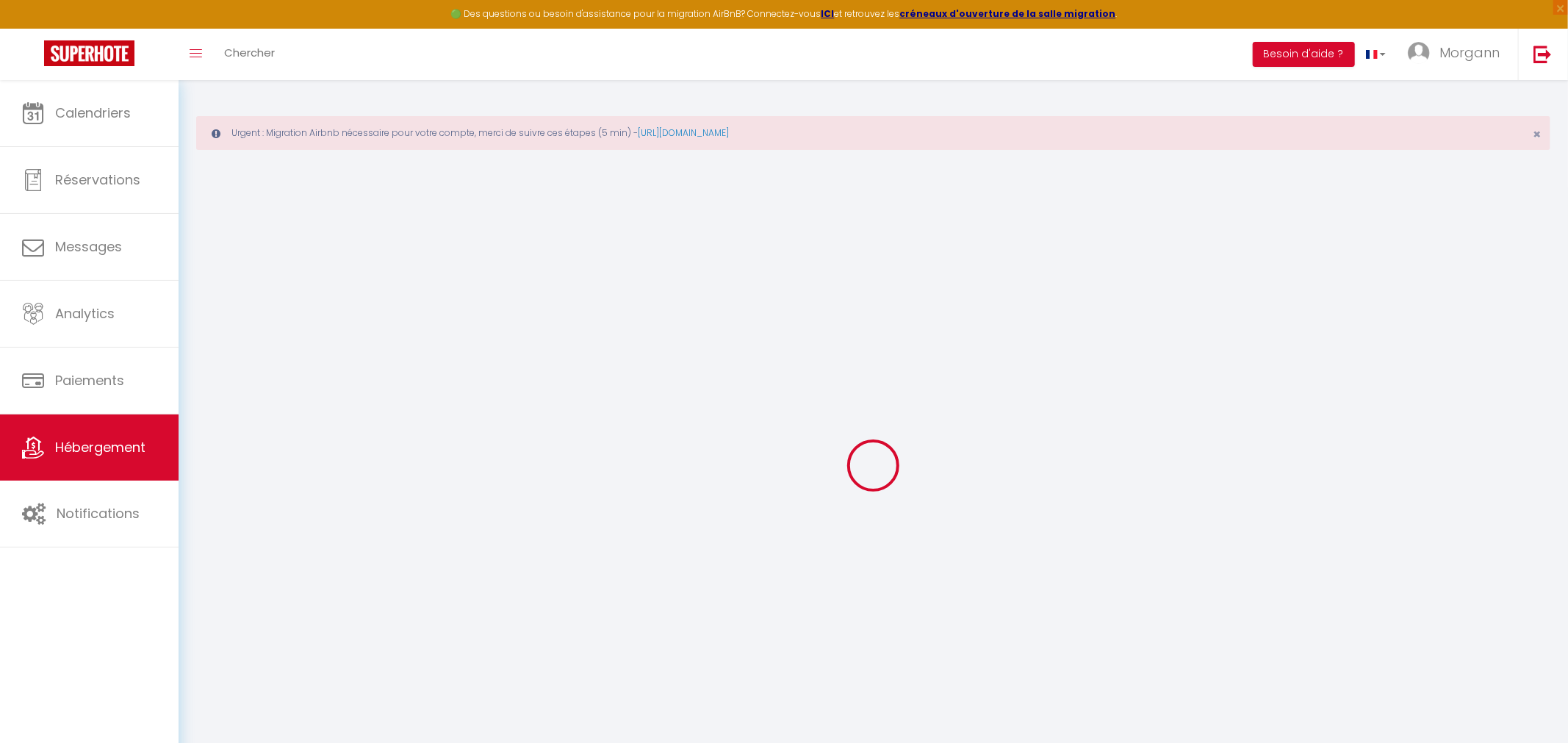
checkbox input "false"
type input "0"
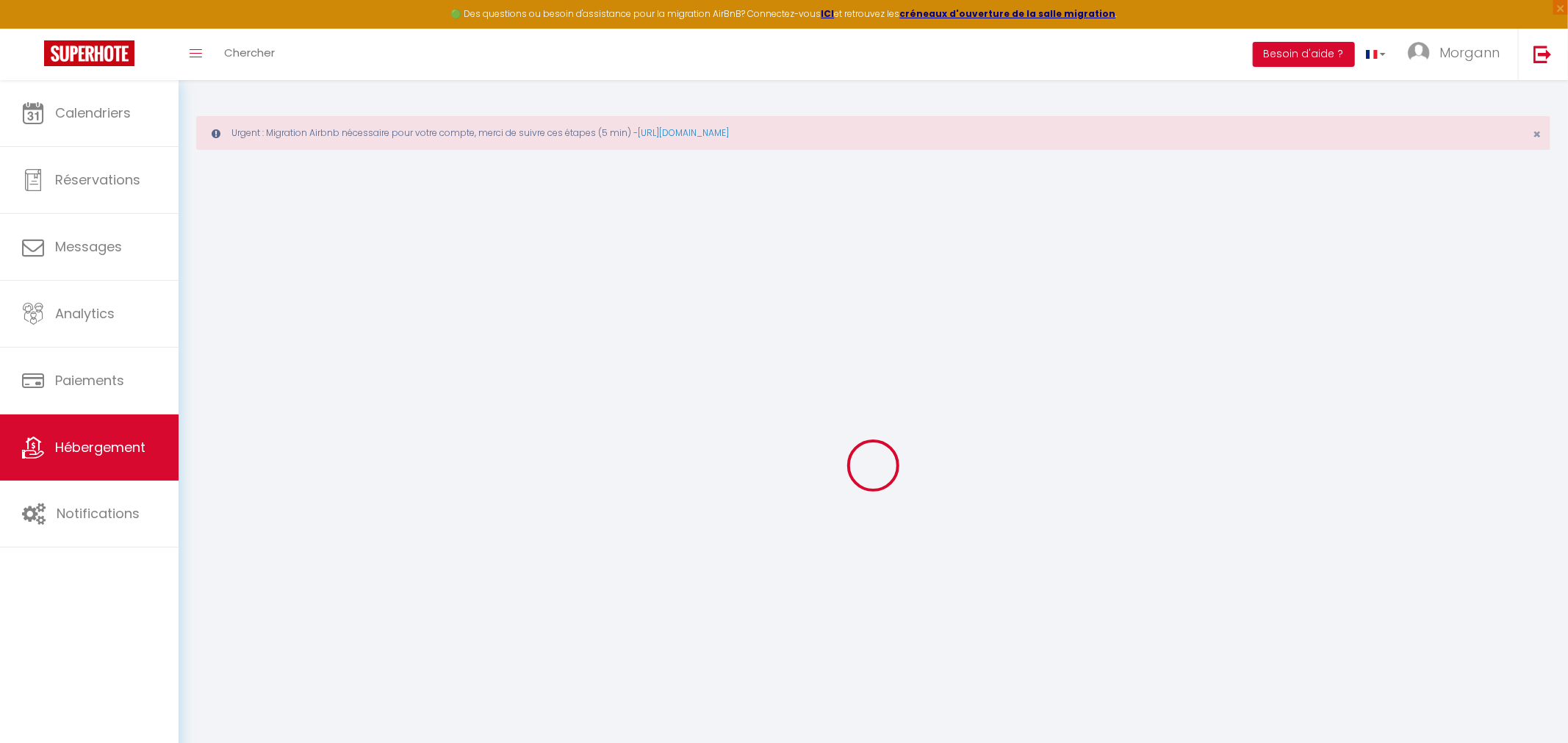
type input "0"
select select
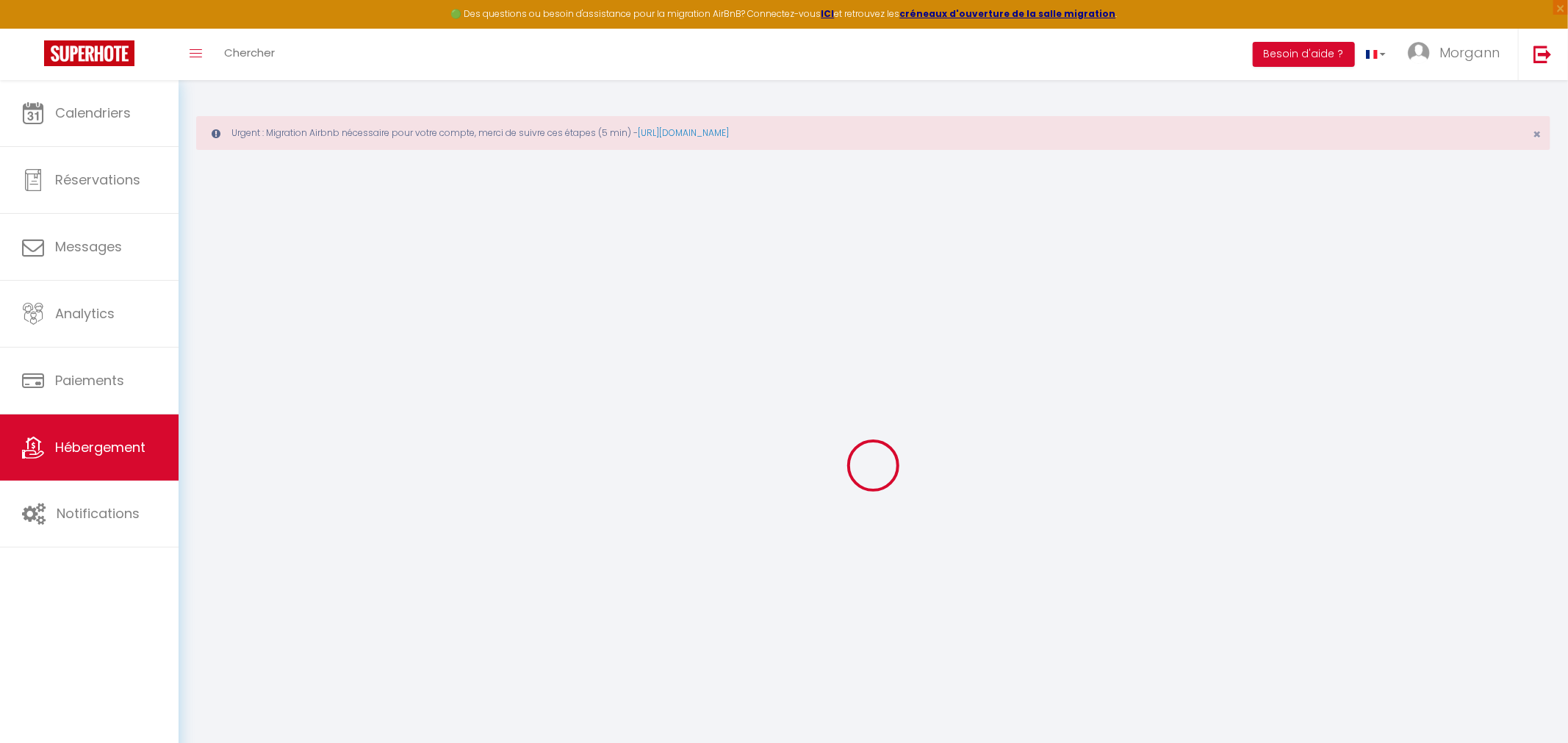
select select
checkbox input "false"
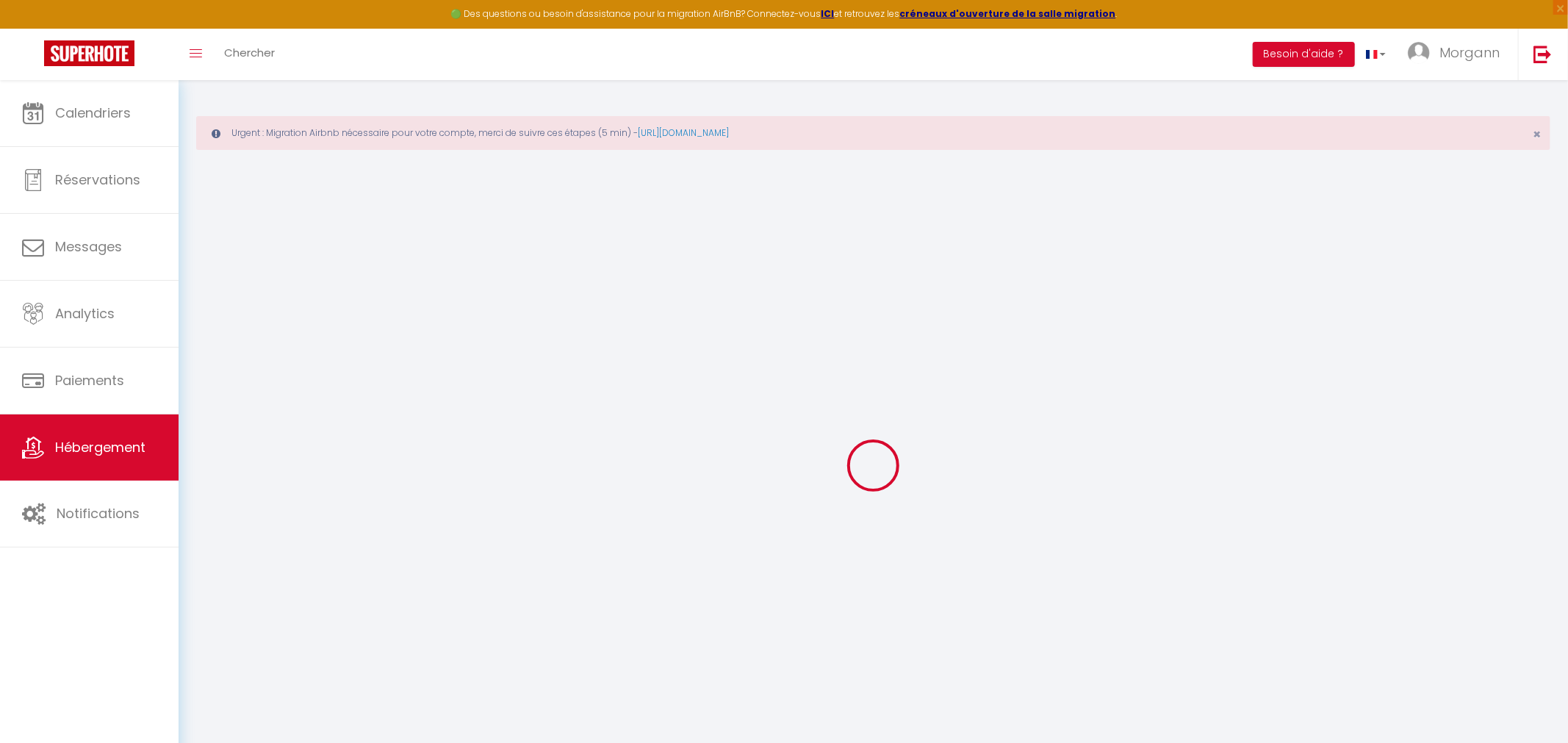
checkbox input "false"
select select
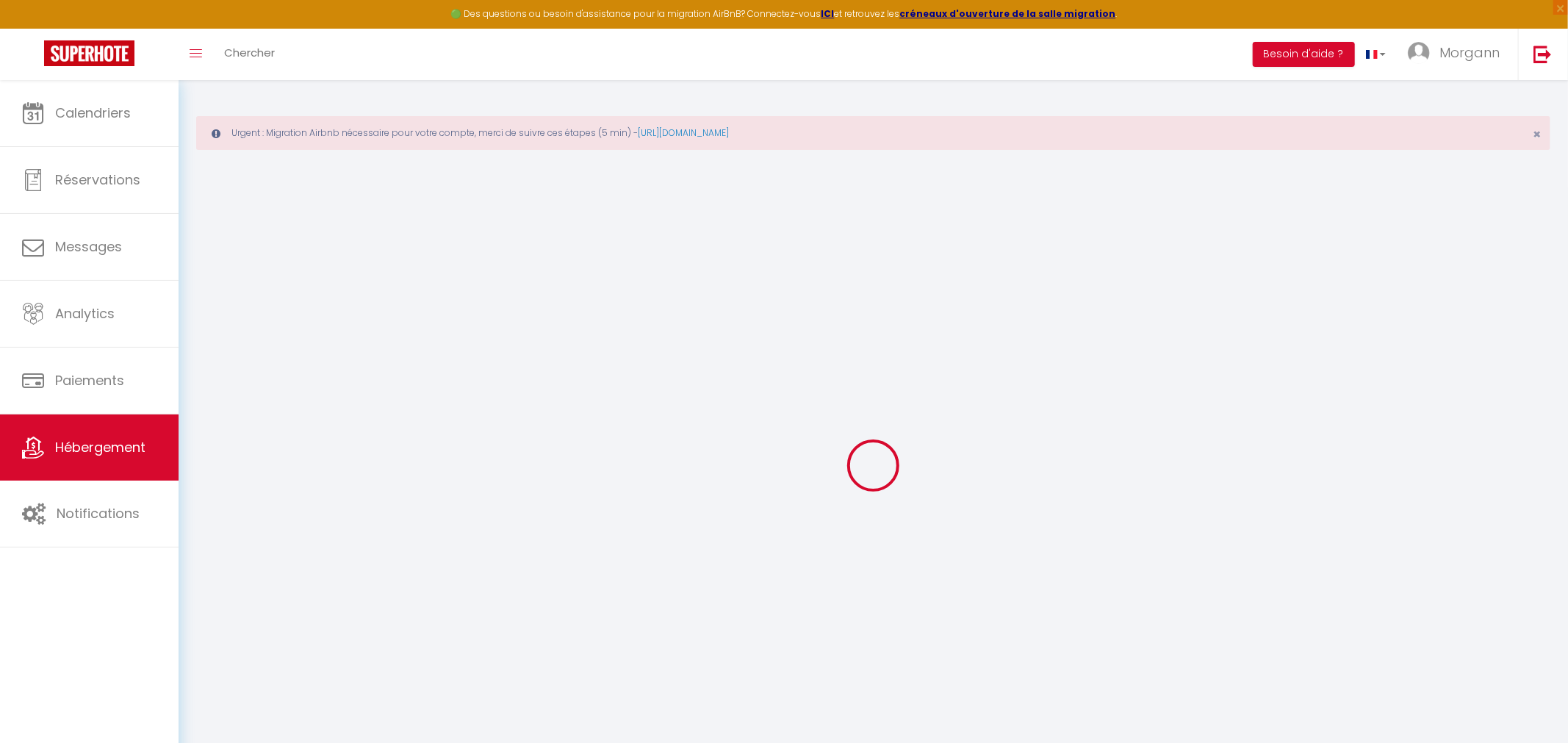
select select
checkbox input "false"
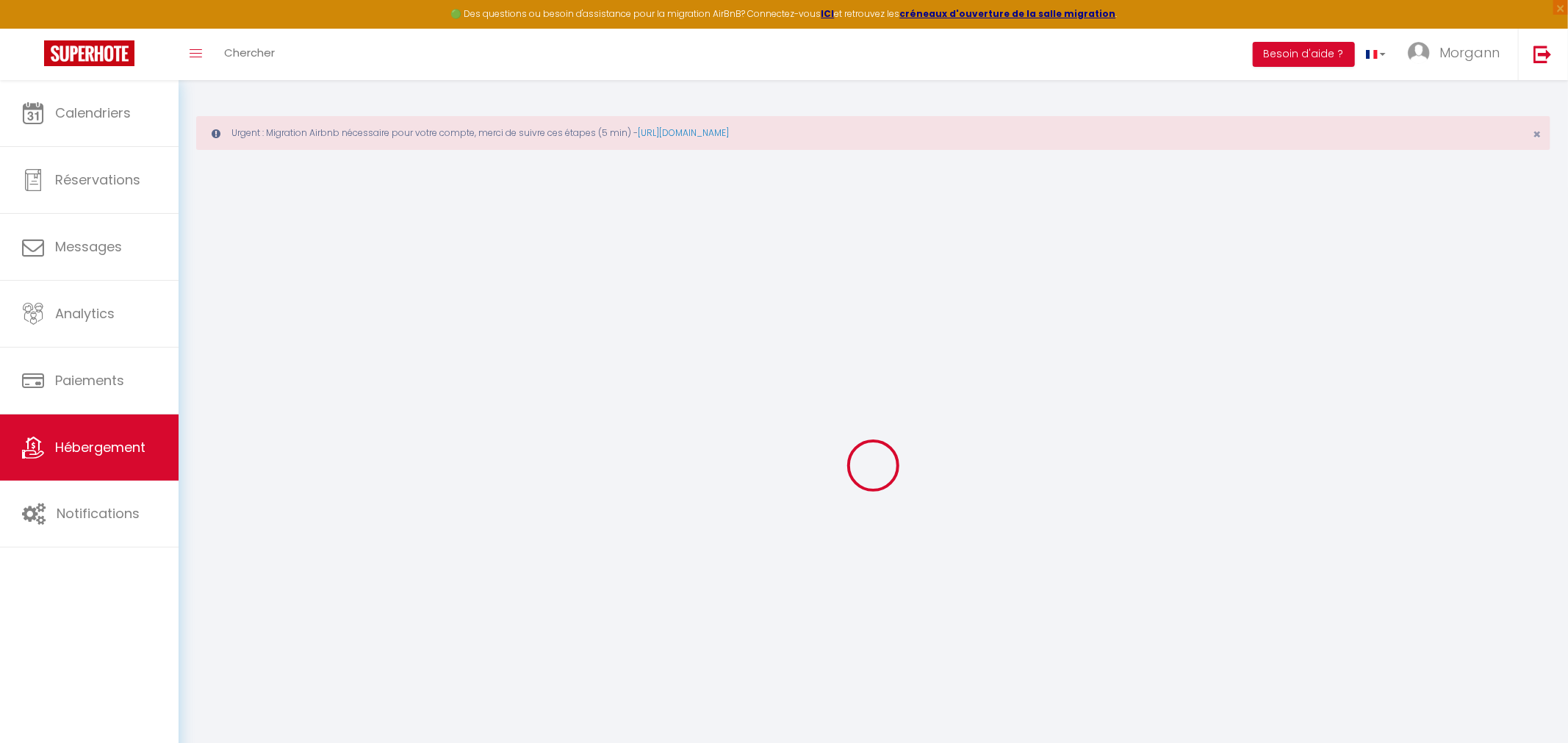
checkbox input "false"
select select
checkbox input "false"
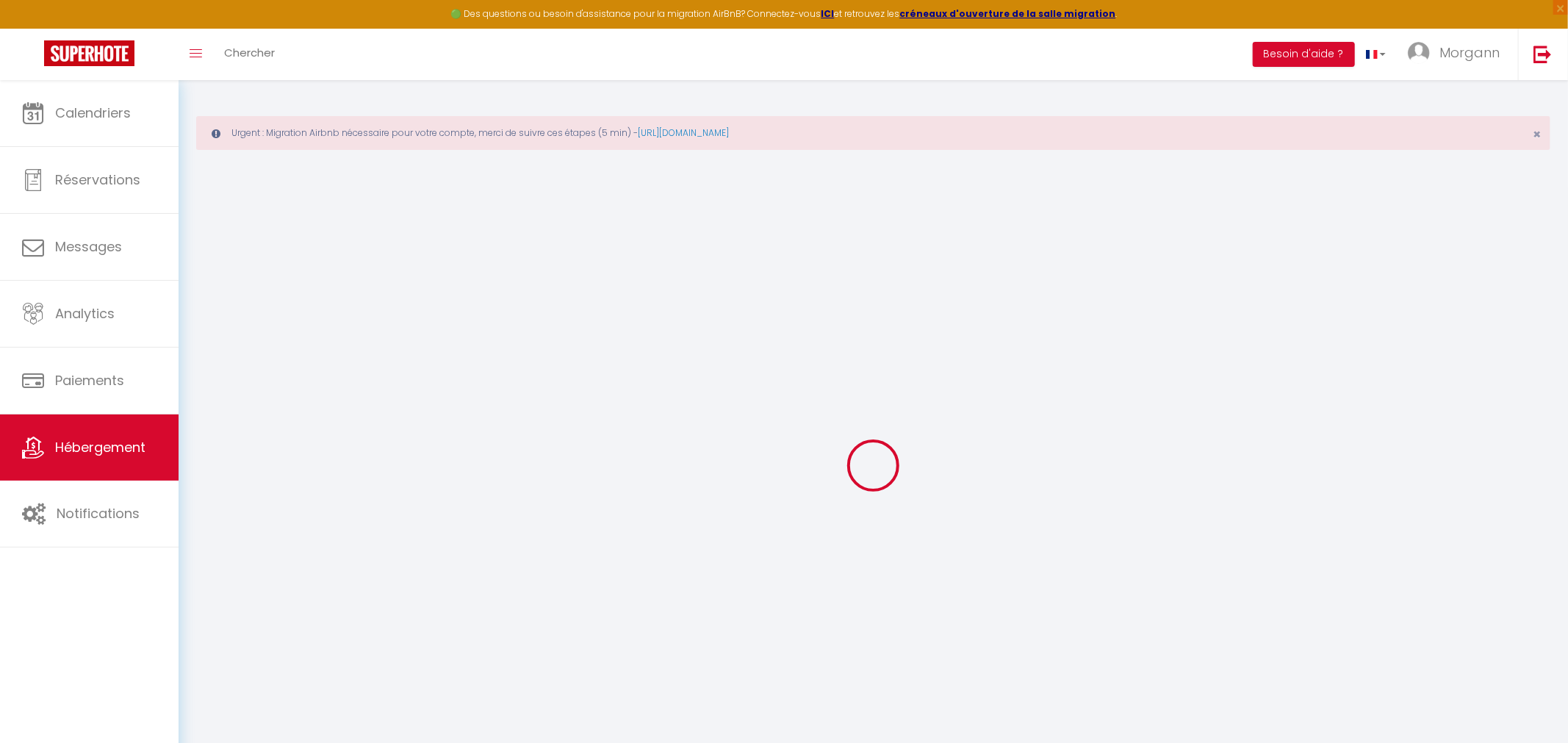
checkbox input "false"
select select "14:00"
select select
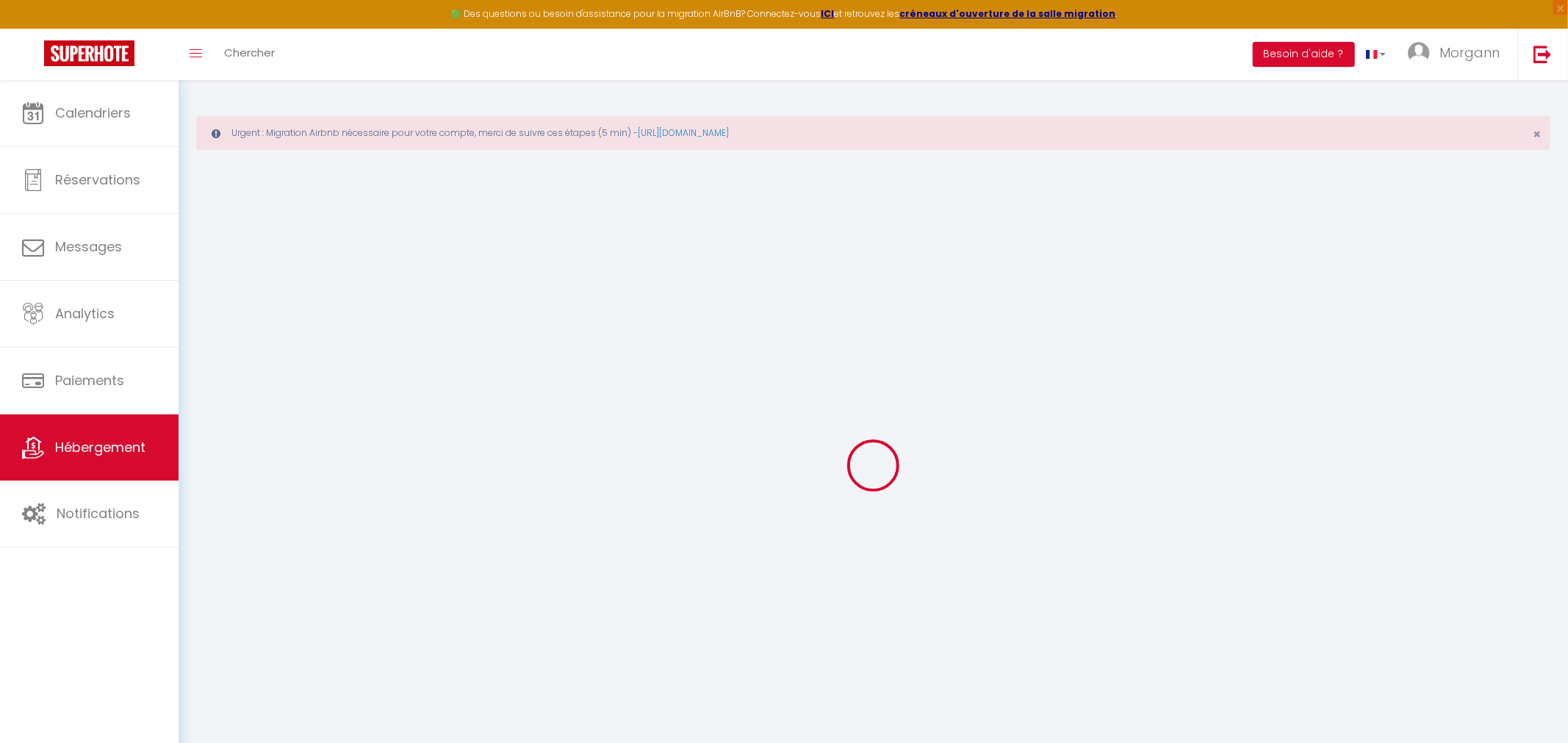
select select "11:00"
select select "30"
select select "120"
select select
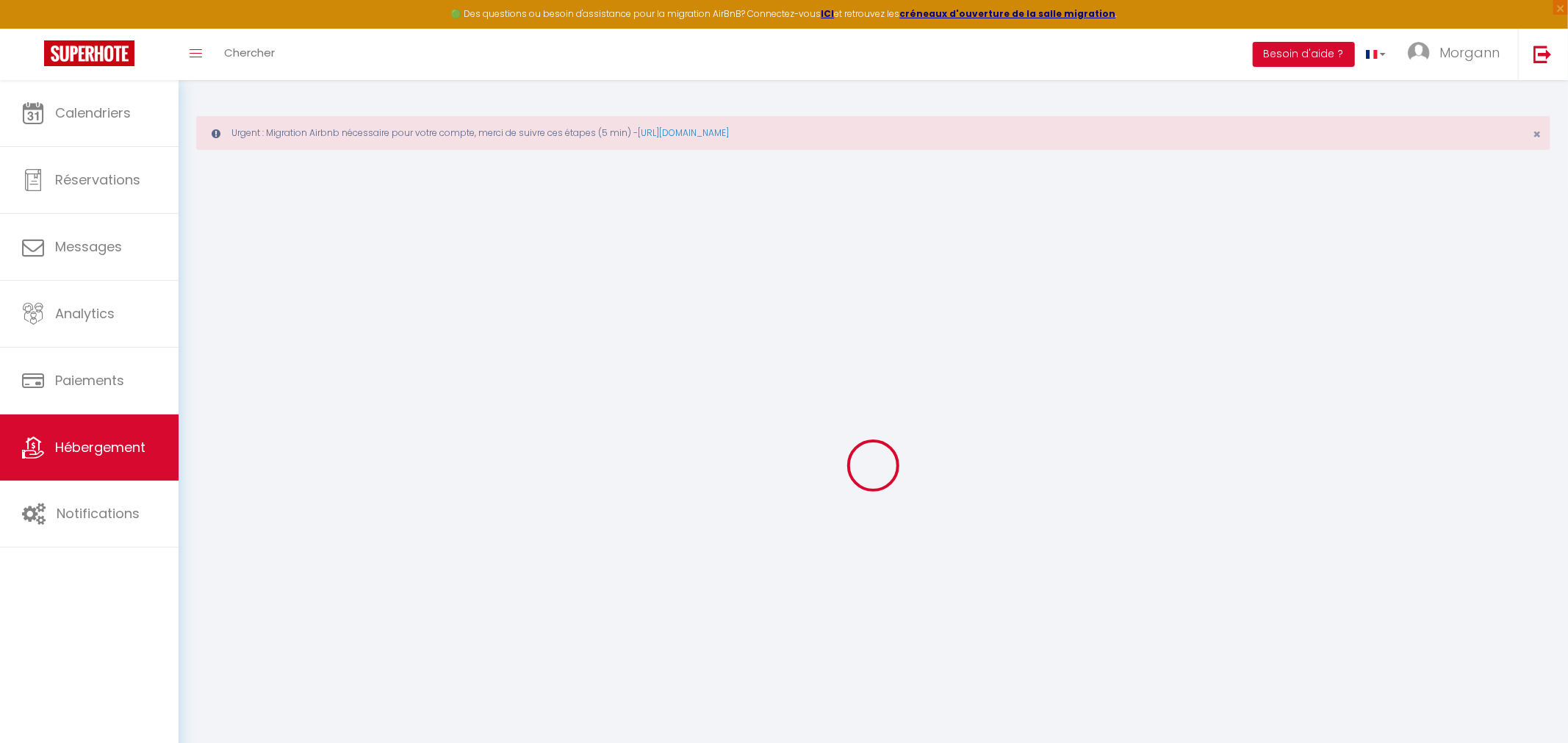
checkbox input "false"
select select
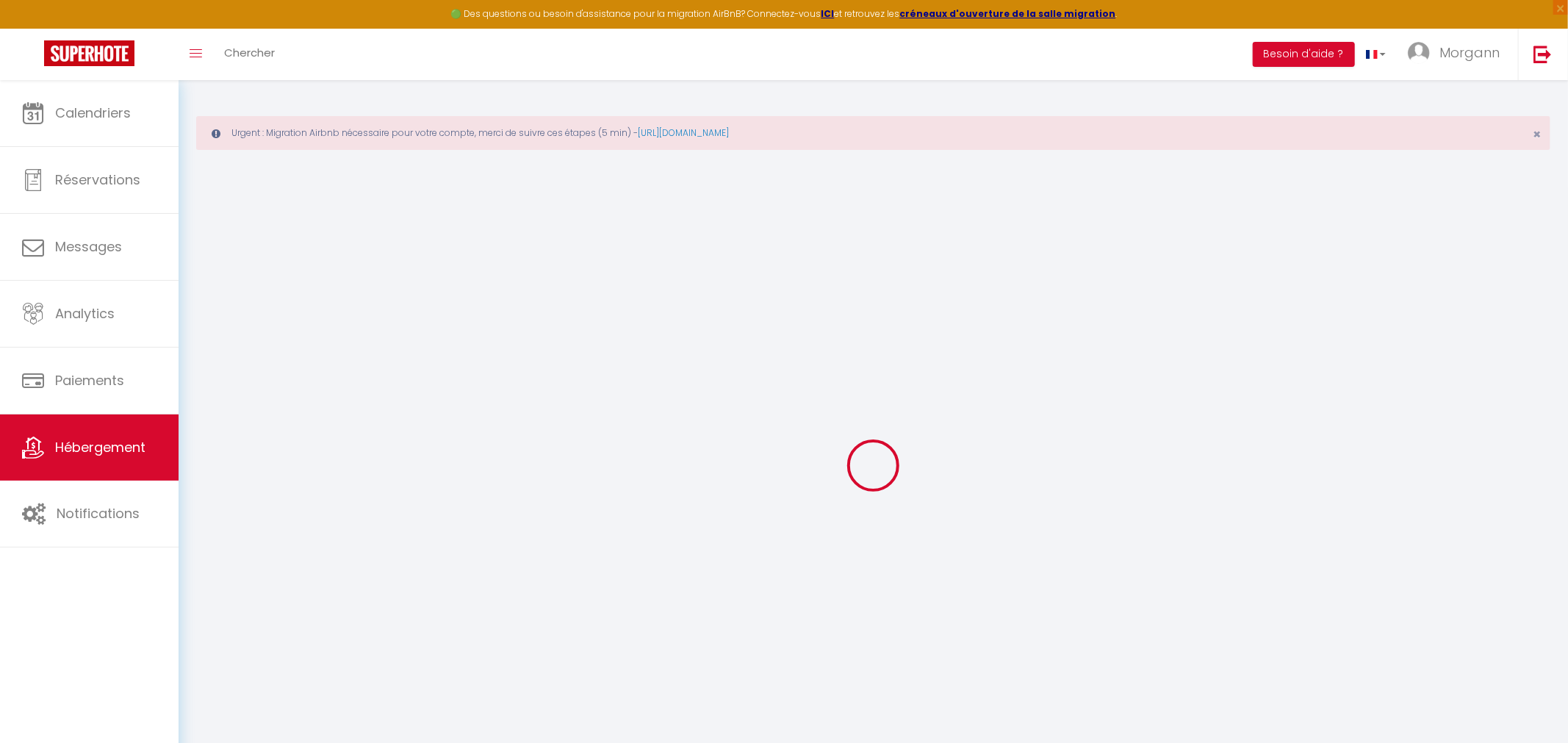
select select
checkbox input "false"
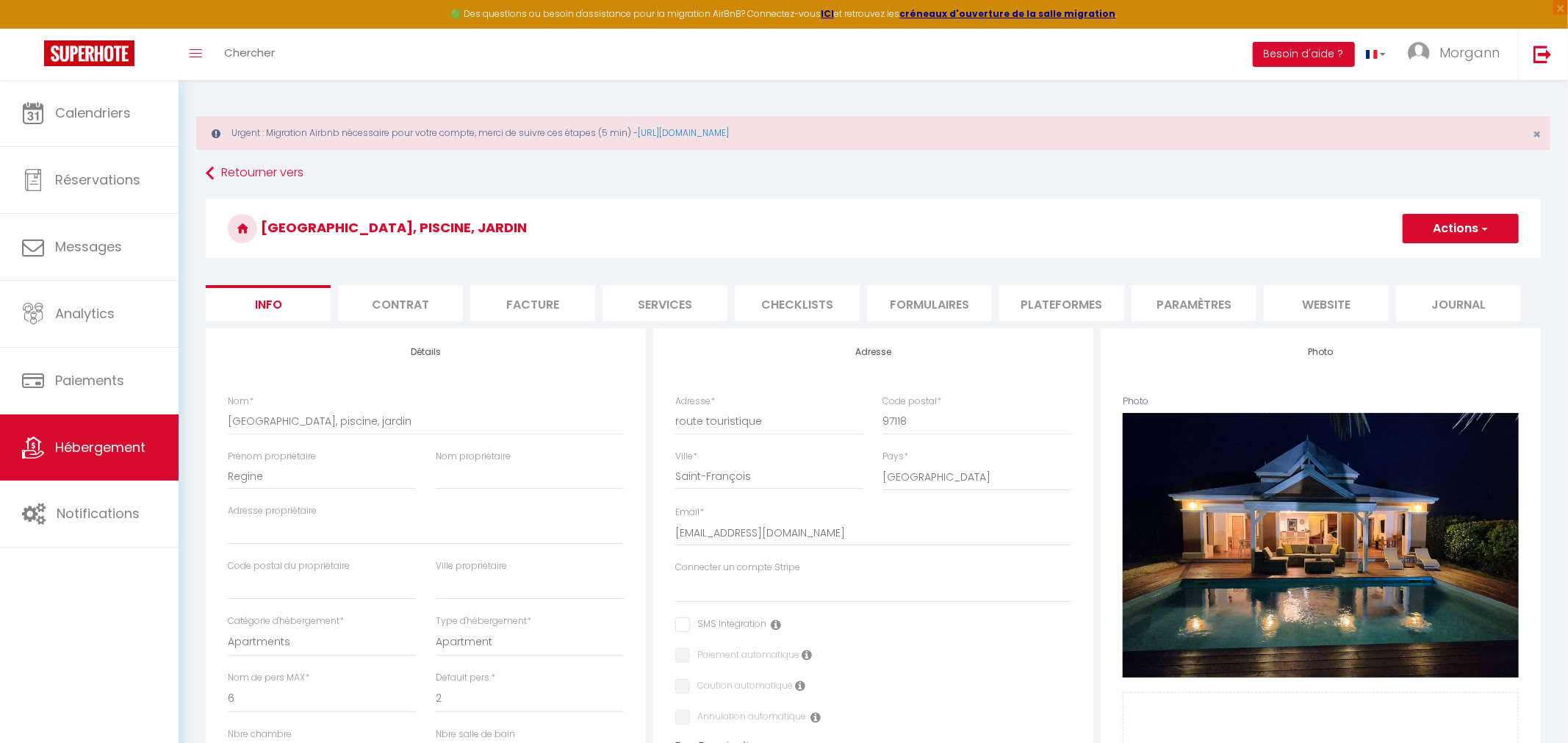
select select
checkbox input "false"
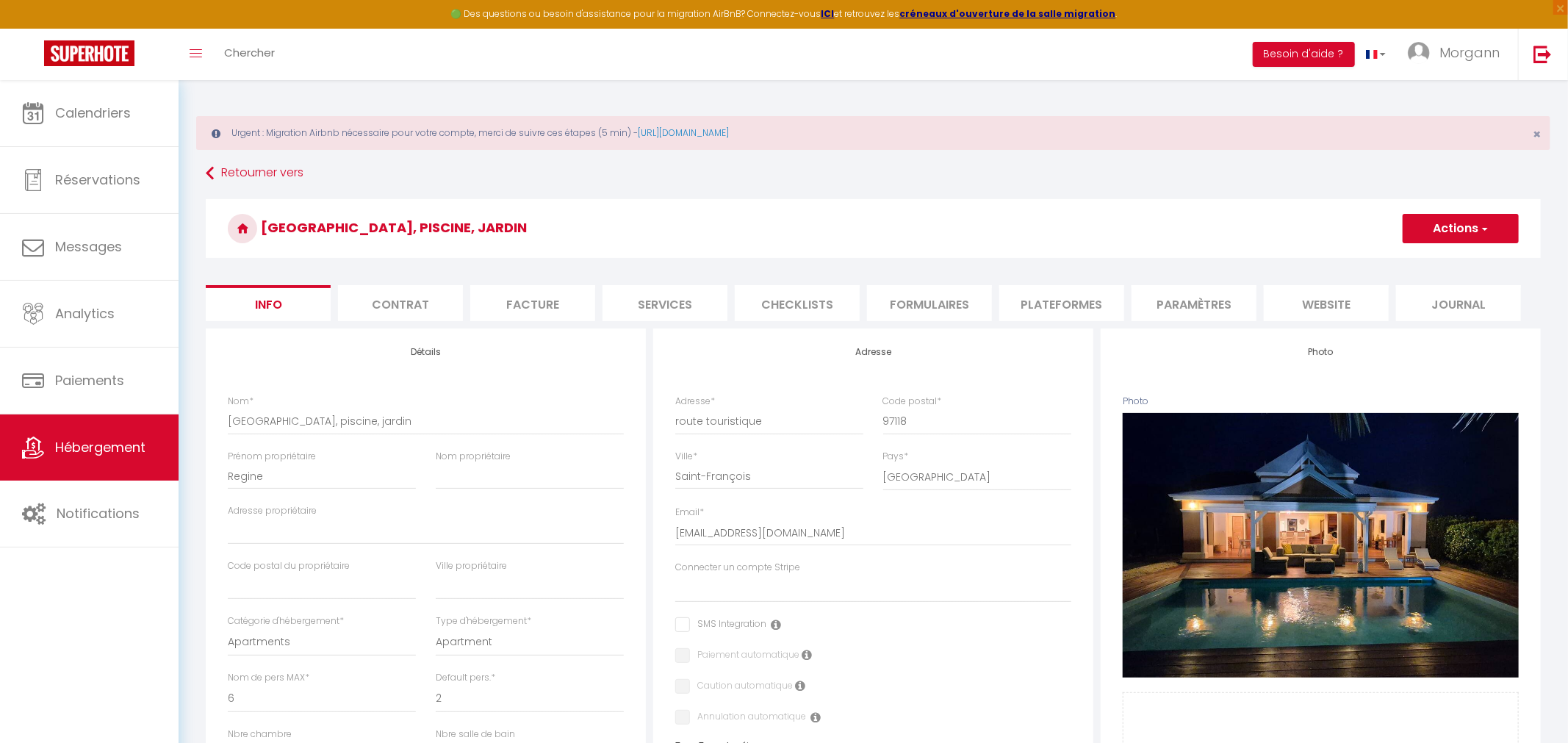
checkbox input "false"
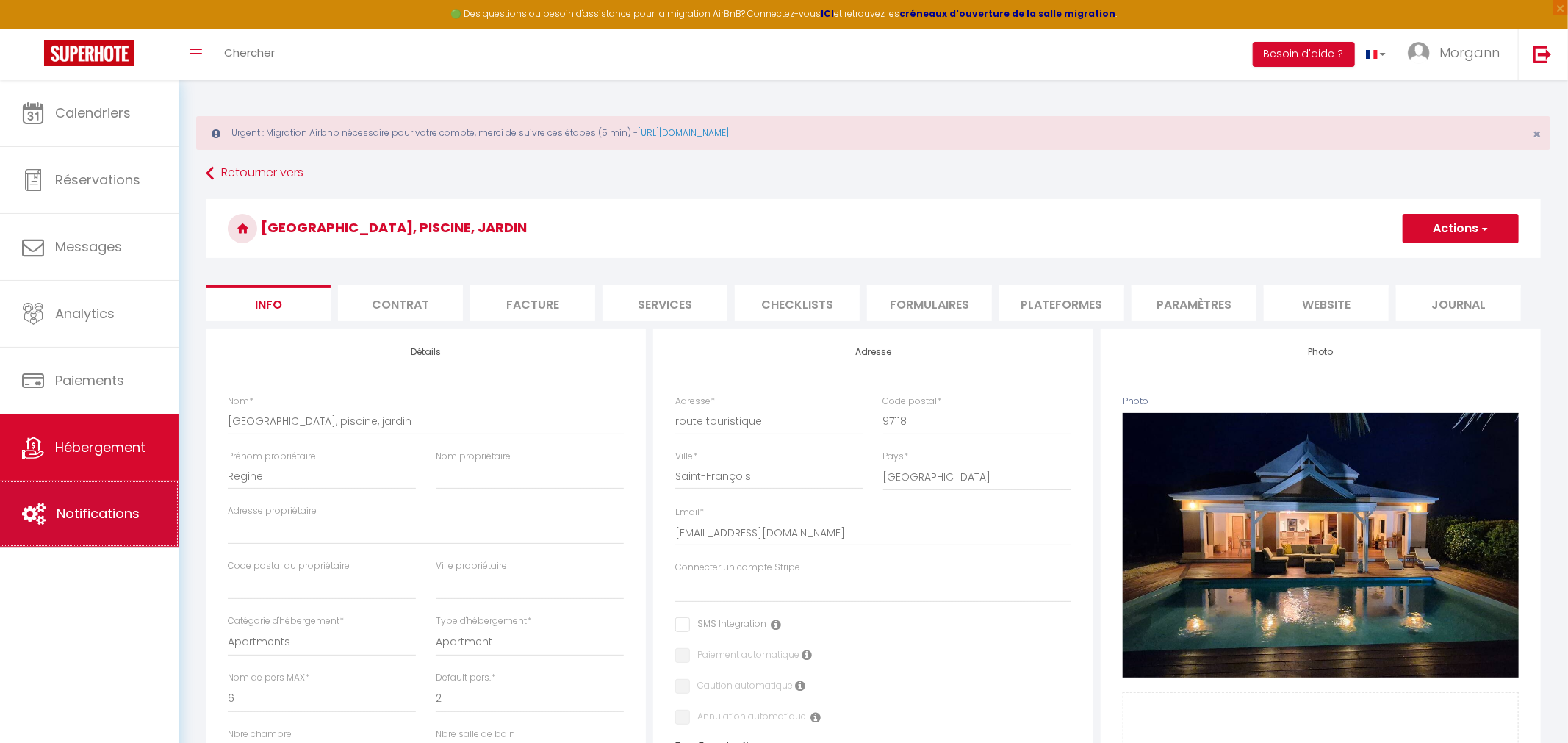
click at [114, 515] on span "Notifications" at bounding box center [98, 514] width 83 height 18
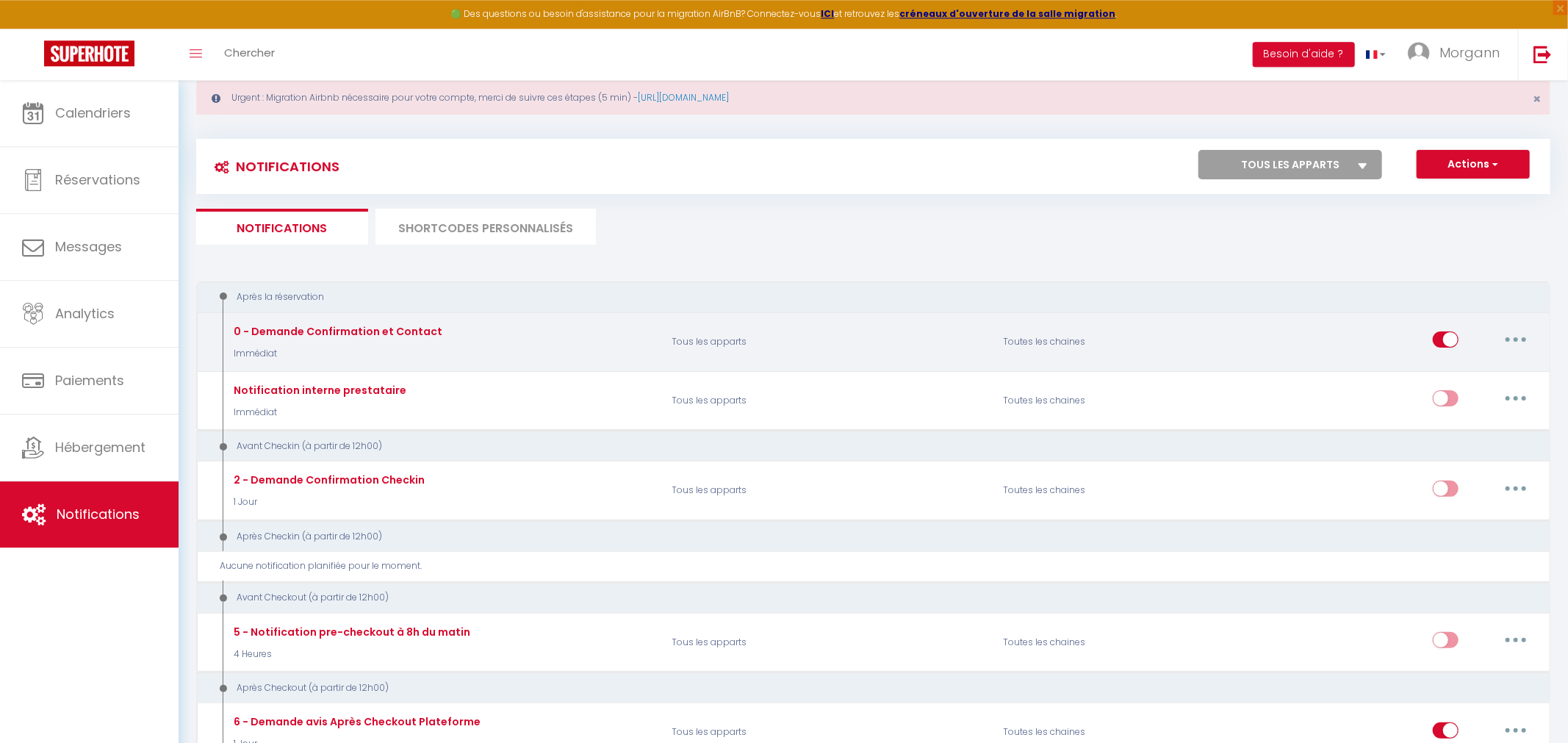
scroll to position [76, 0]
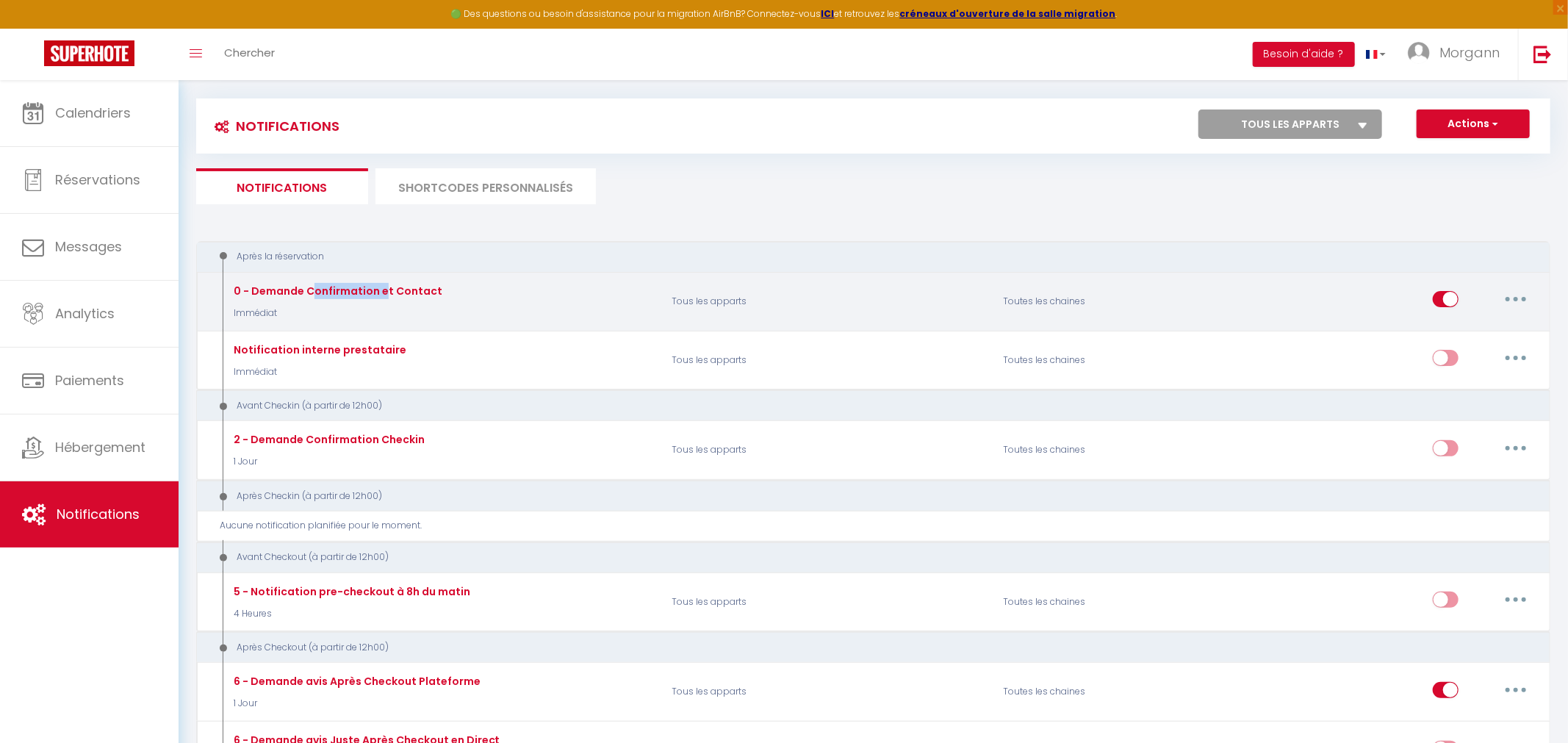
drag, startPoint x: 313, startPoint y: 290, endPoint x: 384, endPoint y: 285, distance: 71.2
click at [384, 285] on div "0 - Demande Confirmation et Contact" at bounding box center [336, 291] width 212 height 16
click at [1517, 297] on button "button" at bounding box center [1515, 299] width 41 height 24
click at [1459, 327] on link "Editer" at bounding box center [1478, 333] width 109 height 25
type input "0 - Demande Confirmation et Contact"
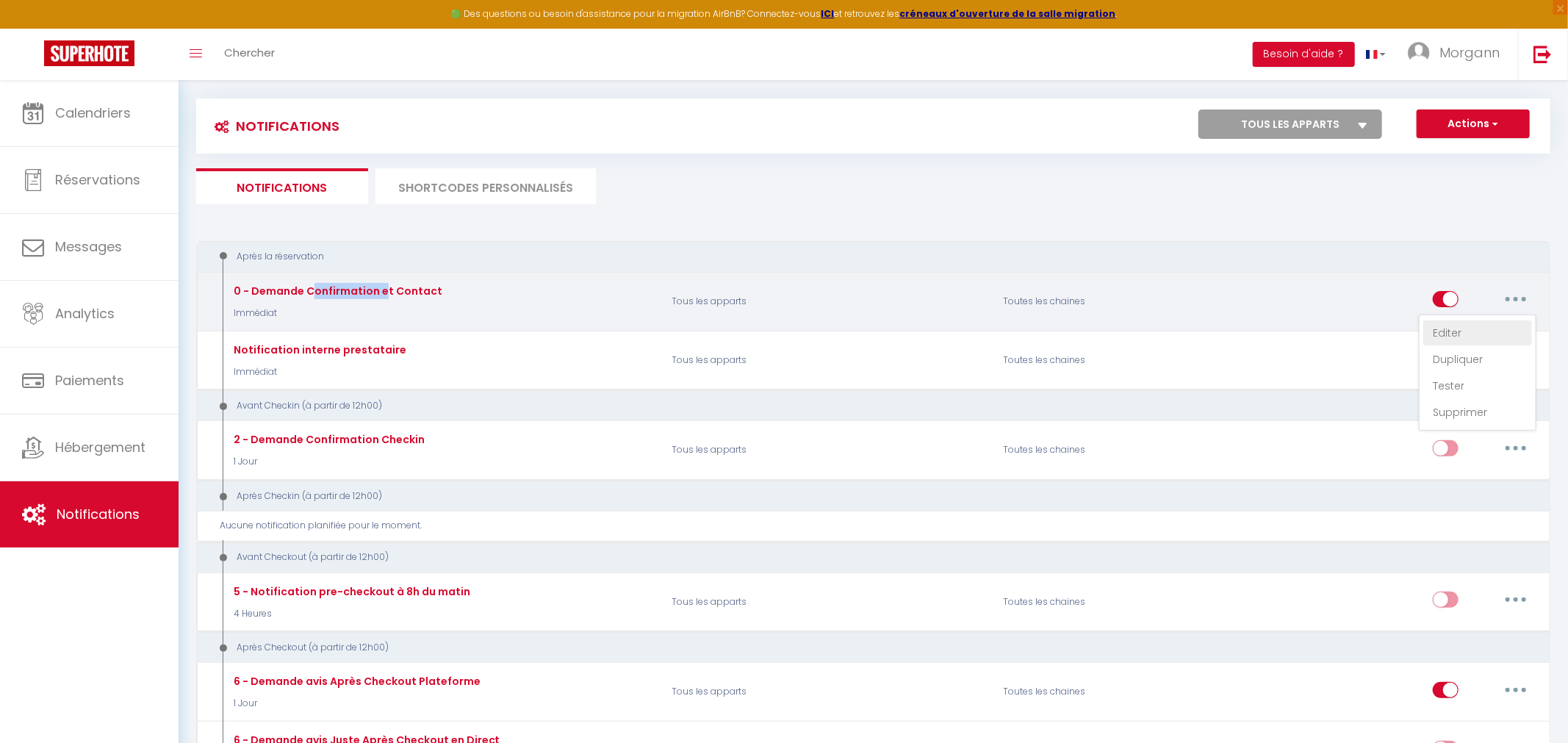
select select "Immédiat"
select select
checkbox input "true"
checkbox input "false"
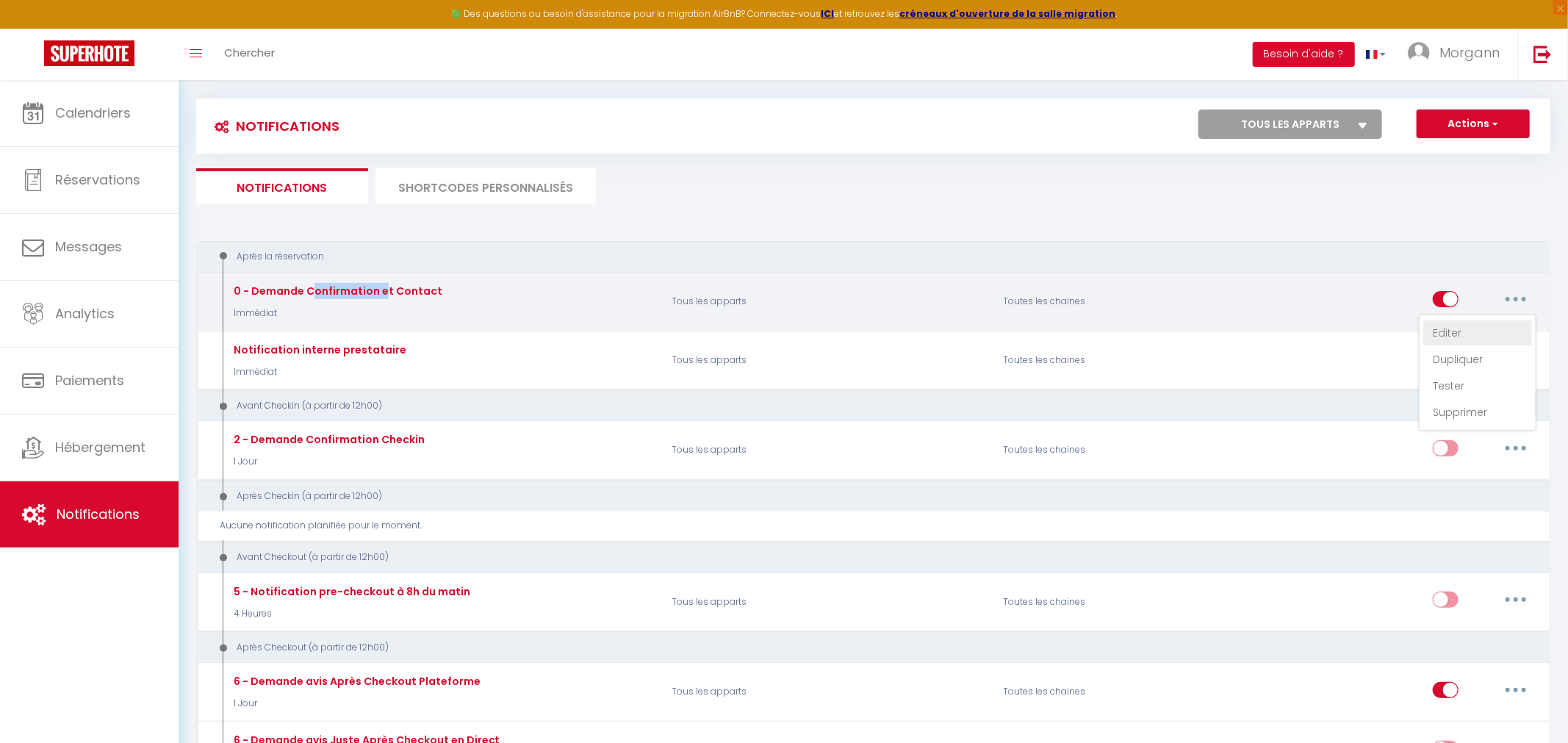
radio input "true"
type input "Merci de confirmer votre réservation - [BOOKING:ID] - [GUEST:FIRST_NAME] [GUEST…"
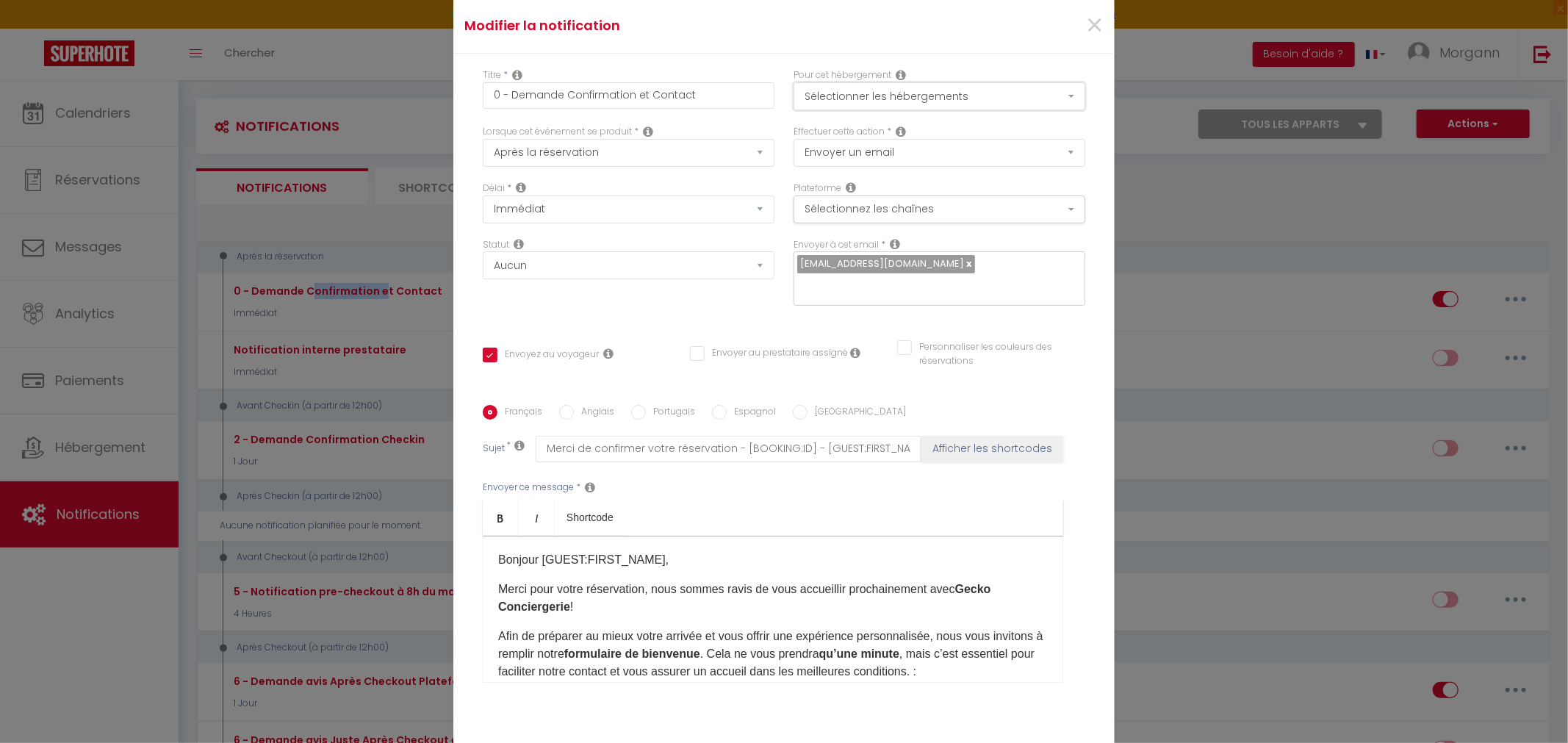
click at [935, 97] on button "Sélectionner les hébergements" at bounding box center [939, 96] width 292 height 28
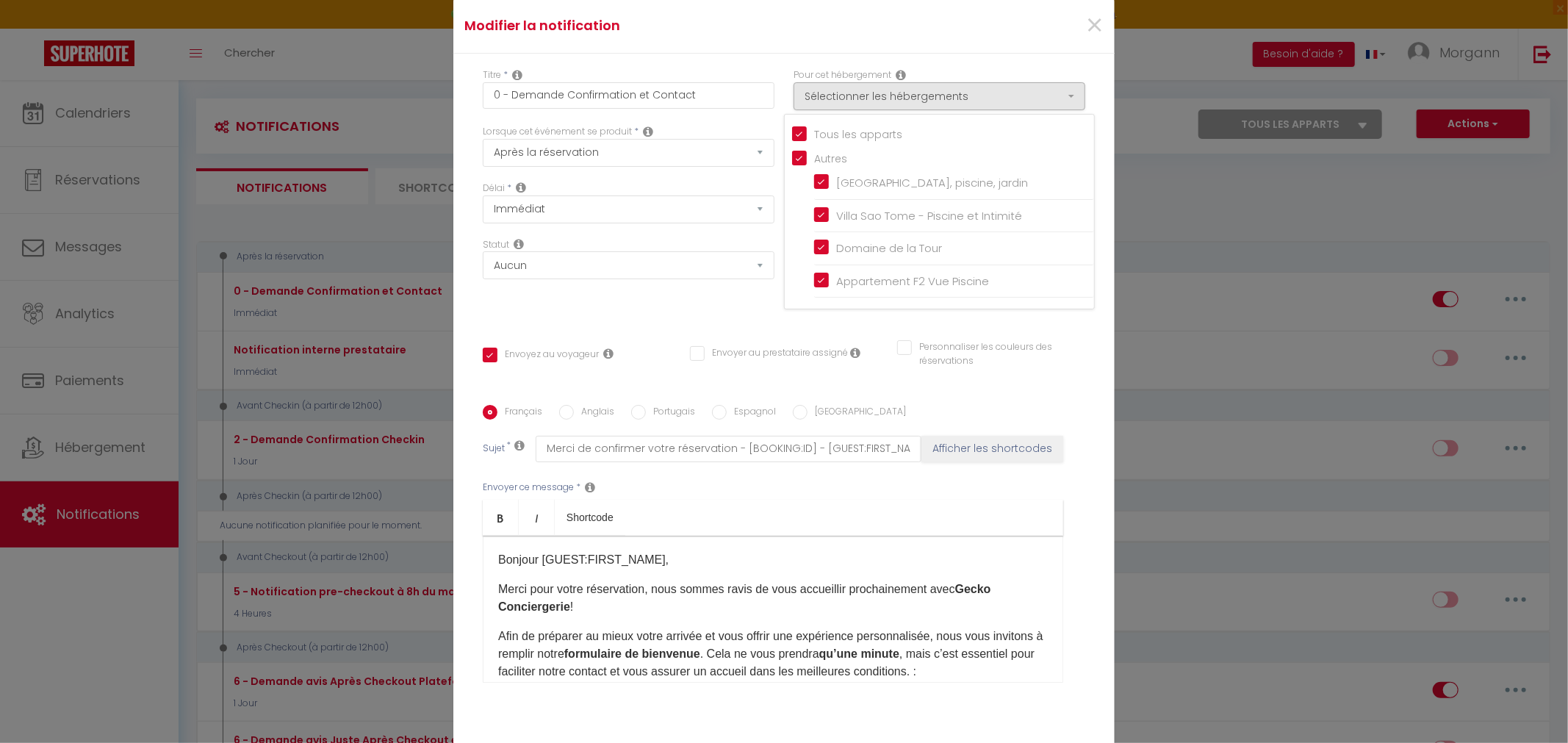
click at [947, 38] on div "×" at bounding box center [1004, 26] width 220 height 33
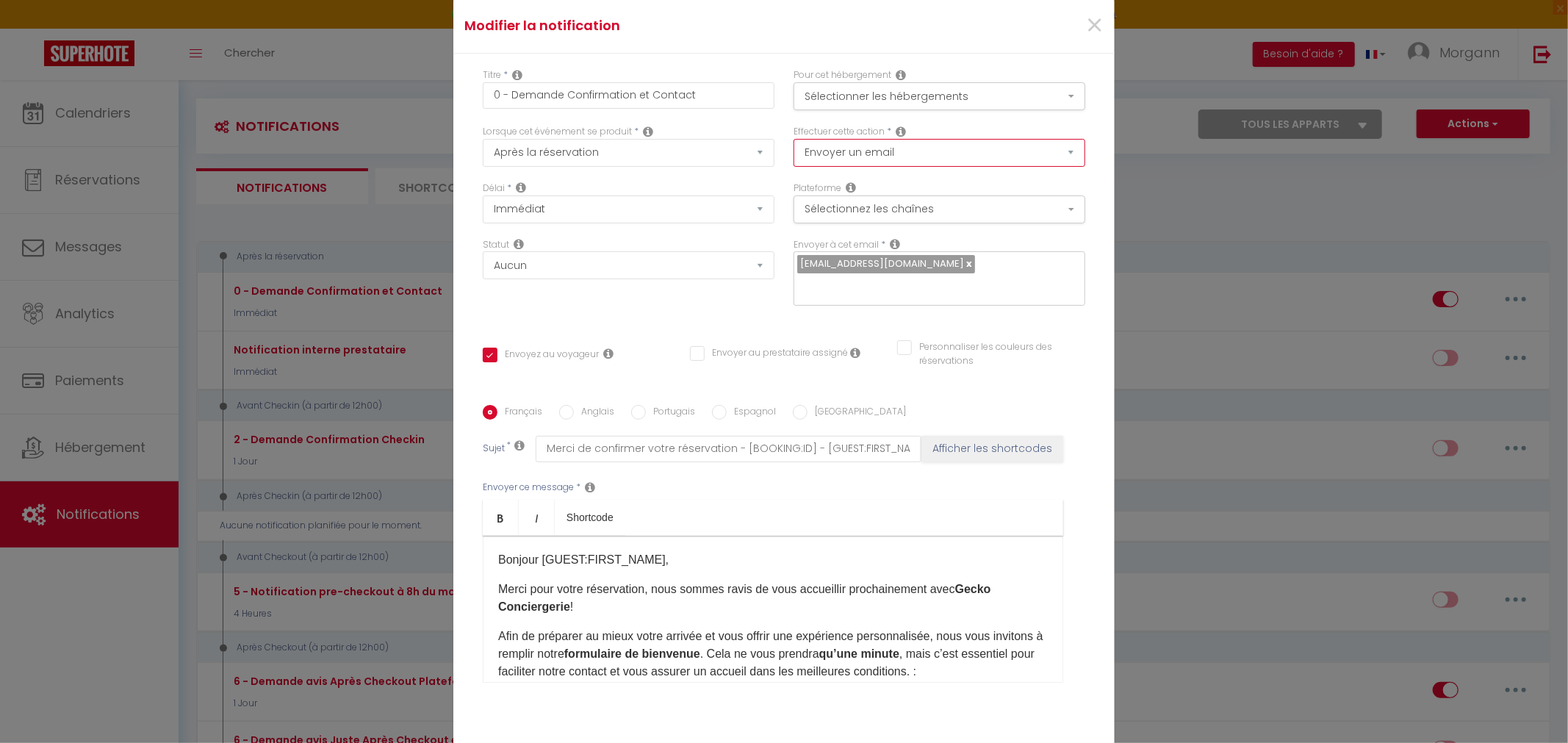
click at [794, 139] on select "Envoyer un email Envoyer un SMS Envoyer une notification push" at bounding box center [939, 152] width 292 height 28
click at [979, 119] on div "Pour cet hébergement Sélectionner les hébergements Tous les apparts Autres Vill…" at bounding box center [939, 96] width 311 height 56
click at [940, 210] on button "Sélectionnez les chaînes" at bounding box center [939, 209] width 292 height 28
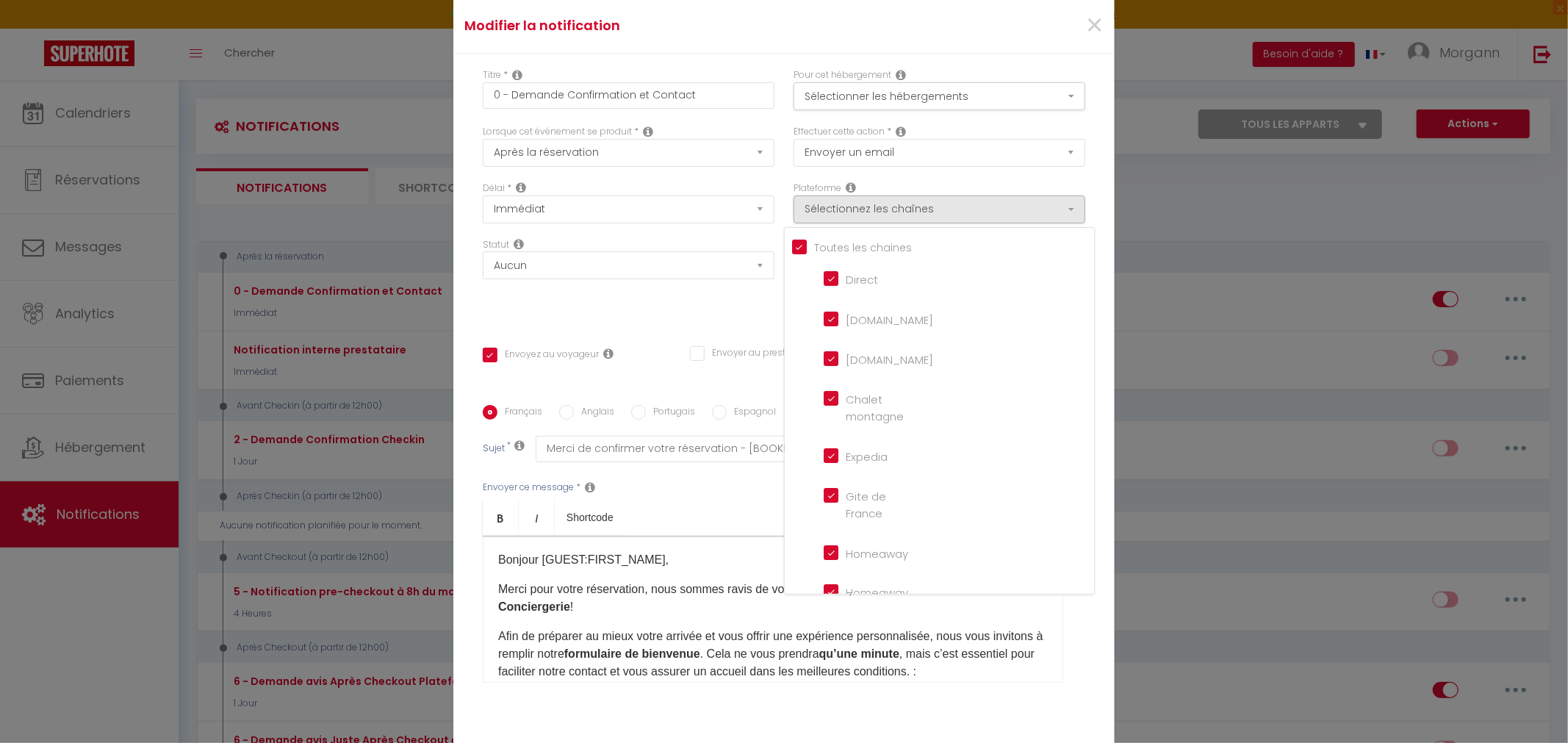
click at [930, 171] on div "Effectuer cette action * Envoyer un email Envoyer un SMS Envoyer une notificati…" at bounding box center [939, 153] width 311 height 56
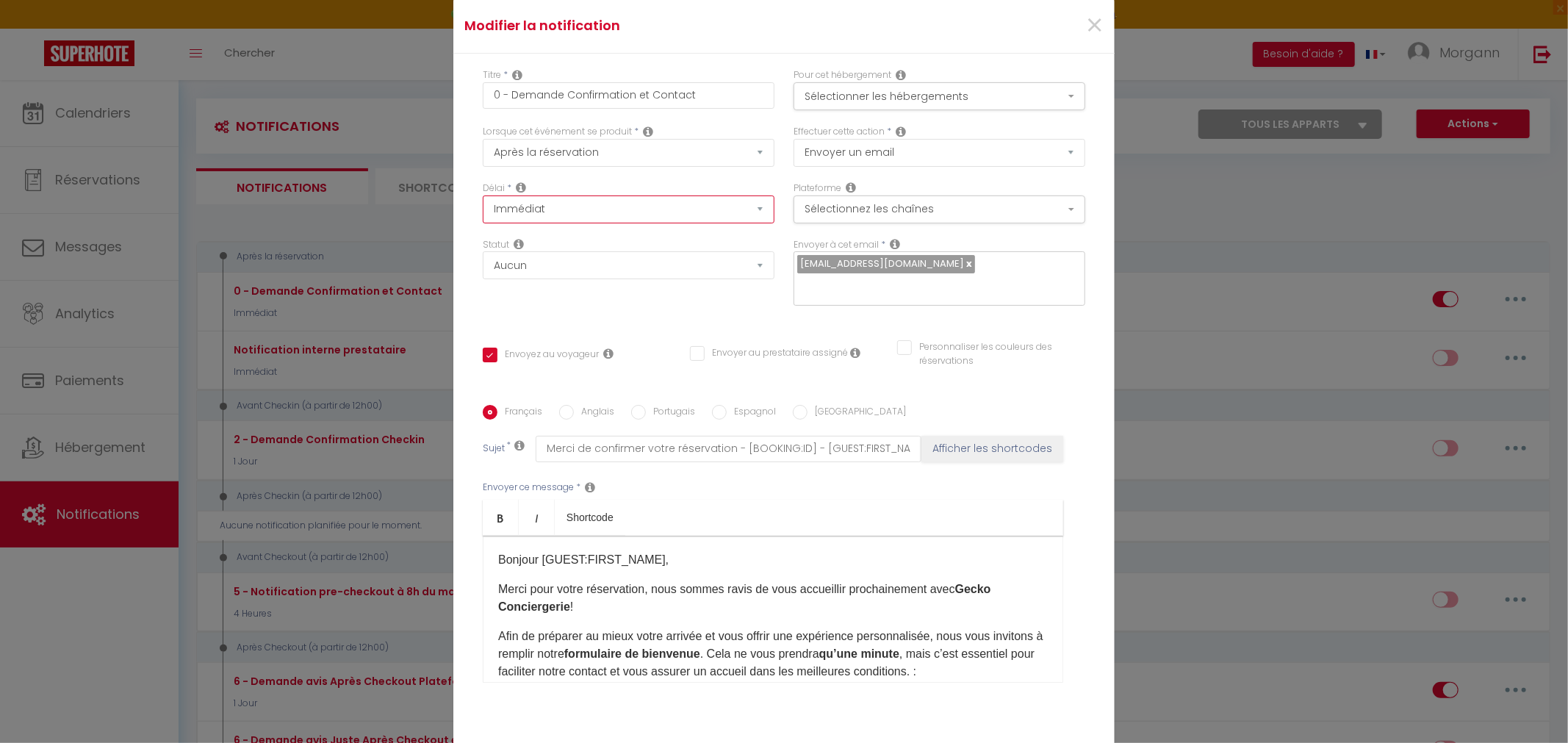
click at [483, 196] on select "Immédiat + 10 Minutes + 1 Heure + 2 Heures + 3 Heures + 4 Heures + 5 Heures + 6…" at bounding box center [629, 209] width 292 height 28
click at [660, 205] on select "Immédiat + 10 Minutes + 1 Heure + 2 Heures + 3 Heures + 4 Heures + 5 Heures + 6…" at bounding box center [629, 209] width 292 height 28
click at [483, 251] on select "Aucun Si la réservation est payée Si réservation non payée Si la caution a été …" at bounding box center [629, 265] width 292 height 28
click option "Aucun" at bounding box center [0, 0] width 0 height 0
click at [808, 353] on input "Envoyer au prestataire assigné" at bounding box center [769, 353] width 158 height 14
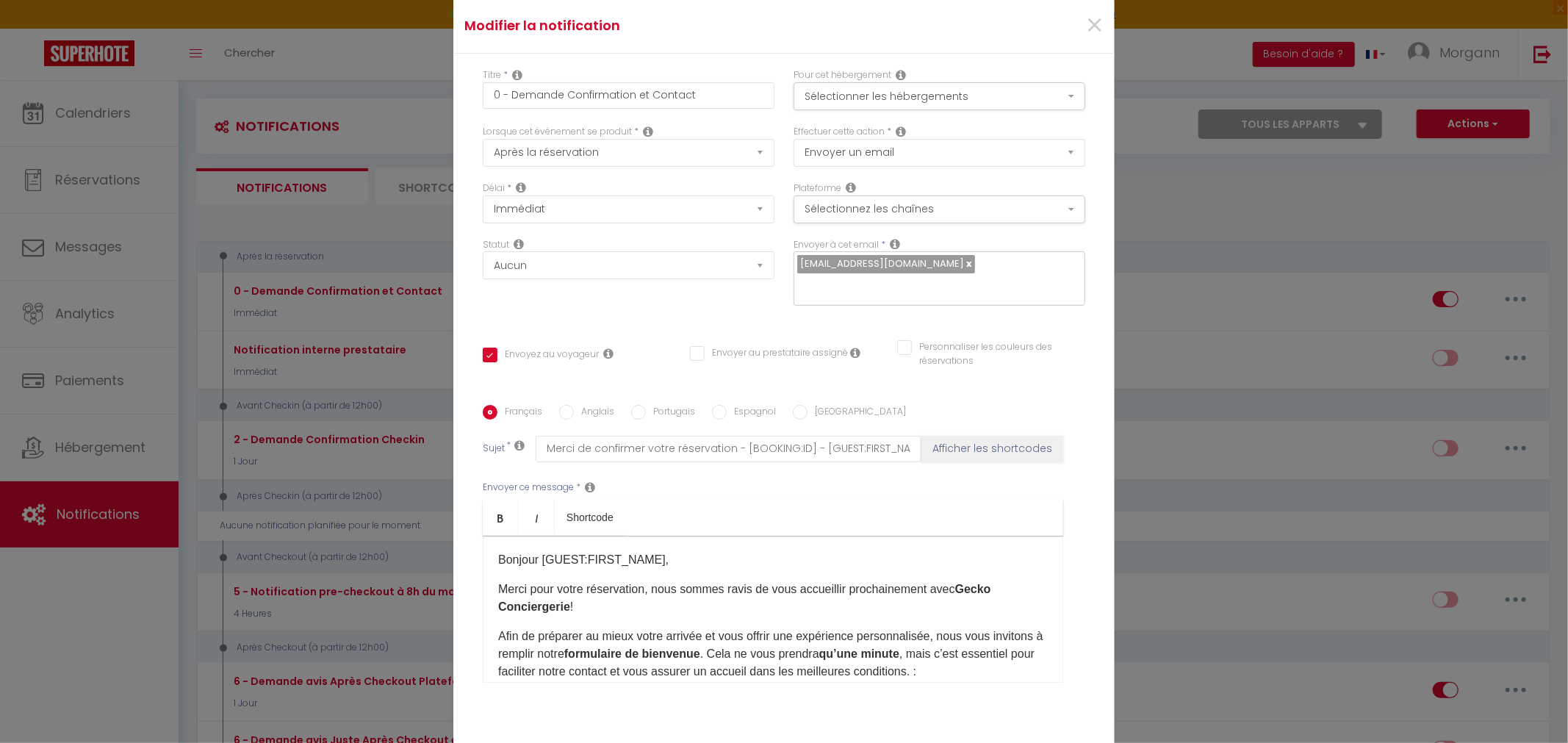
checkbox input "true"
checkbox input "false"
click at [755, 353] on input "Envoyer au prestataire assigné" at bounding box center [769, 353] width 158 height 14
checkbox input "false"
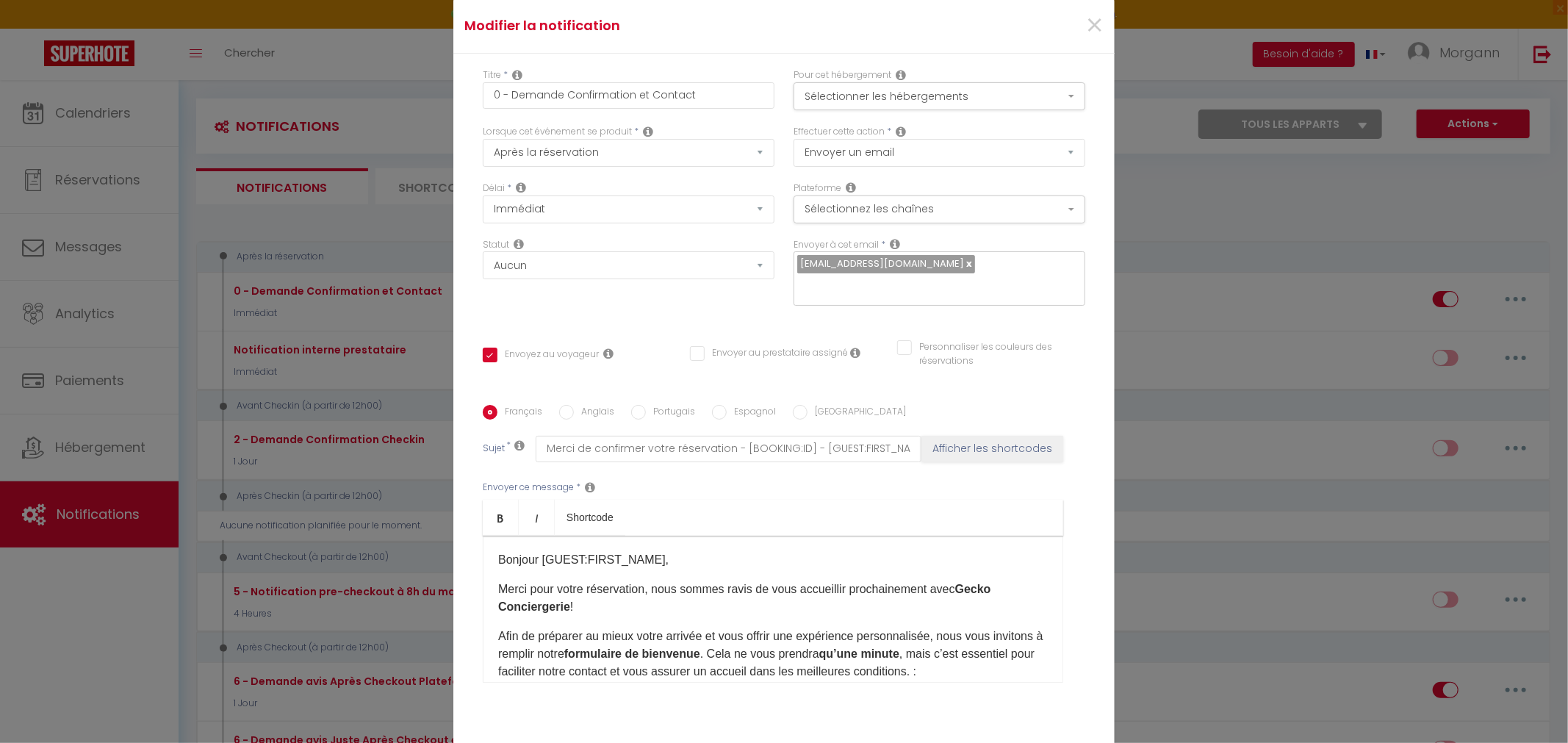
checkbox input "true"
checkbox input "false"
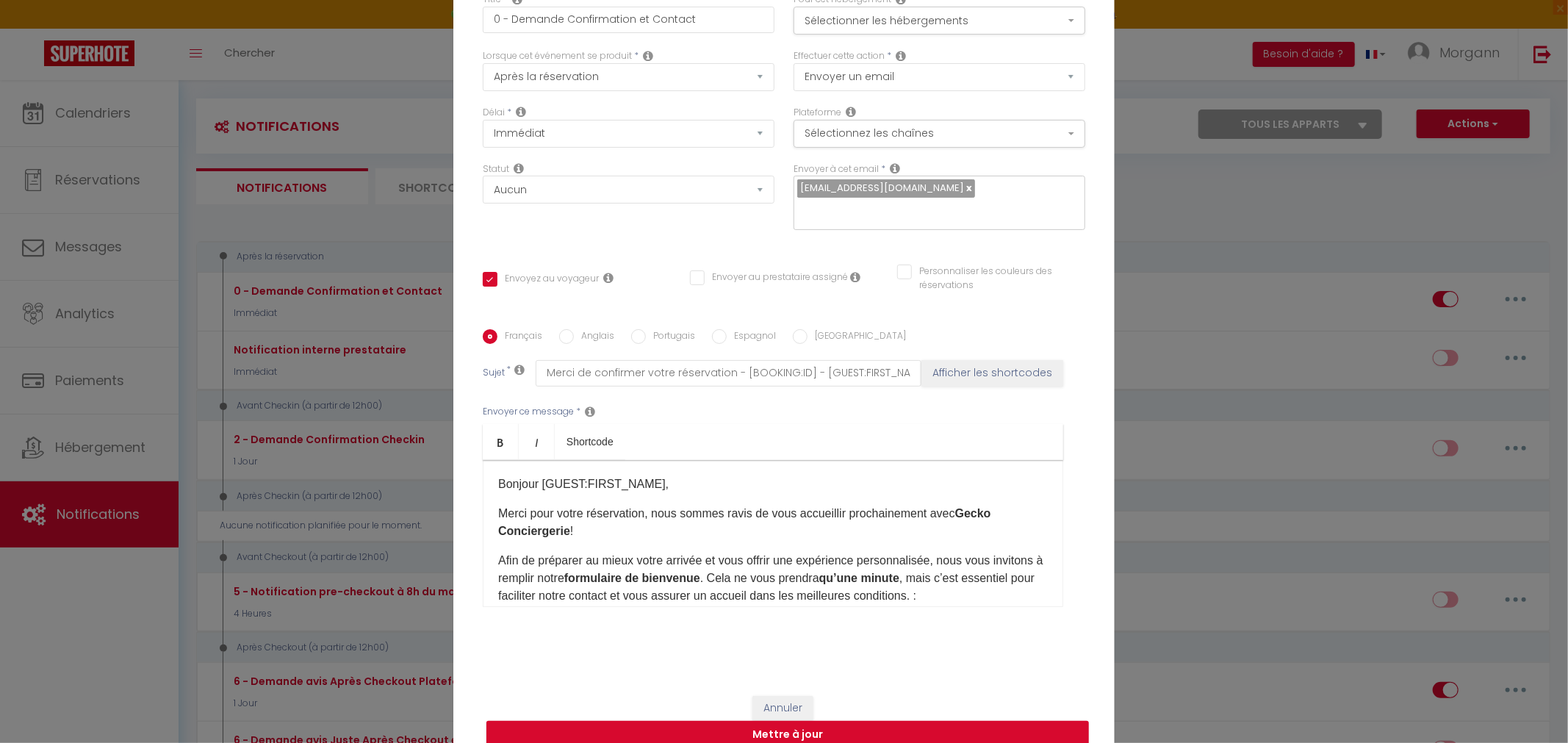
click at [708, 505] on div "​Bonjour [GUEST:FIRST_NAME], Merci pour votre réservation, nous sommes ravis de…" at bounding box center [773, 534] width 581 height 147
drag, startPoint x: 664, startPoint y: 485, endPoint x: 550, endPoint y: 478, distance: 114.2
click at [550, 478] on p "​Bonjour [GUEST:FIRST_NAME]," at bounding box center [773, 484] width 550 height 17
click at [695, 499] on div "​Bonjour [GUEST:FIRST_NAME], Merci pour votre réservation, nous sommes ravis de…" at bounding box center [773, 534] width 581 height 147
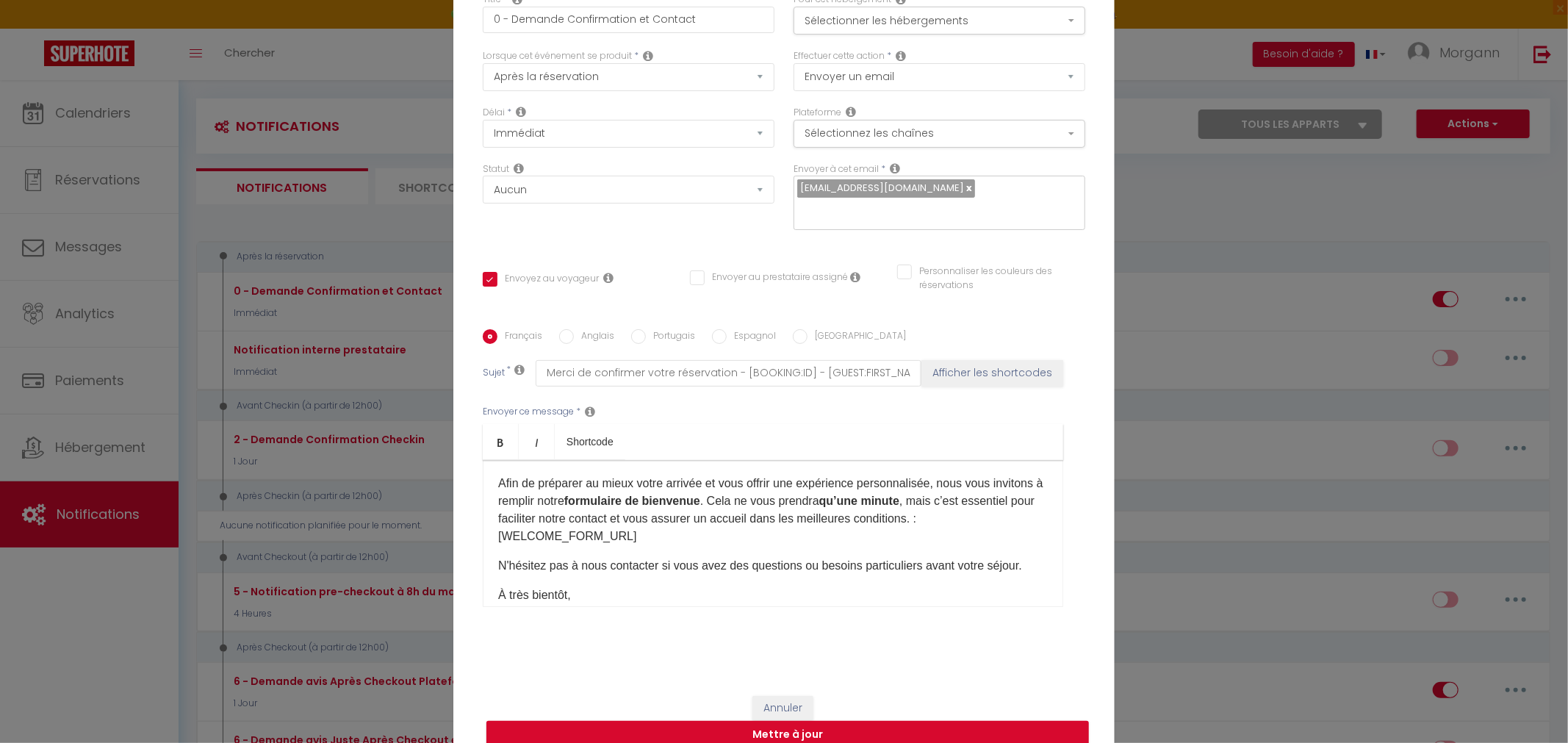
scroll to position [81, 0]
drag, startPoint x: 544, startPoint y: 535, endPoint x: 567, endPoint y: 539, distance: 23.3
click at [567, 539] on p "Afin de préparer au mieux votre arrivée et vous offrir une expérience personnal…" at bounding box center [773, 507] width 550 height 71
click at [585, 540] on p "Afin de préparer au mieux votre arrivée et vous offrir une expérience personnal…" at bounding box center [773, 507] width 550 height 71
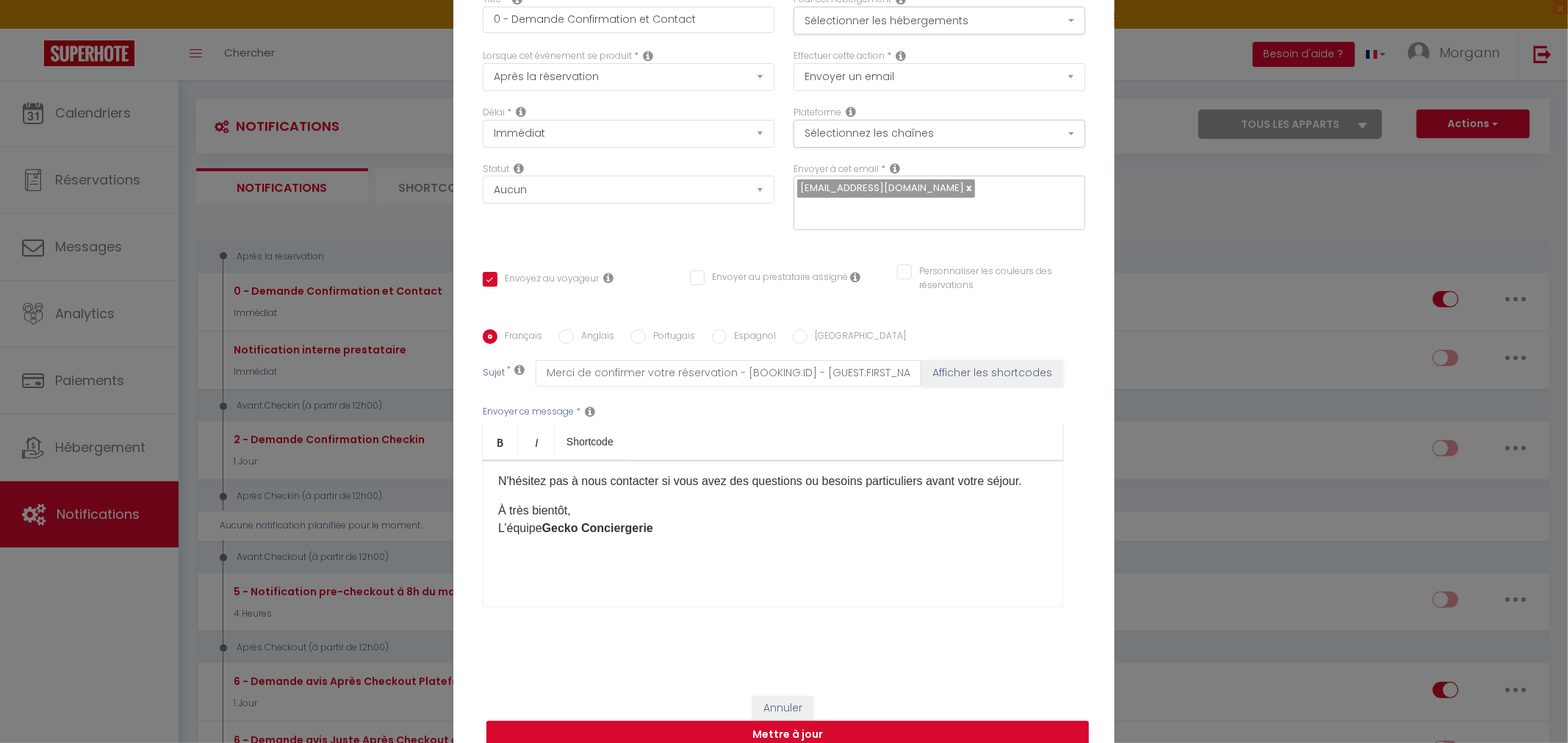
scroll to position [0, 0]
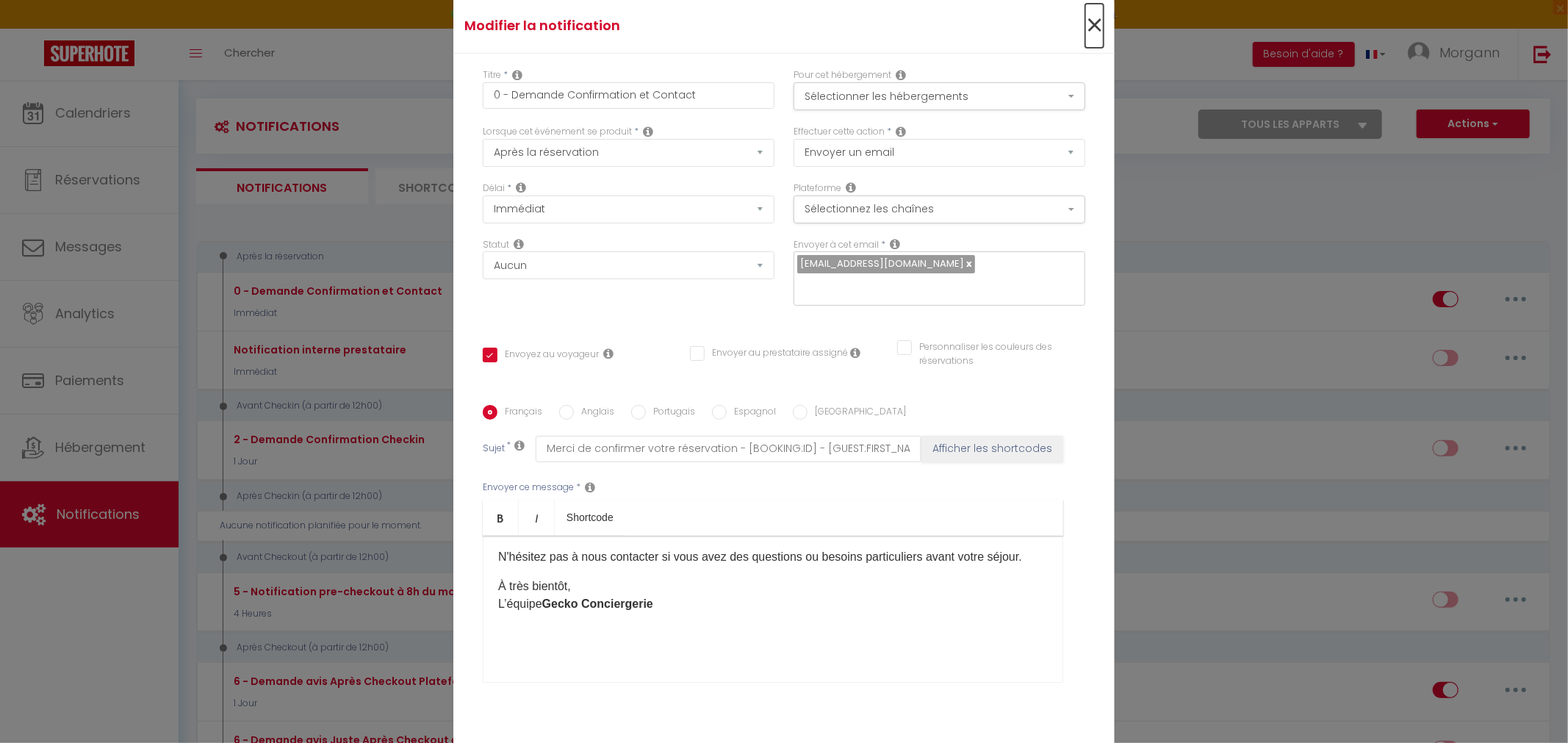
click at [1100, 24] on span "×" at bounding box center [1094, 25] width 18 height 44
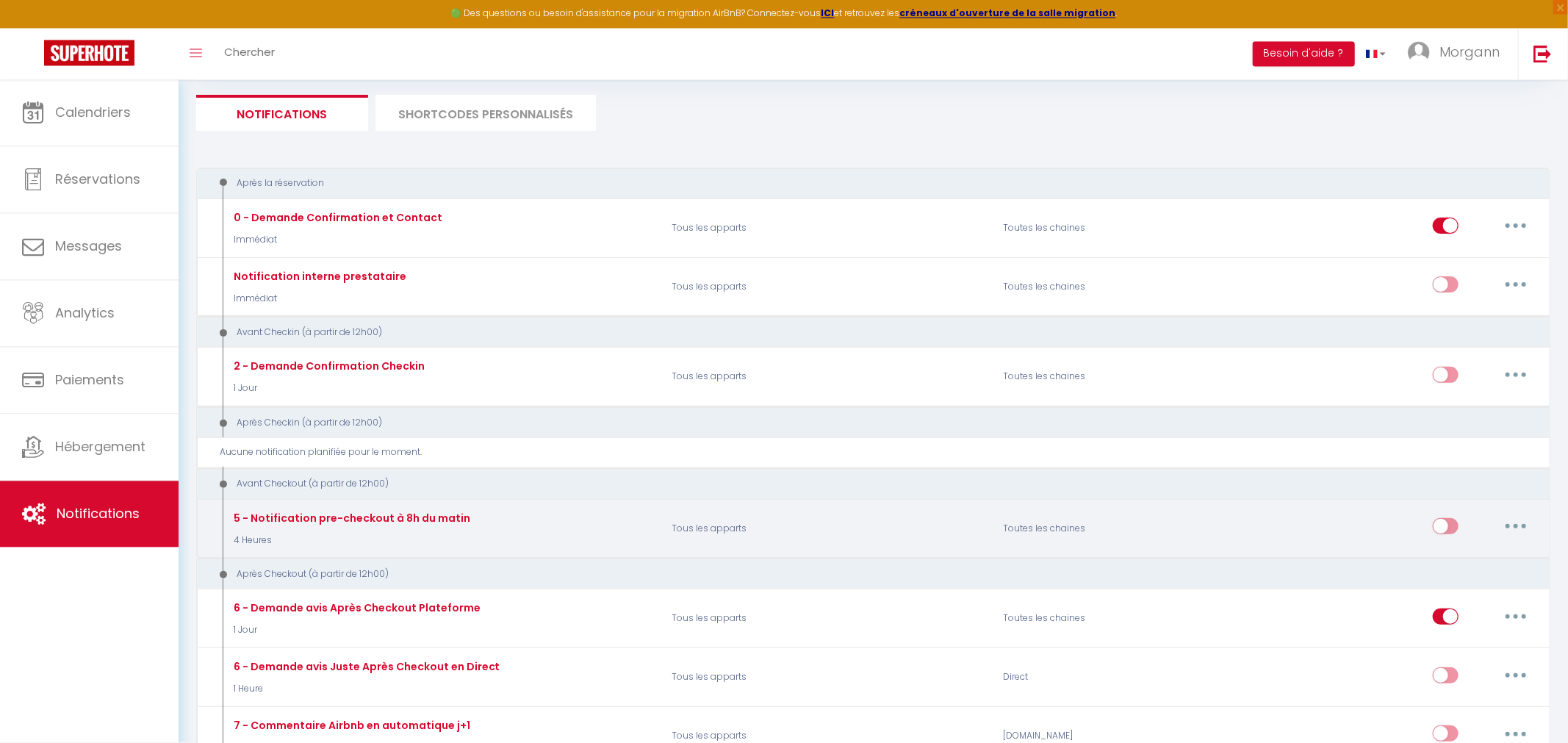
scroll to position [152, 0]
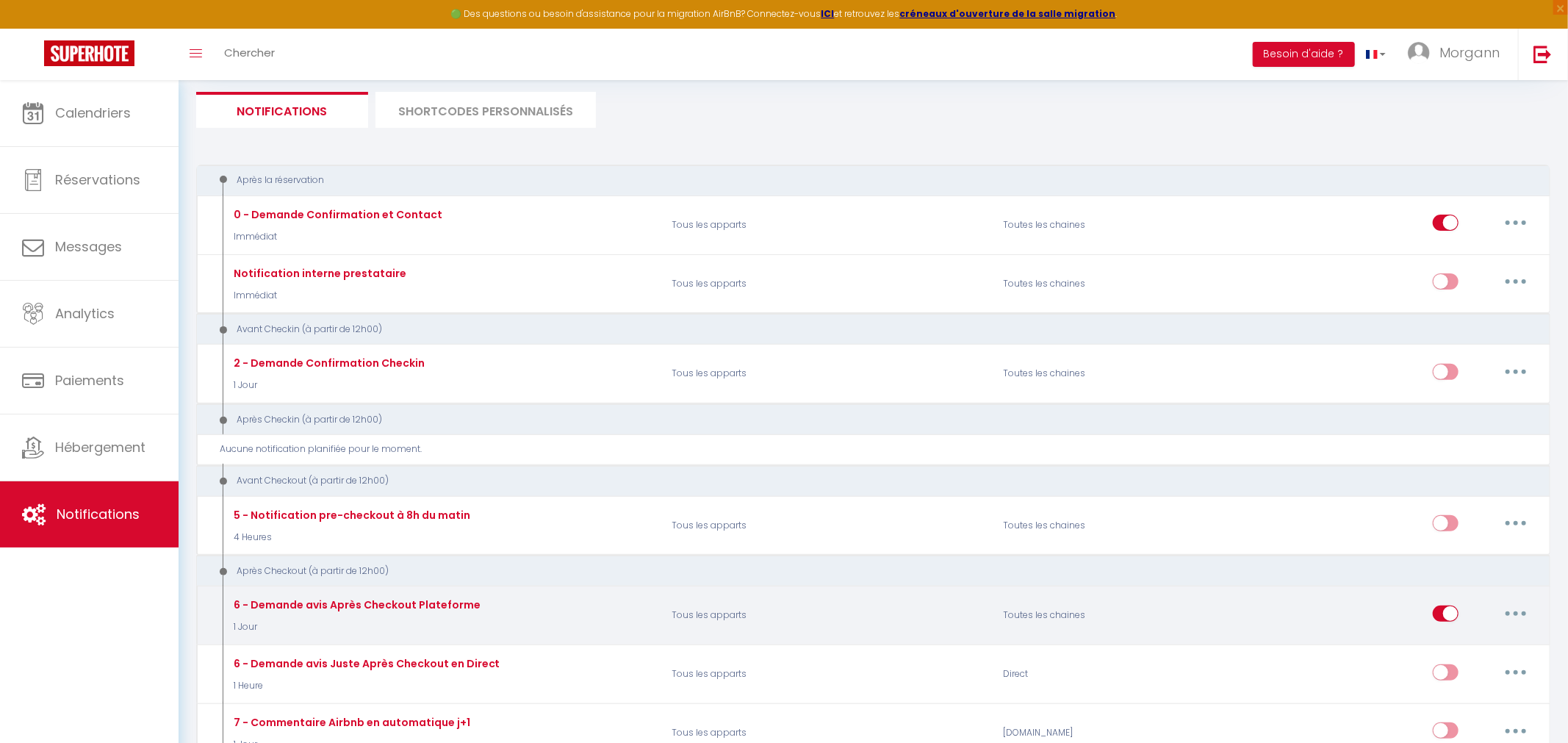
click at [1515, 603] on button "button" at bounding box center [1515, 613] width 41 height 24
click at [1477, 653] on link "Editer" at bounding box center [1478, 647] width 109 height 25
type input "6 - Demande avis Après Checkout Plateforme"
select select "5"
select select "1 Jour"
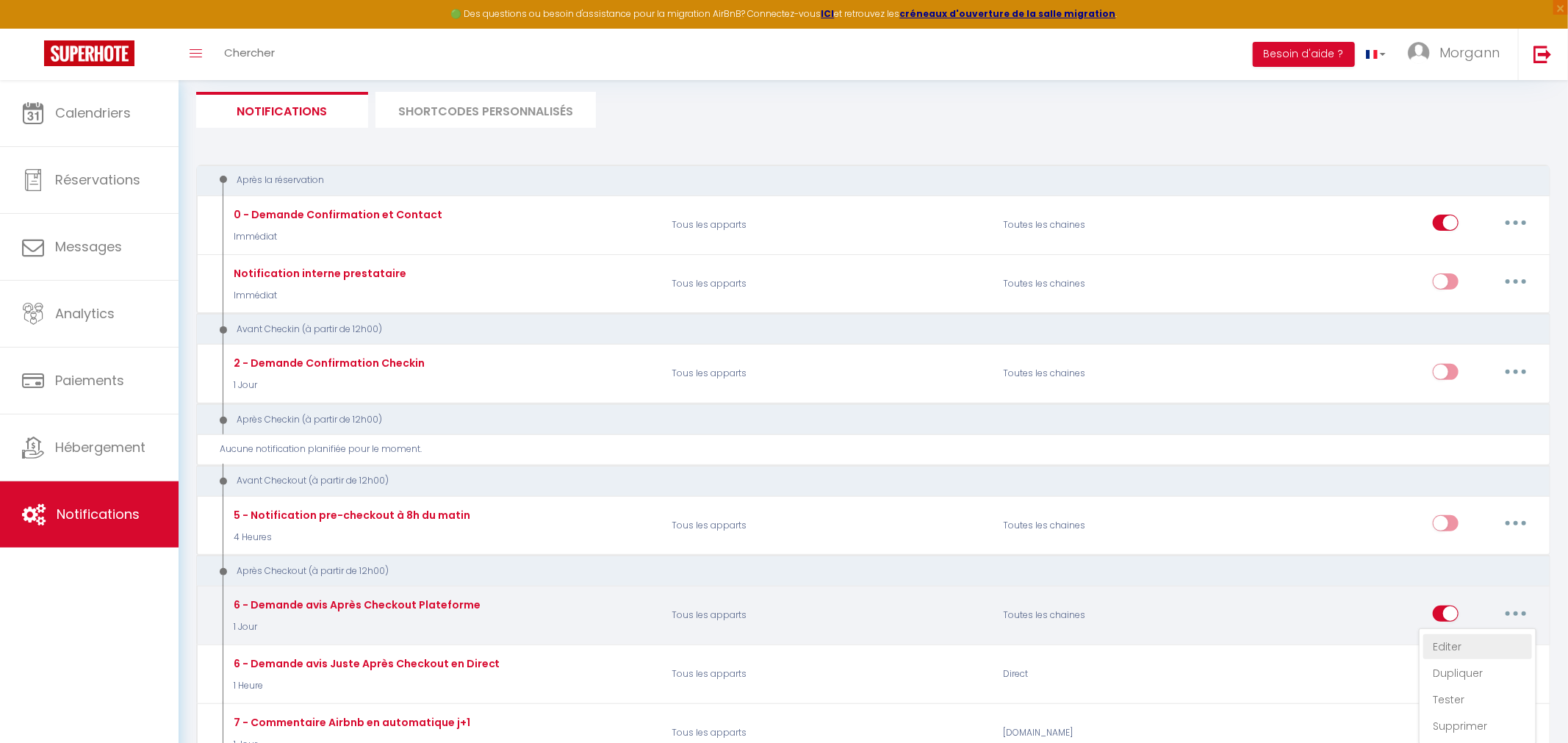
checkbox input "true"
checkbox input "false"
type input "[GUEST:FIRST_NAME], Merci pour votre séjour – Votre avis compte pour nous !"
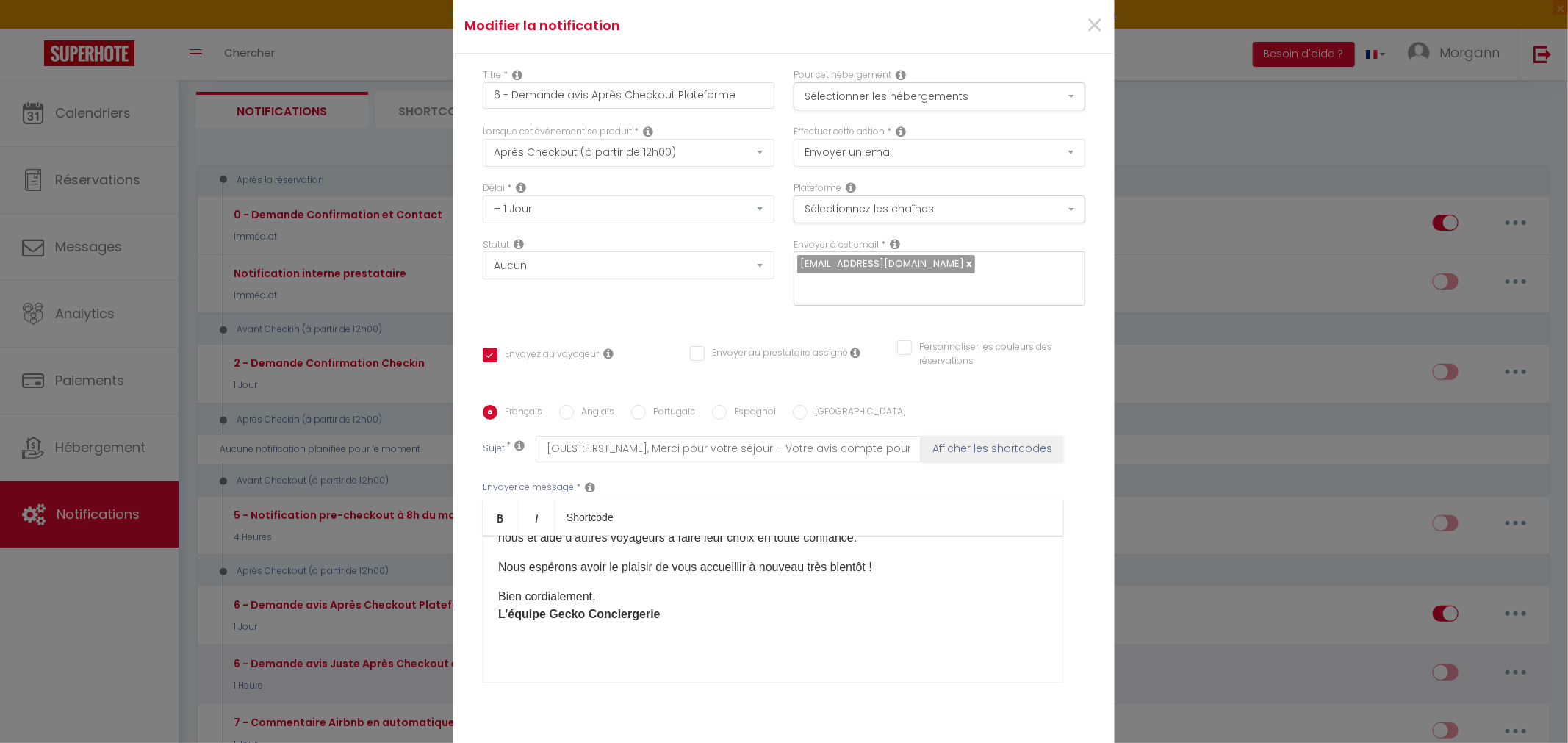
scroll to position [134, 0]
click at [483, 196] on select "Immédiat + 10 Minutes + 1 Heure + 2 Heures + 3 Heures + 4 Heures + 5 Heures + 6…" at bounding box center [629, 209] width 292 height 28
click at [762, 181] on div "Délai * Immédiat + 10 Minutes + 1 Heure + 2 Heures + 3 Heures + 4 Heures + 5 He…" at bounding box center [629, 202] width 292 height 42
click at [897, 239] on icon at bounding box center [895, 244] width 10 height 12
click at [921, 302] on div "geckoconciergerie@gmail.com" at bounding box center [939, 278] width 292 height 54
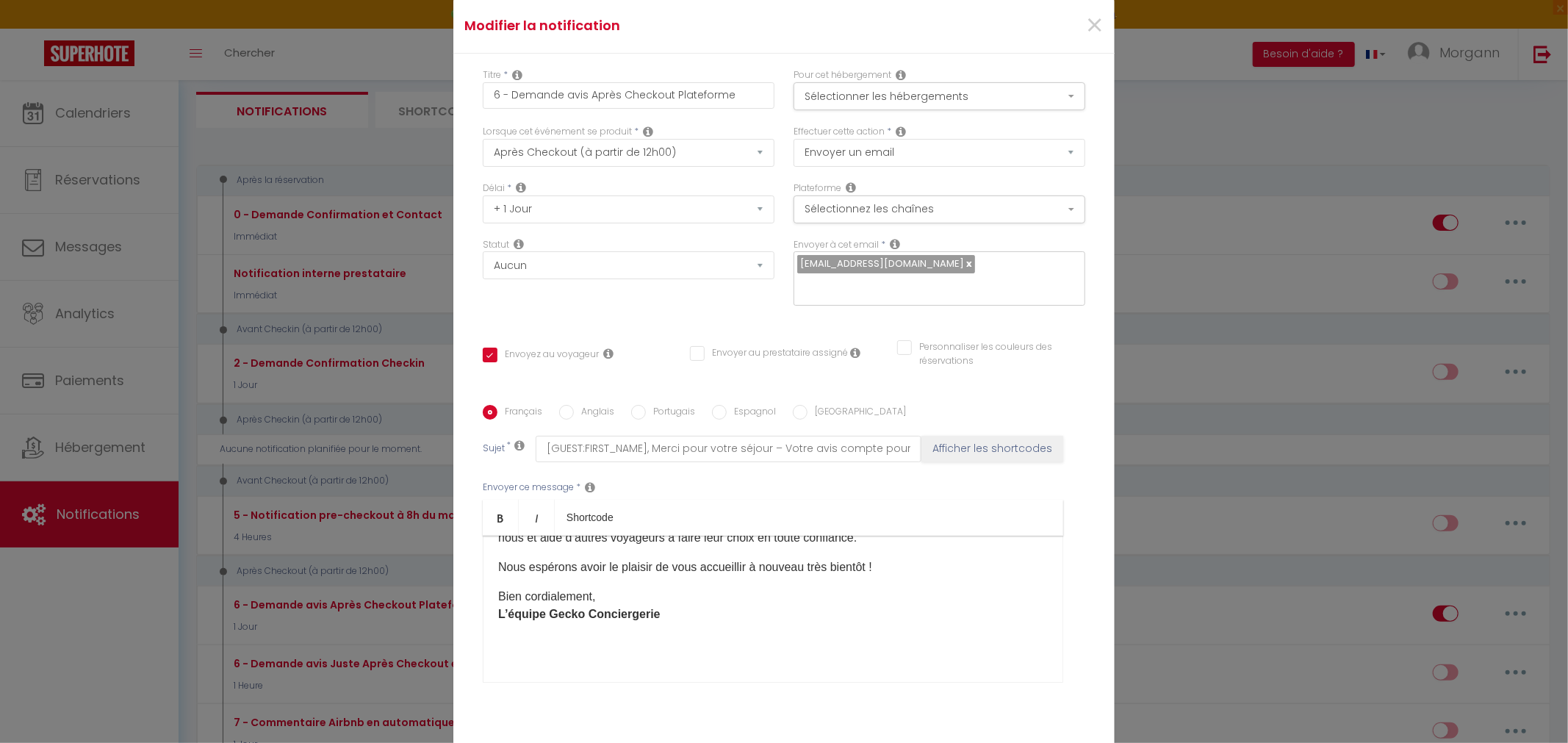
click at [1162, 111] on div "Modifier la notification × Titre * 6 - Demande avis Après Checkout Plateforme P…" at bounding box center [784, 372] width 1568 height 743
click at [1095, 18] on span "×" at bounding box center [1094, 25] width 18 height 44
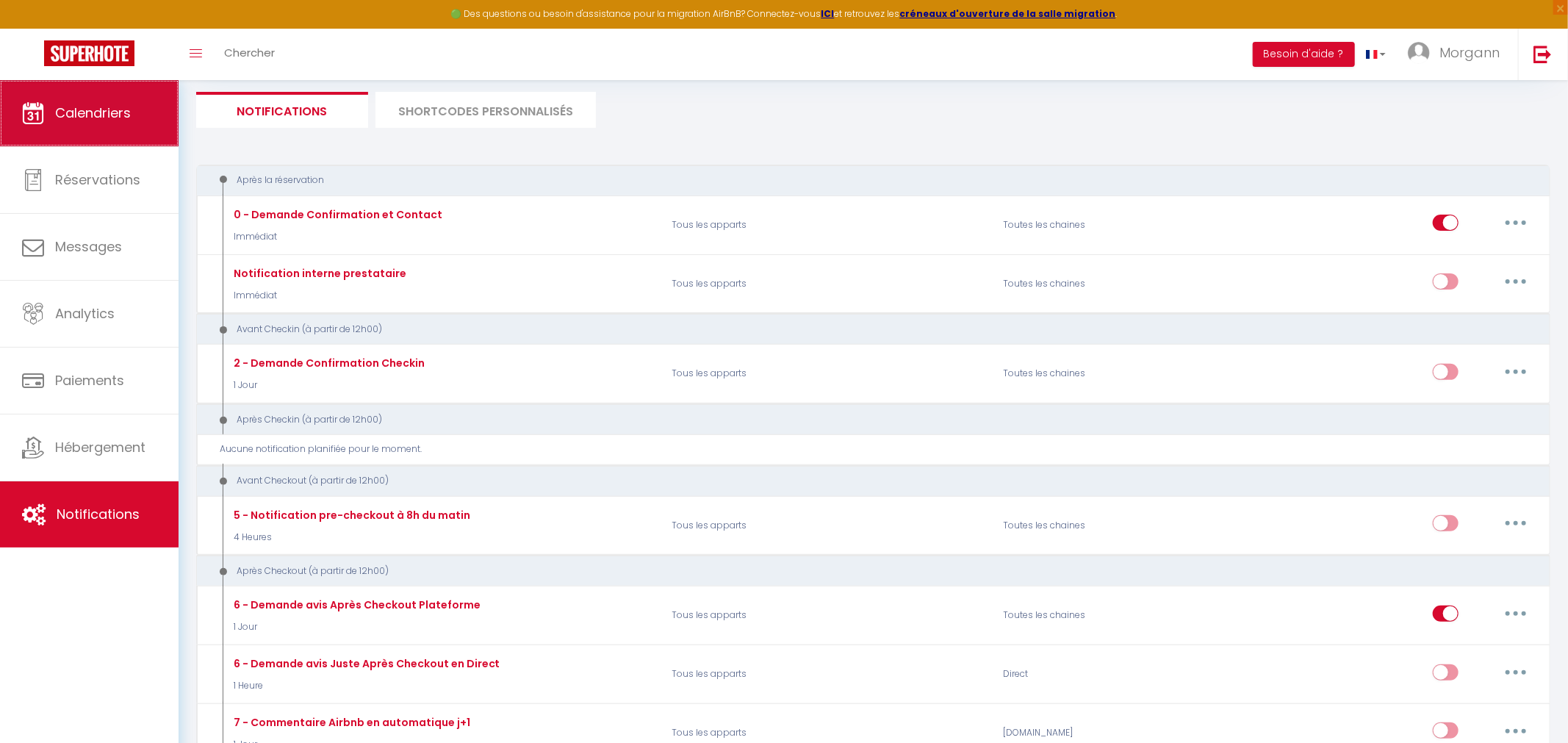
click at [146, 93] on link "Calendriers" at bounding box center [89, 112] width 178 height 66
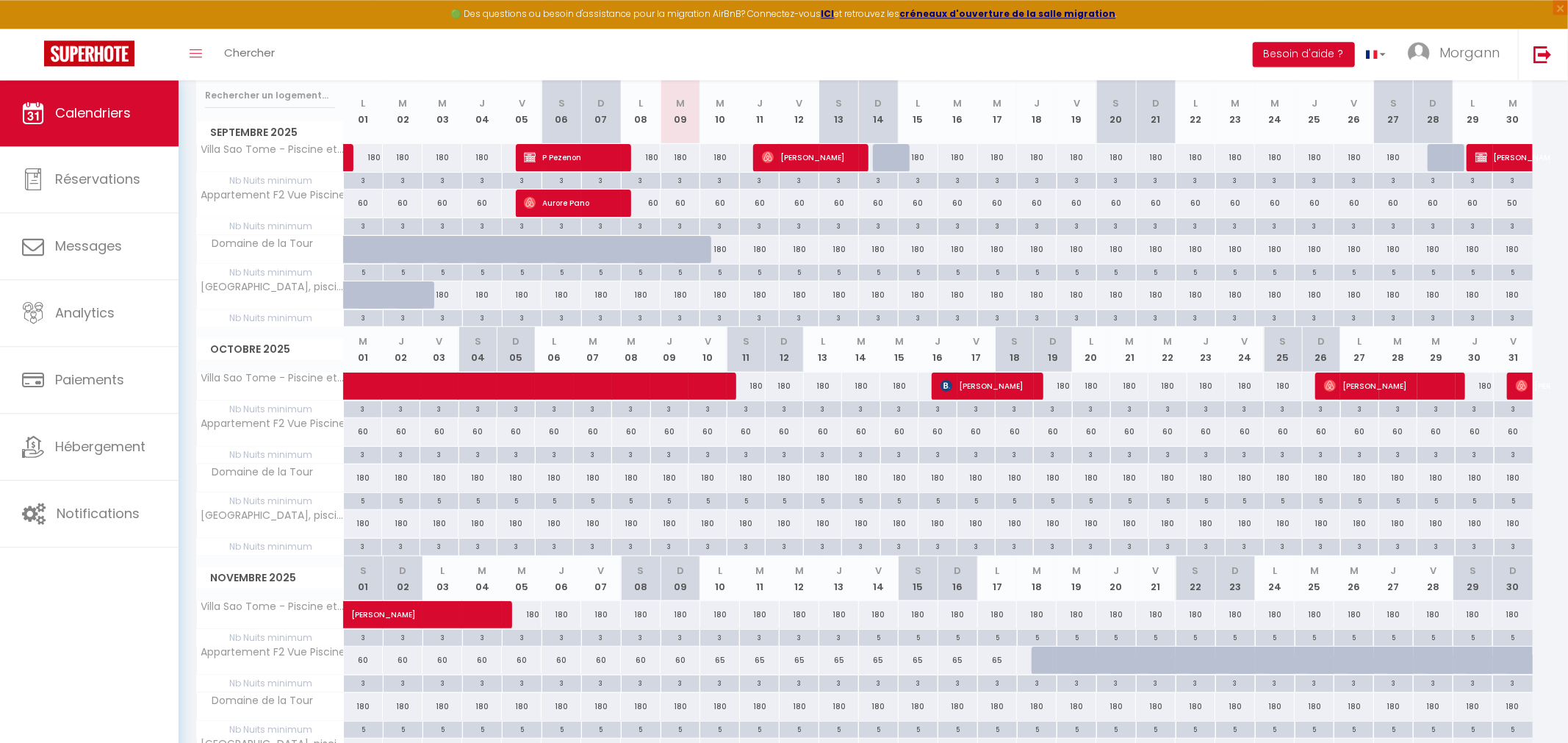
scroll to position [304, 0]
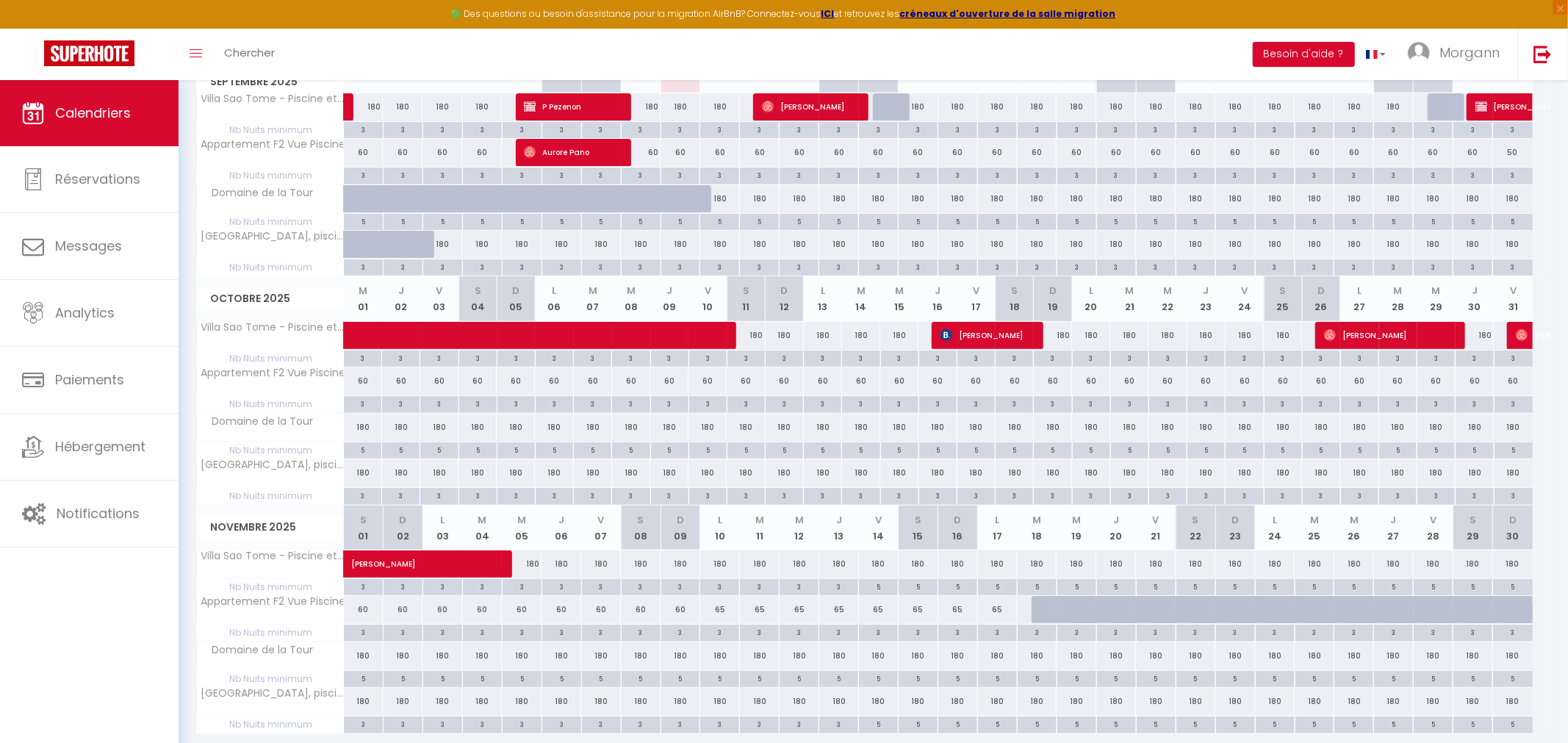
click at [757, 220] on div "5" at bounding box center [759, 220] width 39 height 14
type input "5"
type input "Jeu 11 Septembre 2025"
type input "Ven 12 Septembre 2025"
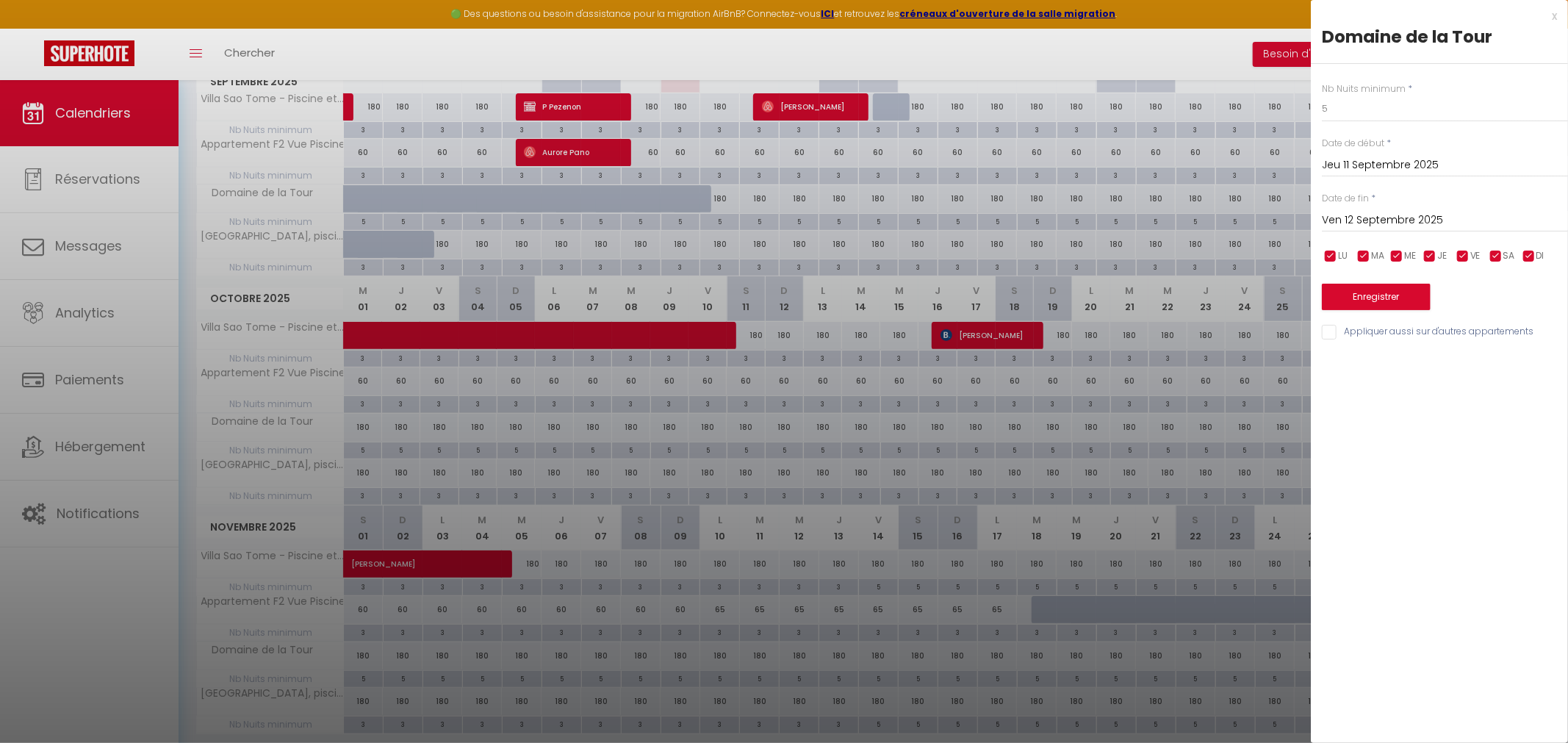
click at [1554, 16] on div "x" at bounding box center [1434, 15] width 246 height 17
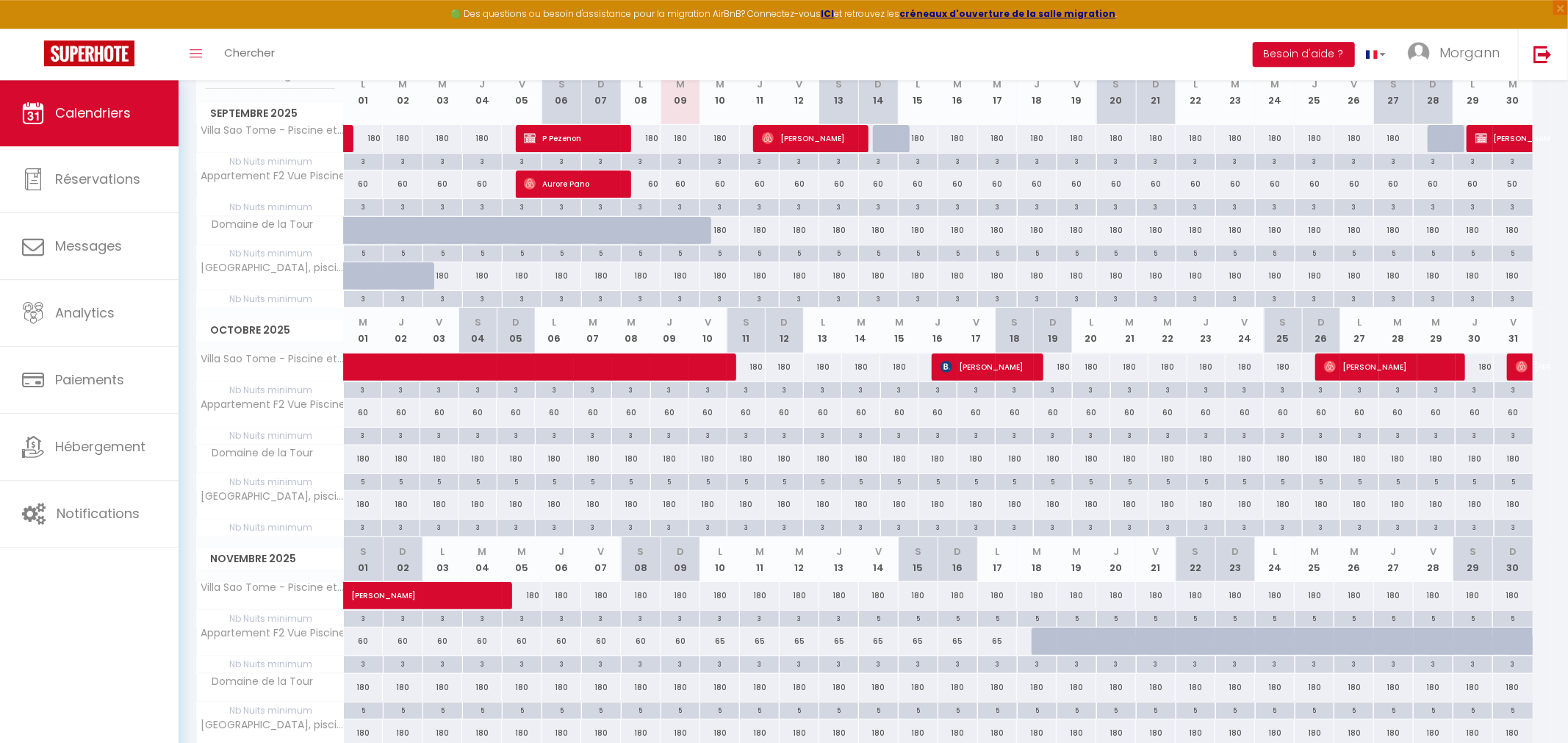
scroll to position [228, 0]
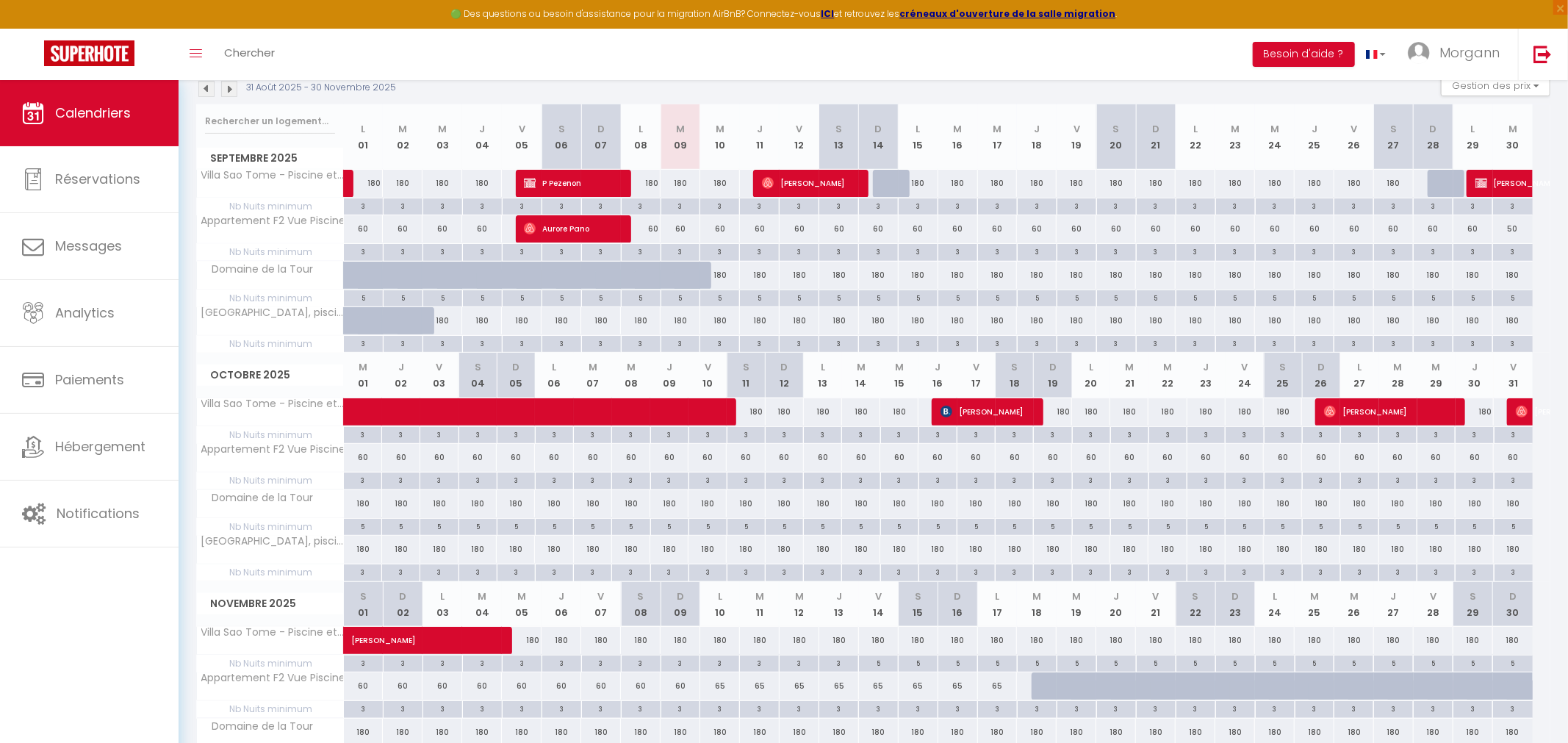
click at [997, 181] on div "180" at bounding box center [998, 183] width 40 height 27
type input "180"
type input "Mer 17 Septembre 2025"
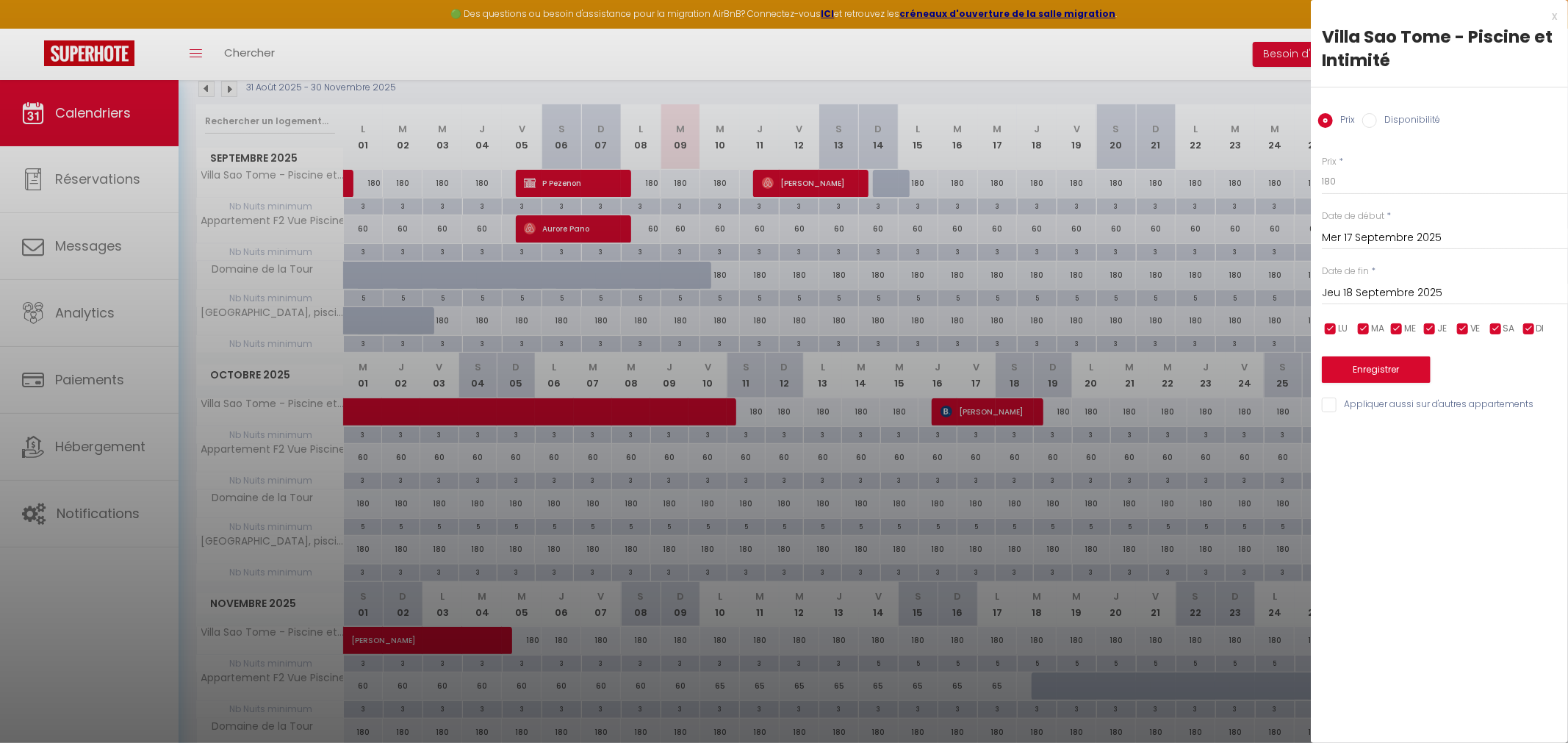
click at [1381, 286] on input "Jeu 18 Septembre 2025" at bounding box center [1446, 293] width 246 height 19
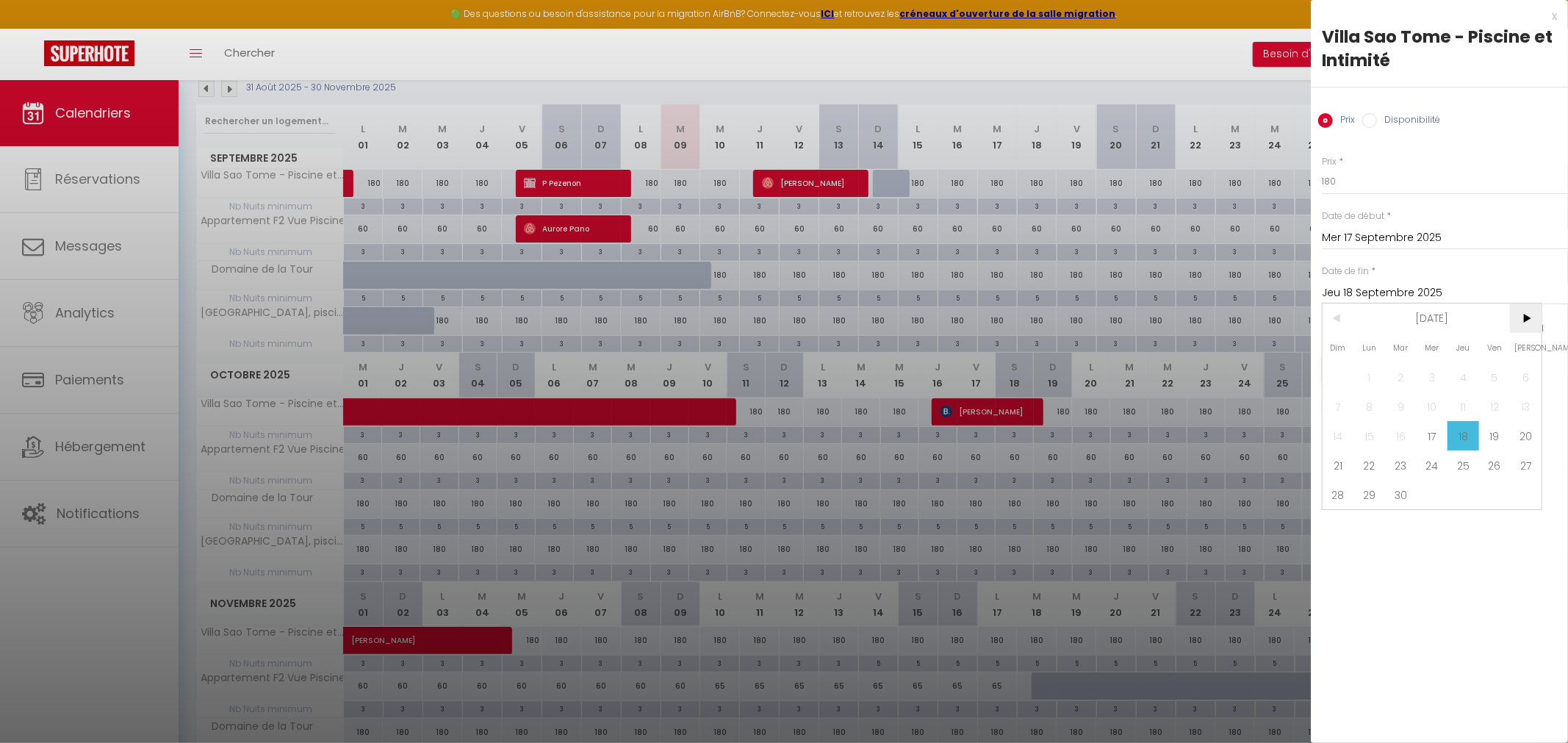
click at [1533, 321] on span ">" at bounding box center [1525, 318] width 32 height 29
click at [1432, 439] on span "12" at bounding box center [1432, 436] width 32 height 29
type input "Mer 12 Novembre 2025"
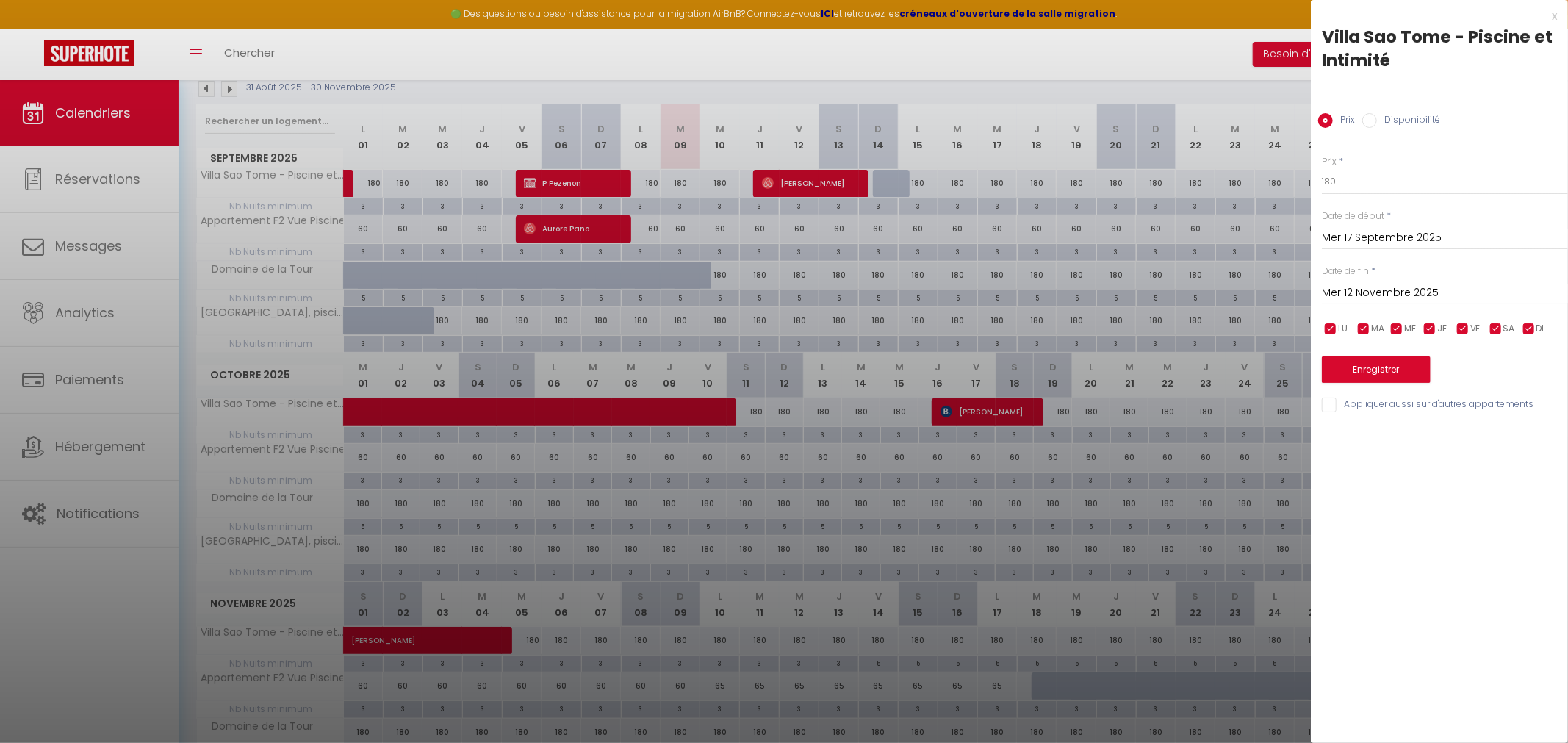
click at [1370, 118] on input "Disponibilité" at bounding box center [1370, 121] width 14 height 14
radio input "true"
radio input "false"
click at [1323, 169] on select "Disponible Indisponible" at bounding box center [1446, 182] width 246 height 28
click at [1076, 41] on div at bounding box center [784, 372] width 1568 height 743
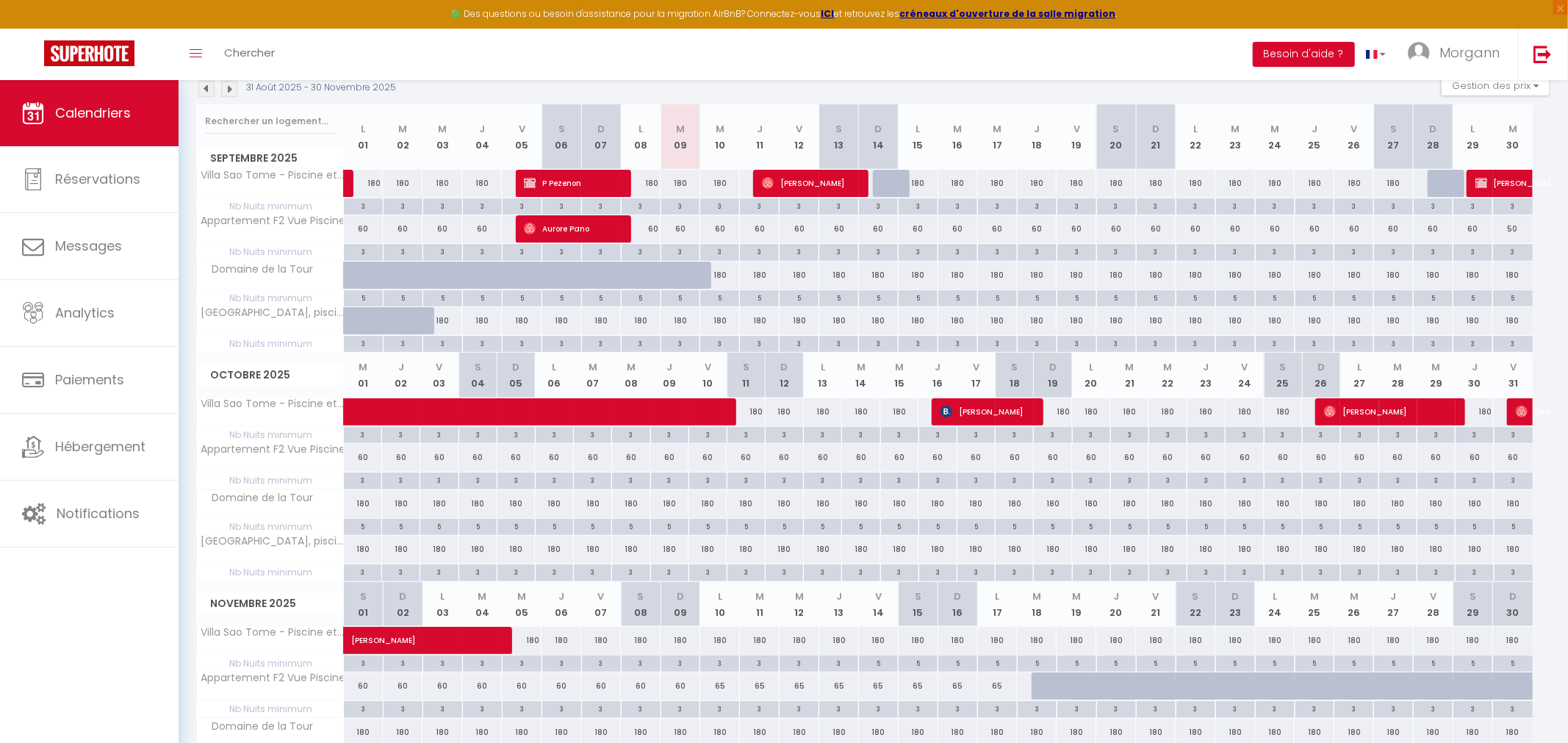
click at [998, 663] on div "5" at bounding box center [997, 662] width 39 height 14
type input "5"
type input "Lun 17 Novembre 2025"
type input "Mar 18 Novembre 2025"
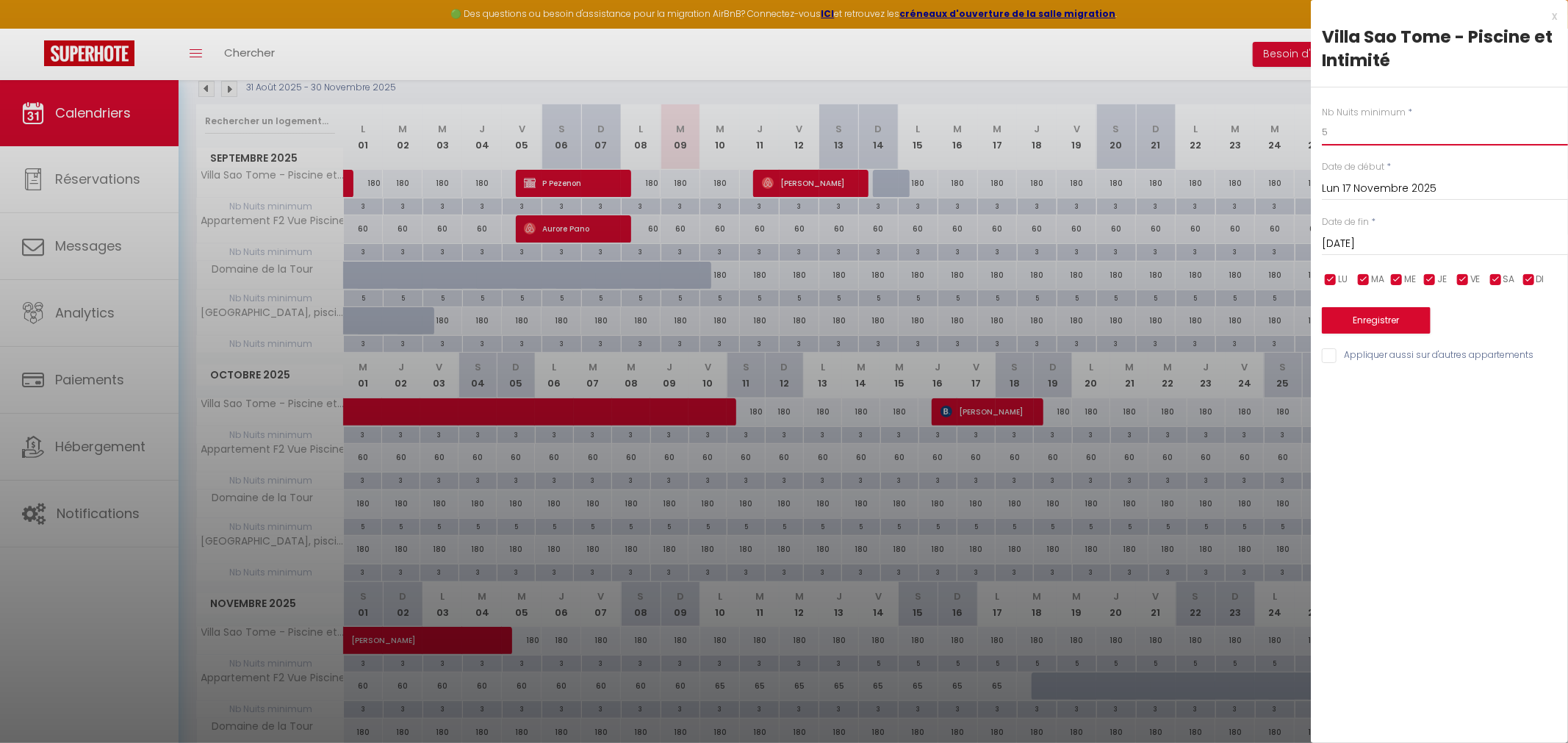
click at [1335, 137] on input "5" at bounding box center [1446, 131] width 246 height 26
click at [1378, 244] on input "Mar 18 Novembre 2025" at bounding box center [1446, 244] width 246 height 19
click at [1177, 49] on div at bounding box center [784, 372] width 1568 height 743
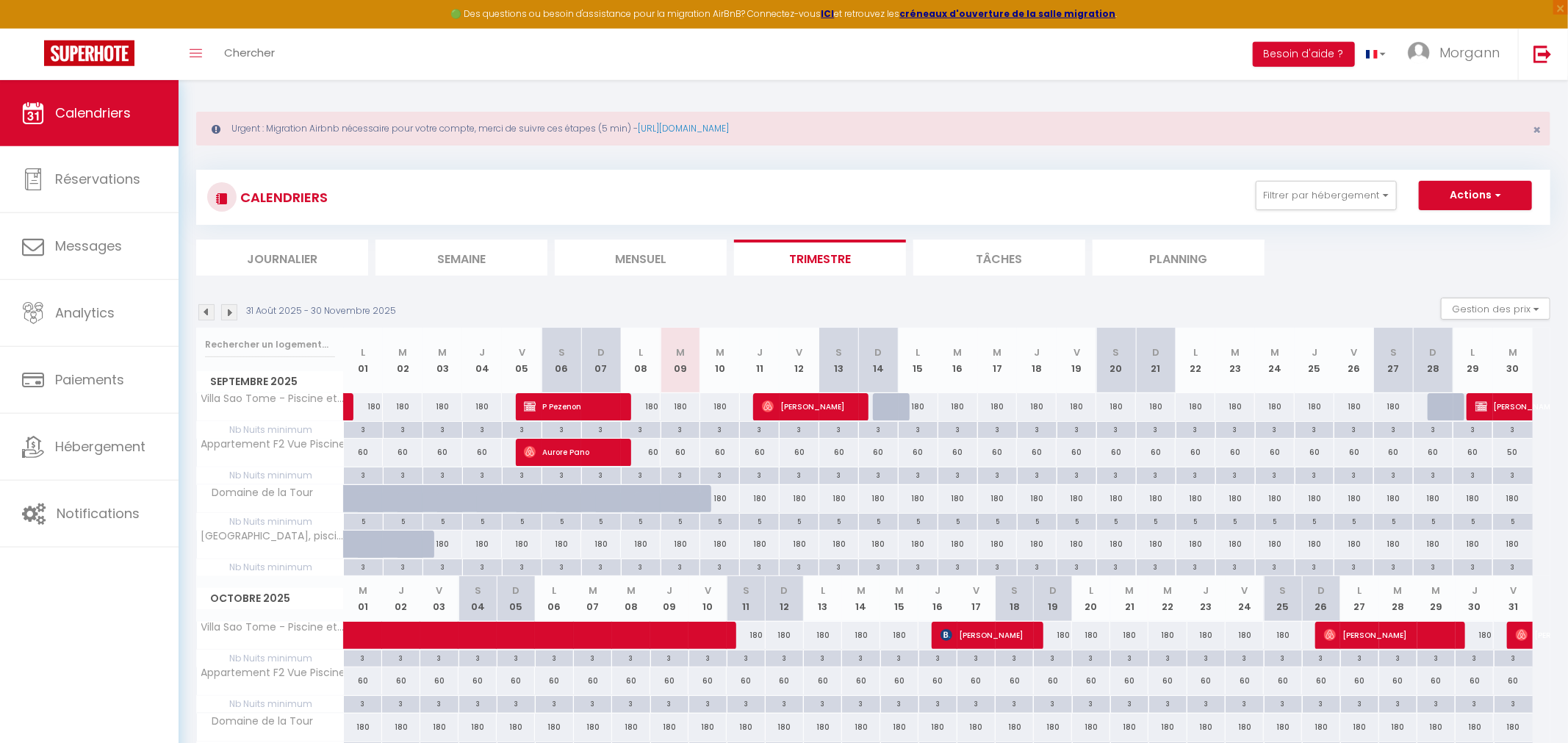
scroll to position [0, 0]
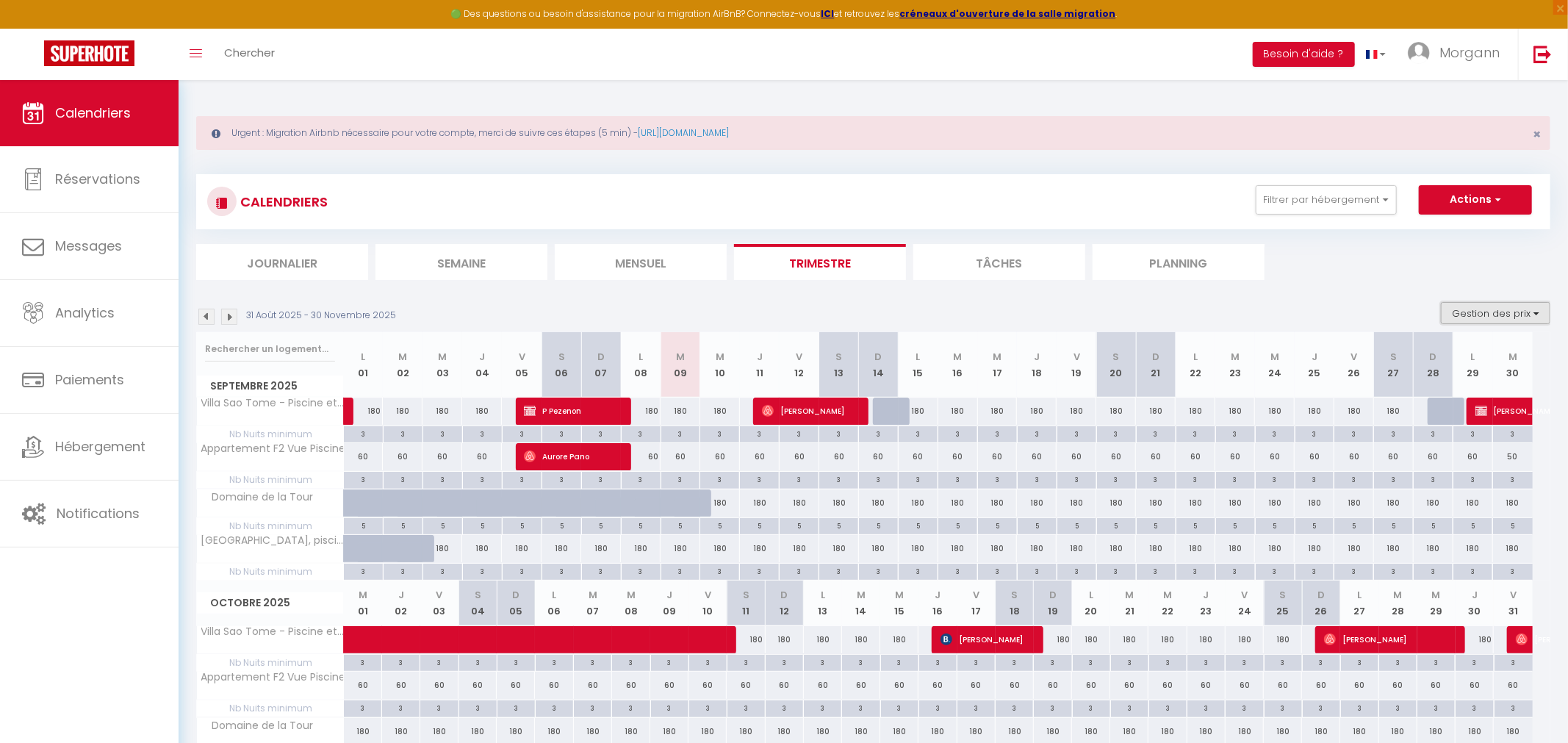
click at [1498, 310] on button "Gestion des prix" at bounding box center [1496, 313] width 110 height 22
click at [1475, 411] on input "Disponibilité" at bounding box center [1484, 410] width 132 height 14
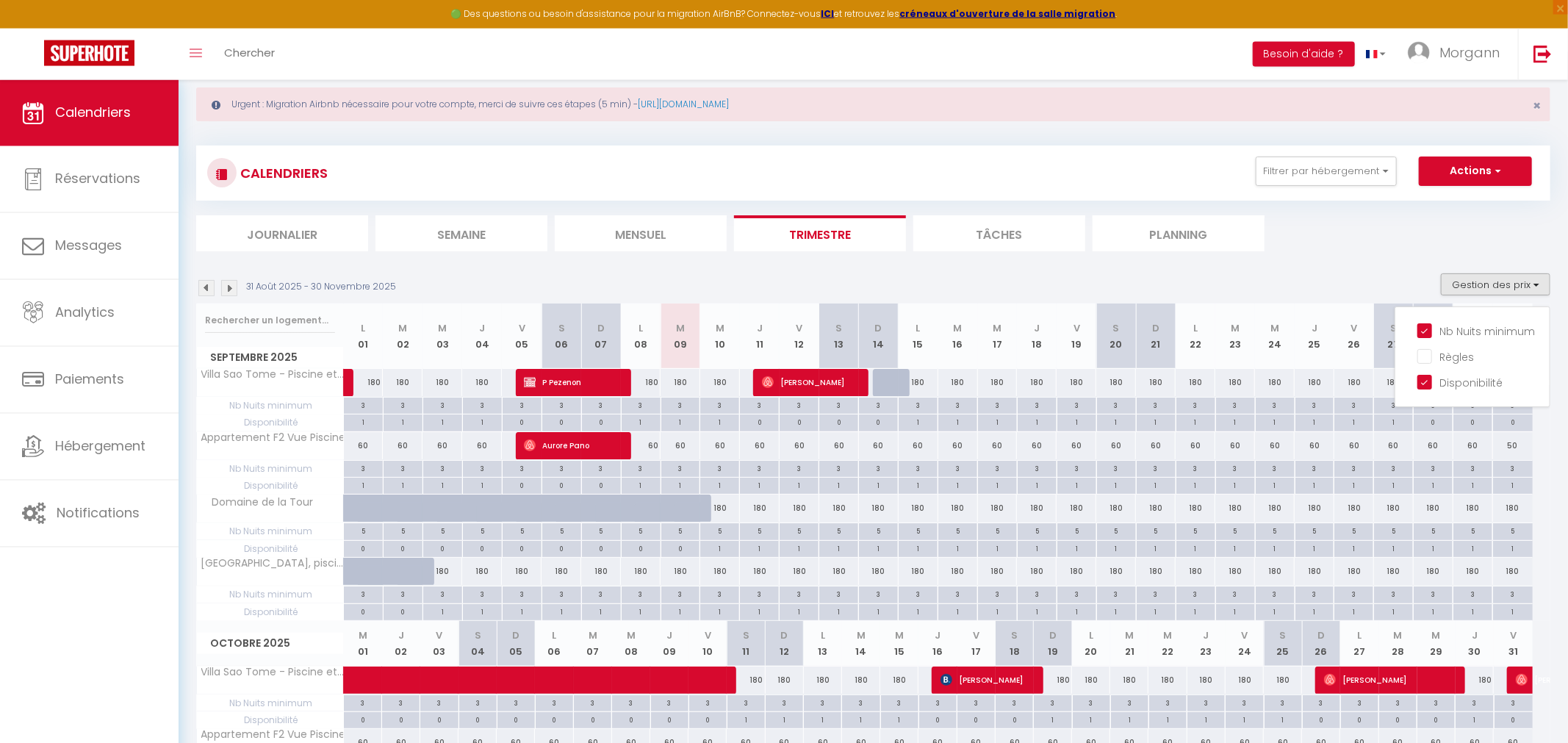
scroll to position [76, 0]
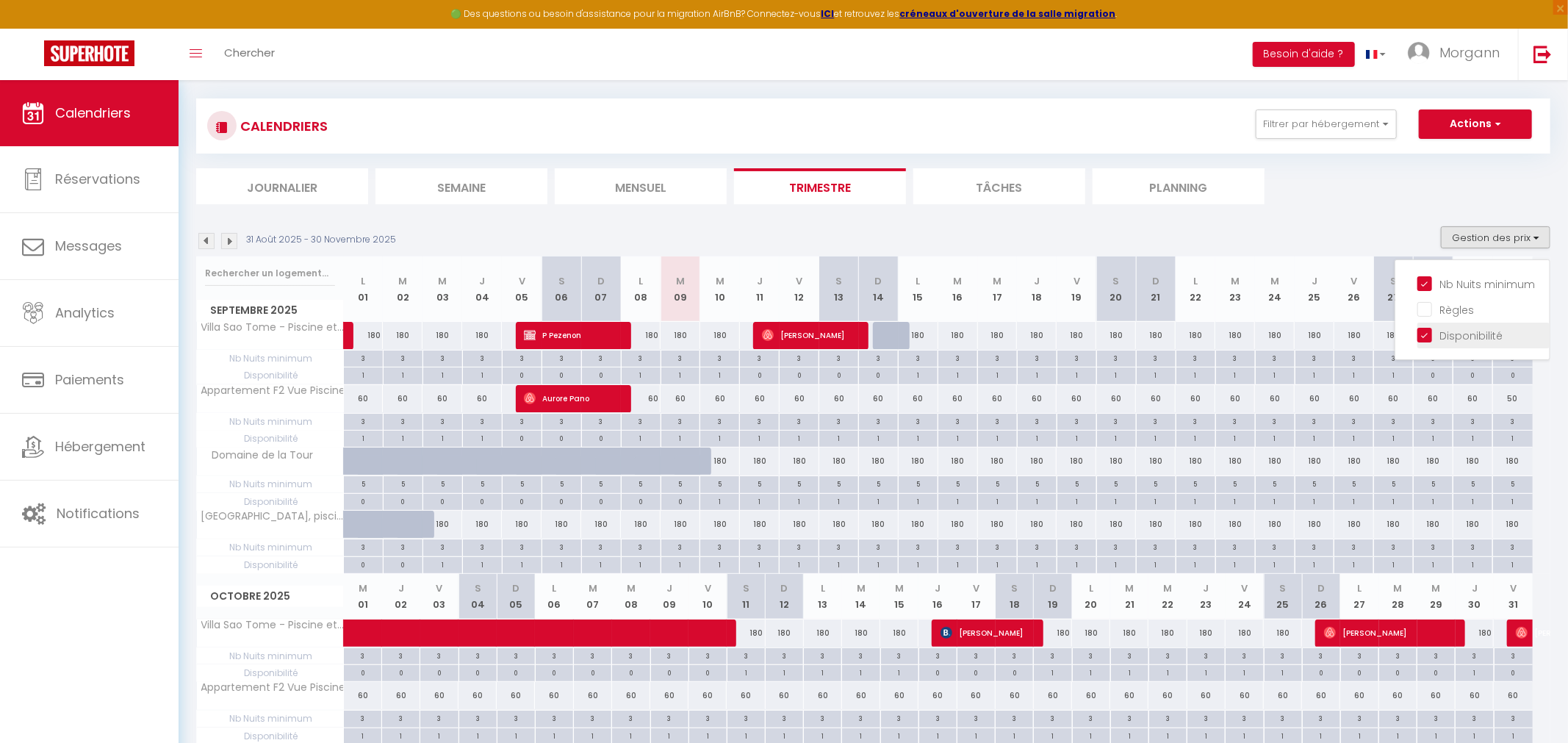
click at [1465, 336] on input "Disponibilité" at bounding box center [1484, 334] width 132 height 14
checkbox input "false"
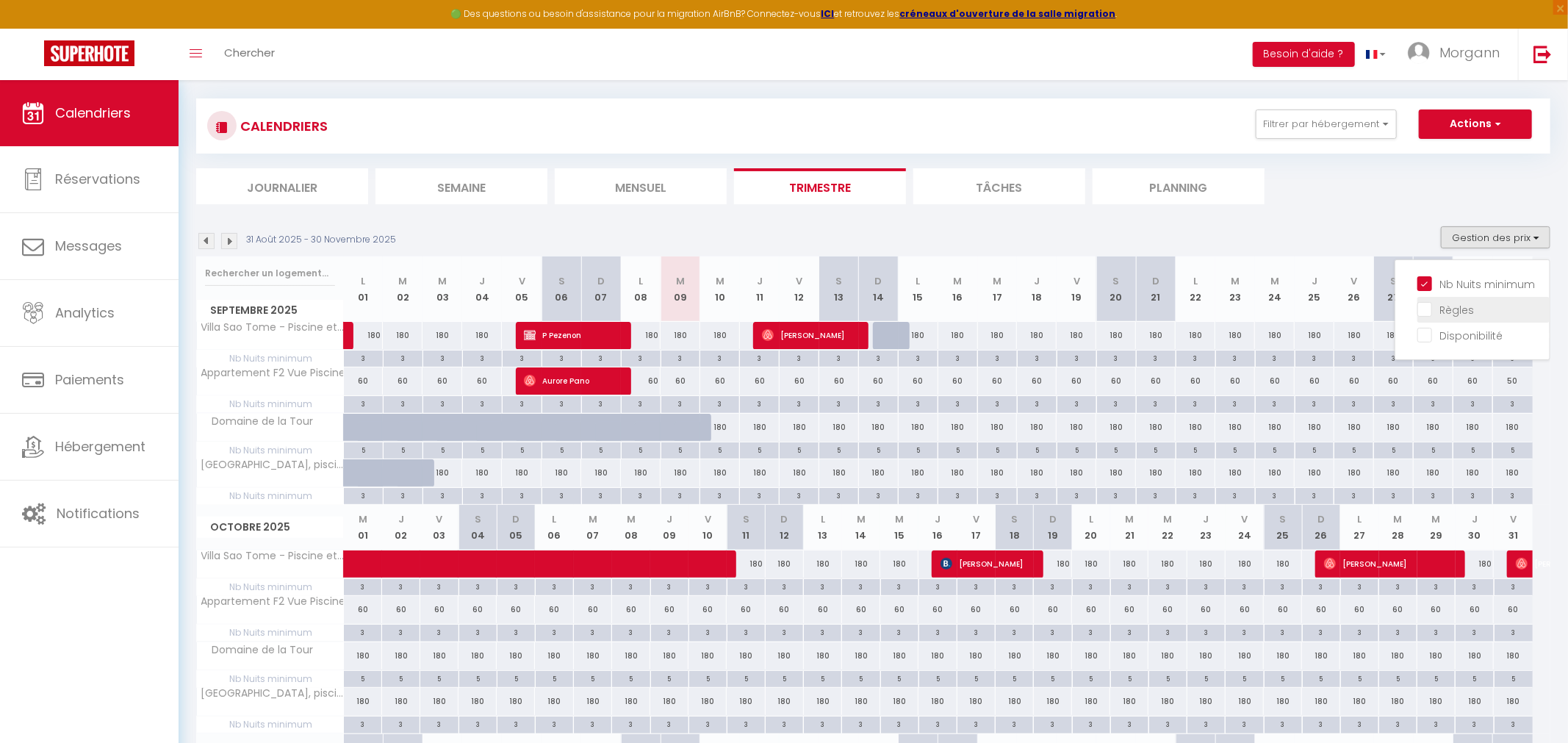
click at [1468, 299] on li "Règles" at bounding box center [1484, 310] width 132 height 25
click at [1493, 229] on button "Gestion des prix" at bounding box center [1496, 237] width 110 height 22
click at [1469, 306] on input "Règles" at bounding box center [1484, 309] width 132 height 14
checkbox input "true"
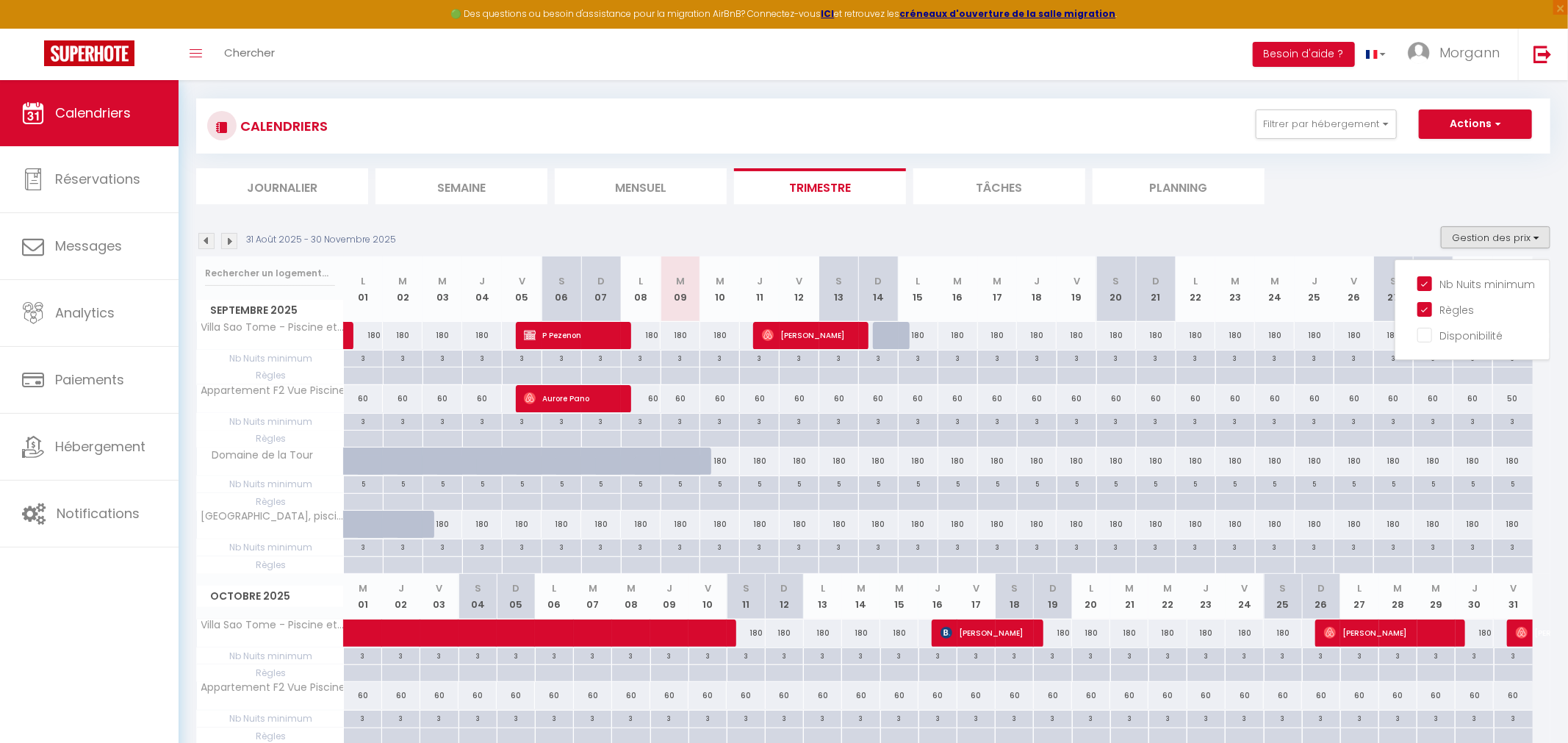
click at [1292, 193] on ul "Journalier Semaine Mensuel Trimestre Tâches Planning" at bounding box center [873, 187] width 1354 height 36
click at [1467, 122] on button "Actions" at bounding box center [1476, 124] width 113 height 29
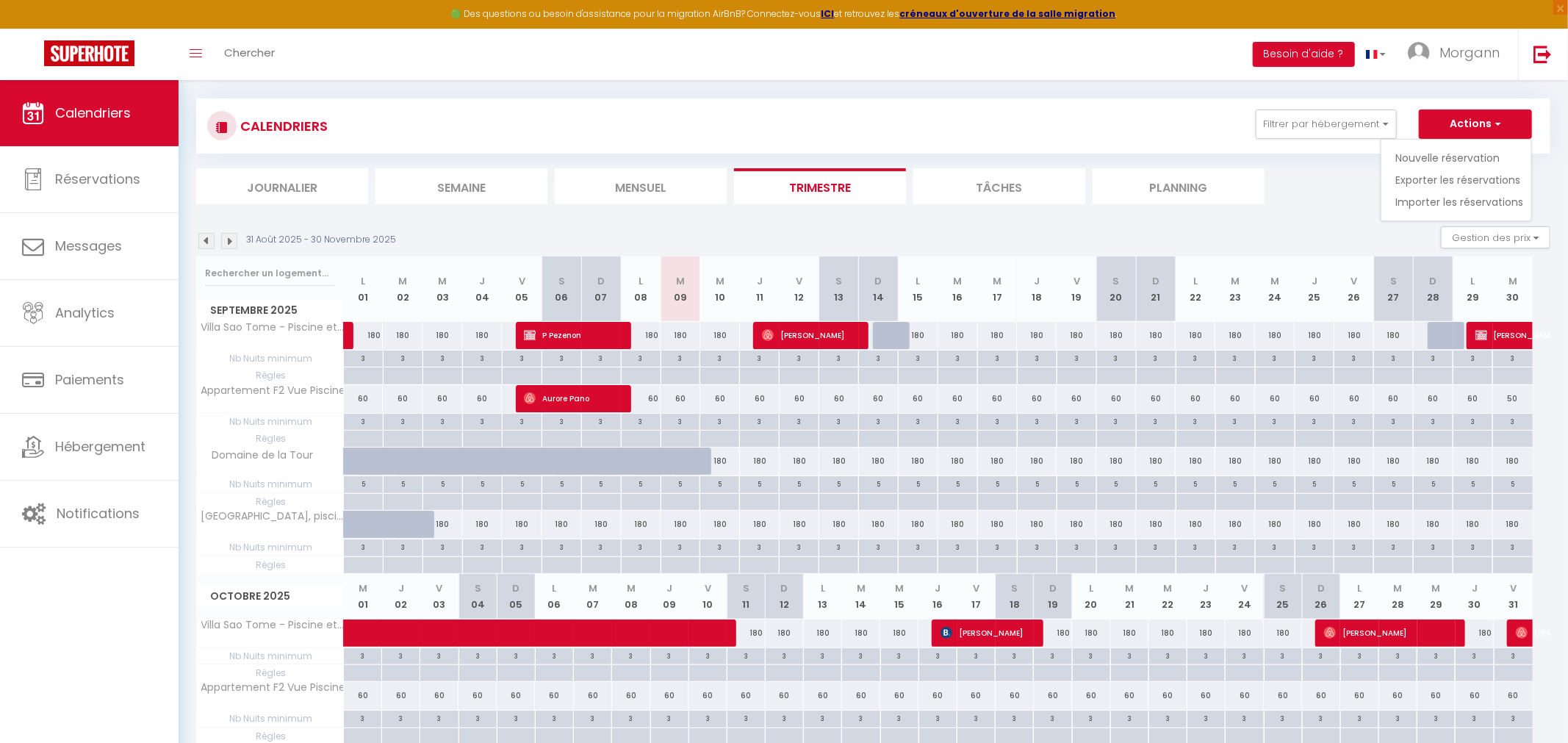
click at [1323, 169] on ul "Journalier Semaine Mensuel Trimestre Tâches Planning" at bounding box center [873, 187] width 1354 height 36
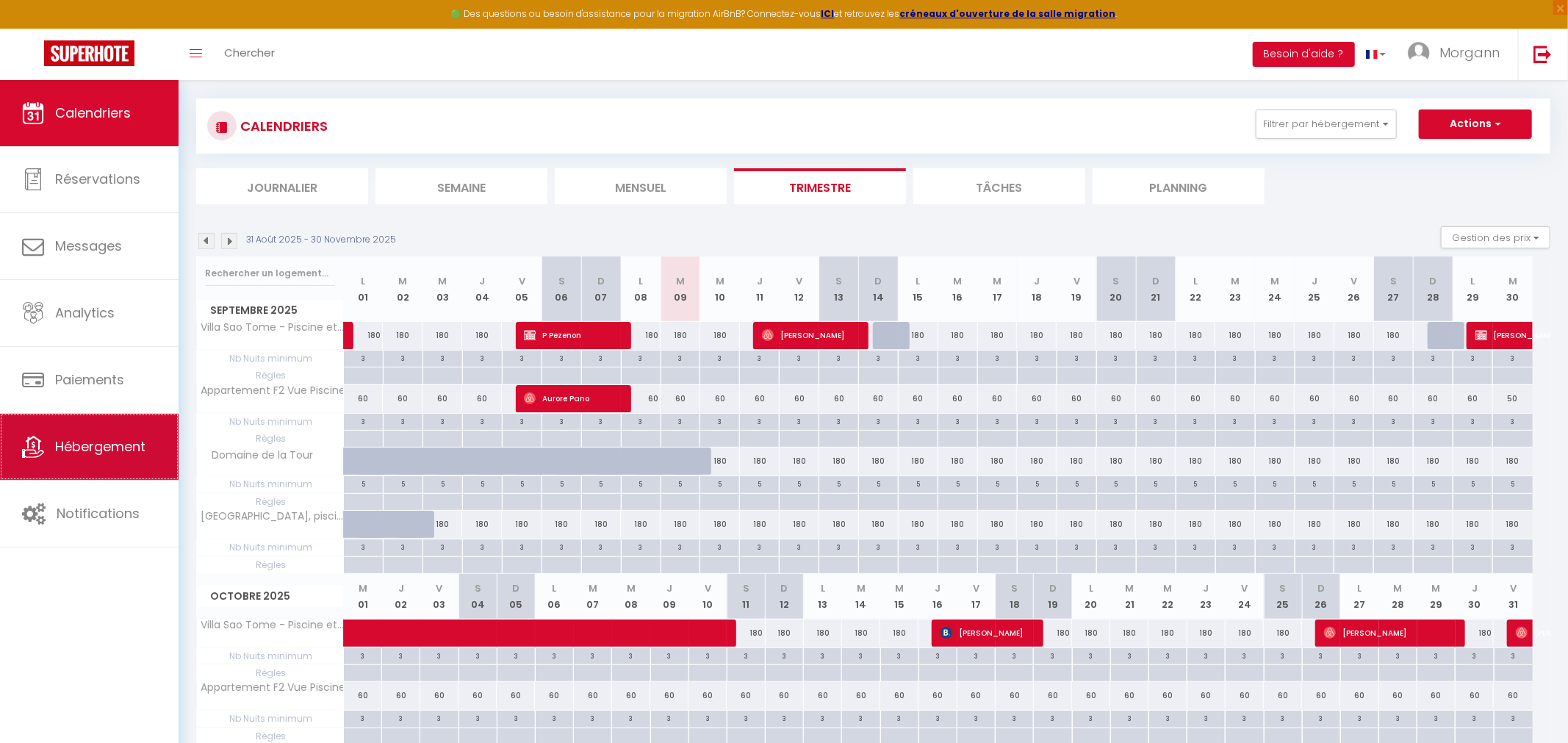
click at [84, 430] on link "Hébergement" at bounding box center [89, 447] width 178 height 66
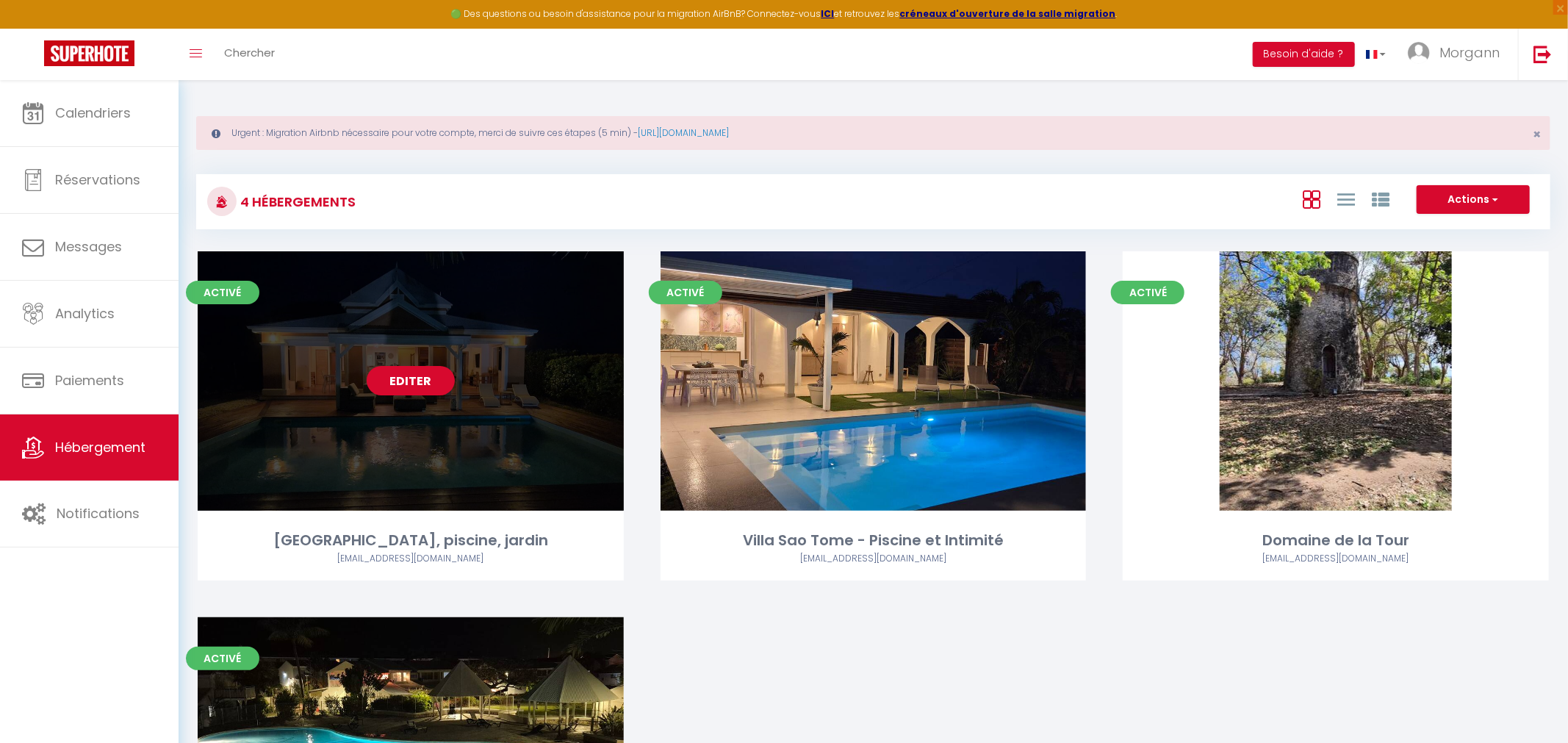
click at [393, 374] on link "Editer" at bounding box center [410, 381] width 88 height 29
select select "3"
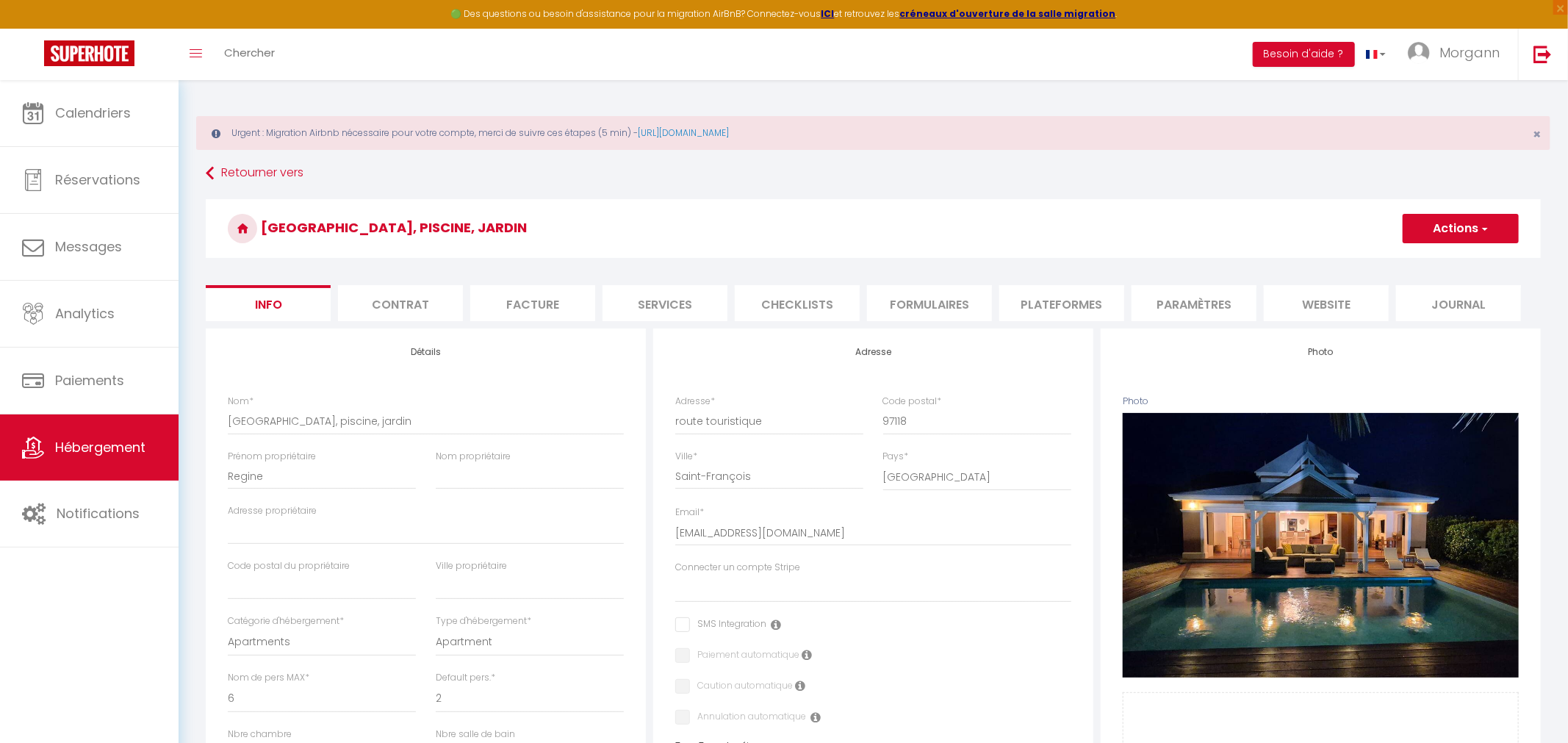
click at [1443, 231] on button "Actions" at bounding box center [1461, 228] width 116 height 29
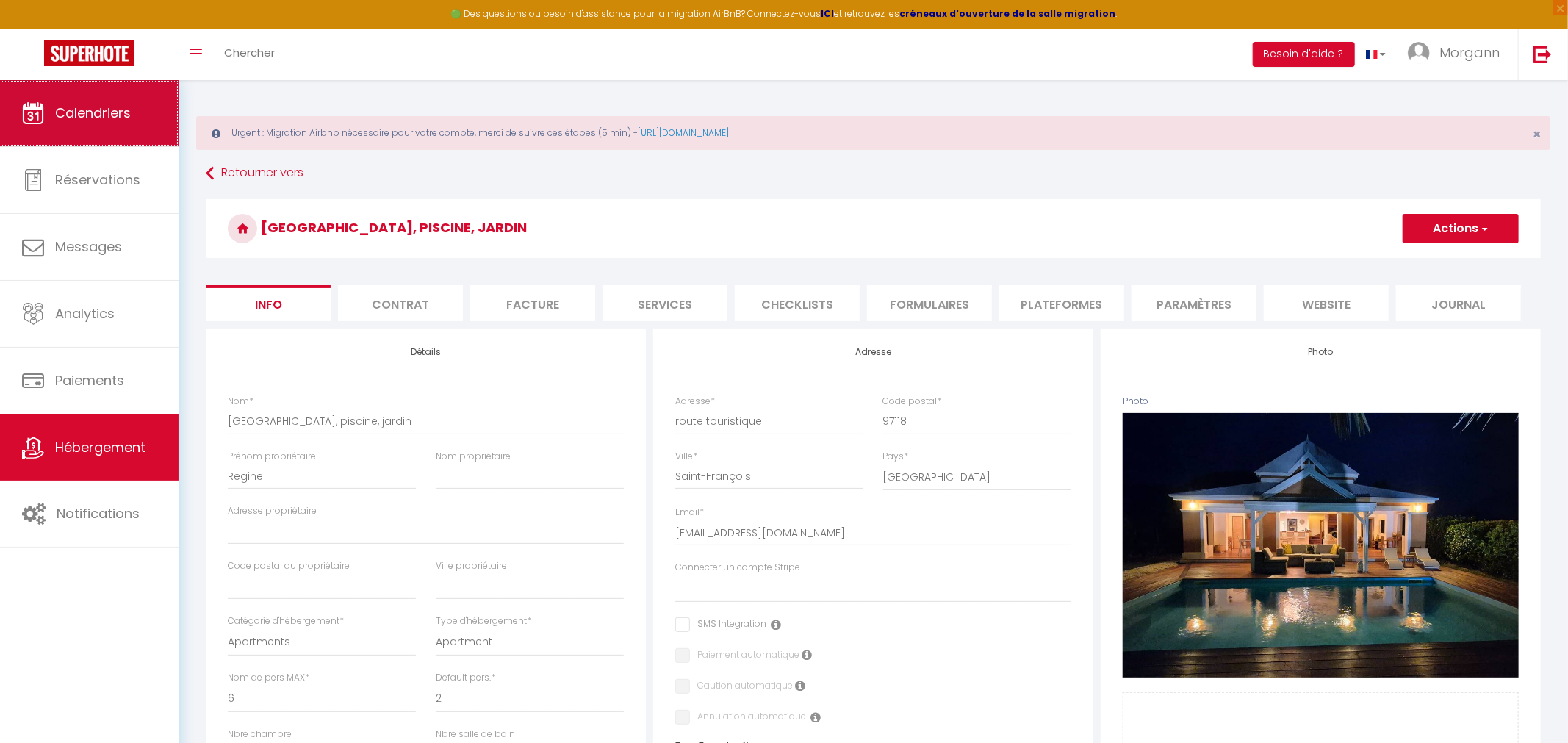
click at [96, 116] on span "Calendriers" at bounding box center [93, 112] width 76 height 18
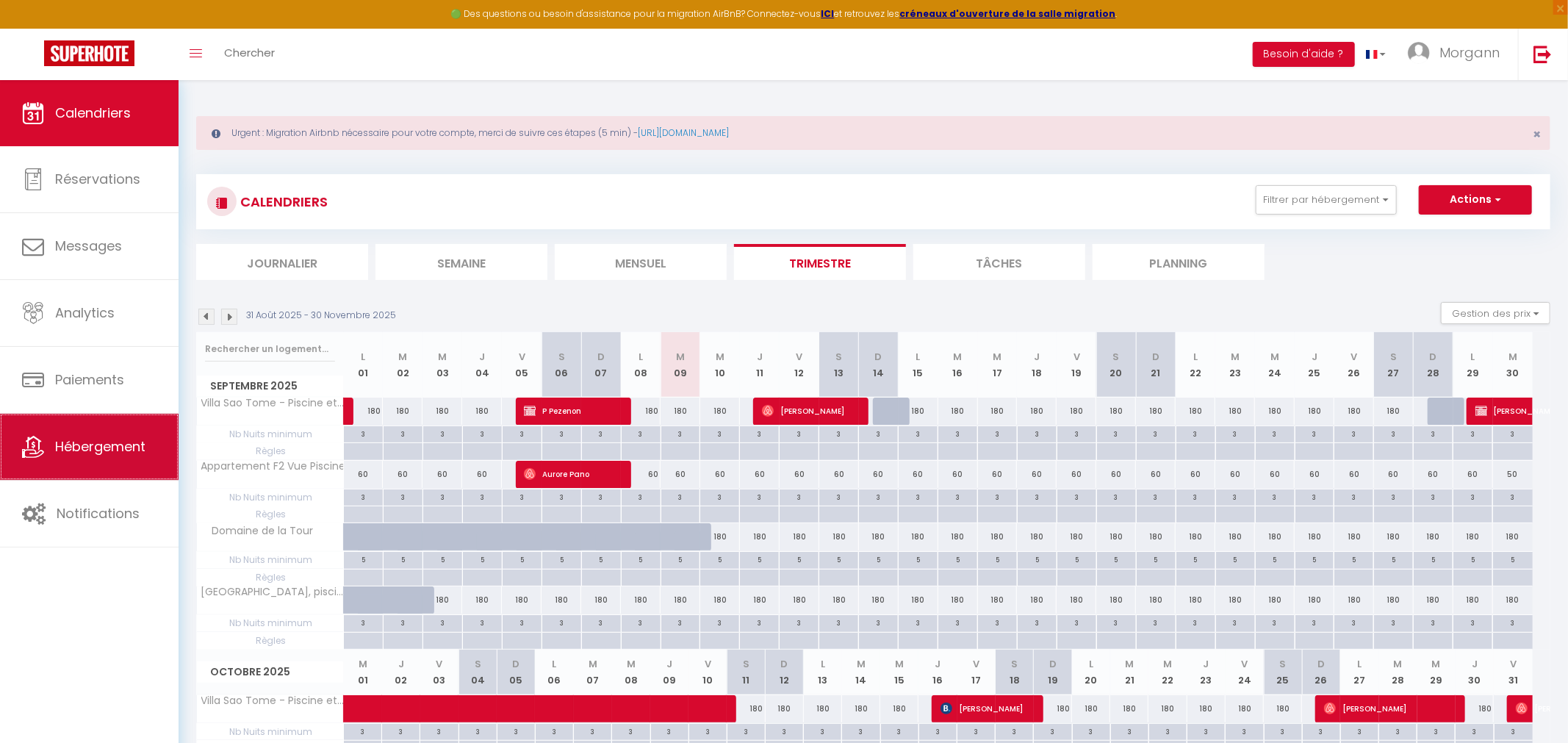
click at [124, 439] on link "Hébergement" at bounding box center [89, 447] width 178 height 66
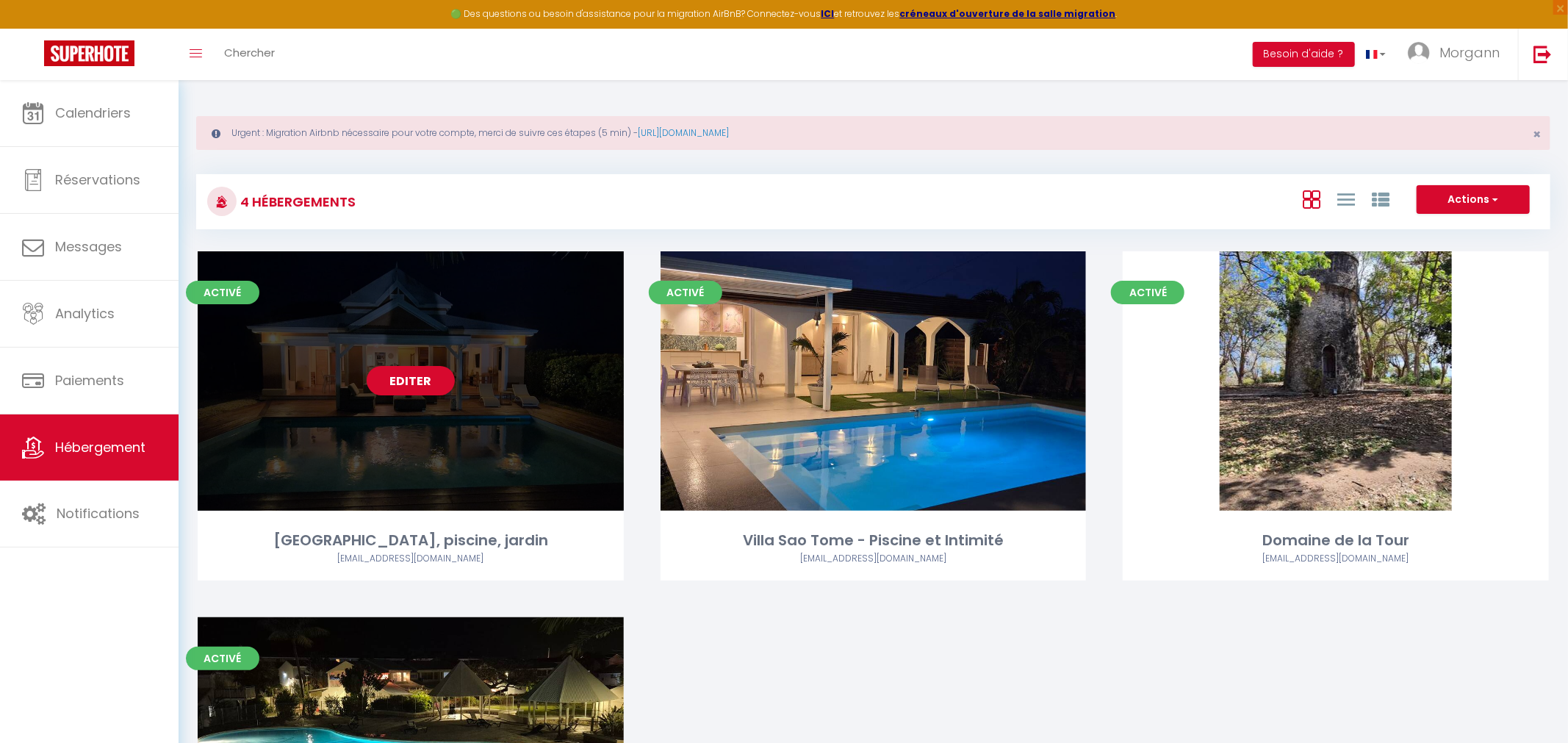
click at [415, 374] on link "Editer" at bounding box center [410, 381] width 88 height 29
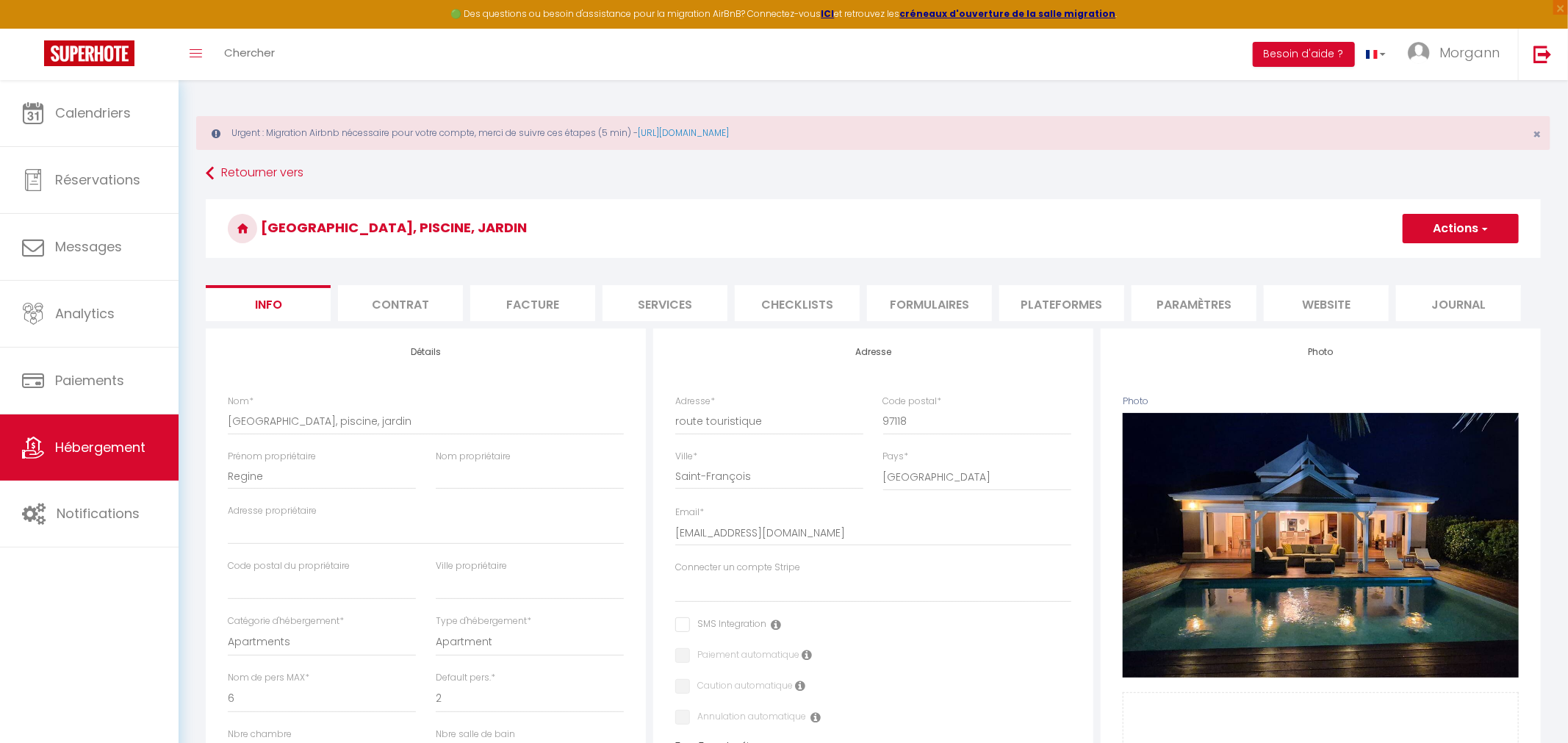
click at [1095, 294] on li "Plateformes" at bounding box center [1062, 304] width 125 height 36
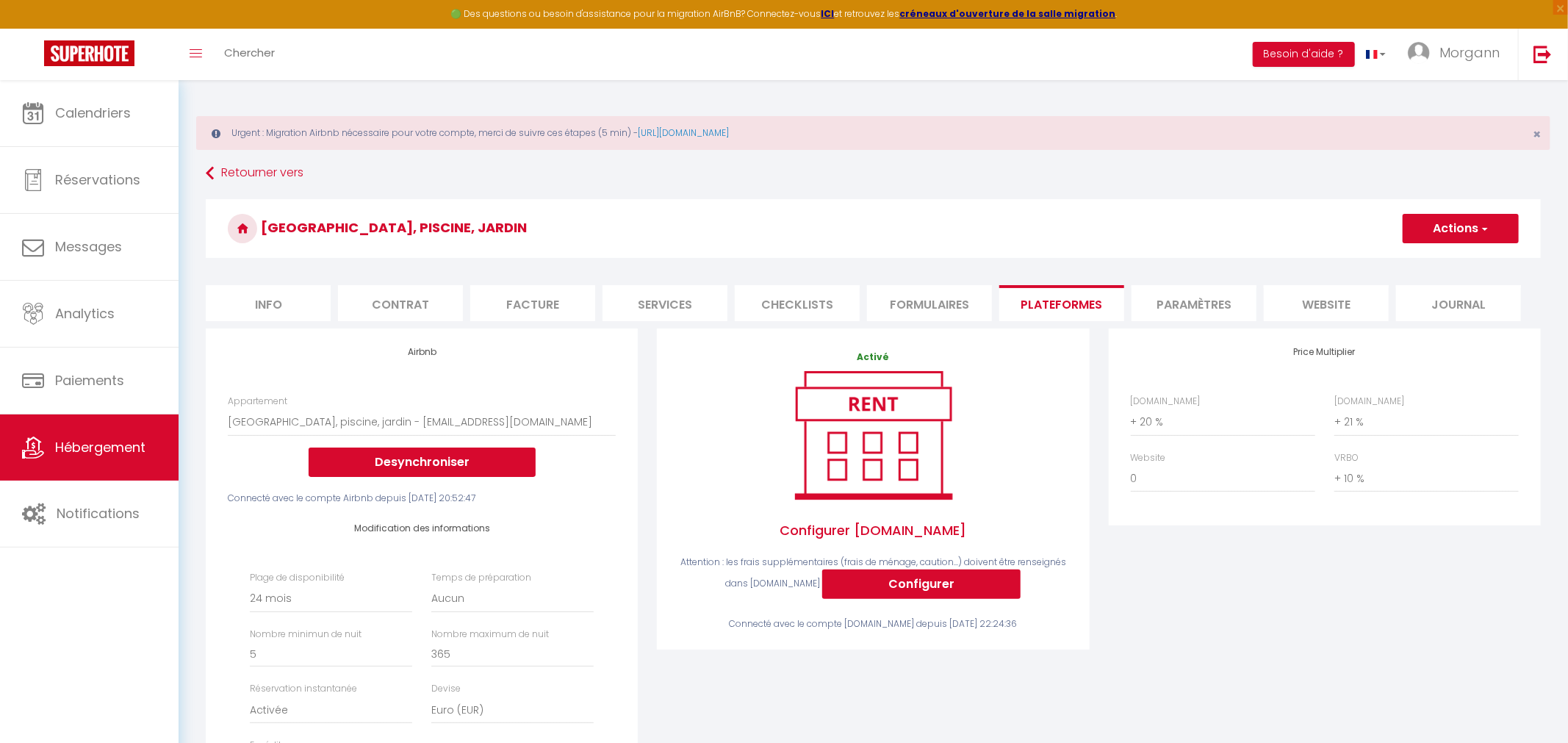
click at [406, 303] on li "Contrat" at bounding box center [400, 304] width 125 height 36
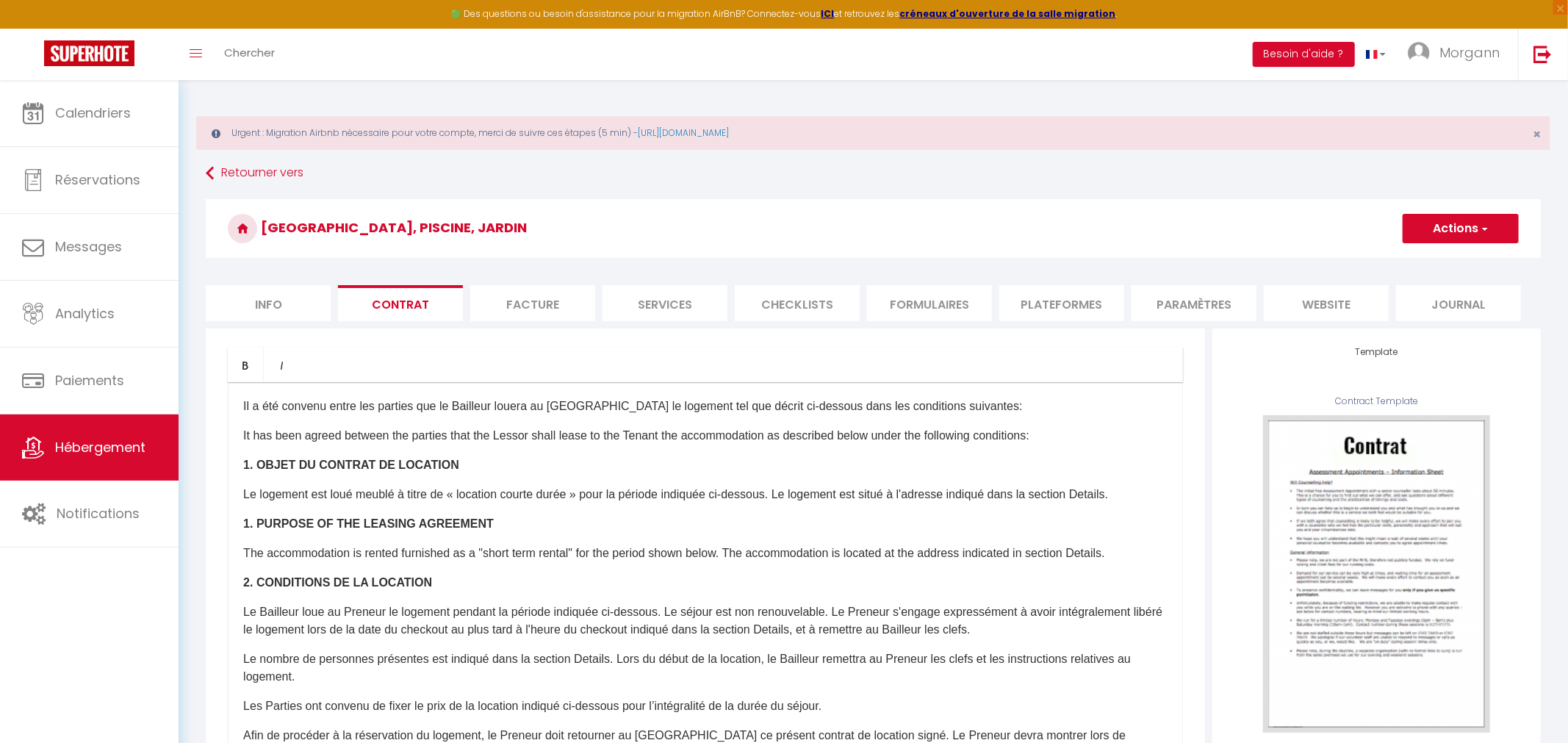
click at [284, 309] on li "Info" at bounding box center [268, 304] width 125 height 36
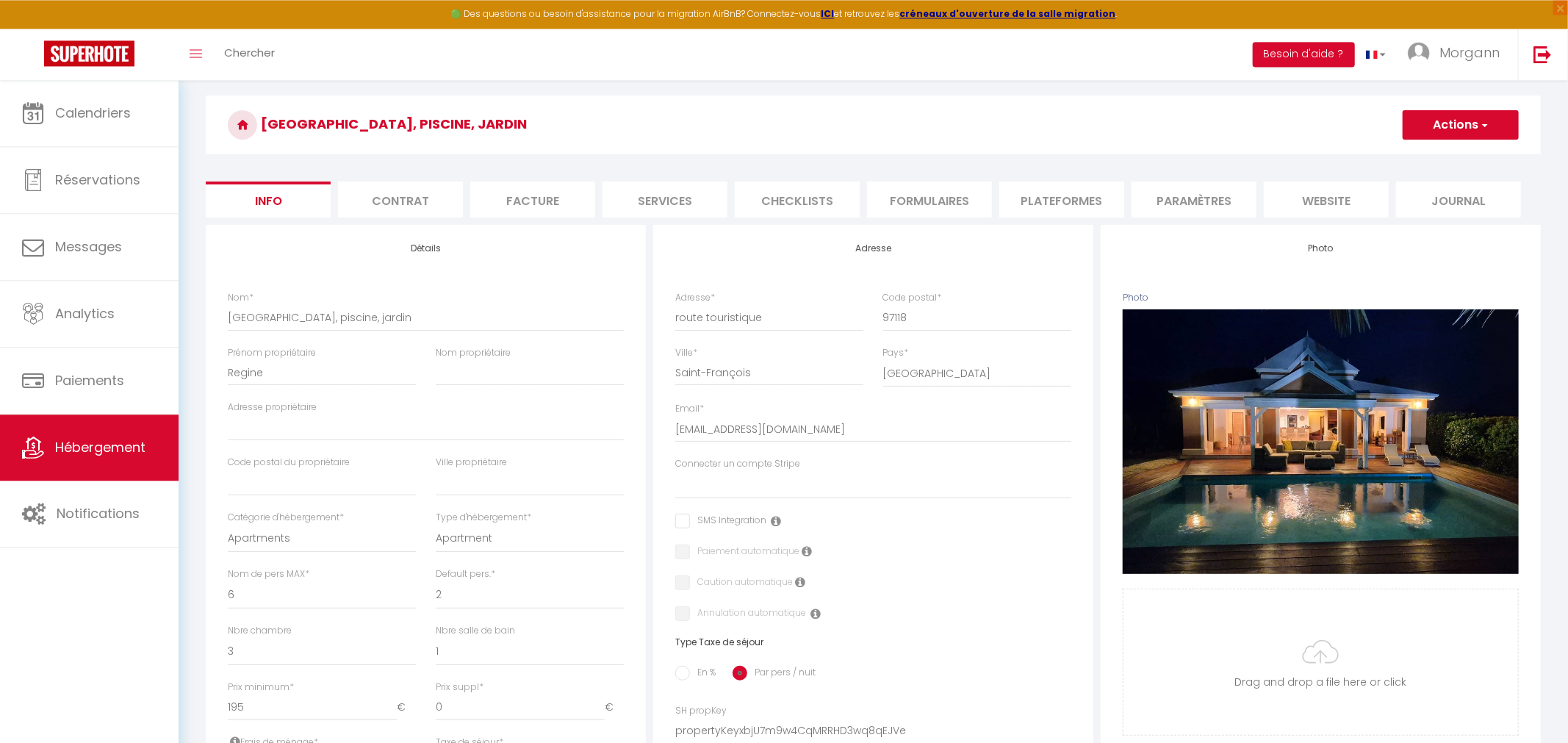
scroll to position [76, 0]
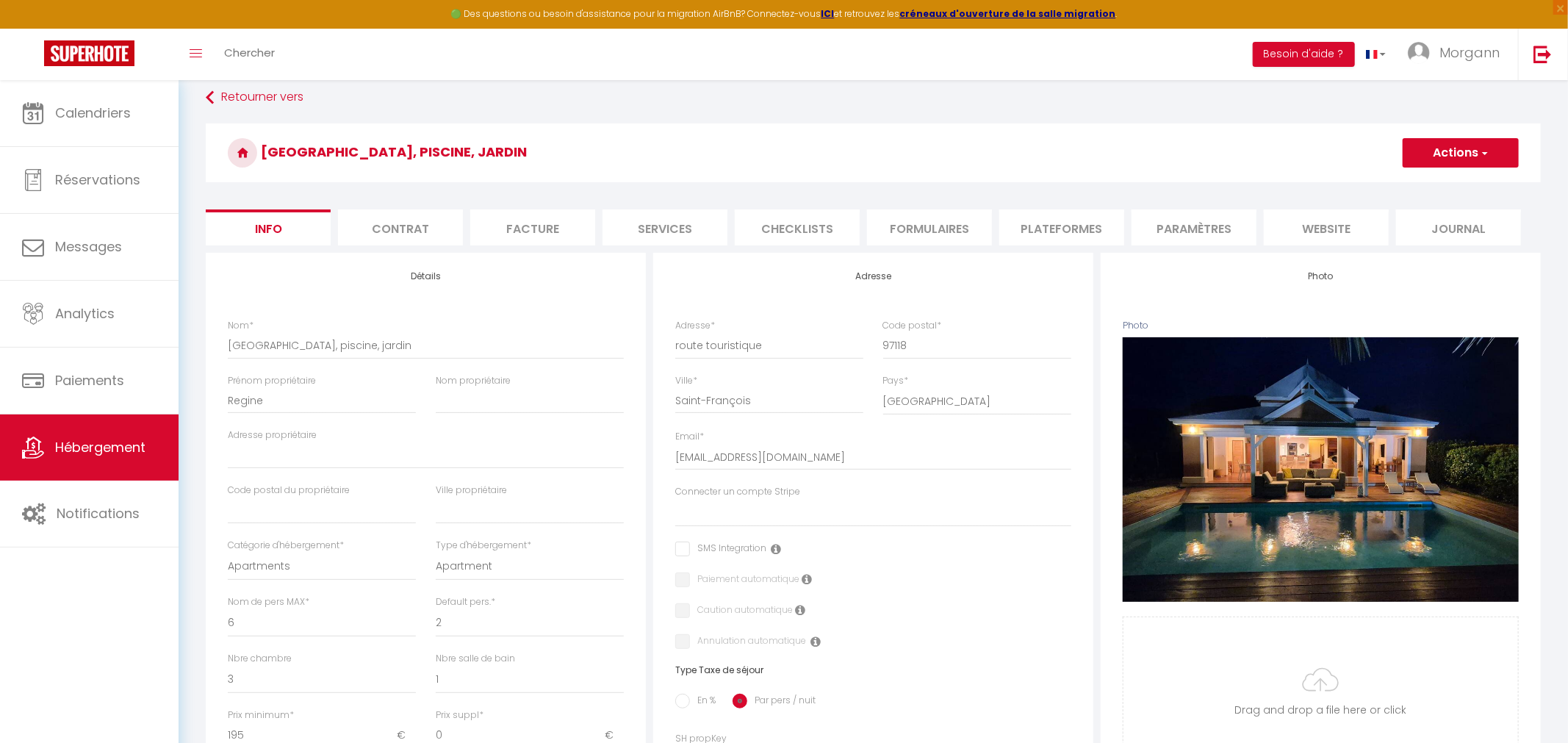
click at [1206, 217] on li "Paramètres" at bounding box center [1194, 227] width 125 height 36
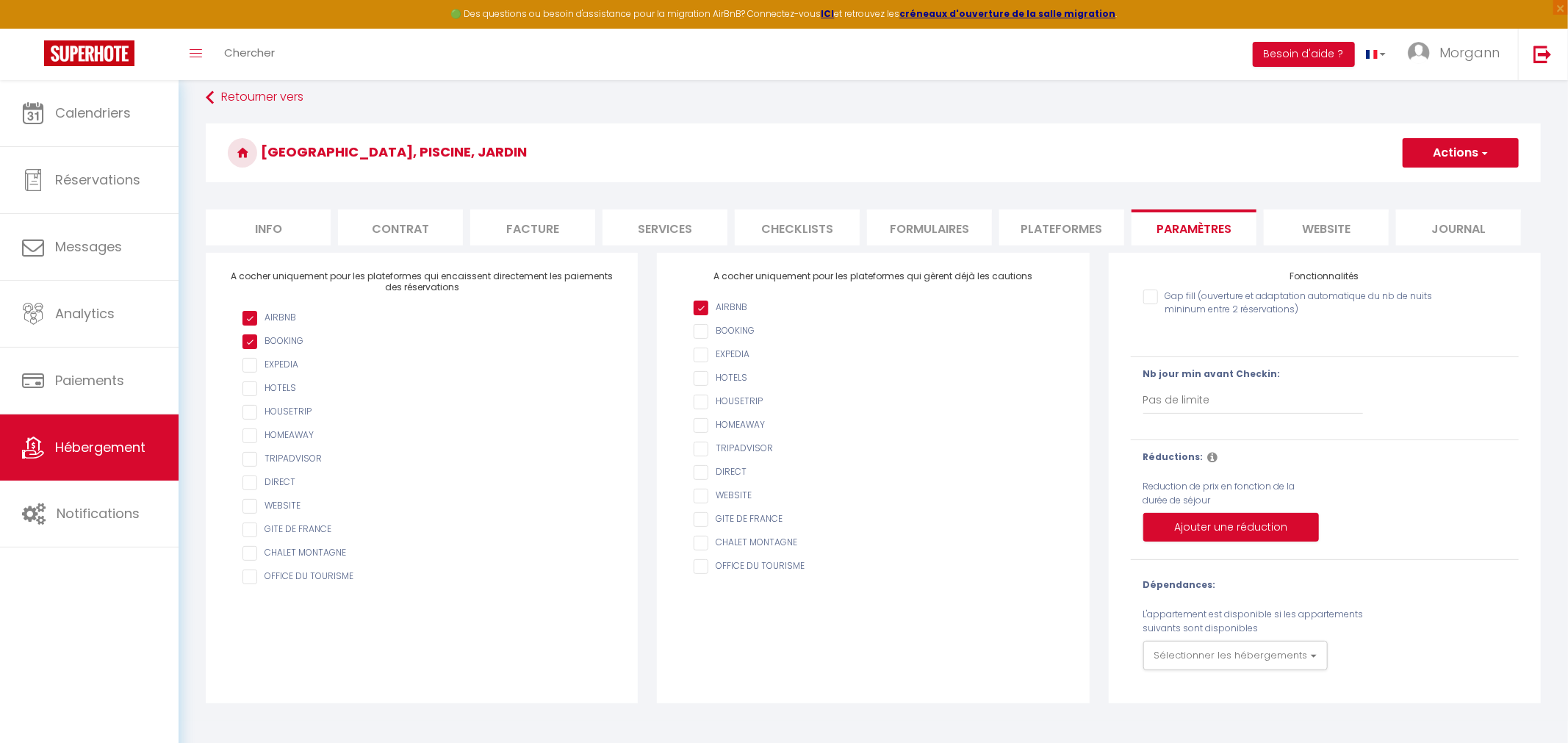
click at [1063, 230] on li "Plateformes" at bounding box center [1062, 227] width 125 height 36
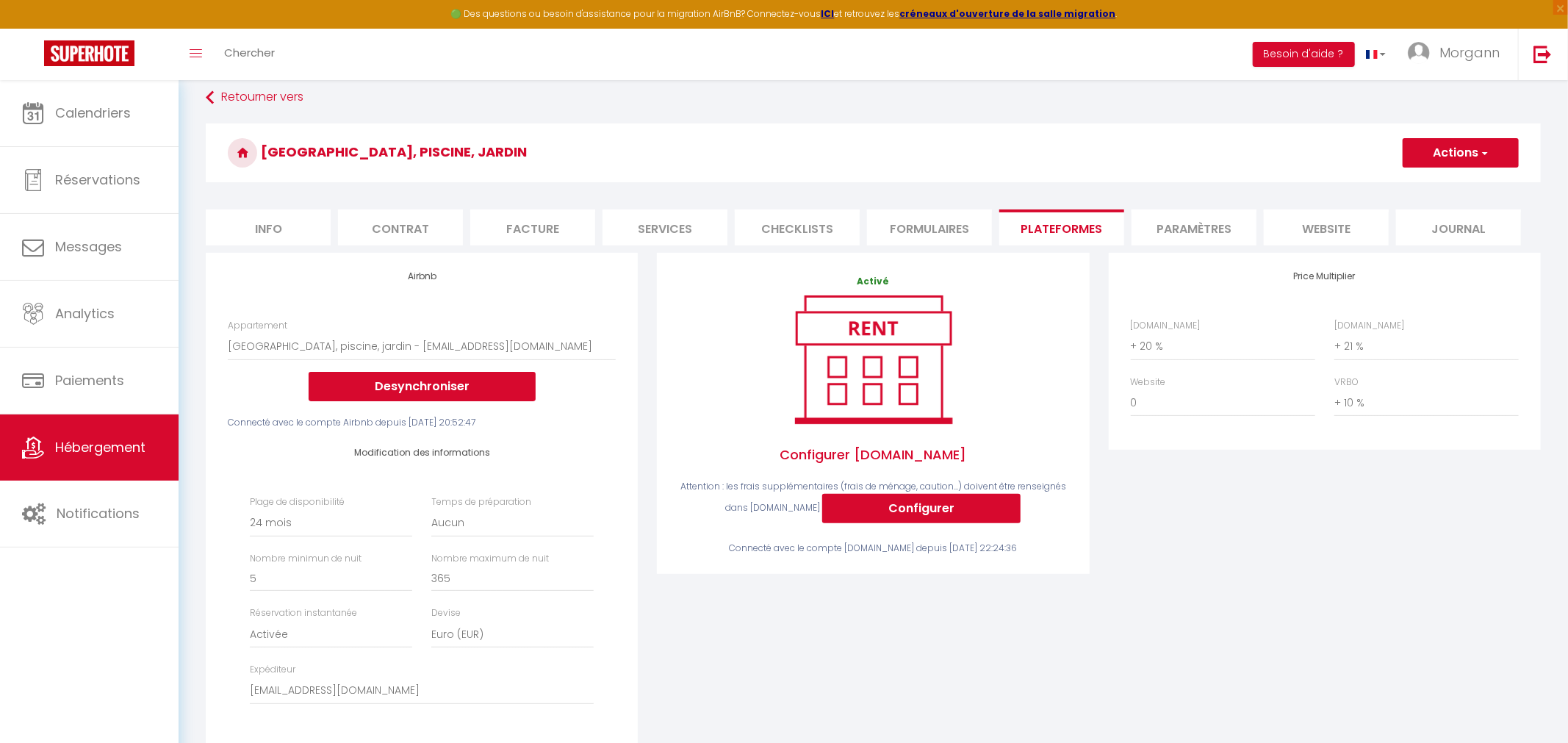
click at [1494, 146] on button "Actions" at bounding box center [1461, 153] width 116 height 29
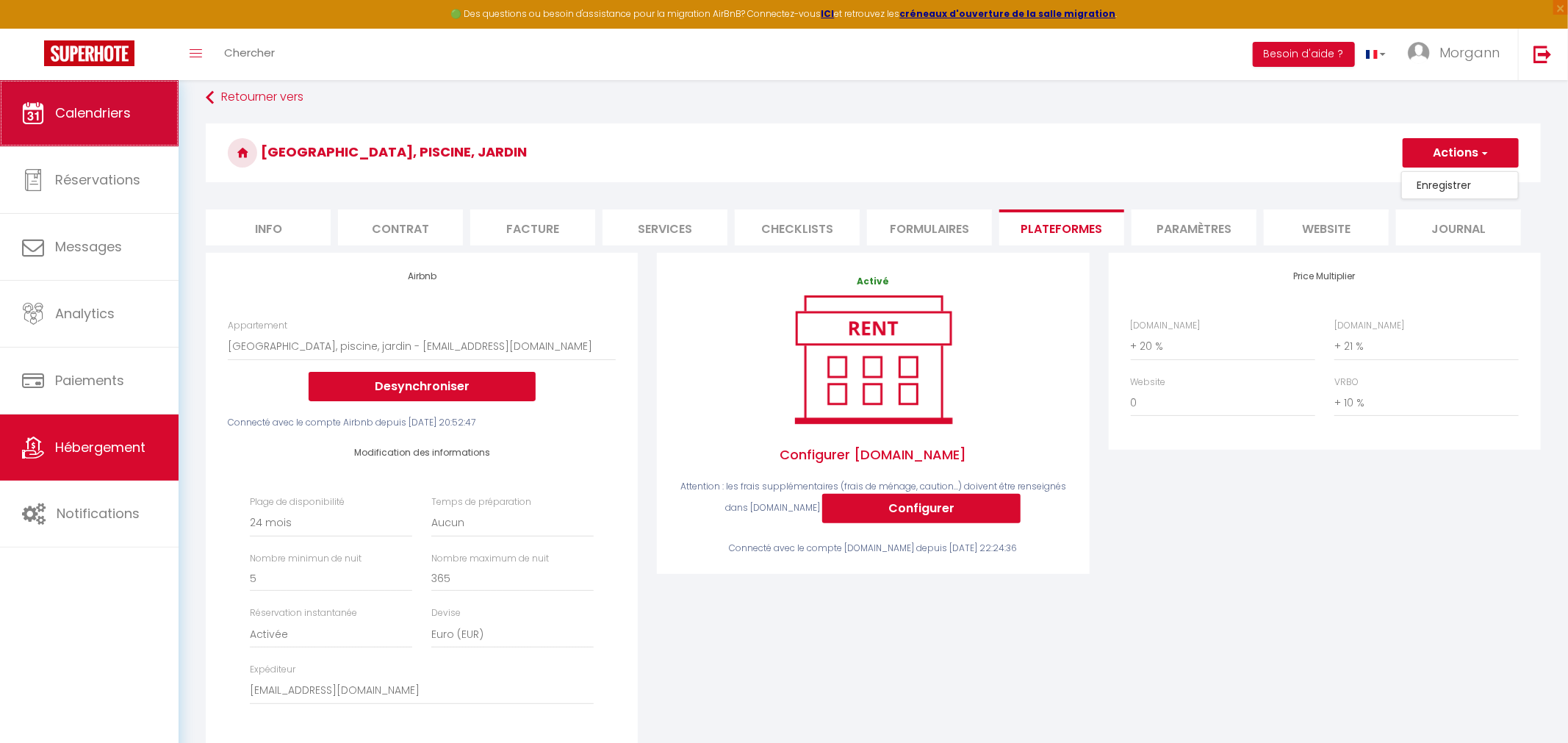
click at [122, 117] on span "Calendriers" at bounding box center [93, 112] width 76 height 18
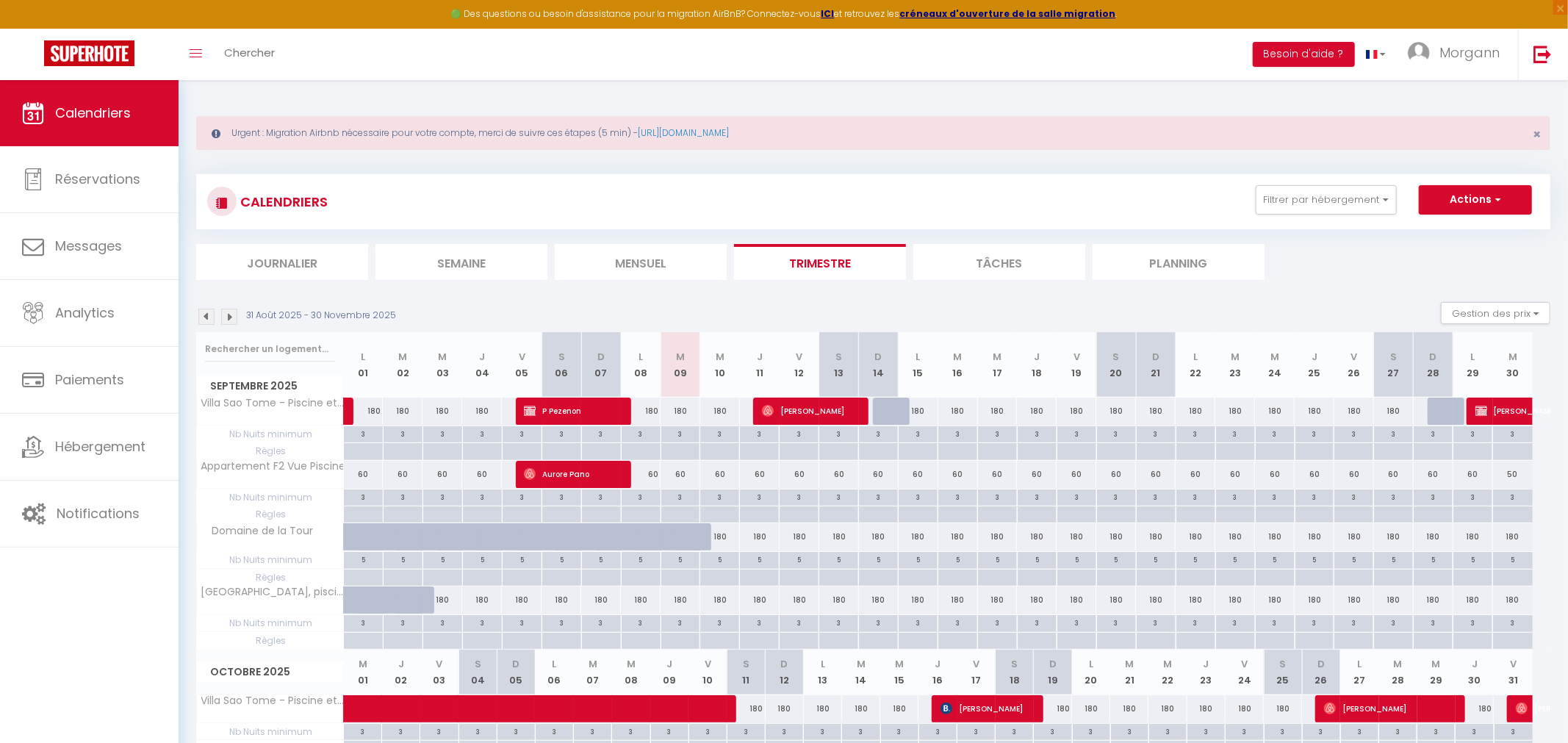
click at [1543, 137] on div "Urgent : Migration Airbnb nécessaire pour votre compte, merci de suivre ces éta…" at bounding box center [873, 132] width 1354 height 34
click at [1538, 133] on span "×" at bounding box center [1536, 134] width 8 height 18
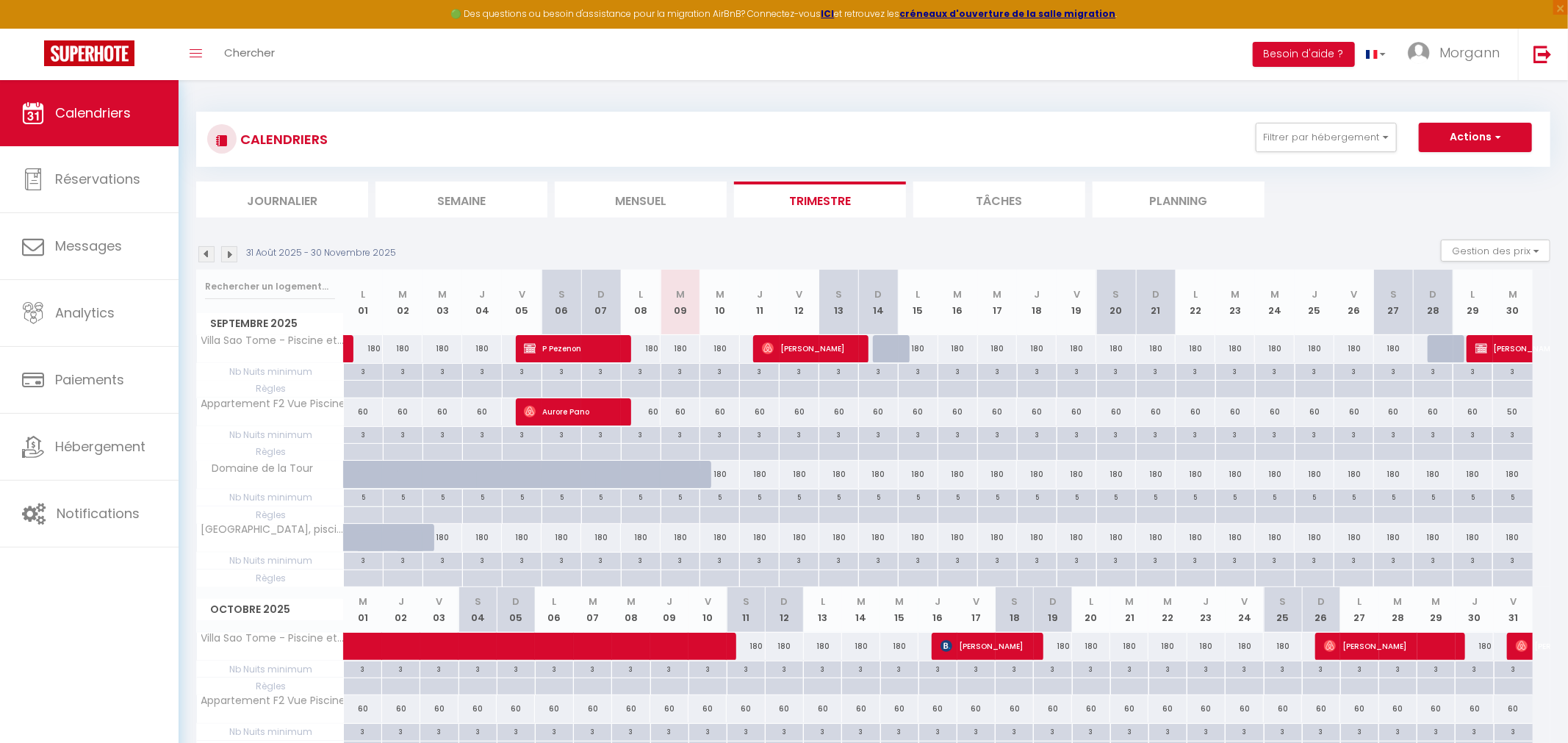
click at [1554, 6] on div "🟢 Des questions ou besoin d'assistance pour la migration AirBnB? Connectez-vous…" at bounding box center [784, 14] width 1568 height 29
click at [1555, 5] on span "×" at bounding box center [1561, 7] width 14 height 14
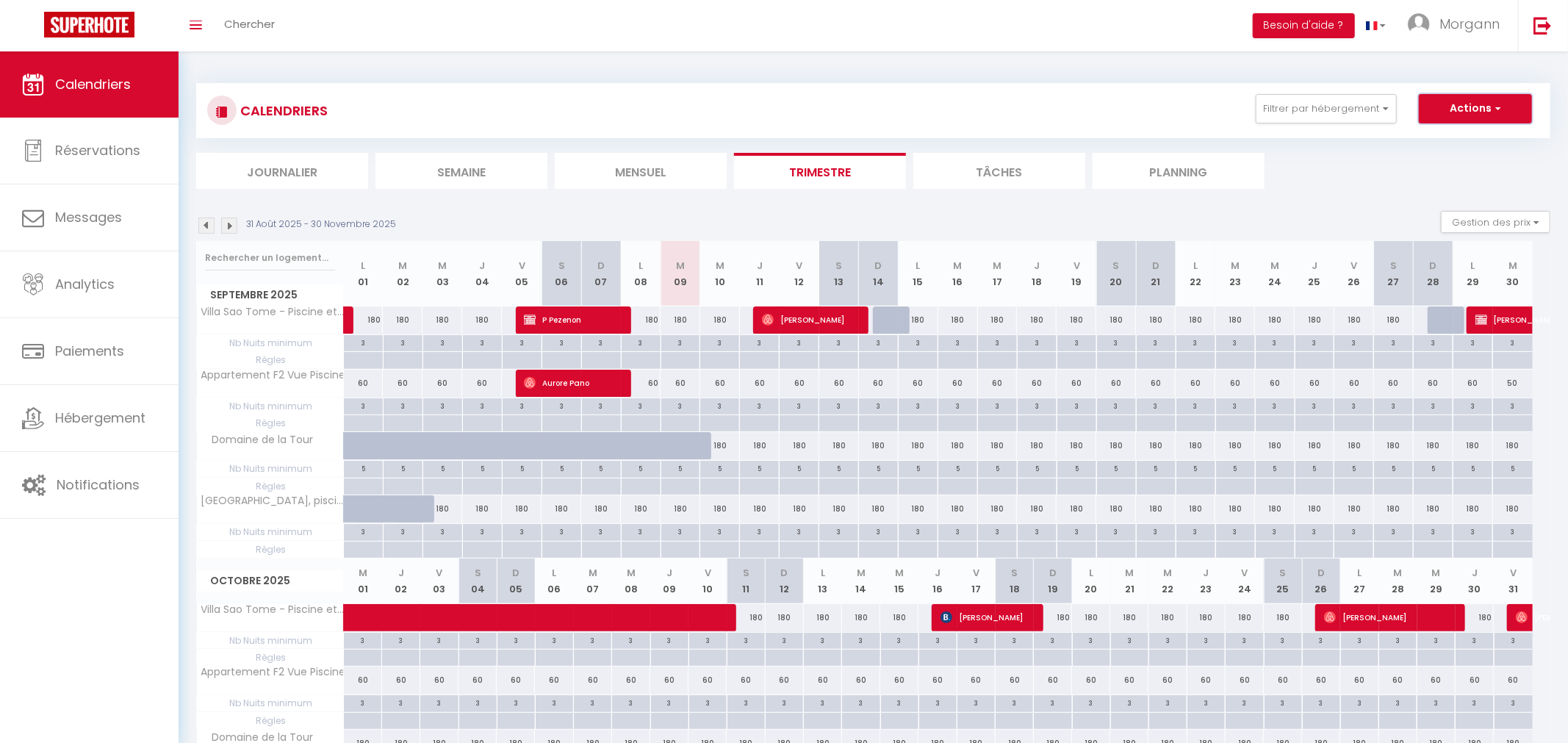
click at [1463, 101] on button "Actions" at bounding box center [1476, 109] width 113 height 29
click at [1438, 140] on link "Nouvelle réservation" at bounding box center [1460, 142] width 128 height 22
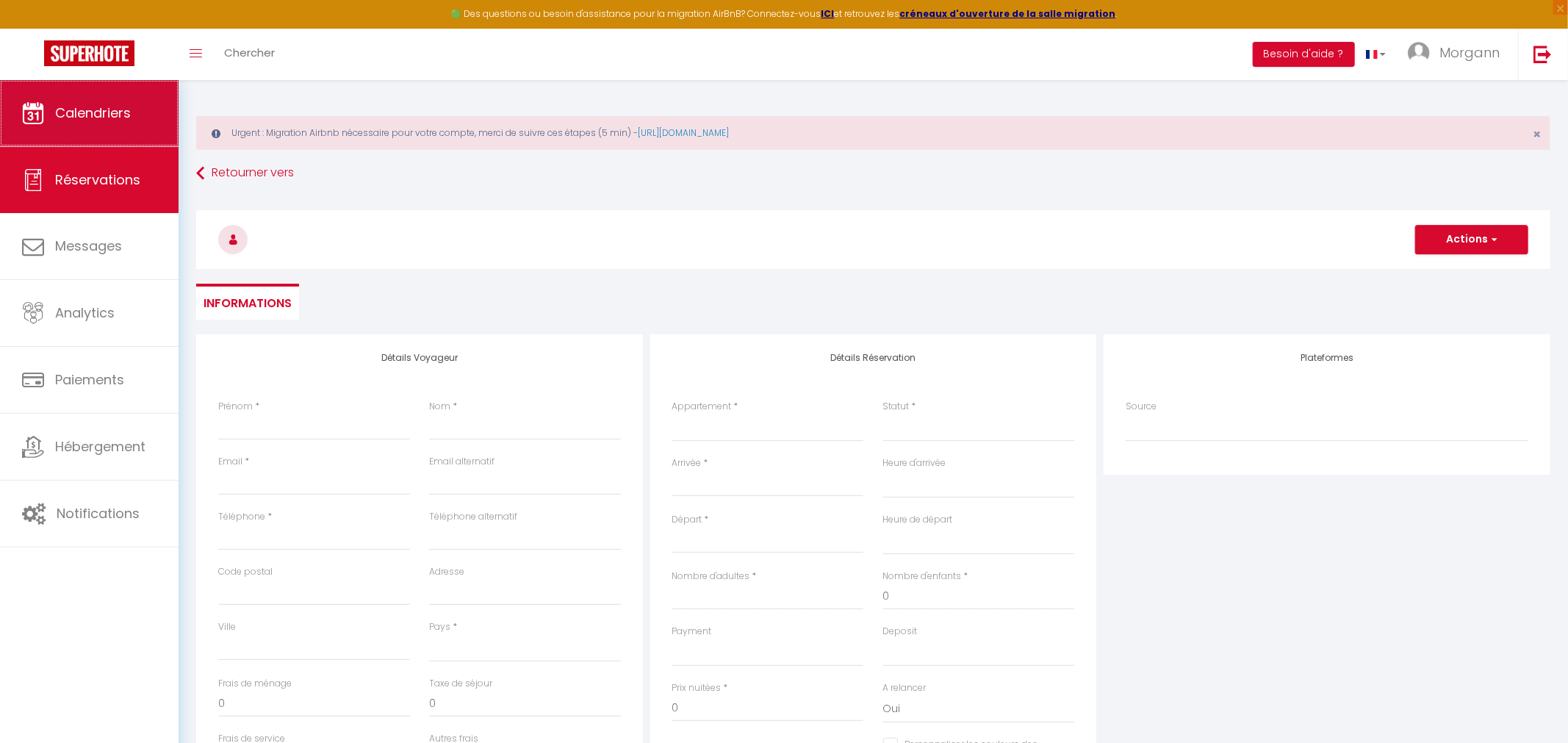
click at [65, 119] on span "Calendriers" at bounding box center [93, 112] width 76 height 18
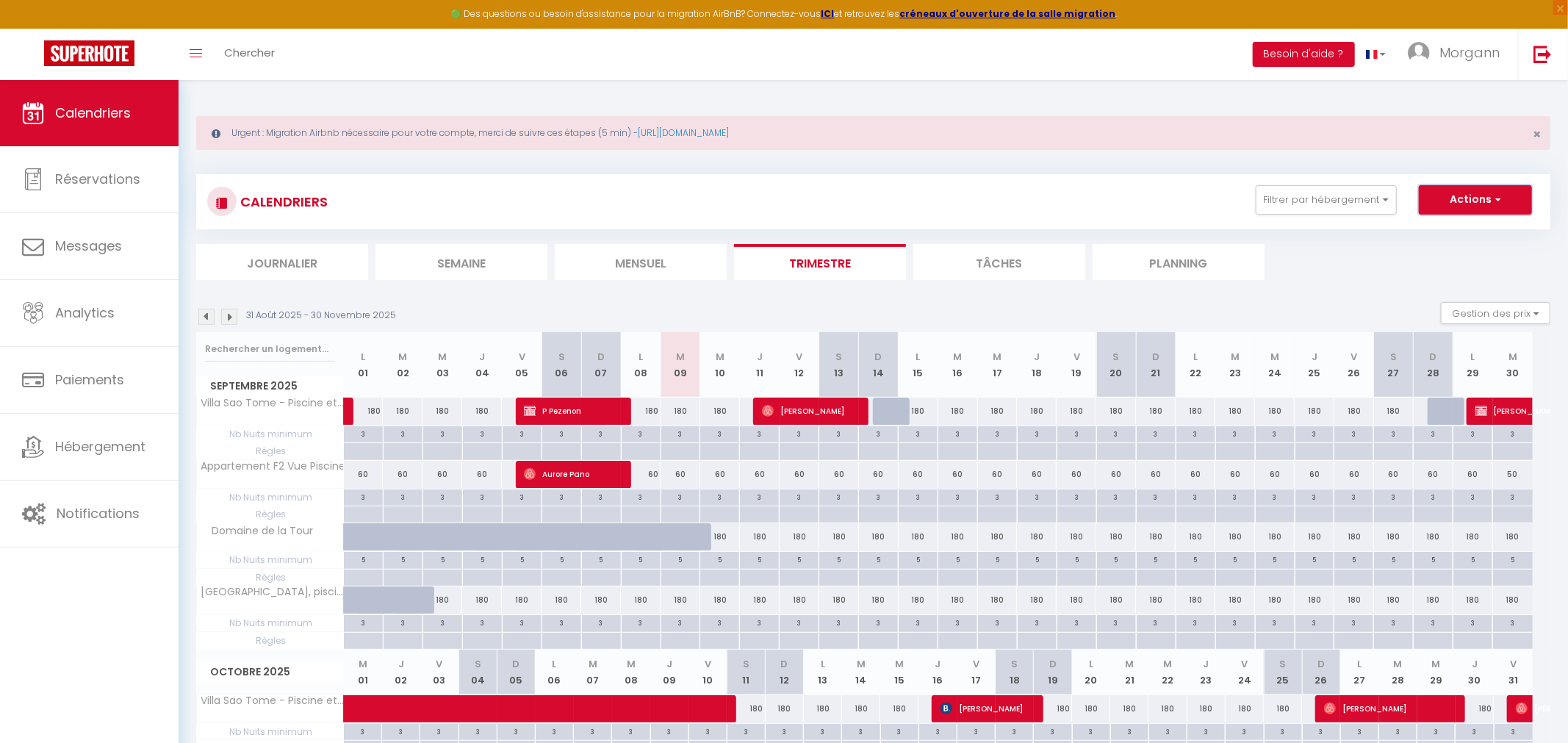
click at [1455, 207] on button "Actions" at bounding box center [1476, 199] width 113 height 29
click at [1447, 232] on link "Nouvelle réservation" at bounding box center [1460, 234] width 128 height 22
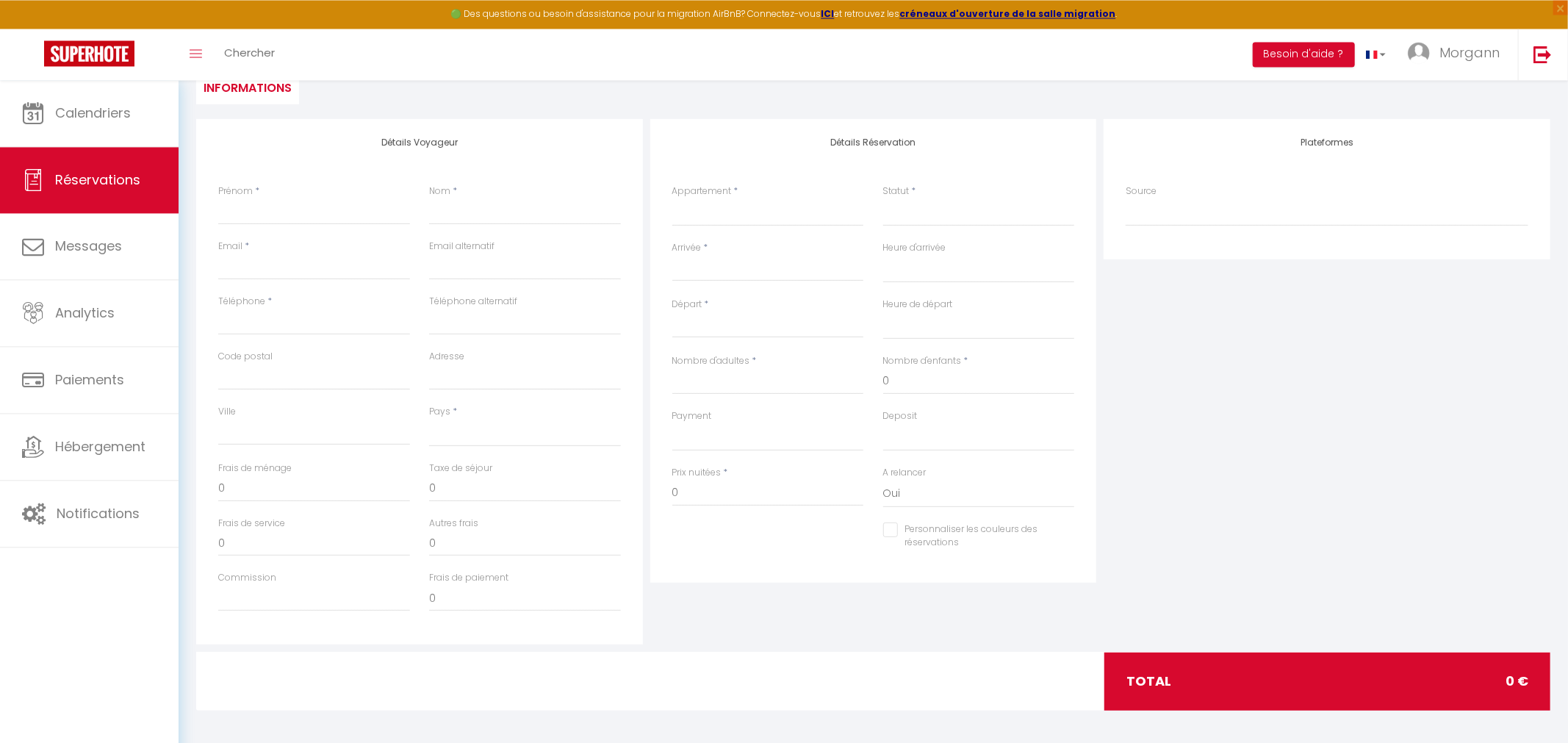
scroll to position [220, 0]
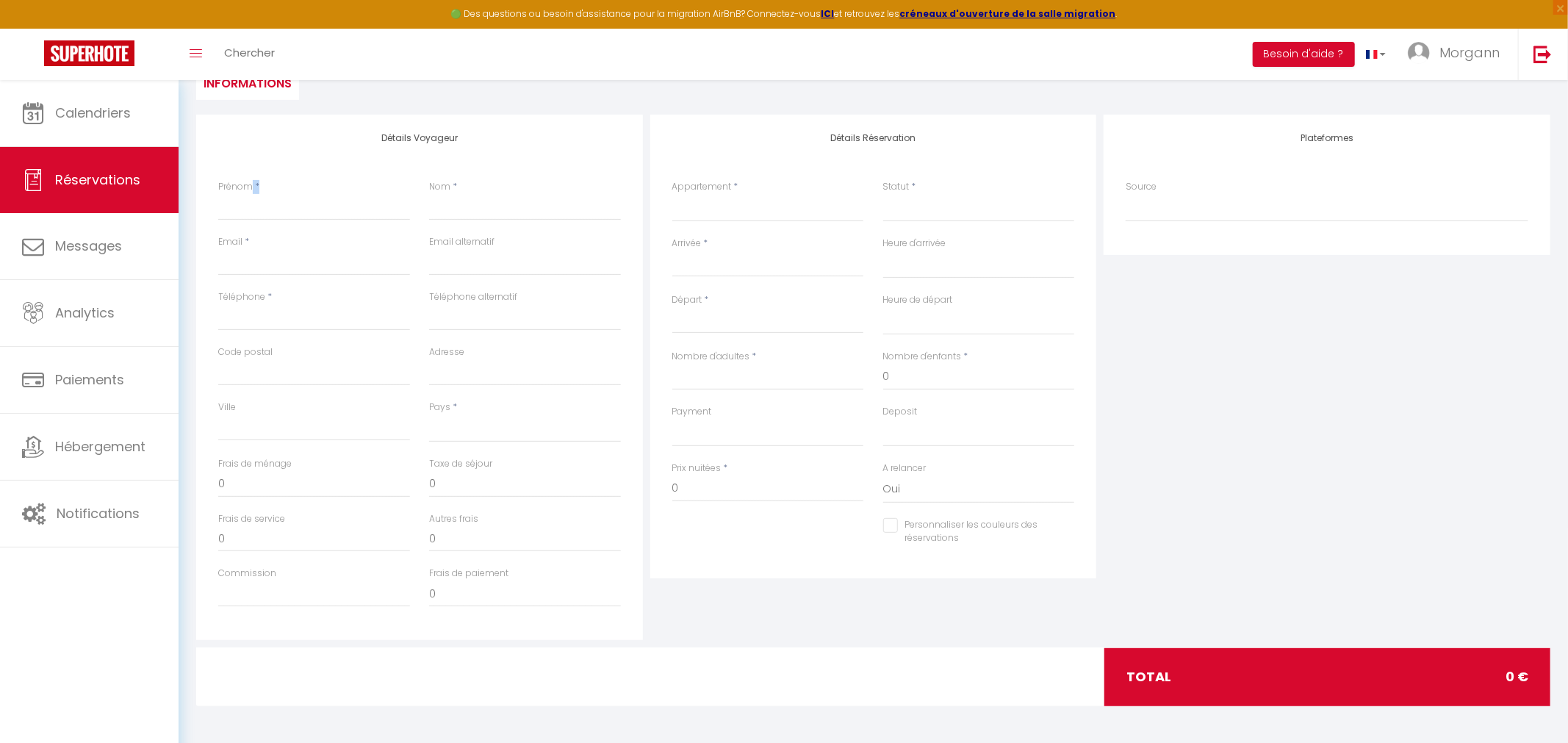
drag, startPoint x: 250, startPoint y: 177, endPoint x: 263, endPoint y: 184, distance: 14.8
click at [263, 184] on div "Détails Voyageur Prénom * Nom * Email * Email alternatif Téléphone * Téléphone …" at bounding box center [419, 378] width 447 height 526
click at [689, 490] on input "0" at bounding box center [768, 488] width 192 height 26
click at [314, 203] on input "Prénom" at bounding box center [314, 207] width 192 height 26
click at [457, 199] on input "Nom" at bounding box center [525, 207] width 192 height 26
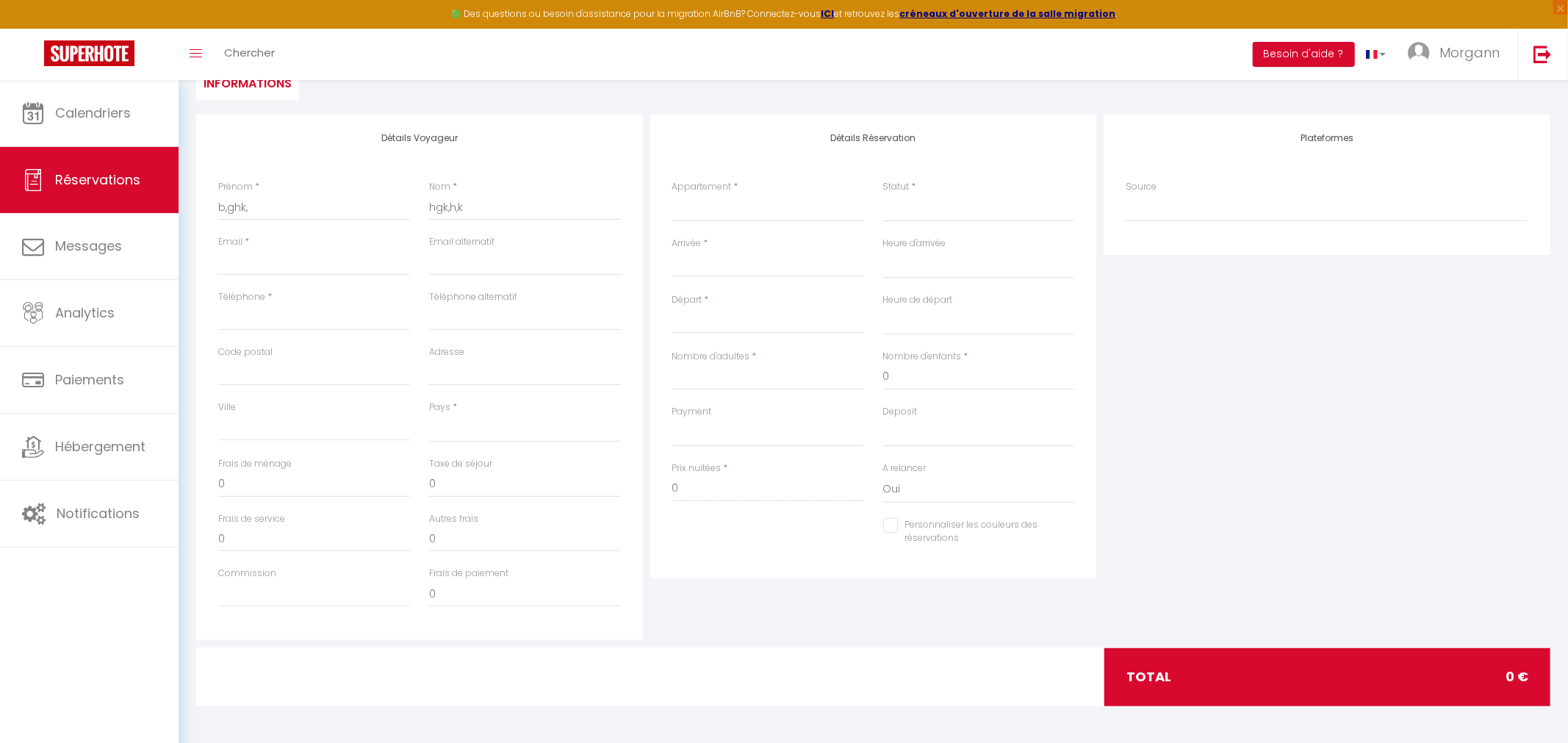
click at [303, 275] on div "Email *" at bounding box center [313, 263] width 211 height 55
click at [309, 265] on input "Email client" at bounding box center [314, 262] width 192 height 26
click at [277, 323] on input "Téléphone" at bounding box center [314, 317] width 192 height 26
click at [310, 479] on input "0" at bounding box center [314, 484] width 192 height 26
click at [513, 411] on div "Pays * France Portugal Afghanistan Albania Algeria American Samoa Andorra Angol…" at bounding box center [525, 421] width 192 height 42
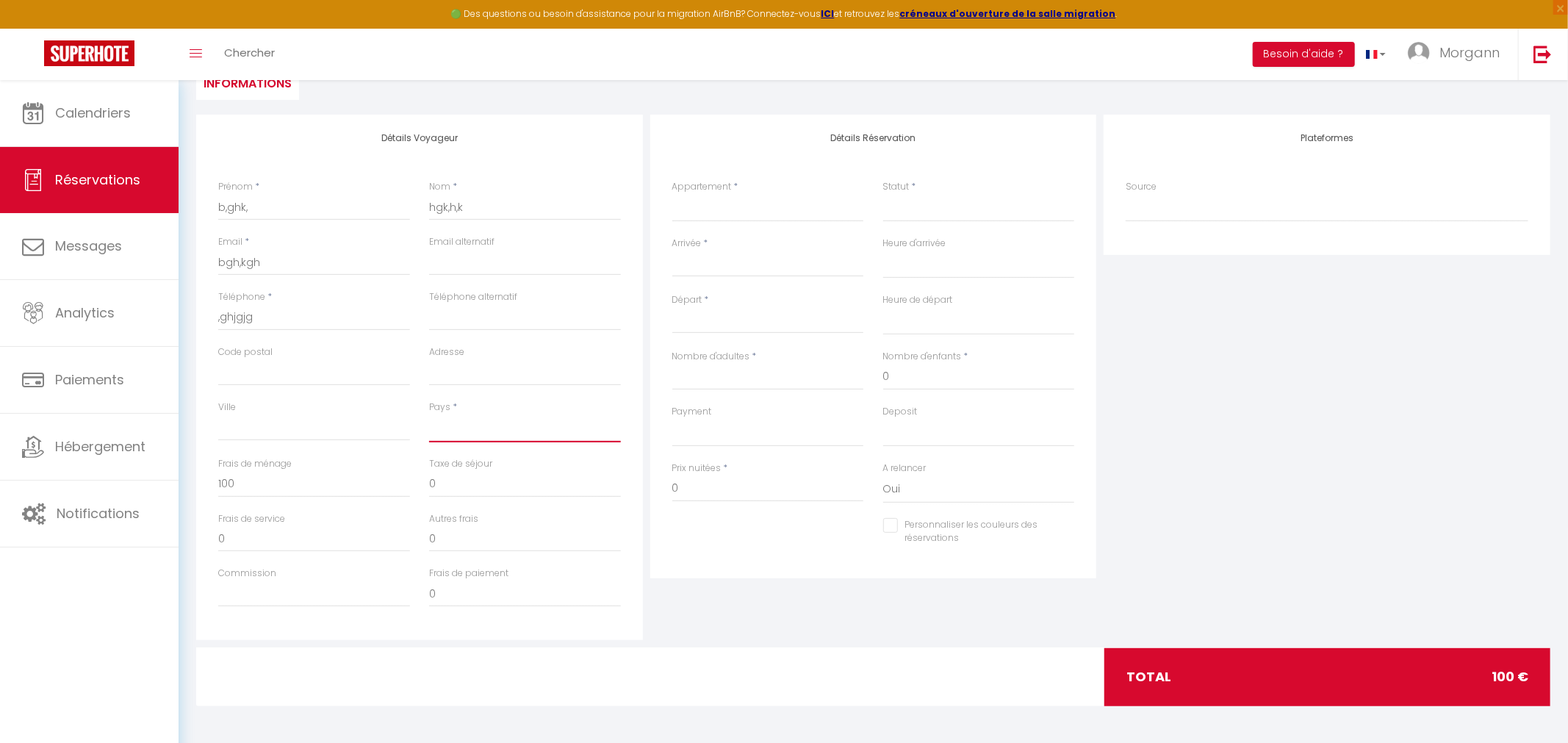
click at [429, 415] on select "France Portugal Afghanistan Albania Algeria American Samoa Andorra Angola Angui…" at bounding box center [525, 429] width 192 height 28
click option "Hungary" at bounding box center [0, 0] width 0 height 0
click at [672, 194] on select "Villa Morphee, piscine, jardin Villa Sao Tome - Piscine et Intimité Domaine de …" at bounding box center [768, 207] width 192 height 28
click option "[GEOGRAPHIC_DATA], piscine, jardin" at bounding box center [0, 0] width 0 height 0
click at [883, 194] on select "Confirmé Non Confirmé Annulé Annulé par le voyageur No Show Request" at bounding box center [979, 207] width 192 height 28
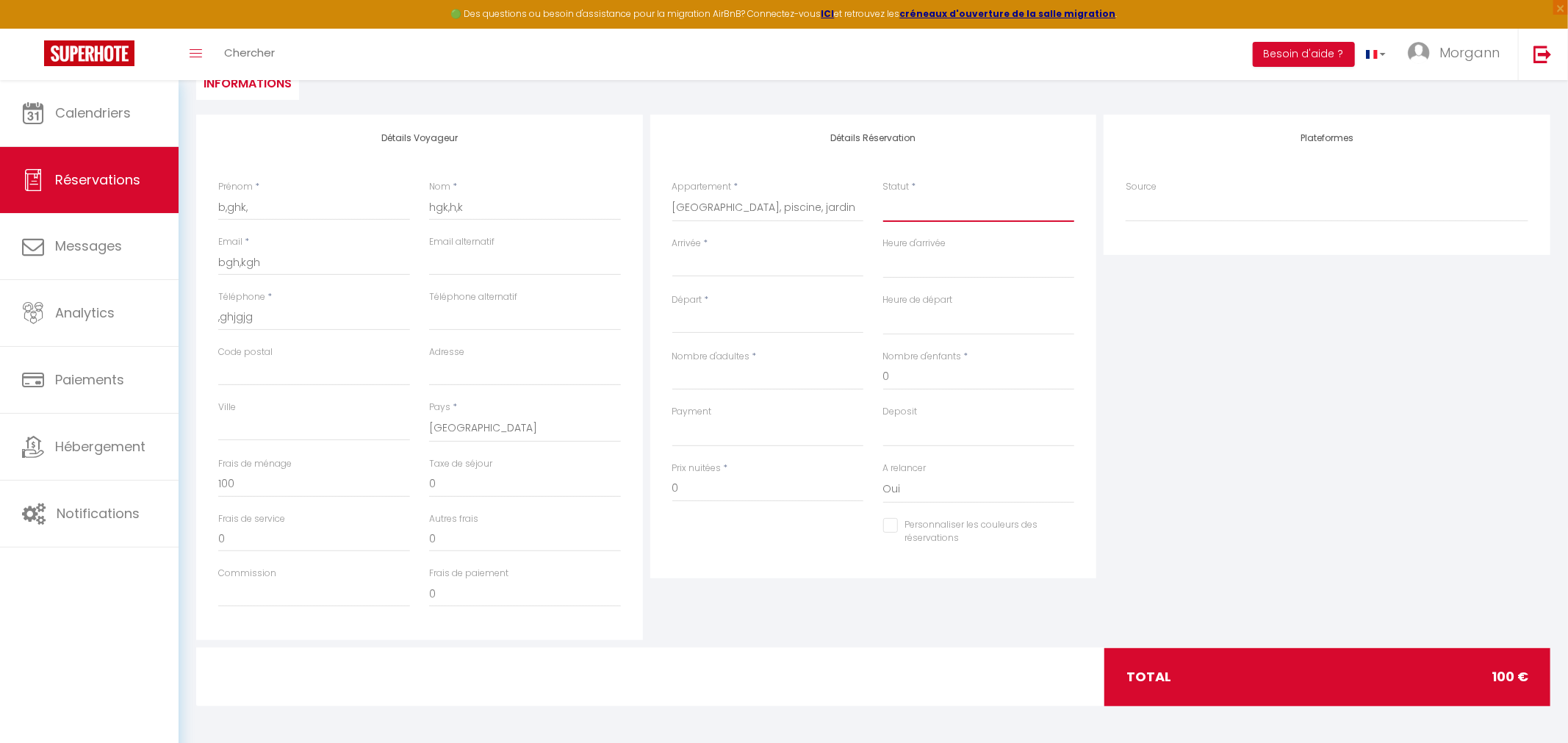
click option "Confirmé" at bounding box center [0, 0] width 0 height 0
click at [758, 263] on input "Arrivée" at bounding box center [768, 265] width 192 height 19
click at [751, 440] on span "23" at bounding box center [751, 438] width 32 height 29
click at [735, 321] on input "Mer 24 Septembre 2025" at bounding box center [768, 322] width 192 height 19
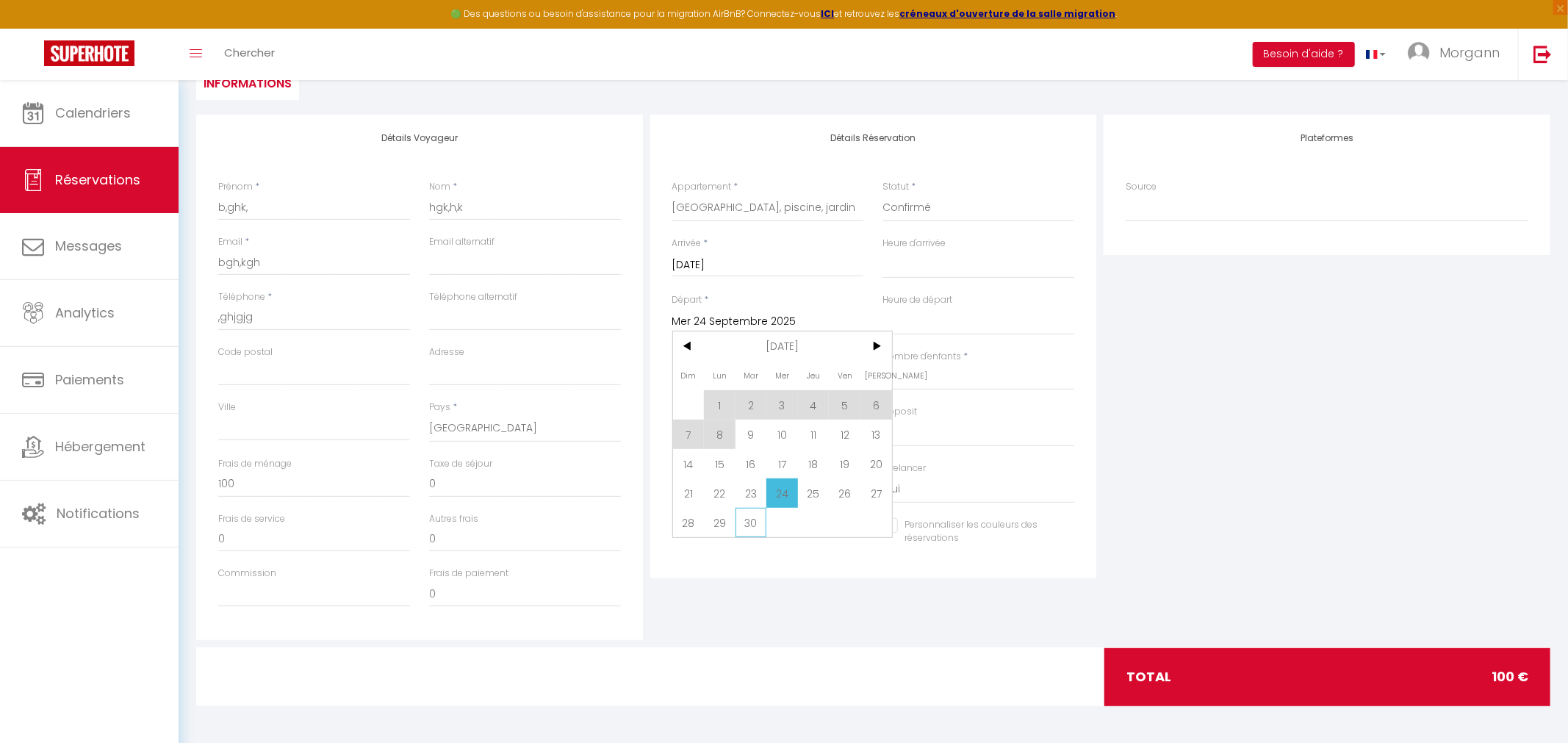
click at [756, 528] on span "30" at bounding box center [751, 523] width 32 height 29
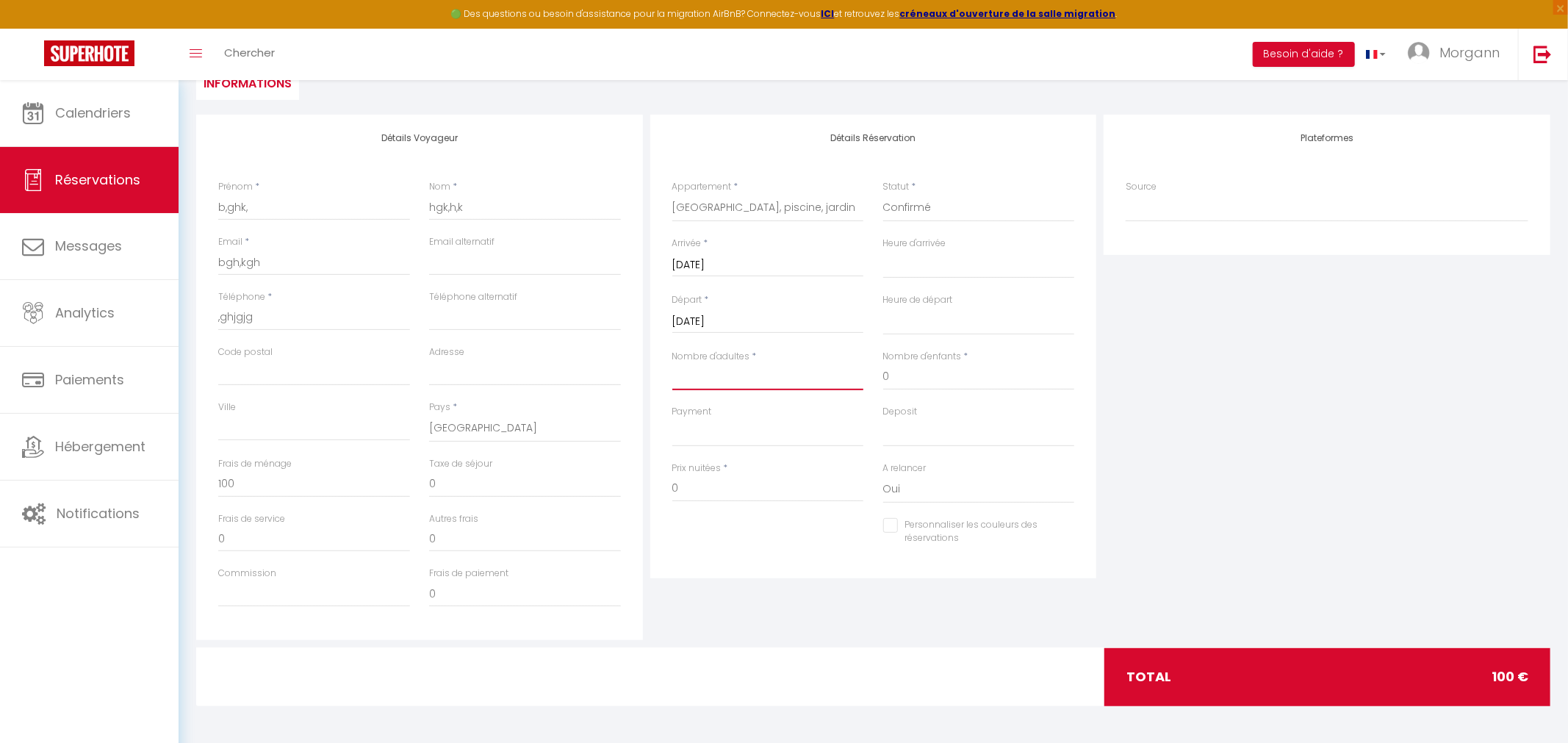
click at [748, 380] on input "Nombre d'adultes" at bounding box center [768, 377] width 192 height 26
click at [898, 376] on input "0" at bounding box center [979, 377] width 192 height 26
click at [711, 487] on input "1260" at bounding box center [768, 488] width 192 height 26
drag, startPoint x: 1482, startPoint y: 676, endPoint x: 1515, endPoint y: 683, distance: 33.7
click at [1515, 683] on div "total 1380 €" at bounding box center [1327, 677] width 446 height 57
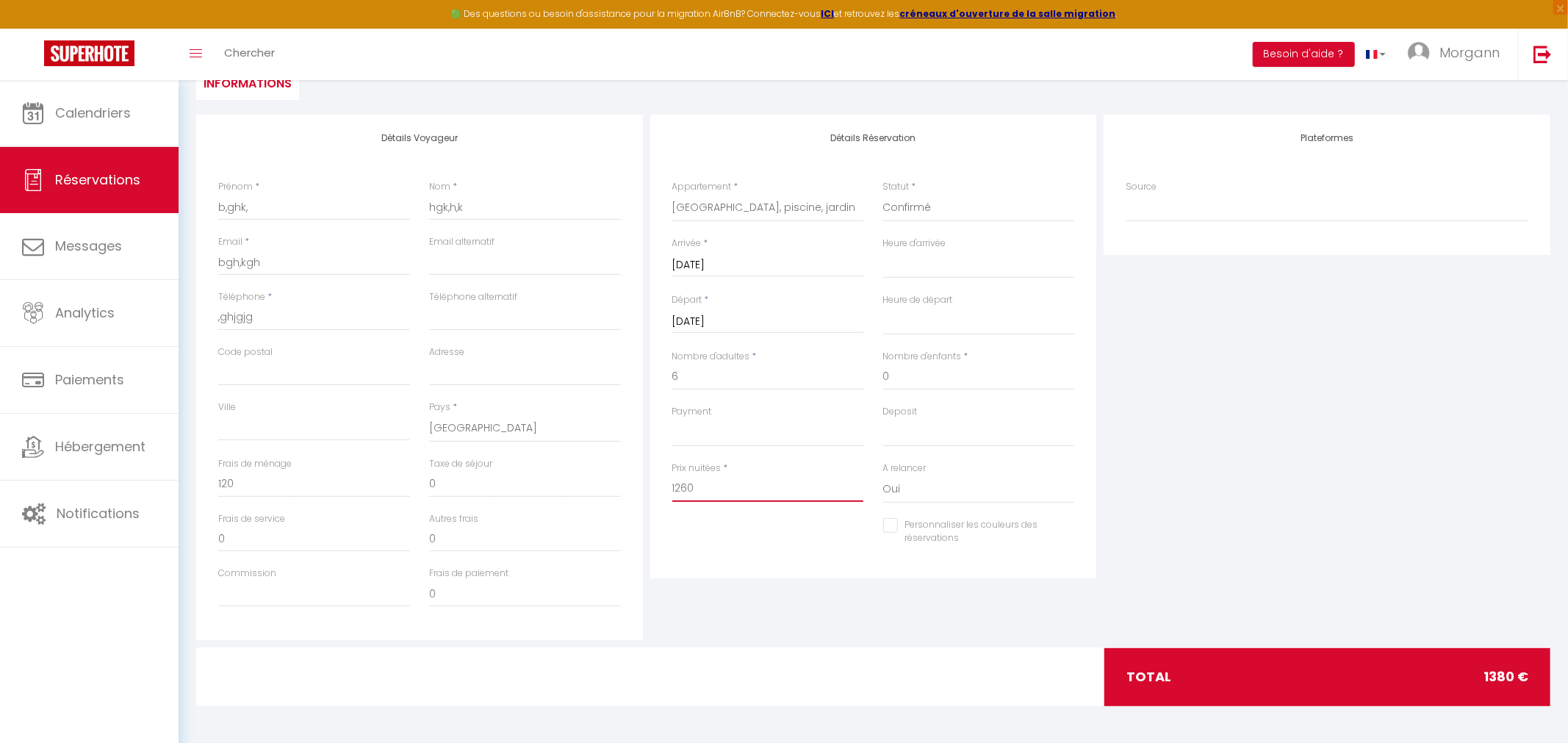
drag, startPoint x: 704, startPoint y: 487, endPoint x: 676, endPoint y: 484, distance: 28.2
click at [676, 484] on input "1260" at bounding box center [768, 488] width 192 height 26
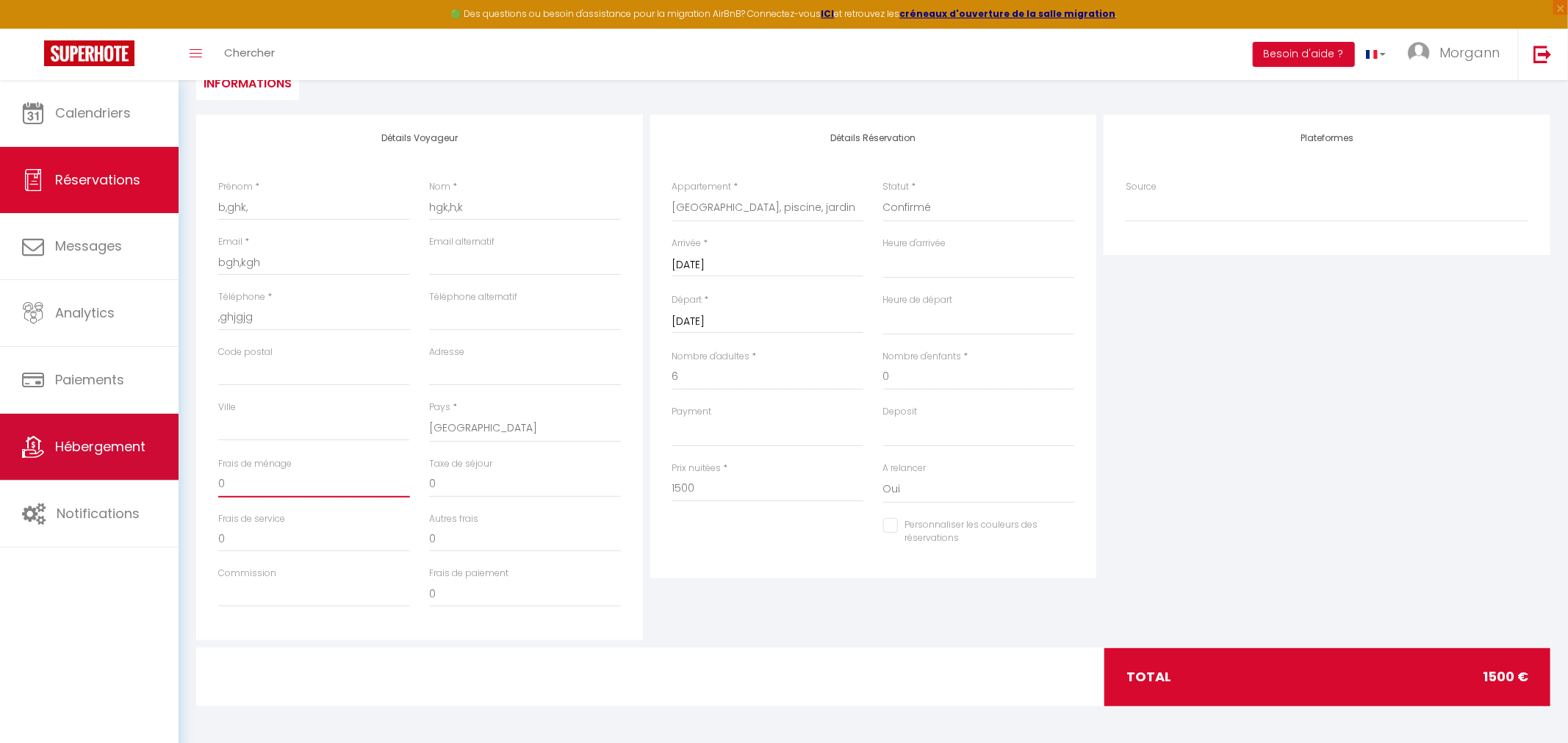
drag, startPoint x: 261, startPoint y: 479, endPoint x: 100, endPoint y: 481, distance: 161.0
click at [218, 481] on input "0" at bounding box center [314, 484] width 192 height 26
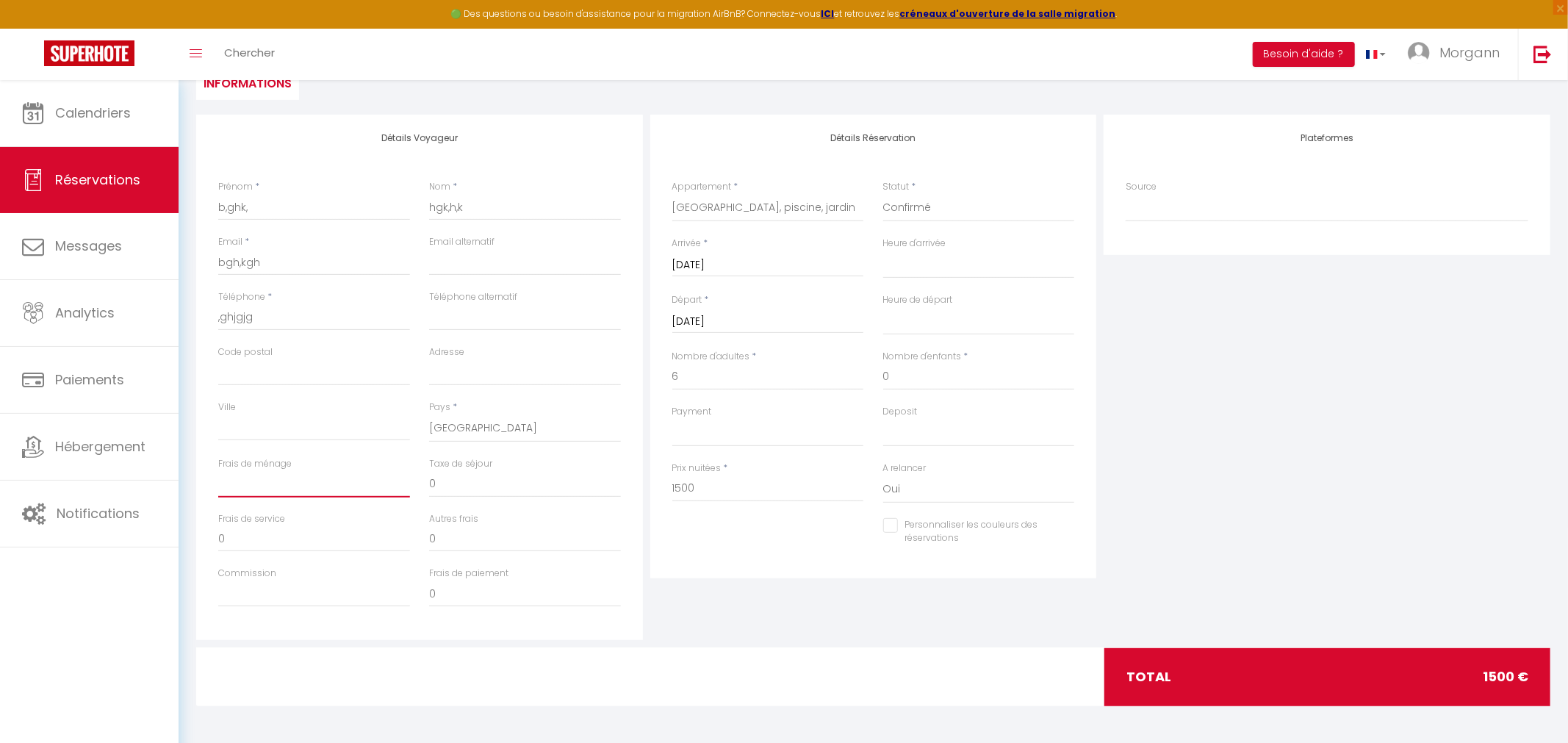
click at [302, 489] on input "Frais de ménage" at bounding box center [314, 484] width 192 height 26
click at [728, 542] on div "Personnaliser les couleurs des réservations #D7092E" at bounding box center [874, 539] width 422 height 43
click at [699, 490] on input "1500" at bounding box center [768, 488] width 192 height 26
click at [351, 487] on input "0" at bounding box center [314, 484] width 192 height 26
click at [708, 565] on div "Détails Réservation Appartement * Villa Morphee, piscine, jardin Villa Sao Tome…" at bounding box center [873, 347] width 447 height 464
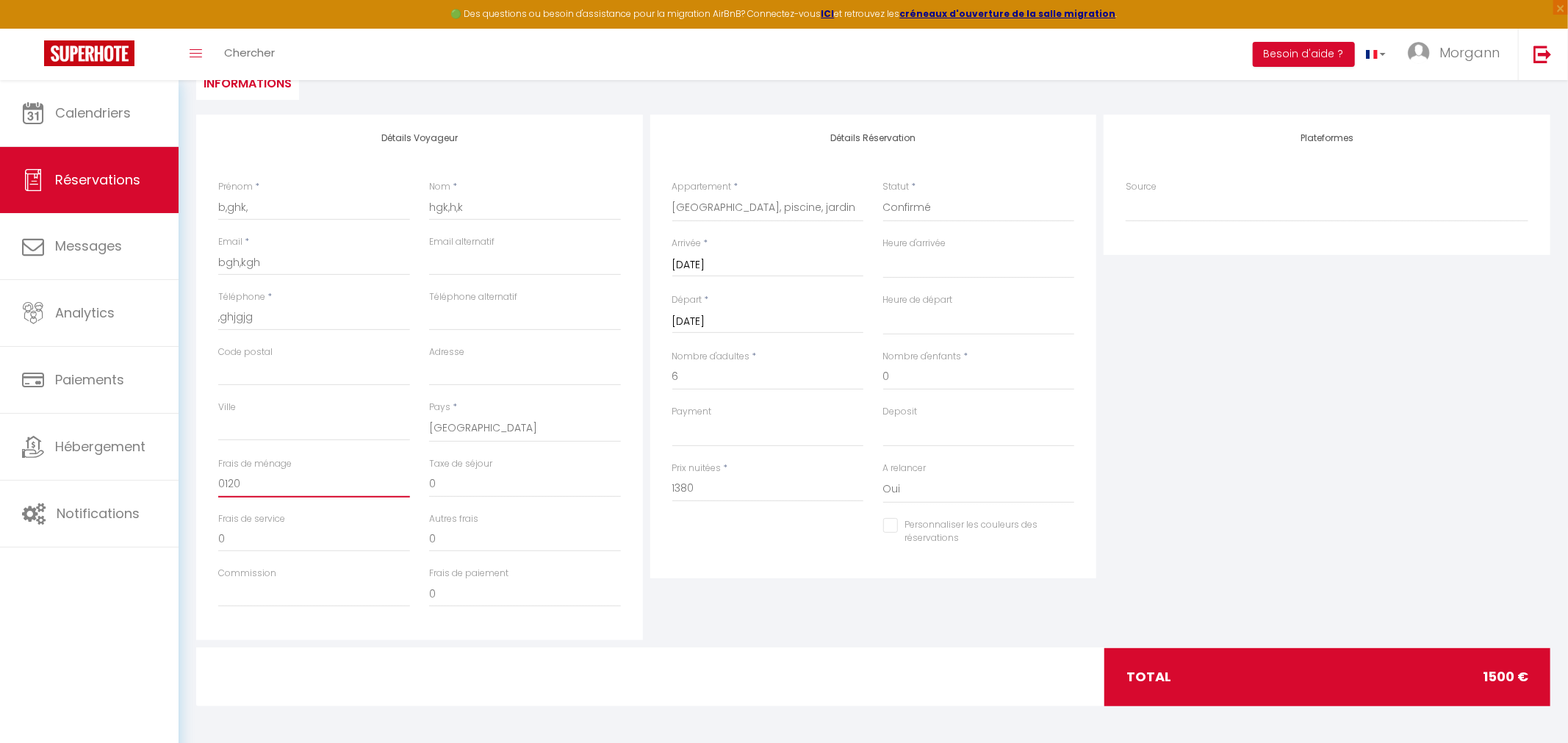
click at [292, 487] on input "0120" at bounding box center [314, 484] width 192 height 26
click at [217, 479] on div "Frais de ménage 0120" at bounding box center [313, 485] width 211 height 55
click at [232, 485] on input "0120" at bounding box center [314, 484] width 192 height 26
click at [745, 618] on div "Détails Réservation Appartement * Villa Morphee, piscine, jardin Villa Sao Tome…" at bounding box center [873, 378] width 454 height 526
click at [672, 419] on select "OK KO" at bounding box center [768, 432] width 192 height 28
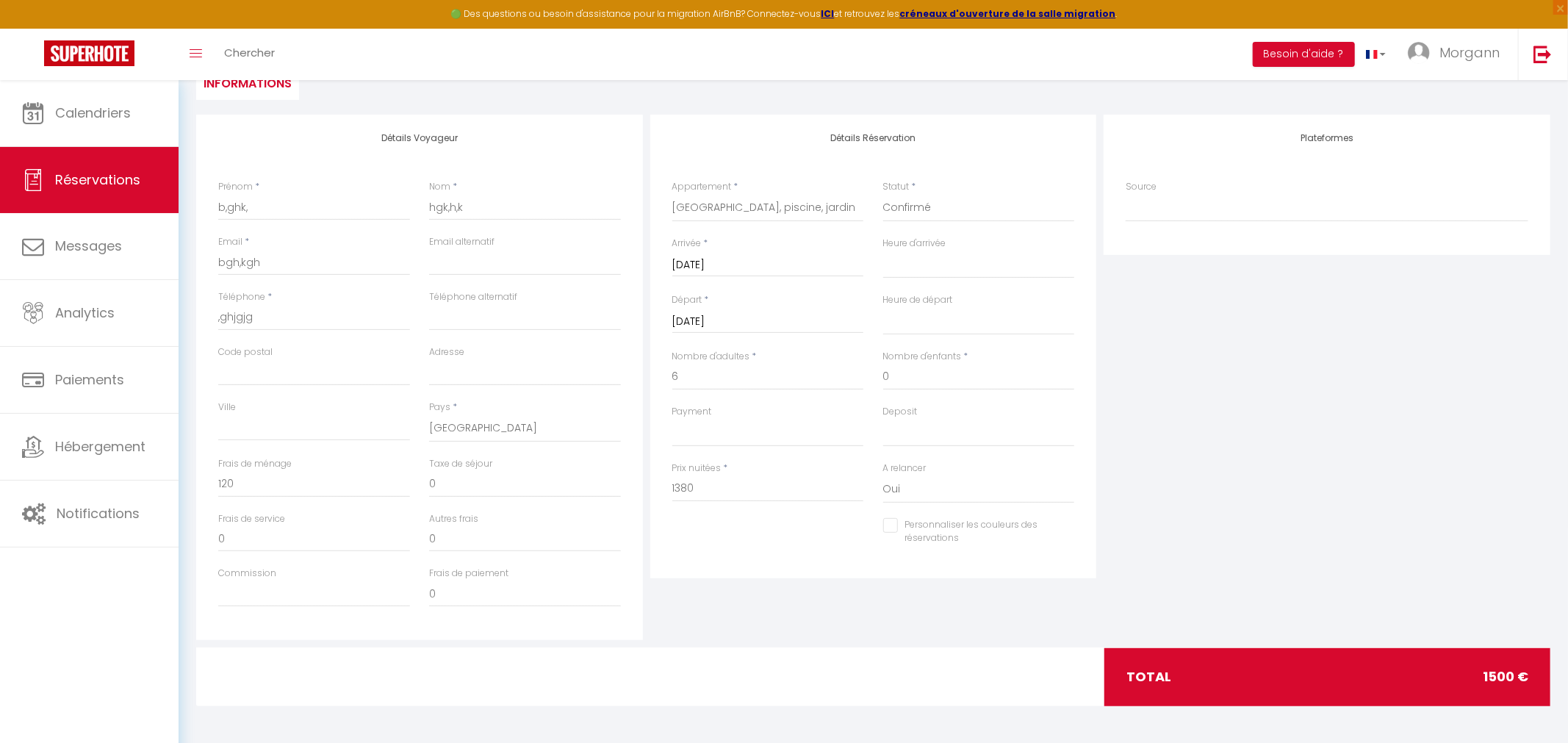
click at [737, 542] on div "Personnaliser les couleurs des réservations #D7092E" at bounding box center [874, 539] width 422 height 43
click at [1126, 194] on select "Direct Airbnb.com Booking.com Chalet montagne Expedia Gite de France Homeaway H…" at bounding box center [1327, 207] width 403 height 28
